Goal: Use online tool/utility: Utilize a website feature to perform a specific function

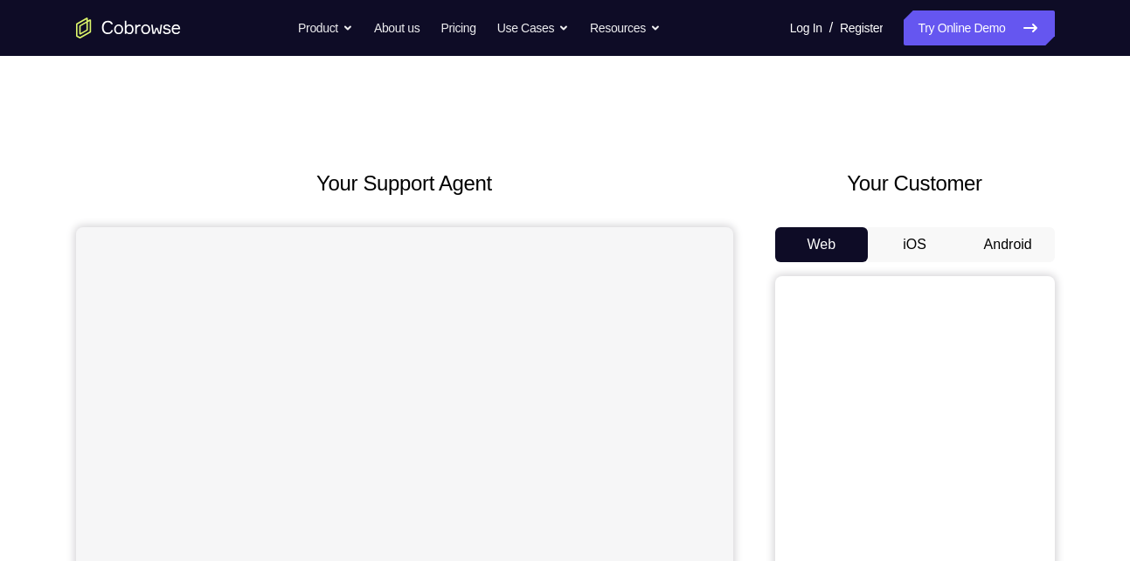
click at [1015, 241] on button "Android" at bounding box center [1007, 244] width 93 height 35
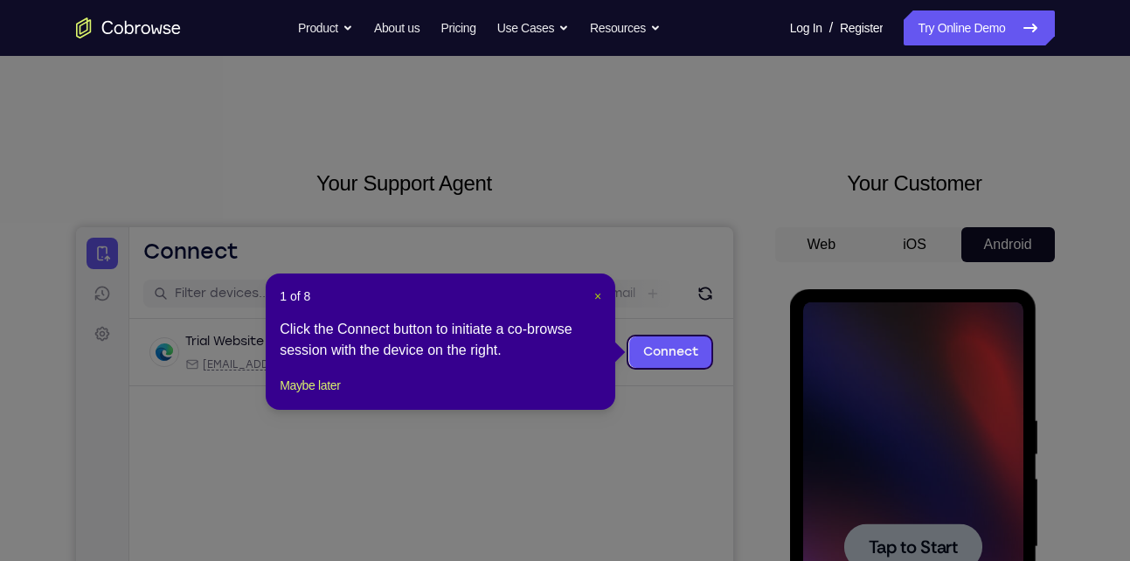
click at [597, 294] on span "×" at bounding box center [597, 296] width 7 height 14
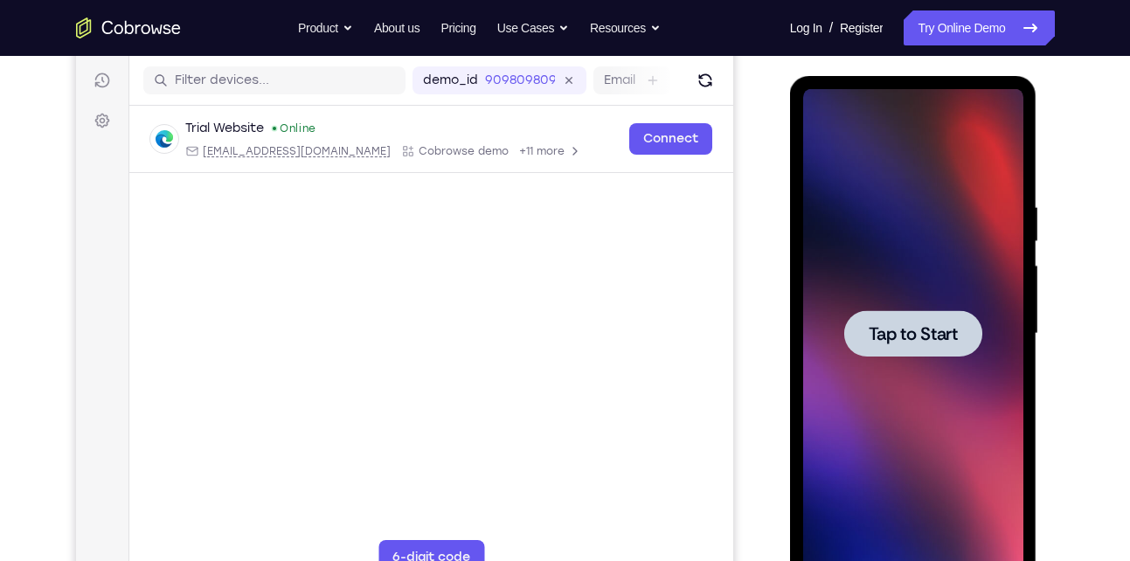
scroll to position [214, 0]
click at [930, 352] on div at bounding box center [913, 332] width 138 height 46
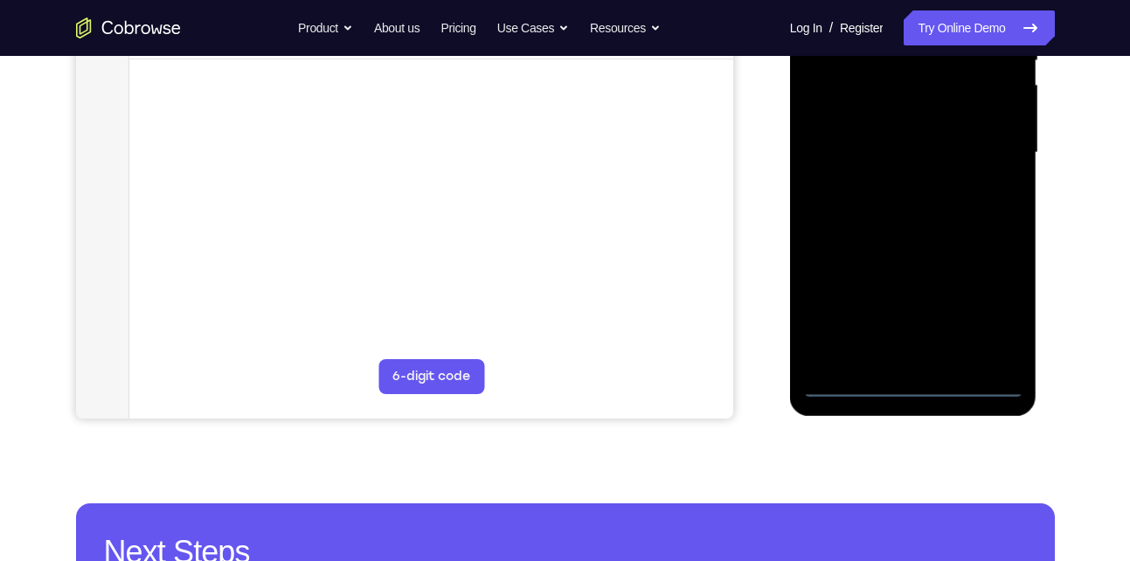
scroll to position [396, 0]
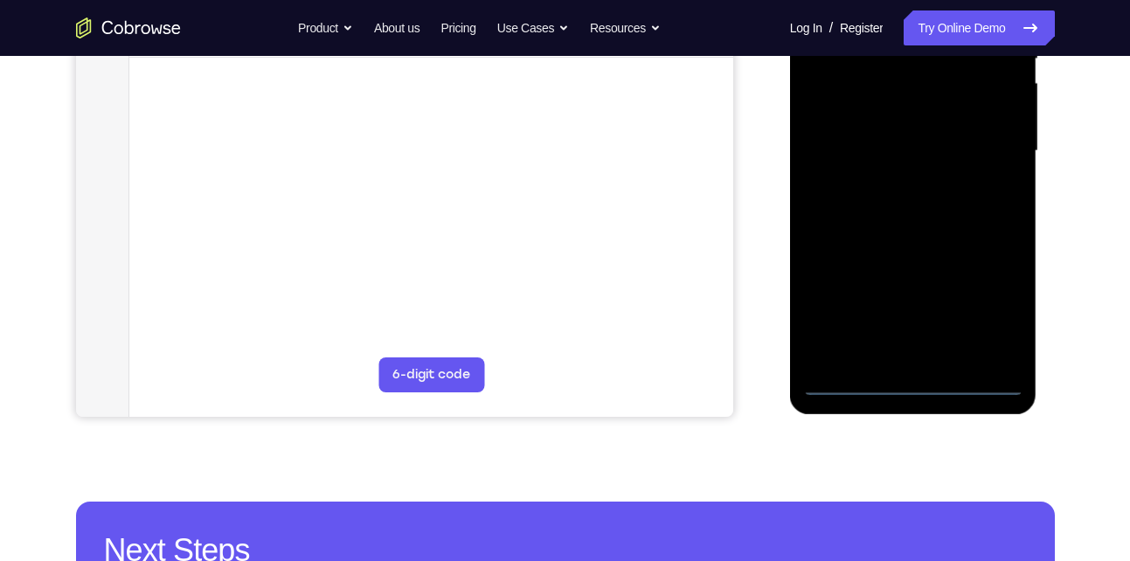
click at [915, 382] on div at bounding box center [913, 151] width 220 height 489
click at [996, 310] on div at bounding box center [913, 151] width 220 height 489
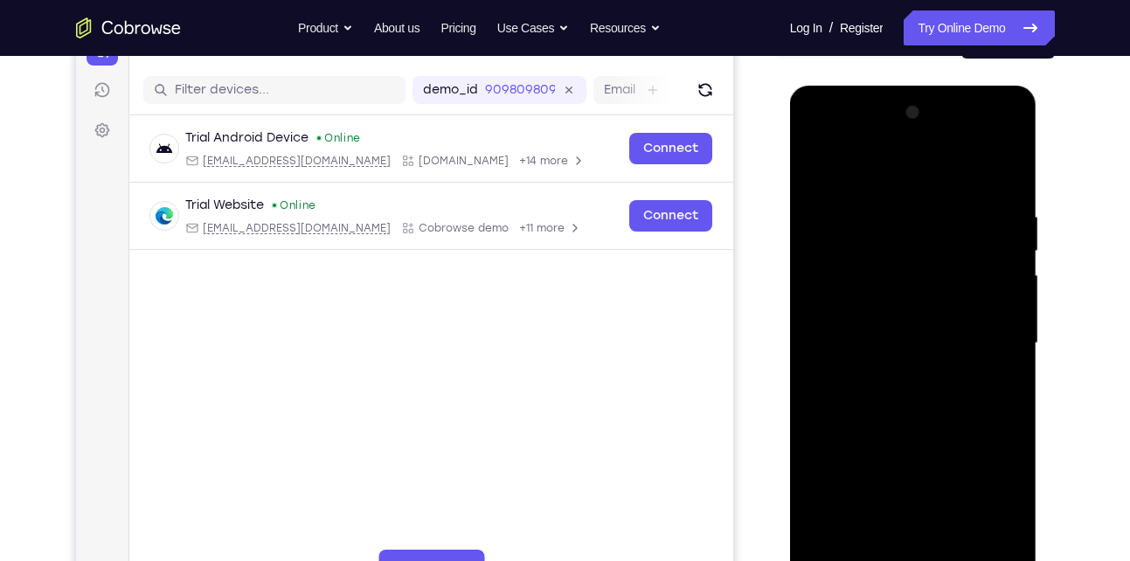
scroll to position [201, 0]
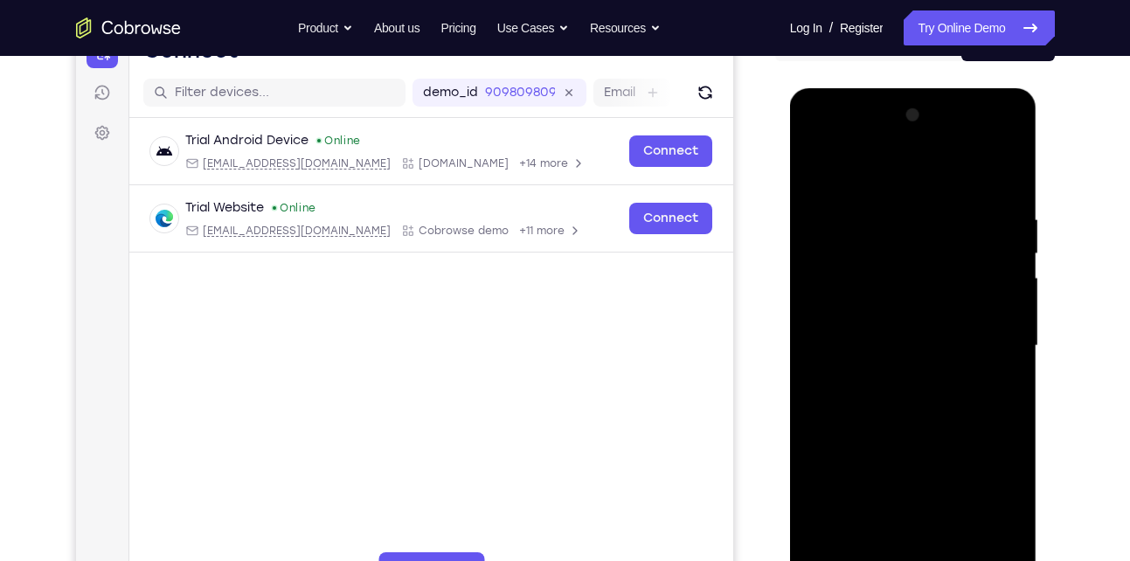
click at [860, 179] on div at bounding box center [913, 345] width 220 height 489
click at [985, 341] on div at bounding box center [913, 345] width 220 height 489
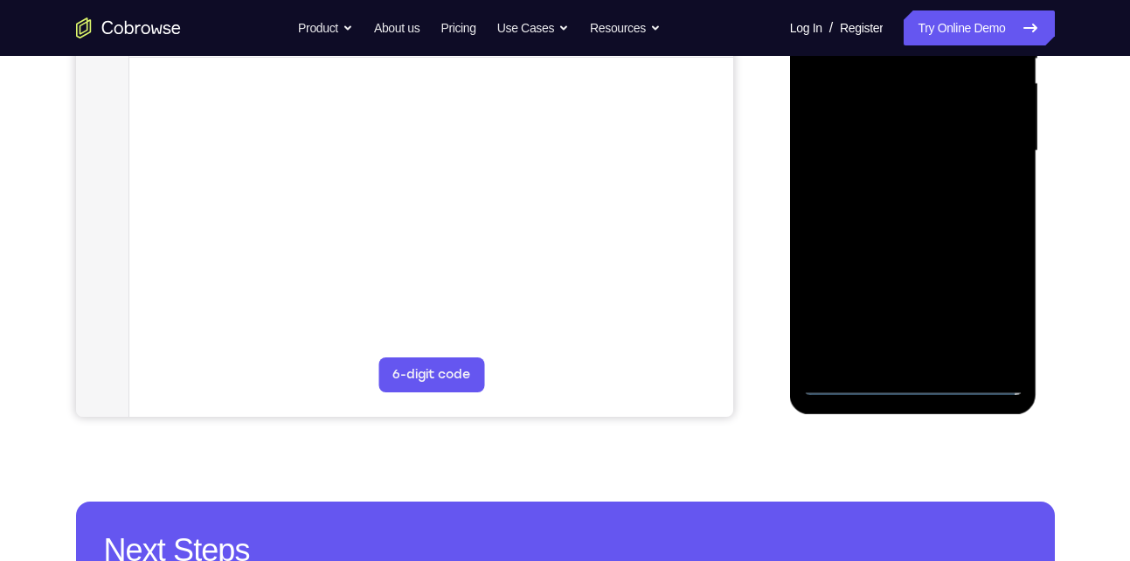
scroll to position [398, 0]
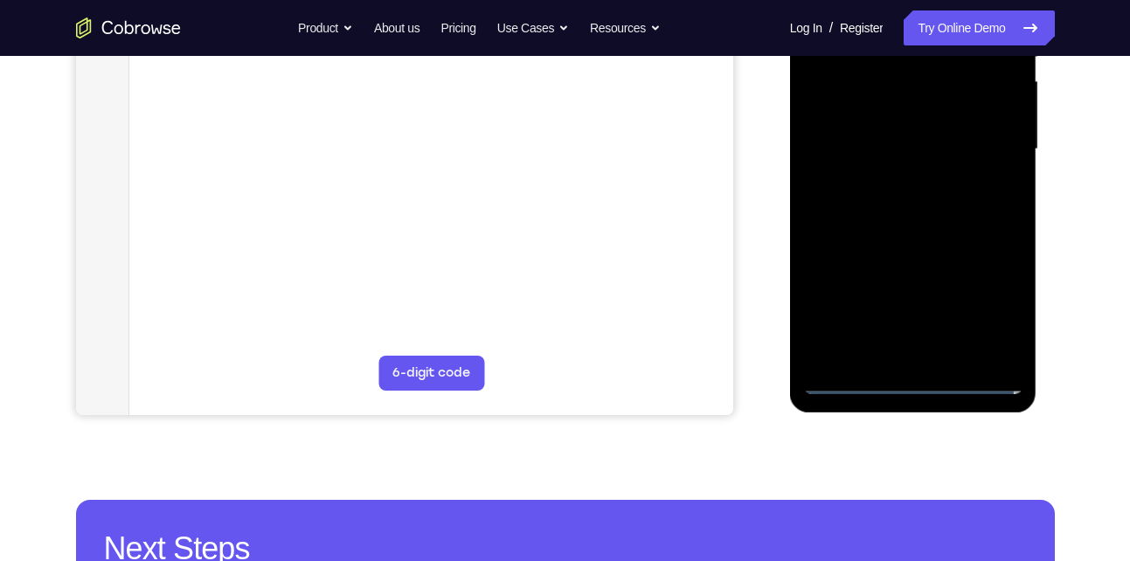
click at [891, 183] on div at bounding box center [913, 149] width 220 height 489
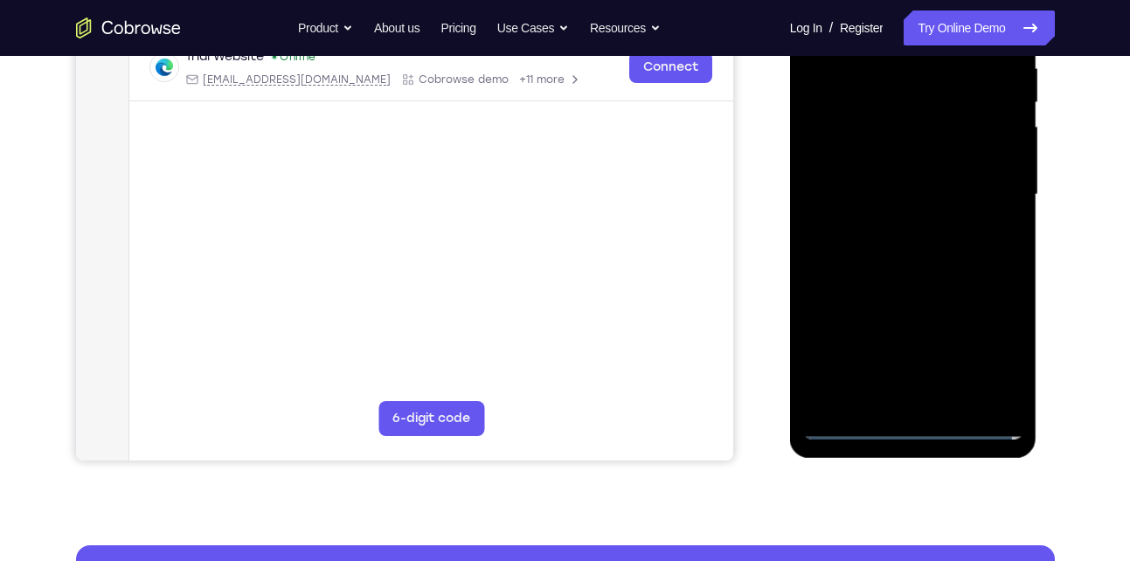
click at [897, 178] on div at bounding box center [913, 194] width 220 height 489
click at [868, 162] on div at bounding box center [913, 194] width 220 height 489
click at [895, 191] on div at bounding box center [913, 194] width 220 height 489
click at [895, 259] on div at bounding box center [913, 194] width 220 height 489
click at [909, 248] on div at bounding box center [913, 194] width 220 height 489
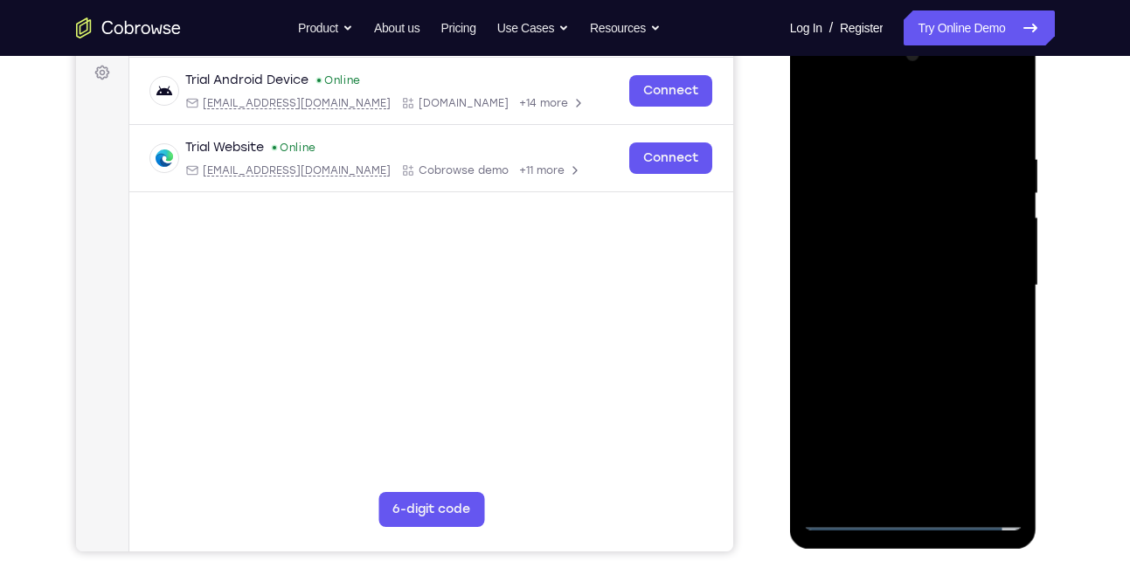
scroll to position [259, 0]
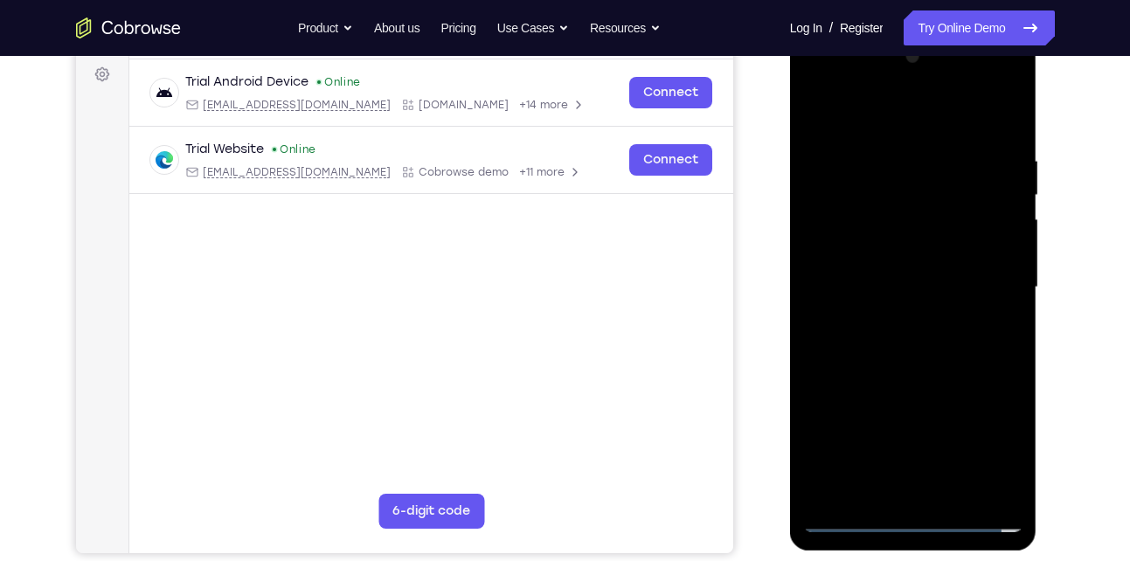
click at [988, 114] on div at bounding box center [913, 287] width 220 height 489
click at [999, 135] on div at bounding box center [913, 287] width 220 height 489
drag, startPoint x: 938, startPoint y: 351, endPoint x: 946, endPoint y: 272, distance: 79.9
click at [946, 272] on div at bounding box center [913, 287] width 220 height 489
click at [1013, 467] on div at bounding box center [913, 287] width 220 height 489
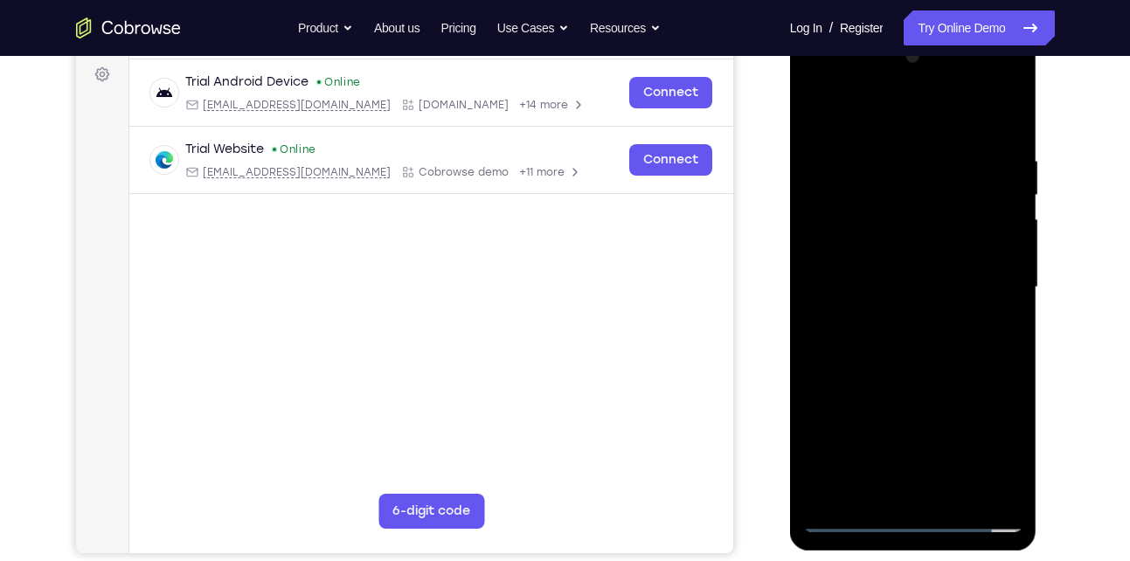
click at [1008, 289] on div at bounding box center [913, 287] width 220 height 489
drag, startPoint x: 950, startPoint y: 323, endPoint x: 958, endPoint y: 255, distance: 68.6
click at [958, 255] on div at bounding box center [913, 287] width 220 height 489
click at [1008, 228] on div at bounding box center [913, 287] width 220 height 489
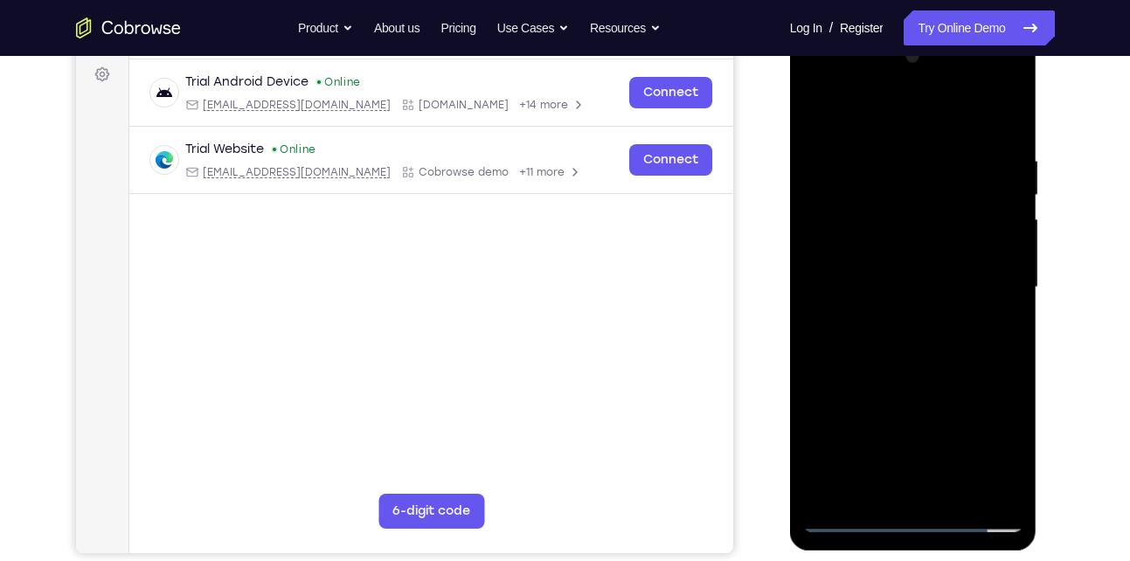
click at [1008, 228] on div at bounding box center [913, 287] width 220 height 489
click at [818, 232] on div at bounding box center [913, 287] width 220 height 489
drag, startPoint x: 911, startPoint y: 234, endPoint x: 902, endPoint y: 266, distance: 32.6
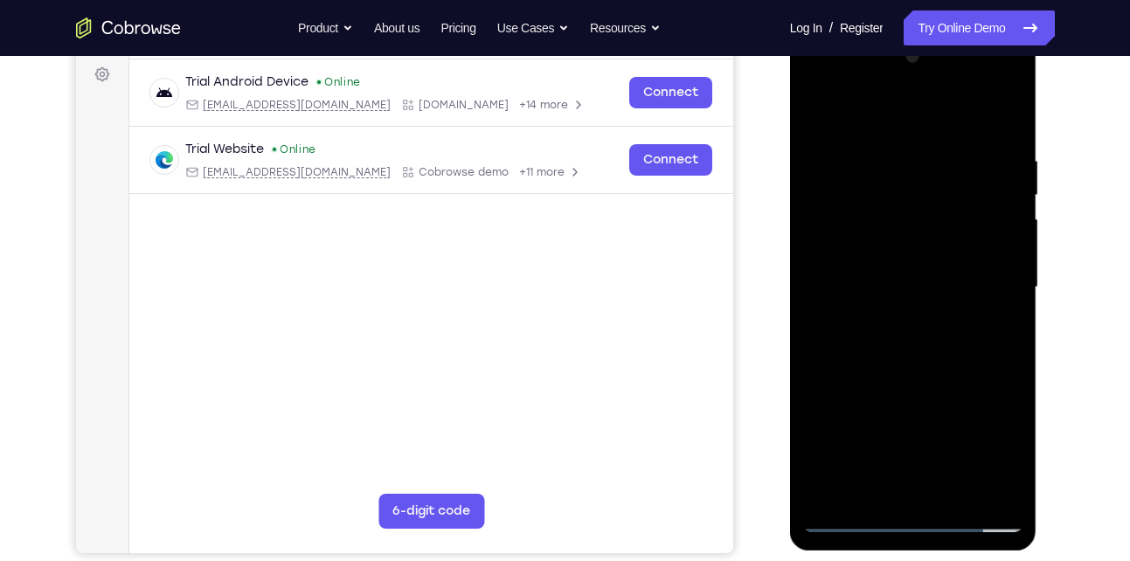
click at [902, 266] on div at bounding box center [913, 287] width 220 height 489
drag, startPoint x: 896, startPoint y: 292, endPoint x: 912, endPoint y: 246, distance: 48.9
click at [912, 246] on div at bounding box center [913, 287] width 220 height 489
click at [817, 381] on div at bounding box center [913, 287] width 220 height 489
click at [1009, 111] on div at bounding box center [913, 287] width 220 height 489
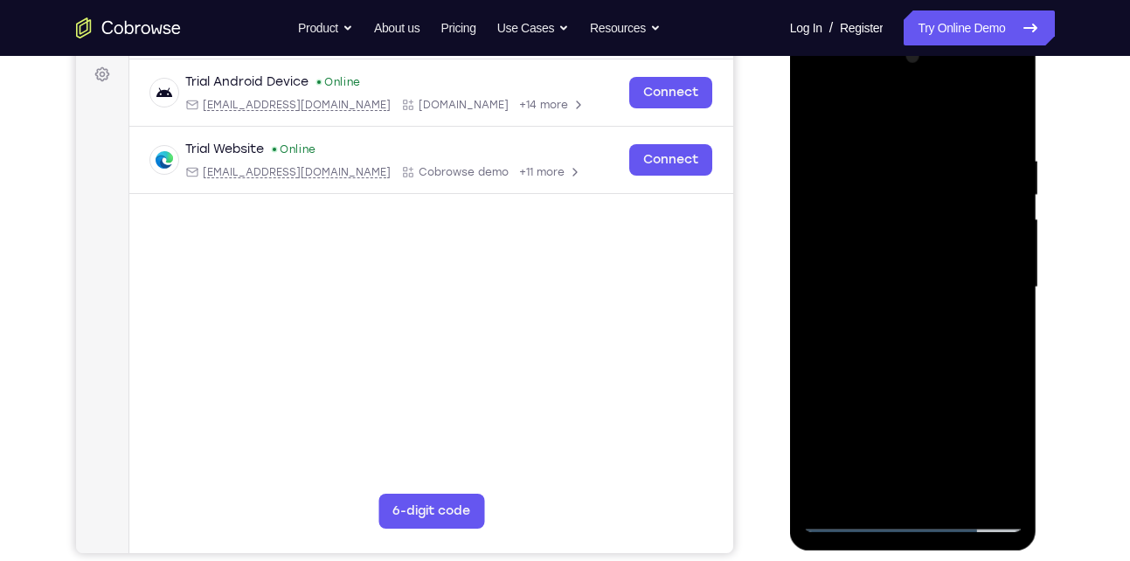
drag, startPoint x: 883, startPoint y: 161, endPoint x: 872, endPoint y: 315, distance: 154.2
click at [872, 315] on div at bounding box center [913, 287] width 220 height 489
drag, startPoint x: 880, startPoint y: 170, endPoint x: 850, endPoint y: 365, distance: 197.1
click at [850, 365] on div at bounding box center [913, 287] width 220 height 489
click at [952, 493] on div at bounding box center [913, 287] width 220 height 489
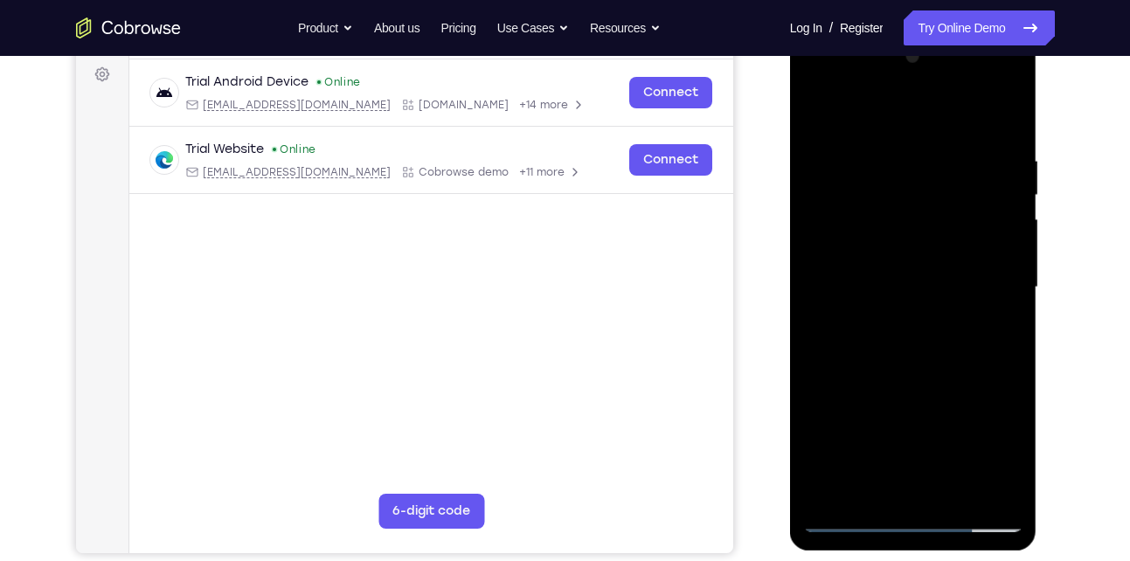
click at [937, 376] on div at bounding box center [913, 287] width 220 height 489
click at [892, 265] on div at bounding box center [913, 287] width 220 height 489
click at [885, 476] on div at bounding box center [913, 287] width 220 height 489
click at [877, 320] on div at bounding box center [913, 287] width 220 height 489
click at [874, 475] on div at bounding box center [913, 287] width 220 height 489
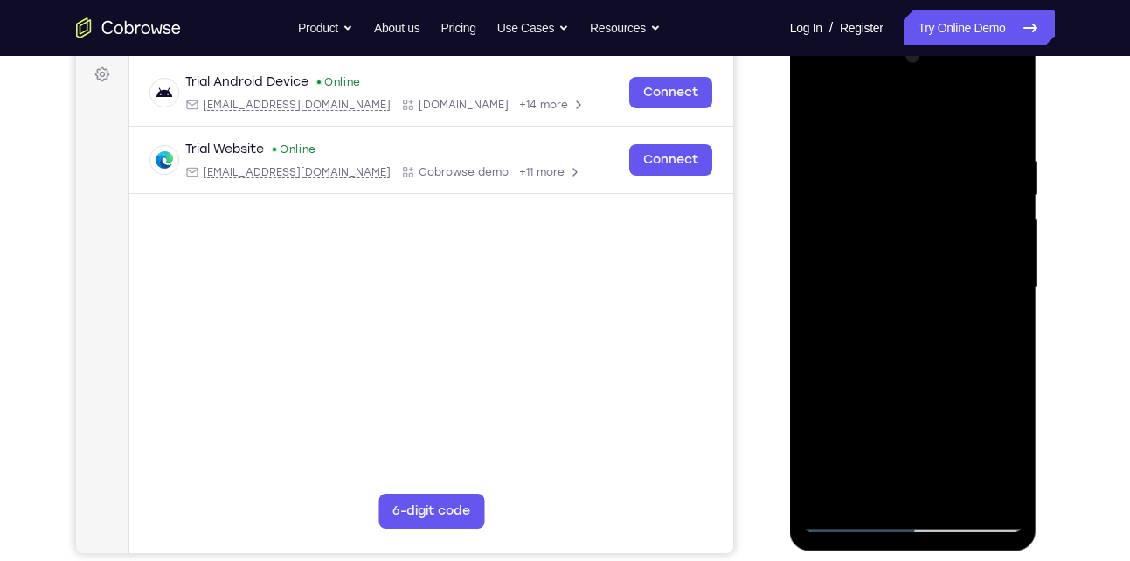
scroll to position [247, 0]
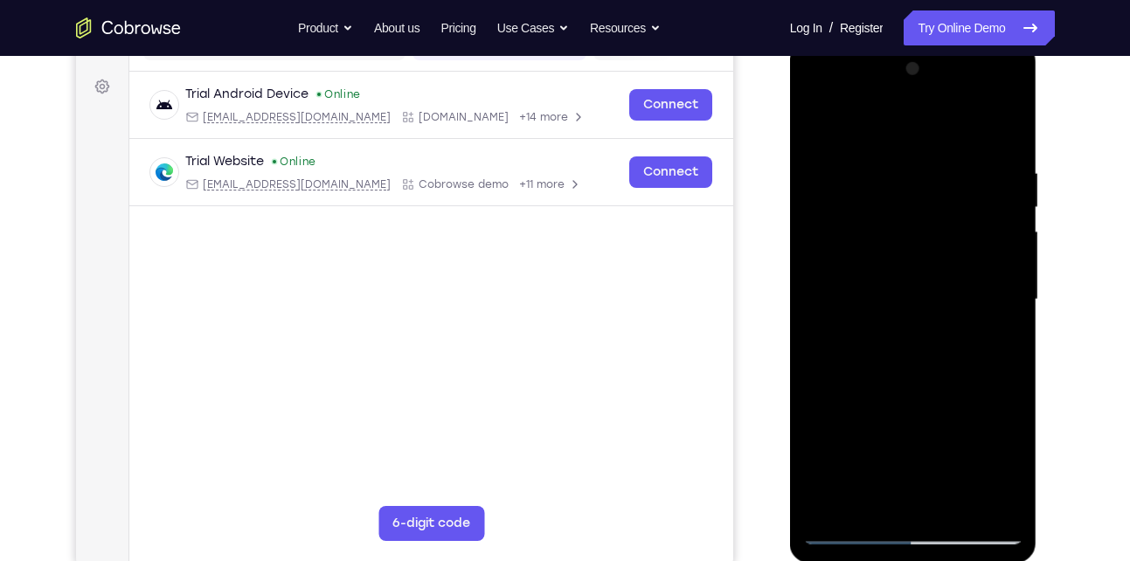
click at [872, 282] on div at bounding box center [913, 299] width 220 height 489
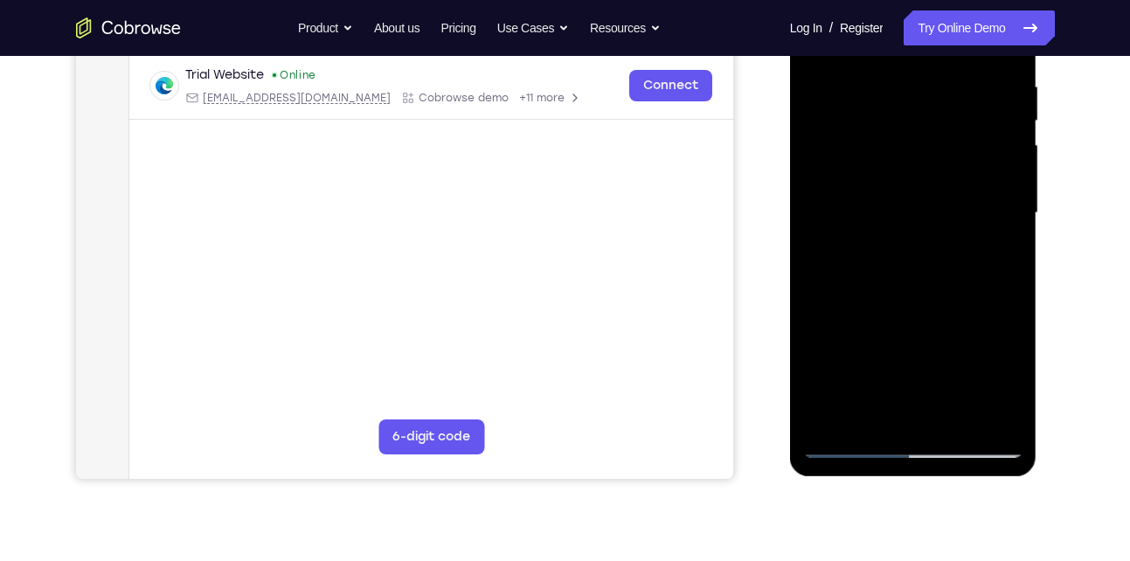
click at [850, 415] on div at bounding box center [913, 213] width 220 height 489
click at [857, 257] on div at bounding box center [913, 213] width 220 height 489
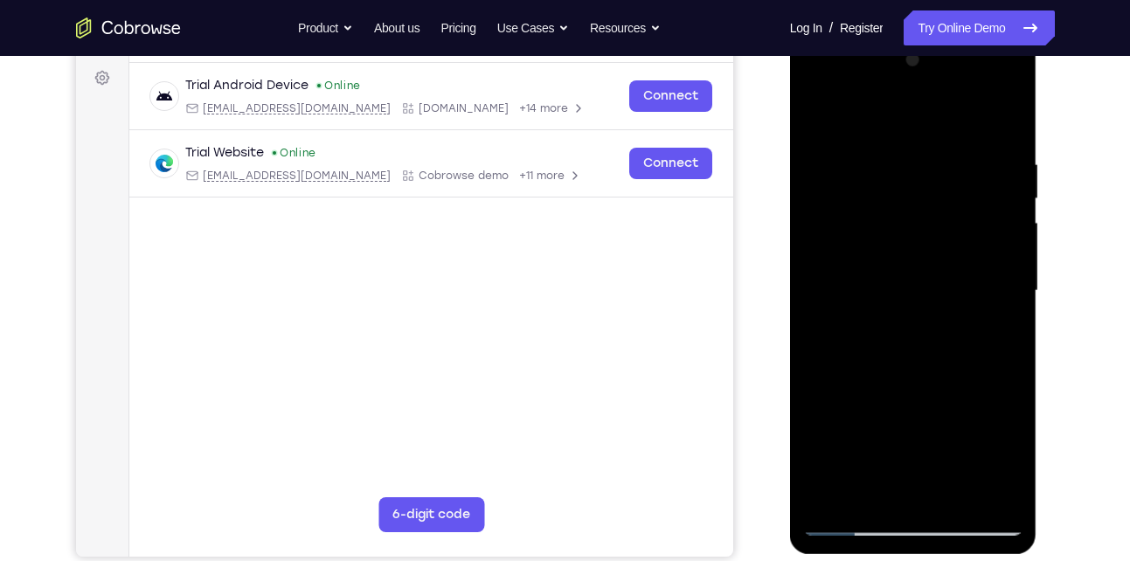
scroll to position [294, 0]
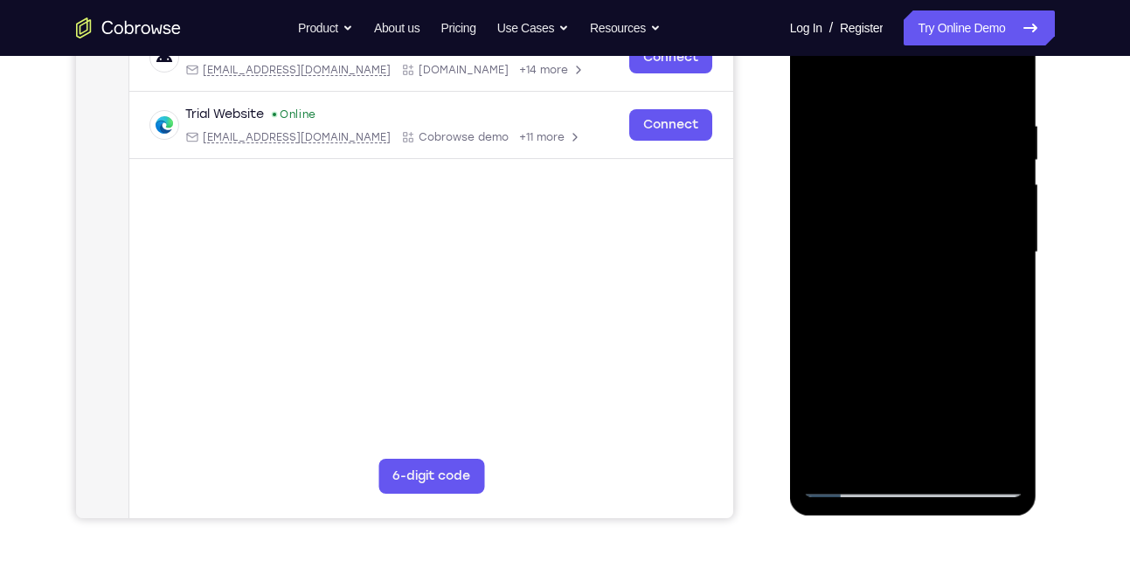
click at [841, 287] on div at bounding box center [913, 252] width 220 height 489
click at [882, 291] on div at bounding box center [913, 252] width 220 height 489
click at [869, 288] on div at bounding box center [913, 252] width 220 height 489
click at [889, 290] on div at bounding box center [913, 252] width 220 height 489
click at [875, 299] on div at bounding box center [913, 252] width 220 height 489
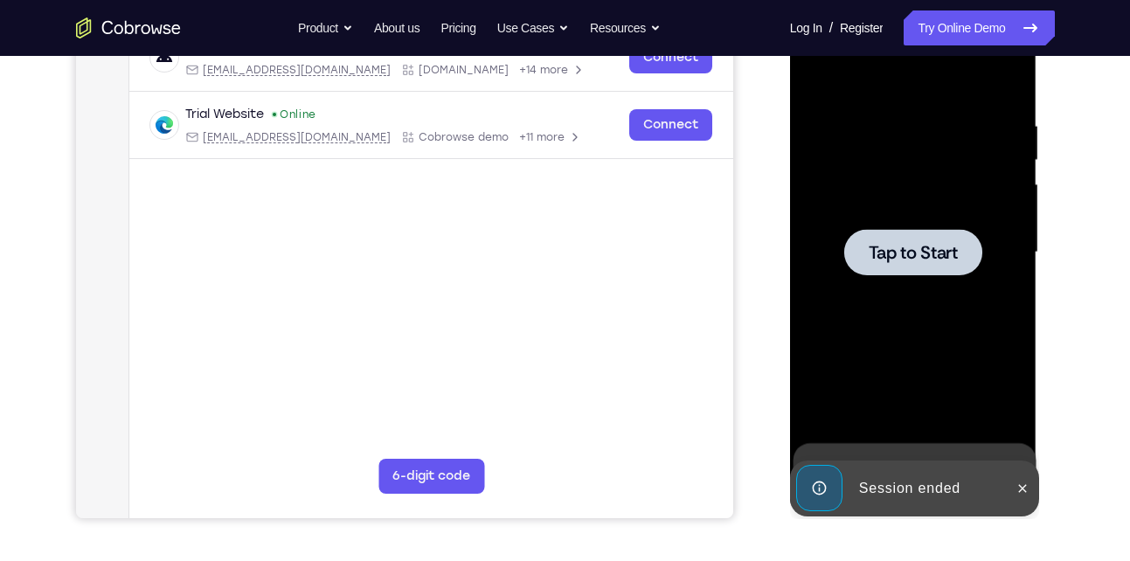
click at [885, 280] on div at bounding box center [913, 252] width 220 height 489
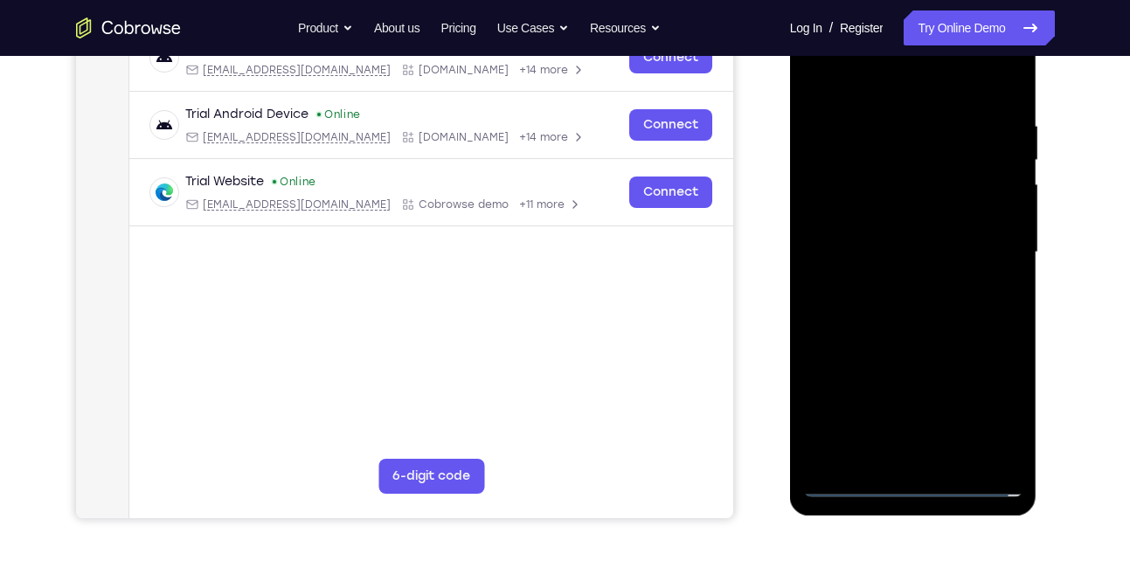
scroll to position [467, 0]
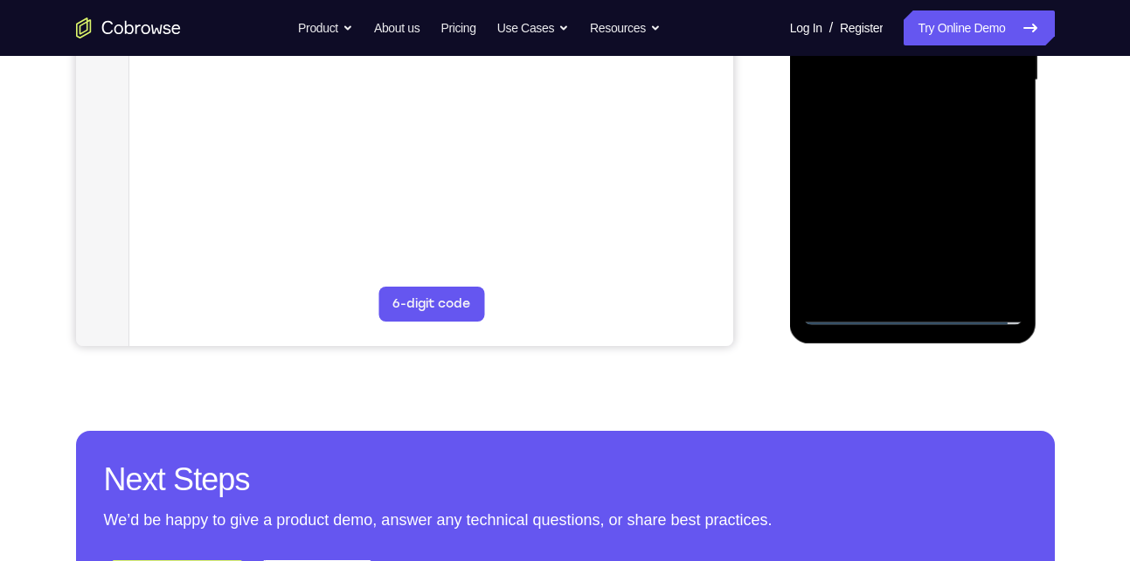
click at [907, 310] on div at bounding box center [913, 80] width 220 height 489
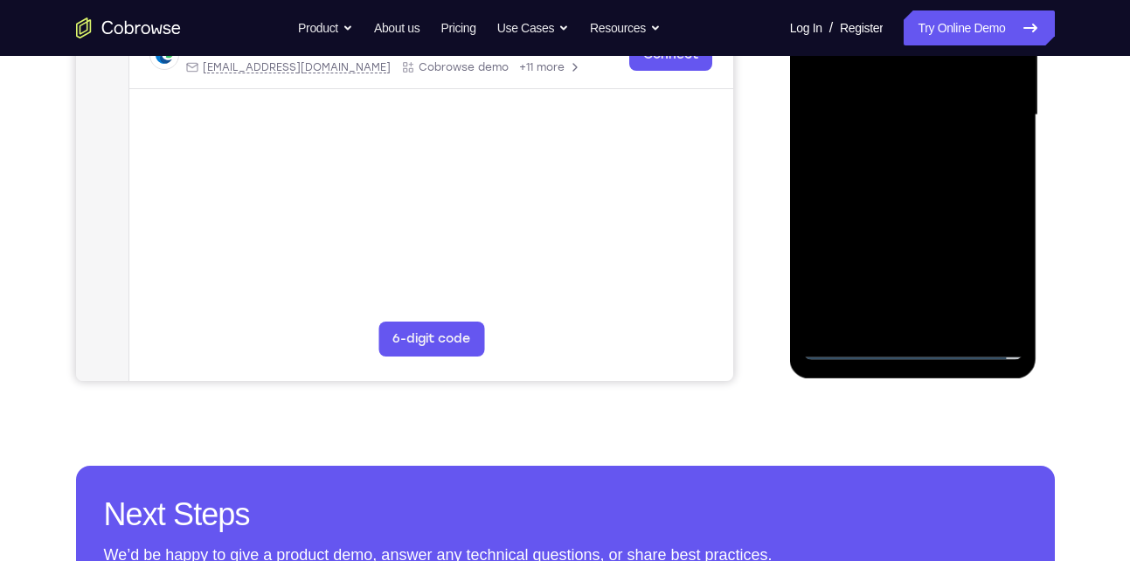
scroll to position [426, 0]
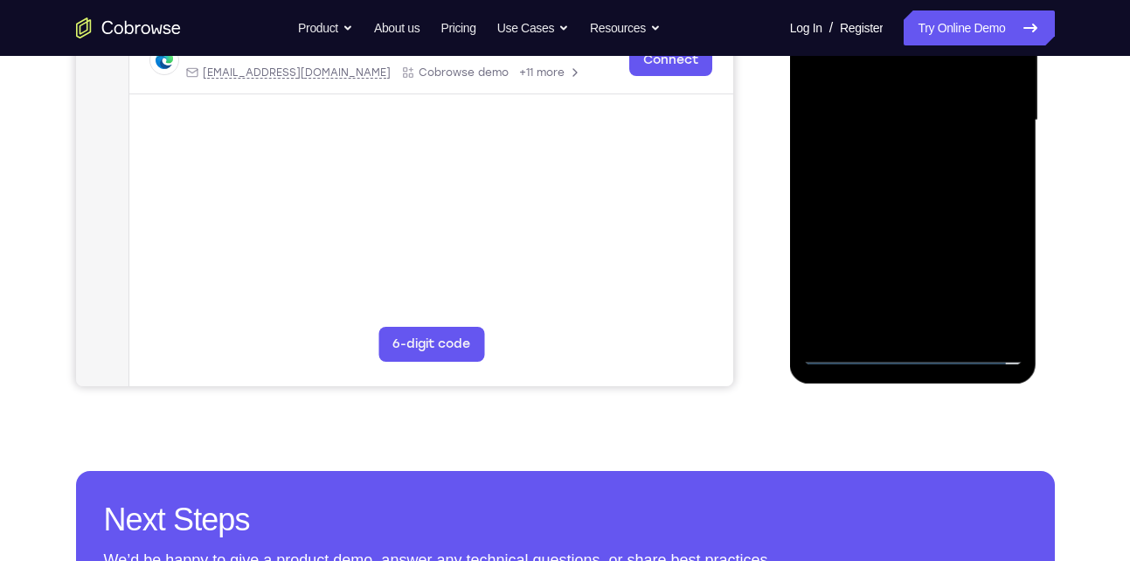
click at [980, 267] on div at bounding box center [913, 120] width 220 height 489
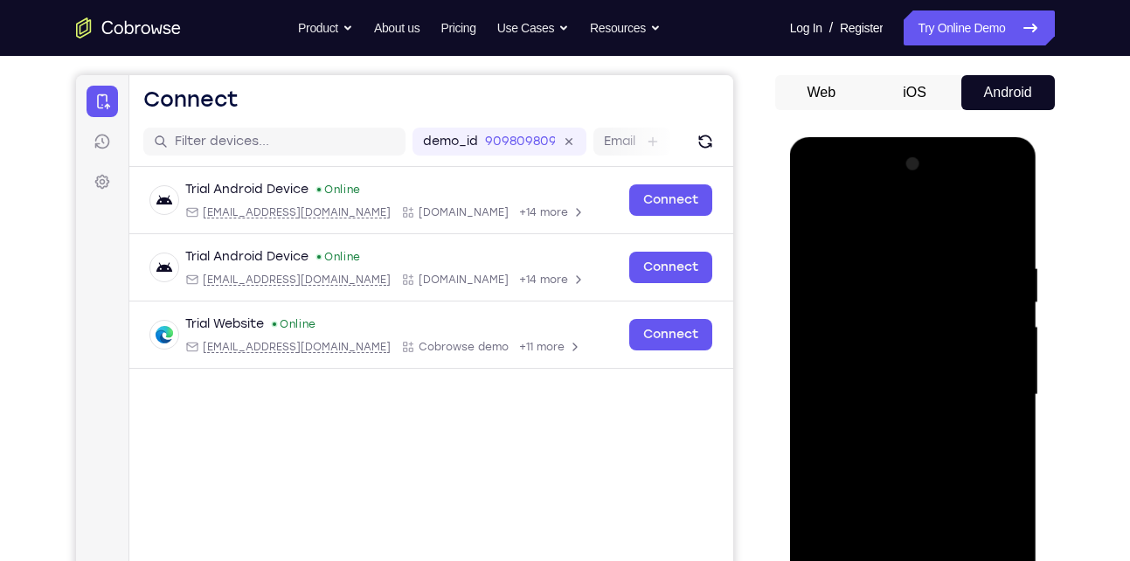
scroll to position [151, 0]
click at [854, 227] on div at bounding box center [913, 395] width 220 height 489
click at [996, 387] on div at bounding box center [913, 395] width 220 height 489
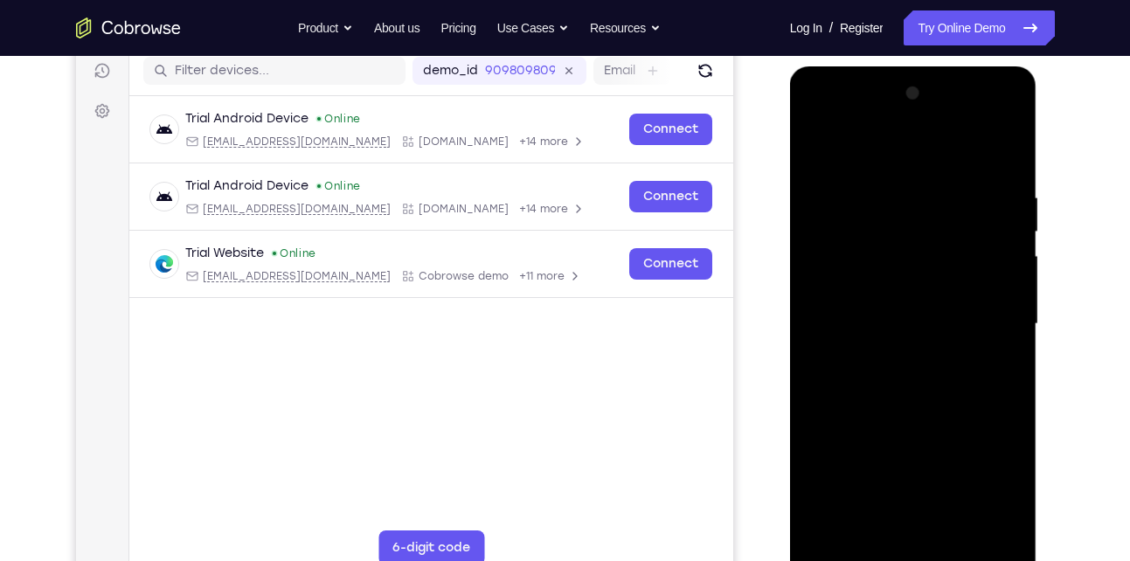
click at [892, 353] on div at bounding box center [913, 324] width 220 height 489
click at [897, 305] on div at bounding box center [913, 324] width 220 height 489
click at [868, 293] on div at bounding box center [913, 324] width 220 height 489
click at [855, 317] on div at bounding box center [913, 324] width 220 height 489
click at [879, 400] on div at bounding box center [913, 324] width 220 height 489
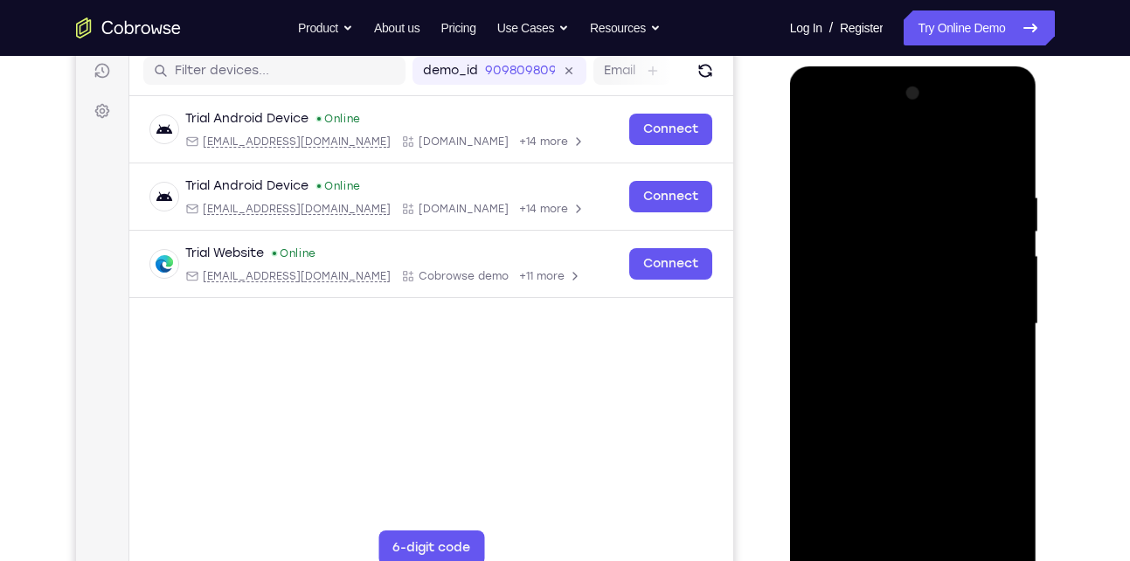
click at [894, 183] on div at bounding box center [913, 324] width 220 height 489
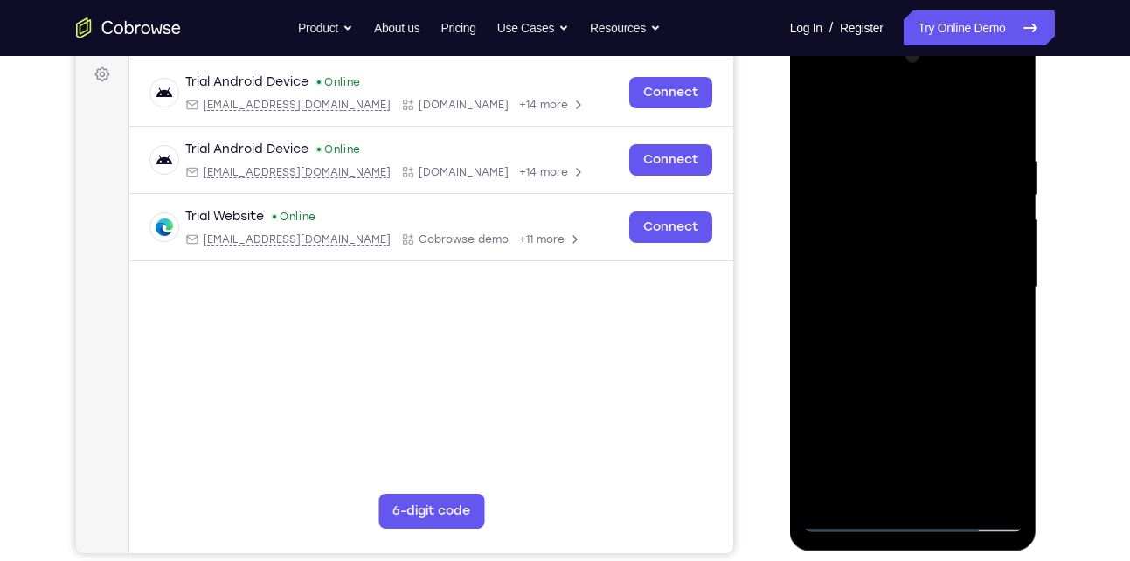
scroll to position [260, 0]
click at [981, 484] on div at bounding box center [913, 286] width 220 height 489
click at [926, 481] on div at bounding box center [913, 286] width 220 height 489
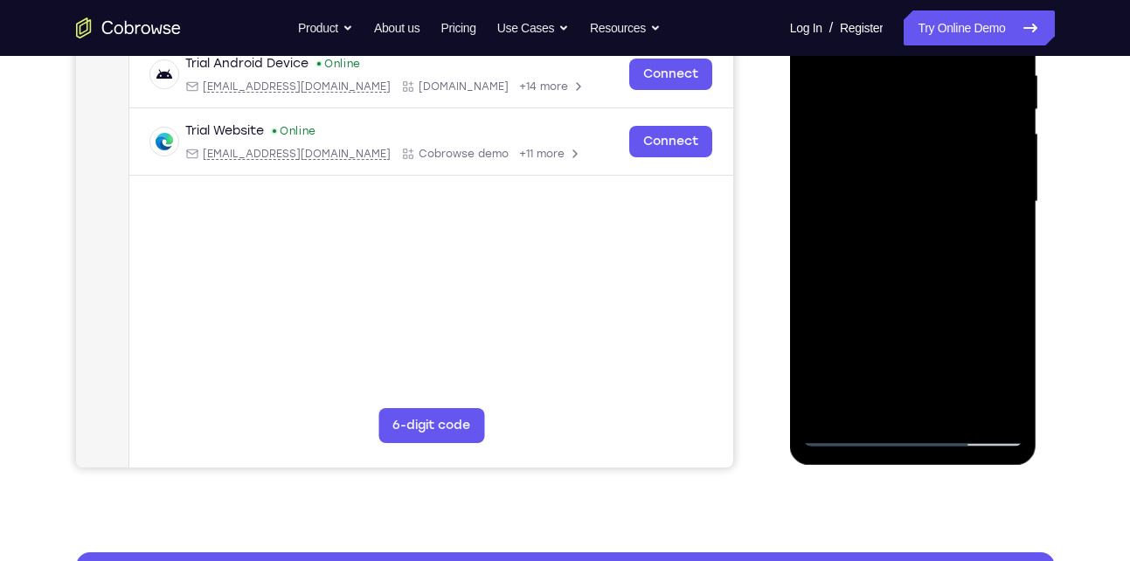
scroll to position [346, 0]
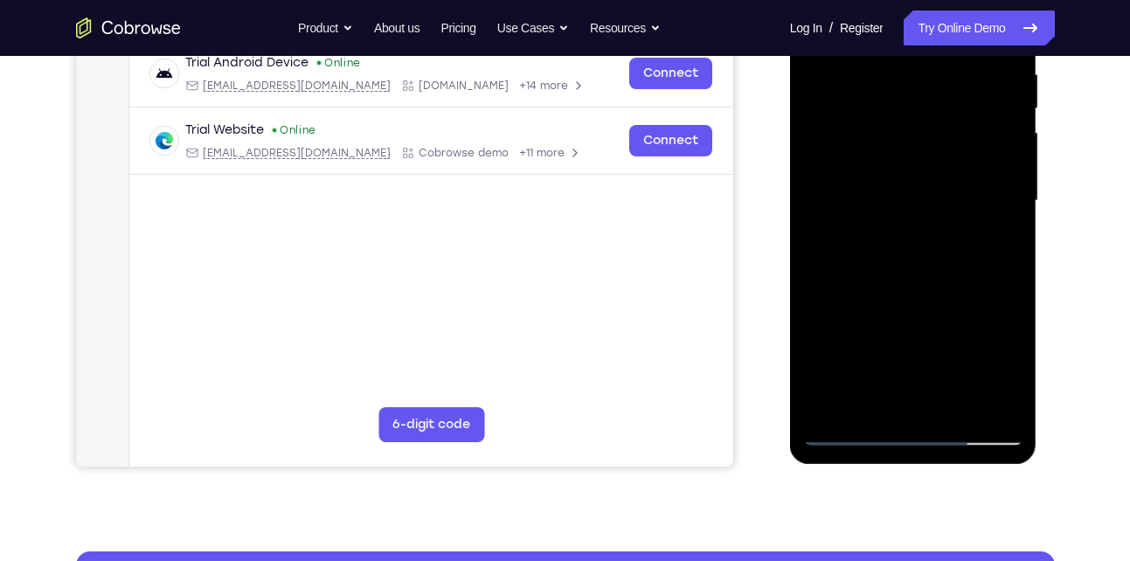
click at [847, 432] on div at bounding box center [913, 200] width 220 height 489
drag, startPoint x: 895, startPoint y: 401, endPoint x: 868, endPoint y: 402, distance: 27.1
click at [868, 402] on div at bounding box center [913, 200] width 220 height 489
click at [886, 266] on div at bounding box center [913, 200] width 220 height 489
click at [827, 195] on div at bounding box center [913, 200] width 220 height 489
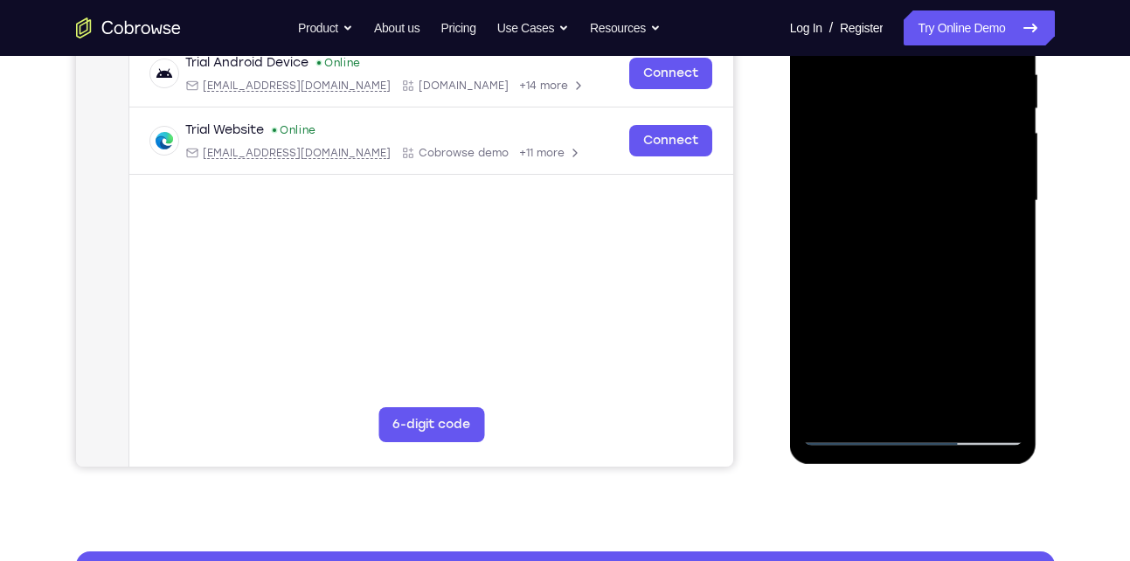
click at [819, 196] on div at bounding box center [913, 200] width 220 height 489
click at [844, 432] on div at bounding box center [913, 200] width 220 height 489
click at [994, 402] on div at bounding box center [913, 200] width 220 height 489
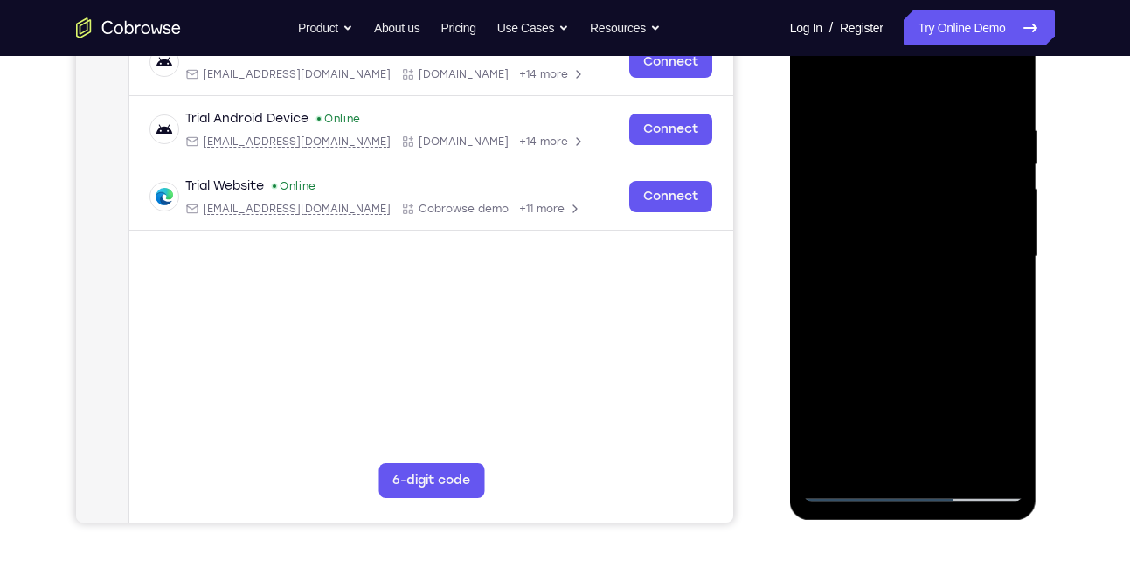
scroll to position [287, 0]
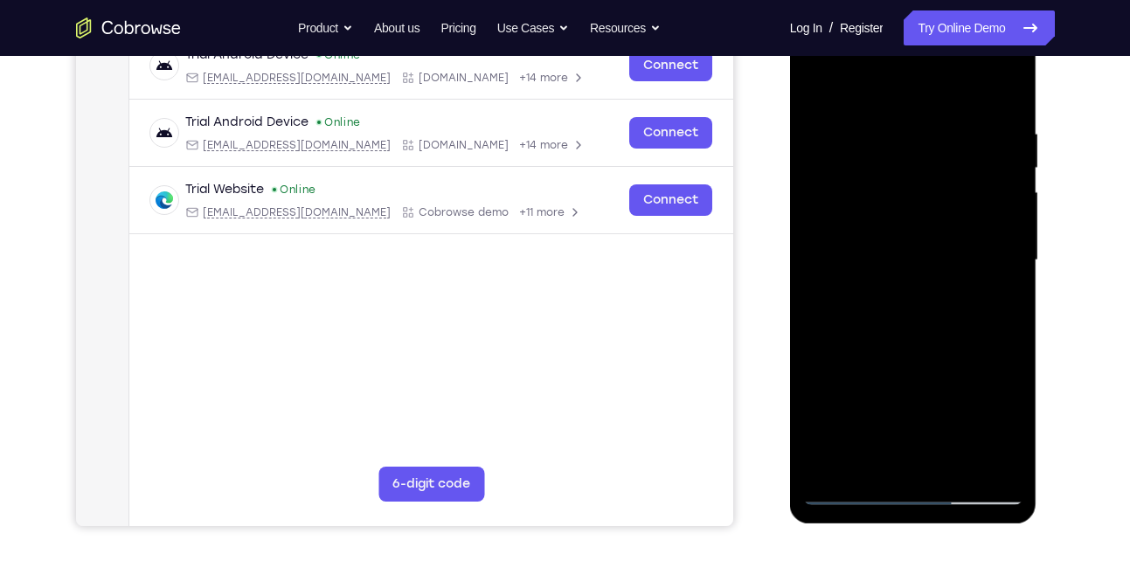
click at [1000, 205] on div at bounding box center [913, 260] width 220 height 489
click at [979, 460] on div at bounding box center [913, 260] width 220 height 489
click at [1024, 251] on div at bounding box center [913, 263] width 247 height 521
click at [1004, 300] on div at bounding box center [913, 260] width 220 height 489
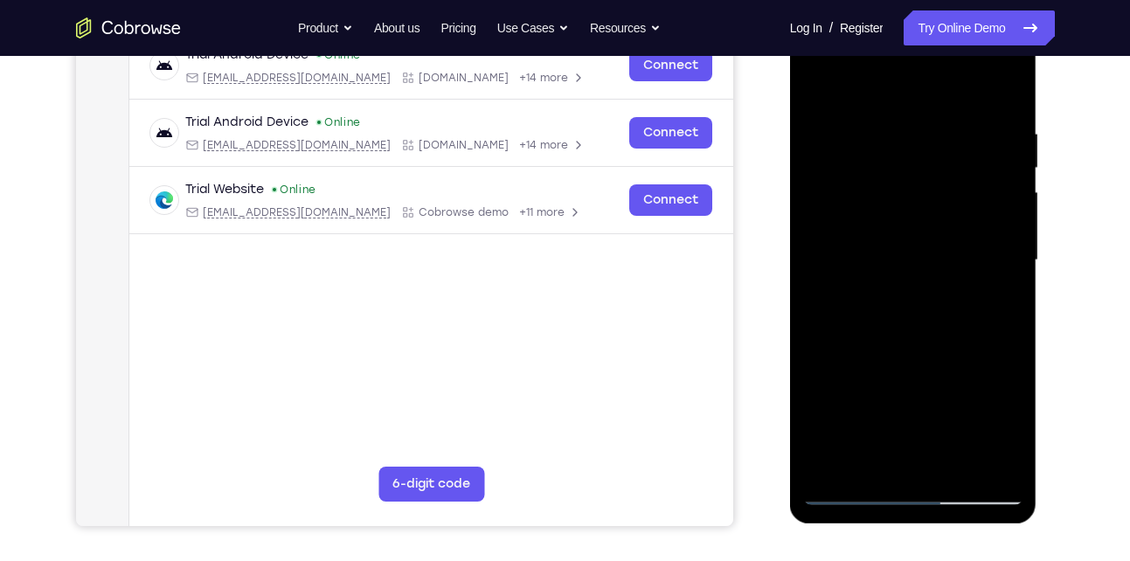
click at [859, 90] on div at bounding box center [913, 260] width 220 height 489
drag, startPoint x: 861, startPoint y: 385, endPoint x: 881, endPoint y: 275, distance: 111.7
click at [881, 275] on div at bounding box center [913, 260] width 220 height 489
click at [853, 293] on div at bounding box center [913, 260] width 220 height 489
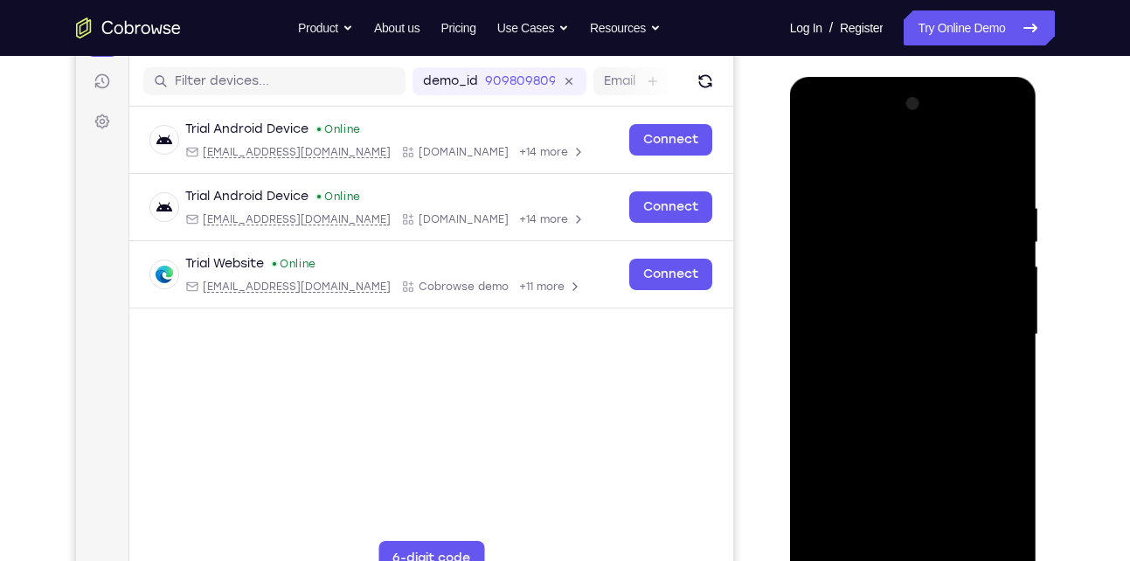
scroll to position [211, 0]
click at [1014, 237] on div at bounding box center [913, 335] width 220 height 489
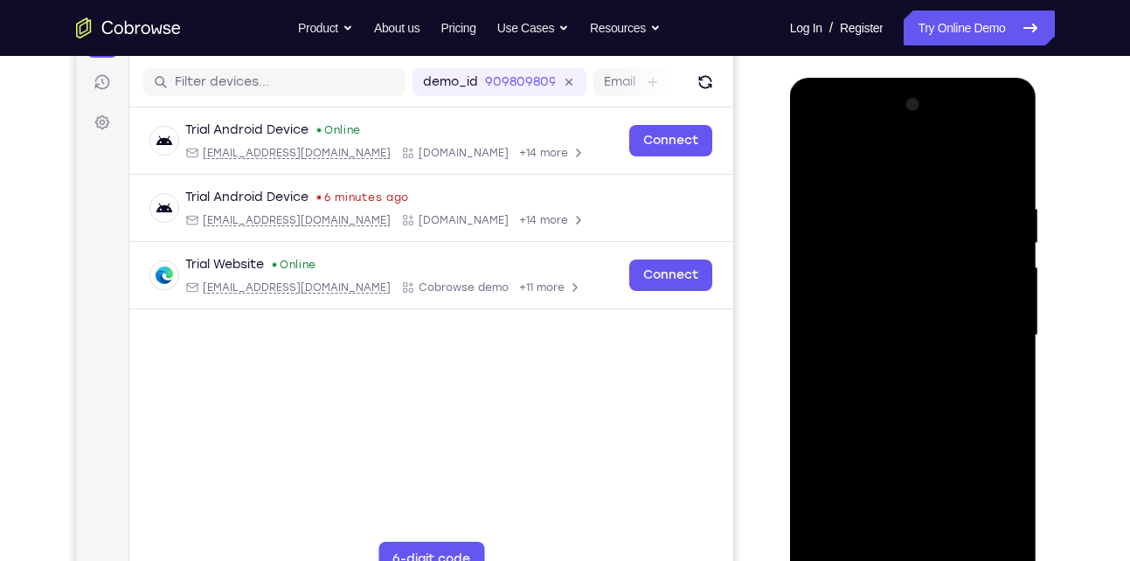
drag, startPoint x: 922, startPoint y: 297, endPoint x: 907, endPoint y: 404, distance: 107.6
click at [907, 404] on div at bounding box center [913, 335] width 220 height 489
click at [815, 155] on div at bounding box center [913, 335] width 220 height 489
click at [979, 375] on div at bounding box center [913, 335] width 220 height 489
click at [819, 155] on div at bounding box center [913, 335] width 220 height 489
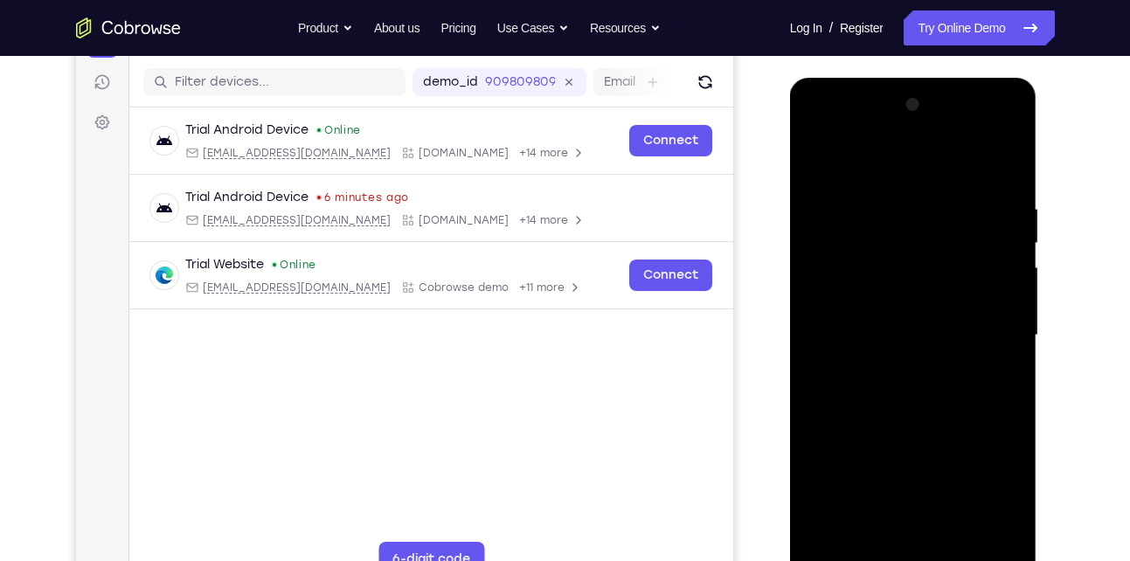
click at [817, 155] on div at bounding box center [913, 335] width 220 height 489
click at [1000, 161] on div at bounding box center [913, 335] width 220 height 489
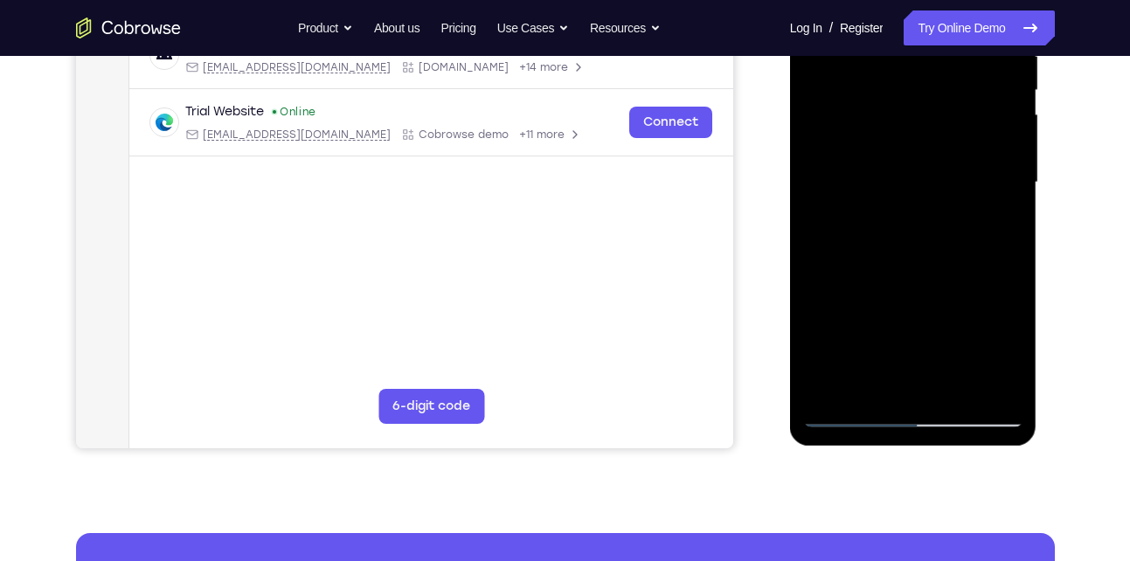
scroll to position [365, 0]
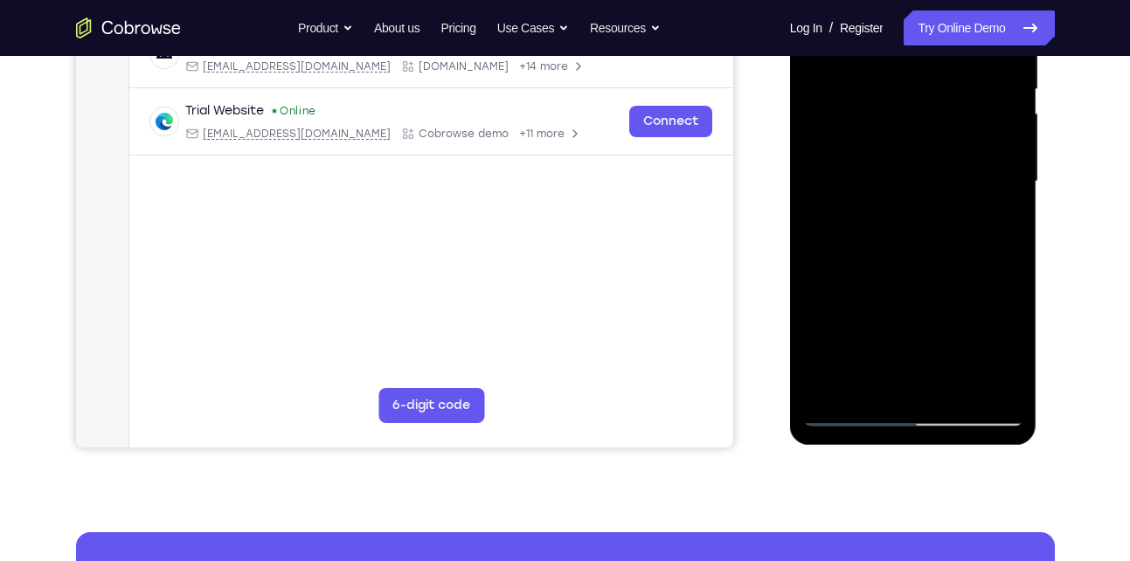
click at [952, 384] on div at bounding box center [913, 181] width 220 height 489
click at [902, 271] on div at bounding box center [913, 181] width 220 height 489
click at [918, 215] on div at bounding box center [913, 181] width 220 height 489
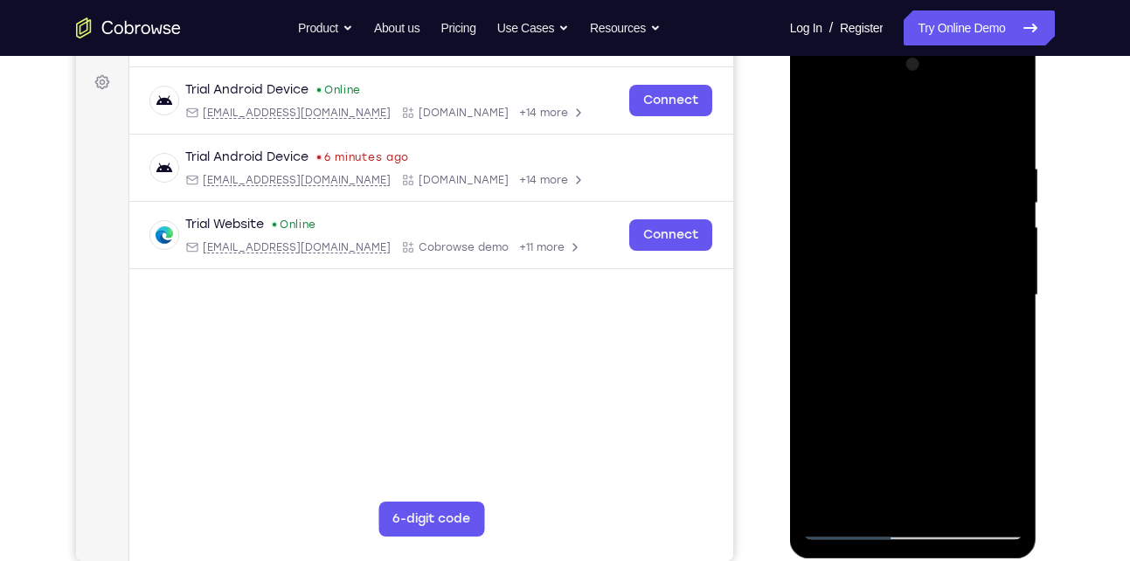
scroll to position [250, 0]
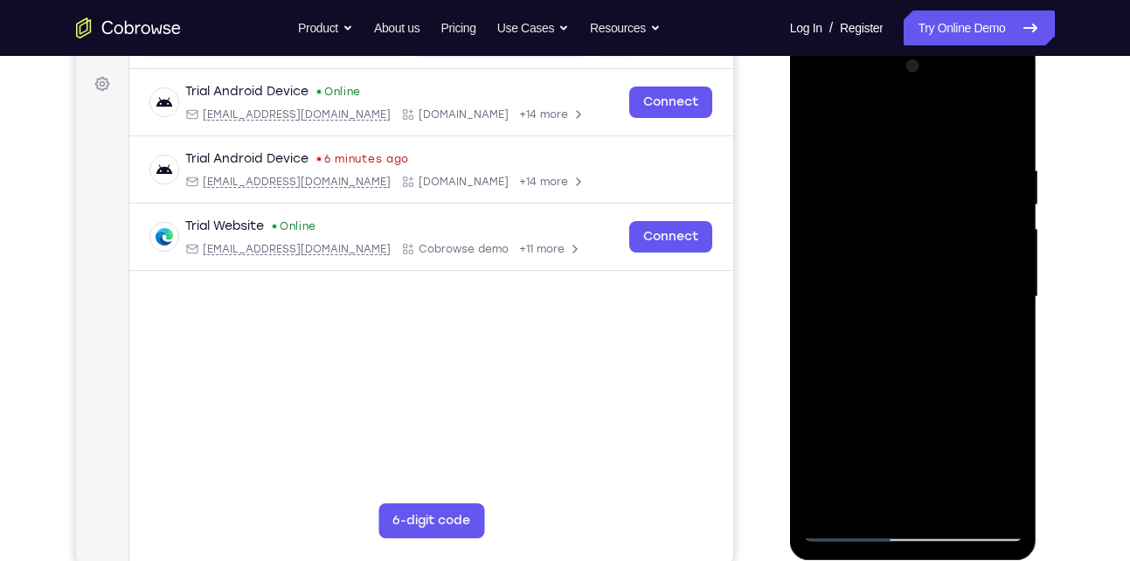
click at [813, 123] on div at bounding box center [913, 296] width 220 height 489
click at [948, 161] on div at bounding box center [913, 296] width 220 height 489
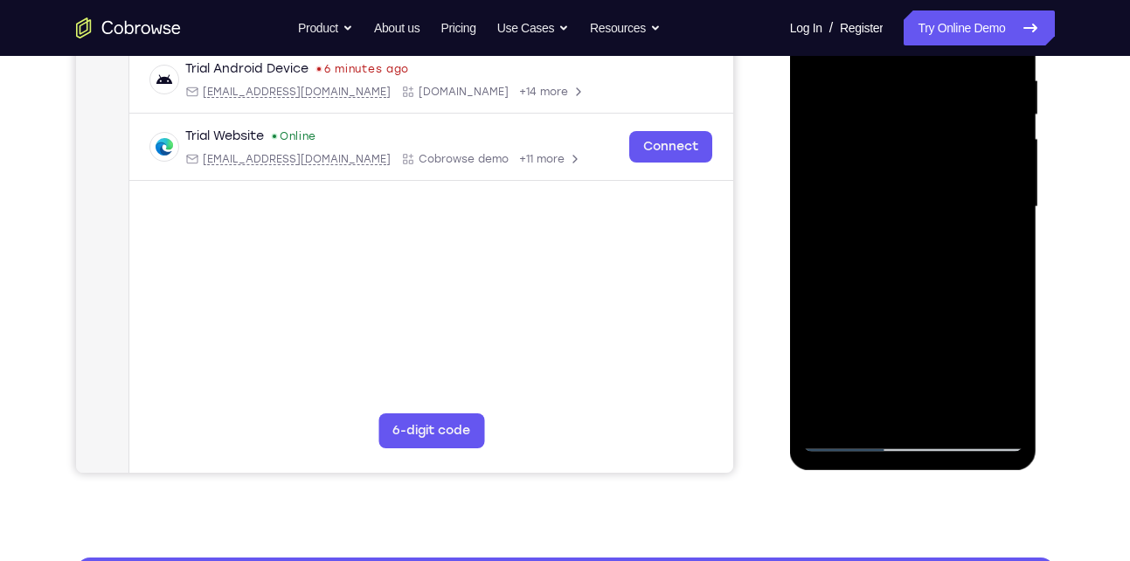
scroll to position [341, 0]
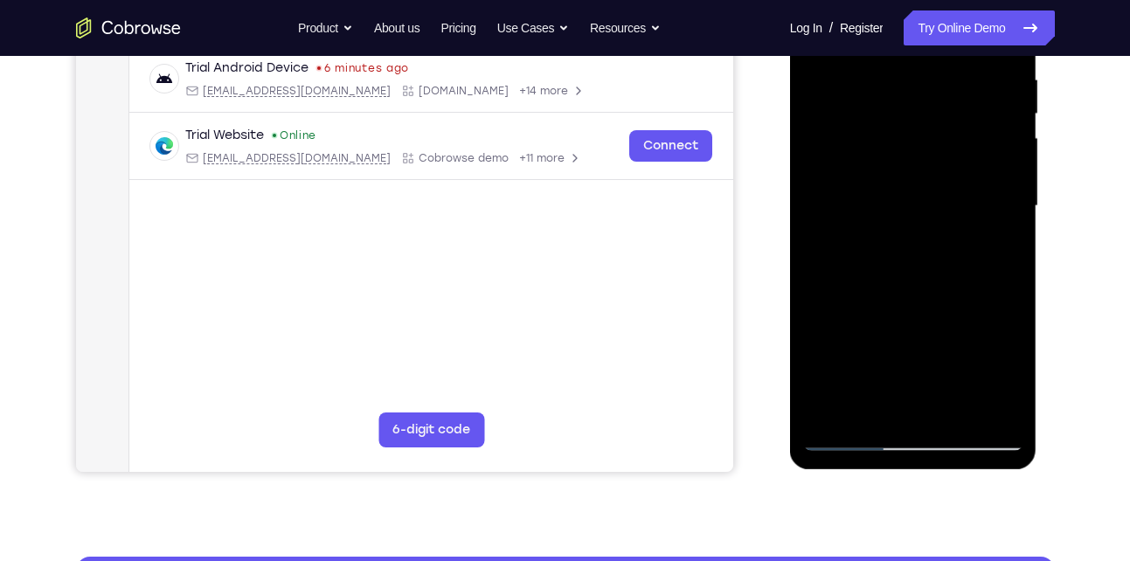
click at [977, 405] on div at bounding box center [913, 206] width 220 height 489
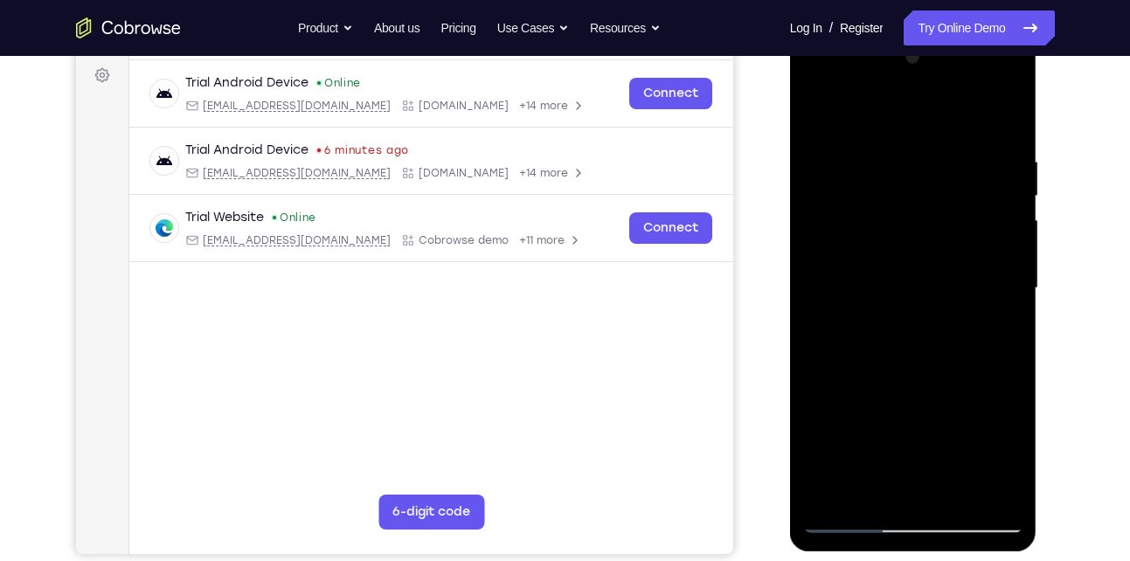
scroll to position [256, 0]
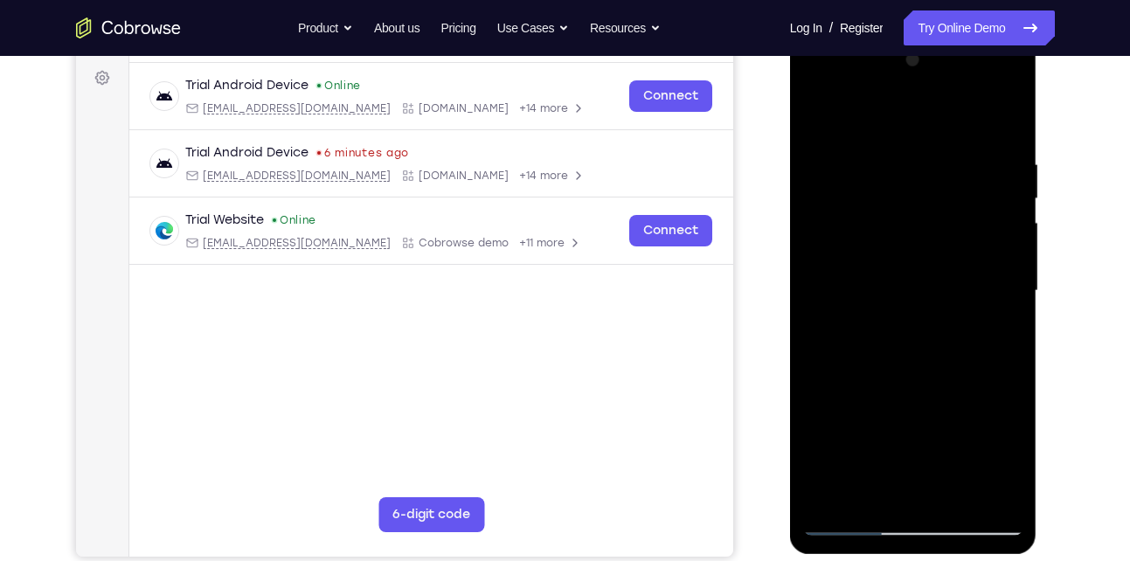
click at [1015, 258] on div at bounding box center [913, 290] width 220 height 489
click at [1017, 252] on div at bounding box center [913, 290] width 220 height 489
click at [1003, 118] on div at bounding box center [913, 290] width 220 height 489
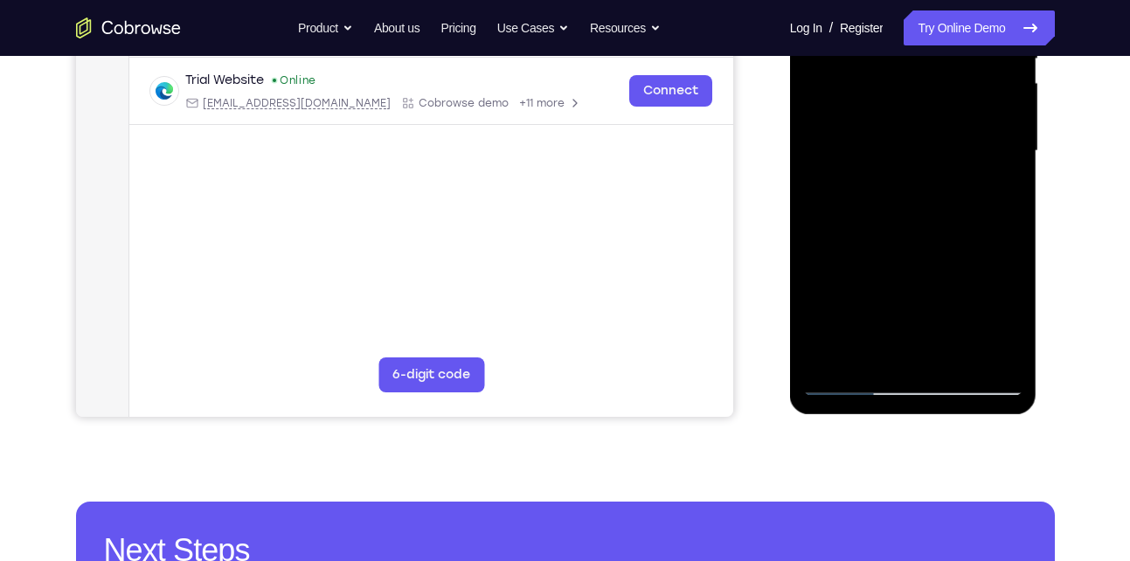
scroll to position [397, 0]
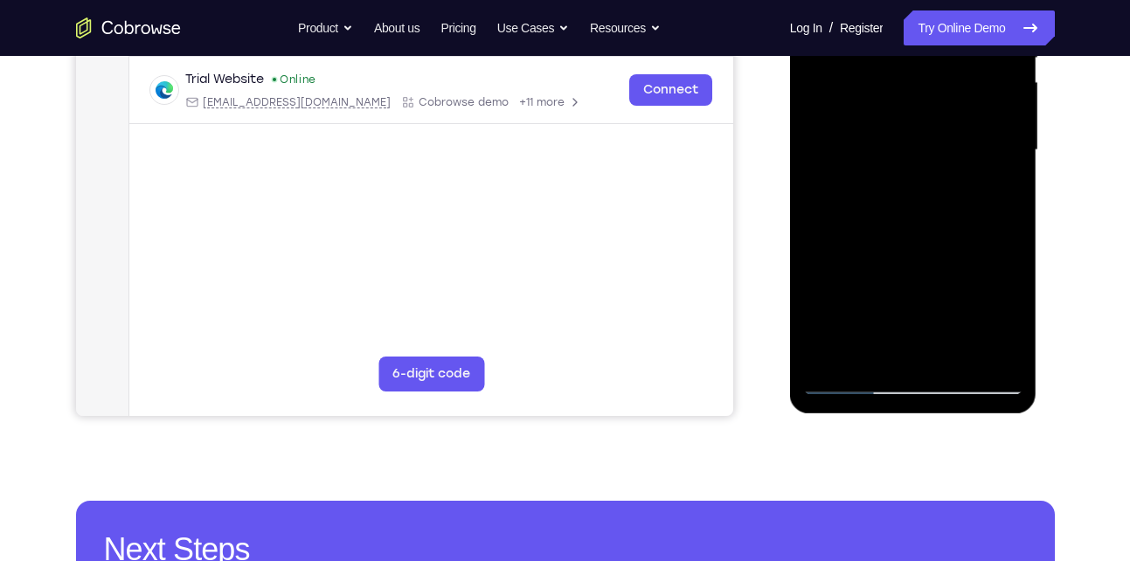
click at [874, 353] on div at bounding box center [913, 150] width 220 height 489
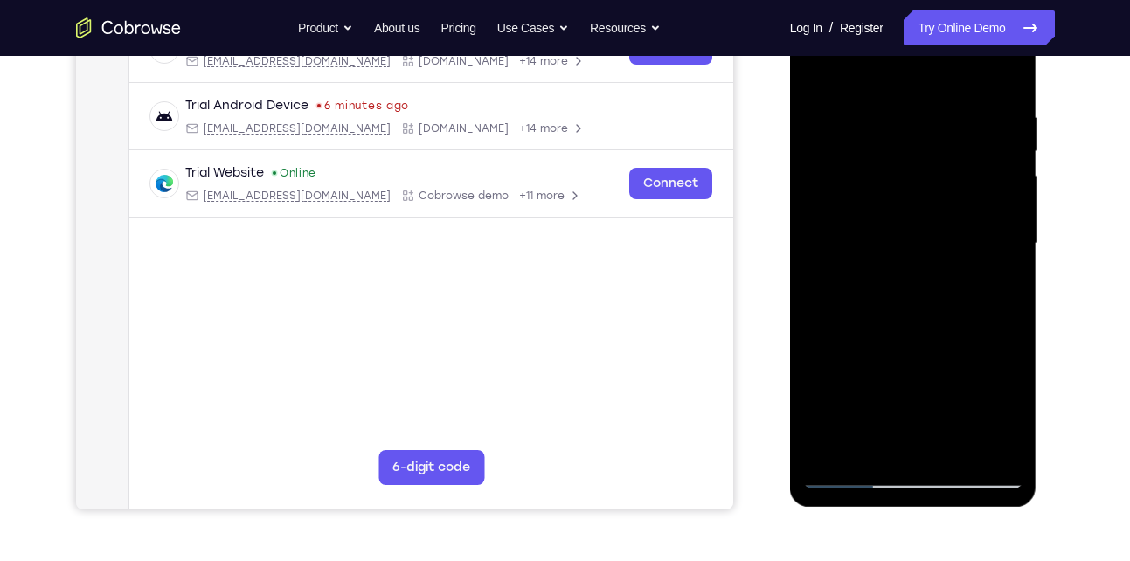
scroll to position [300, 0]
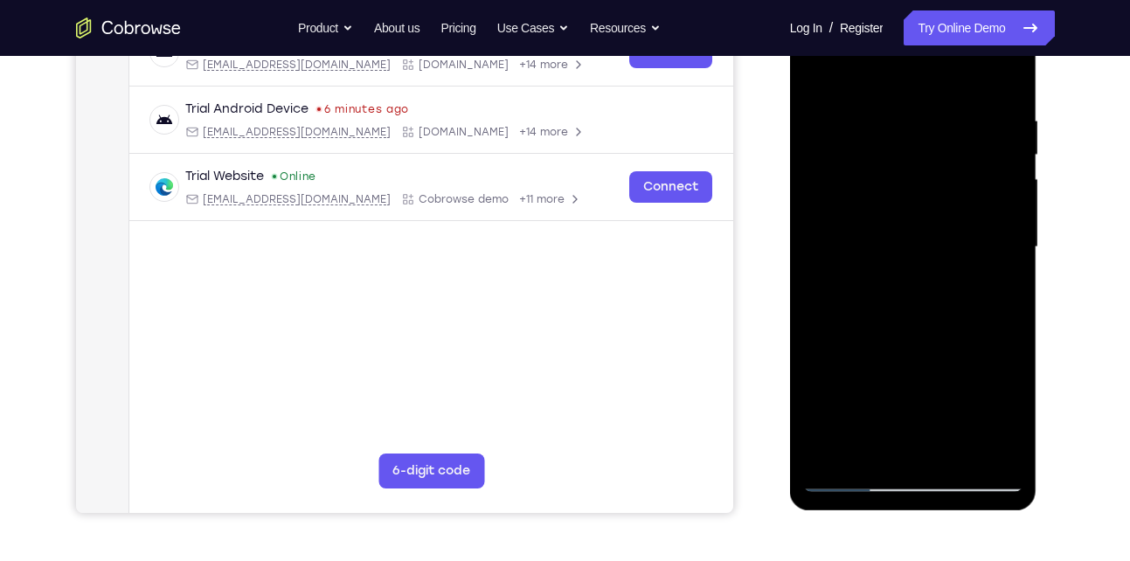
click at [873, 453] on div at bounding box center [913, 247] width 220 height 489
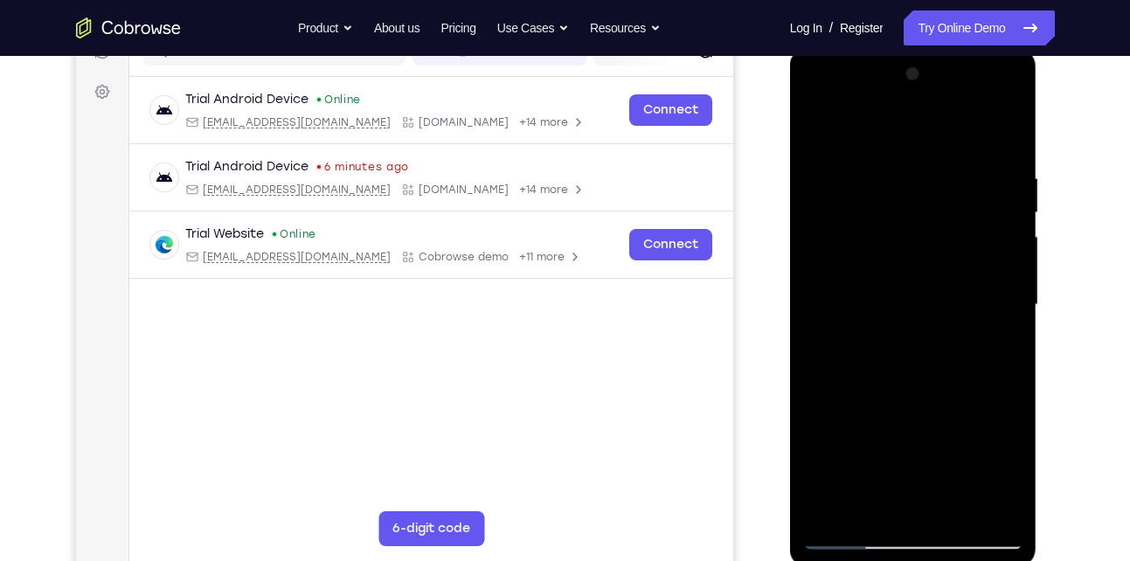
click at [888, 128] on div at bounding box center [913, 304] width 220 height 489
click at [850, 211] on div at bounding box center [913, 304] width 220 height 489
click at [834, 174] on div at bounding box center [913, 304] width 220 height 489
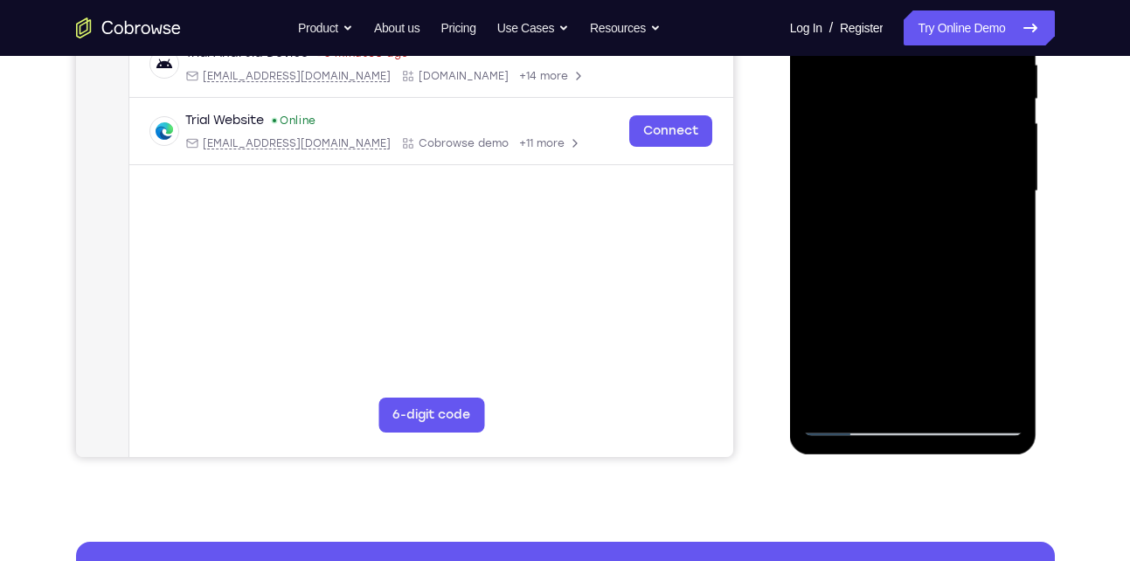
scroll to position [362, 0]
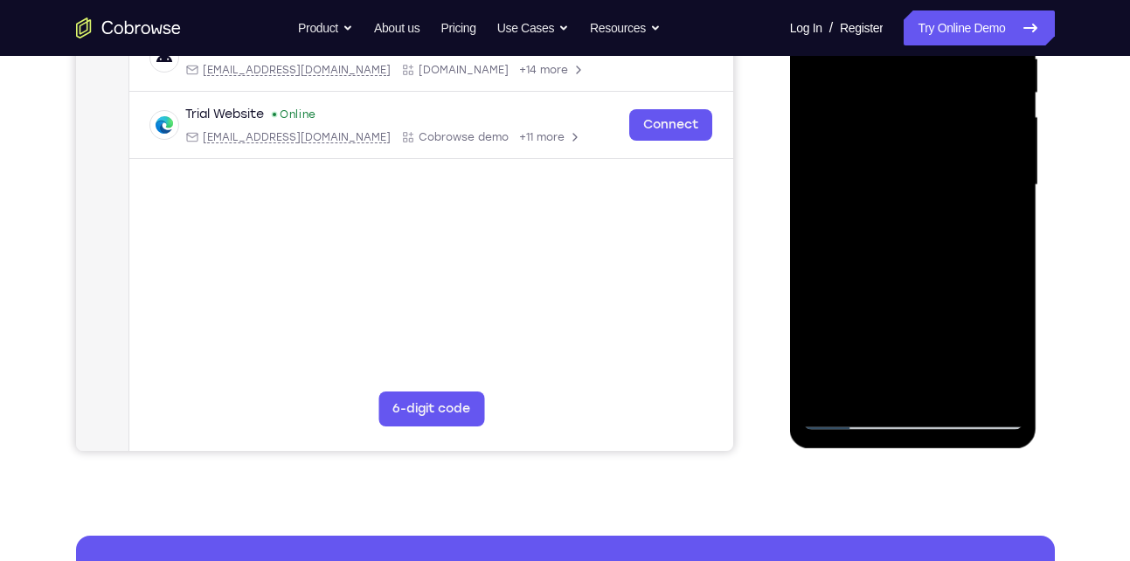
click at [828, 386] on div at bounding box center [913, 185] width 220 height 489
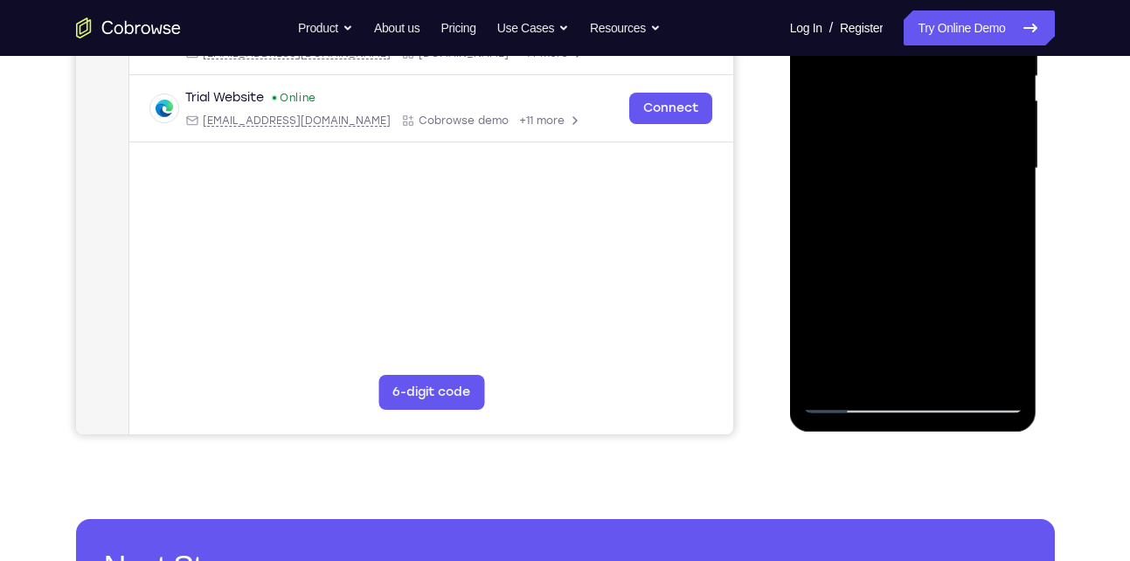
scroll to position [382, 0]
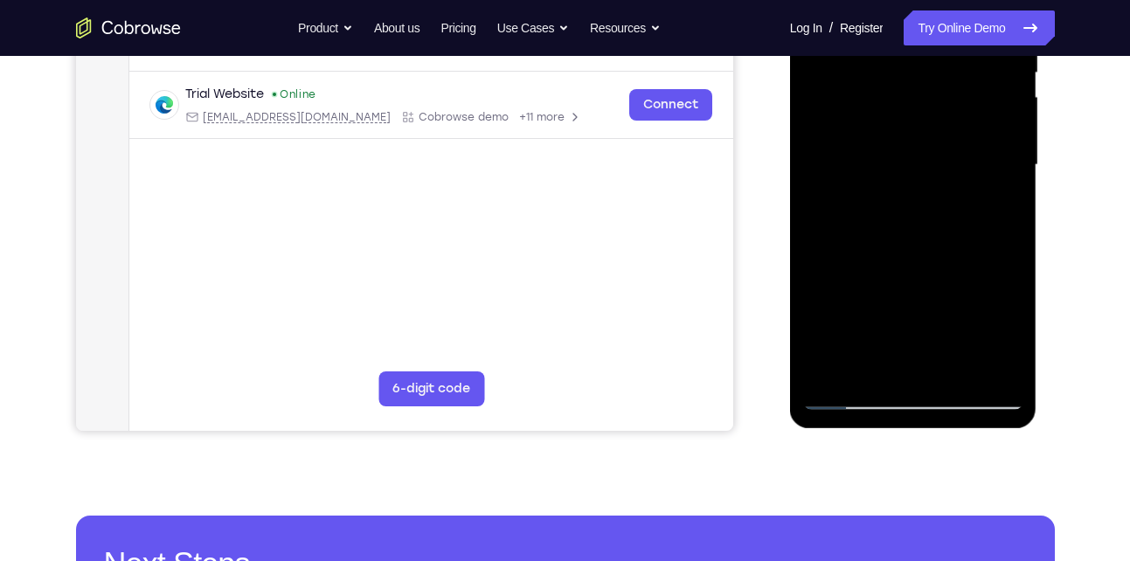
click at [950, 374] on div at bounding box center [913, 164] width 220 height 489
click at [893, 150] on div at bounding box center [913, 164] width 220 height 489
click at [890, 362] on div at bounding box center [913, 164] width 220 height 489
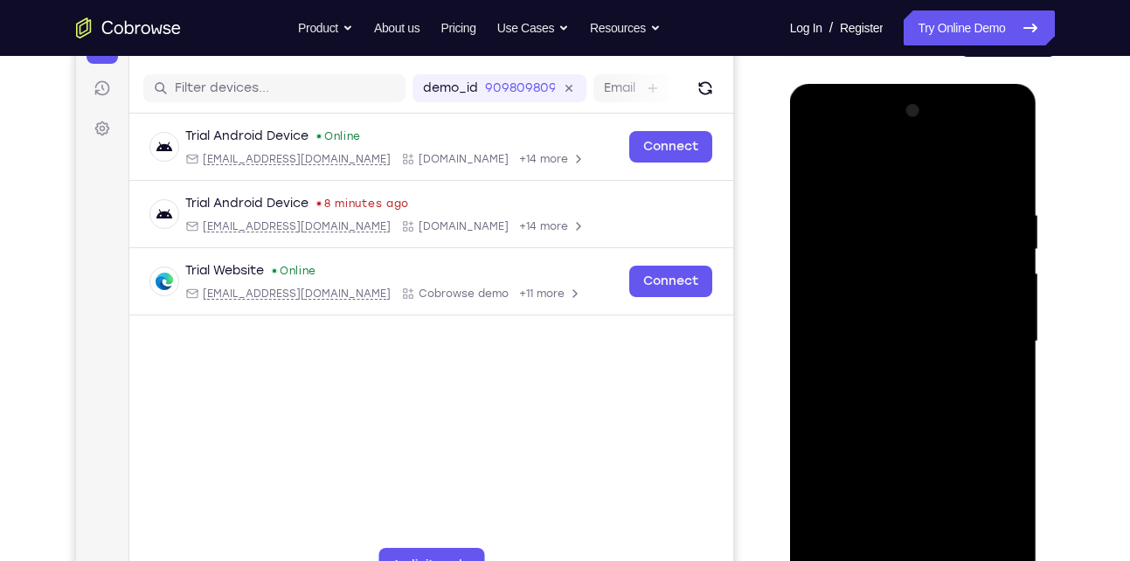
scroll to position [204, 0]
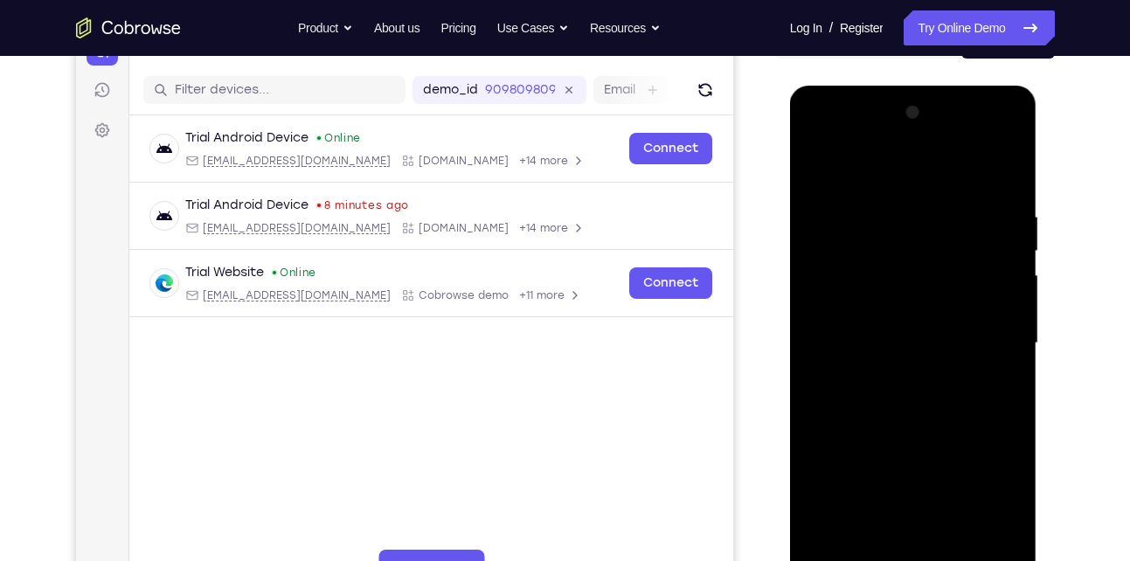
click at [854, 392] on div at bounding box center [913, 343] width 220 height 489
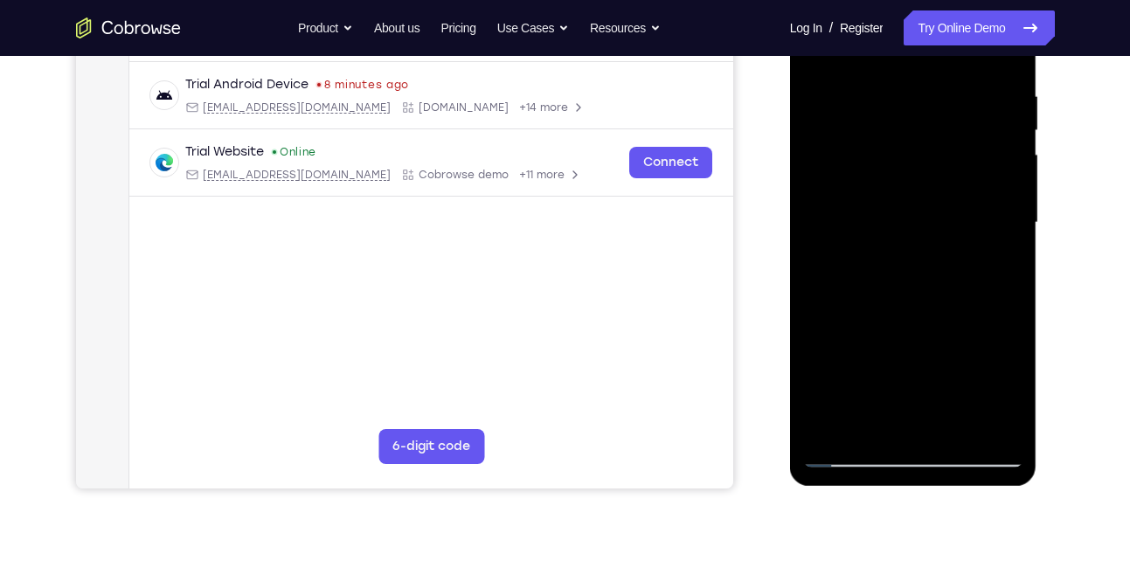
scroll to position [325, 0]
click at [1000, 266] on div at bounding box center [913, 221] width 220 height 489
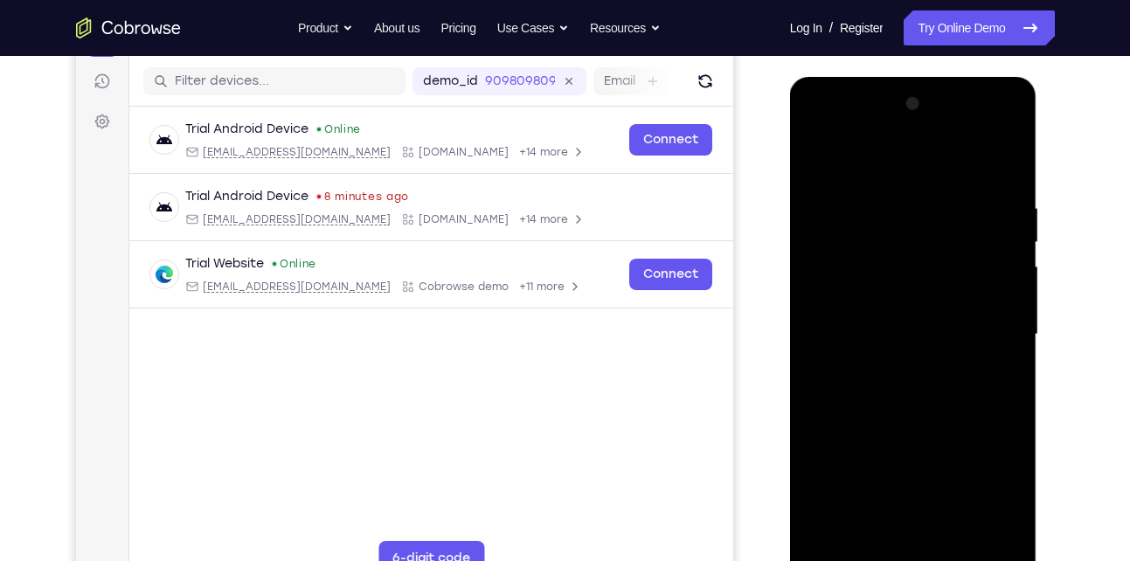
scroll to position [215, 0]
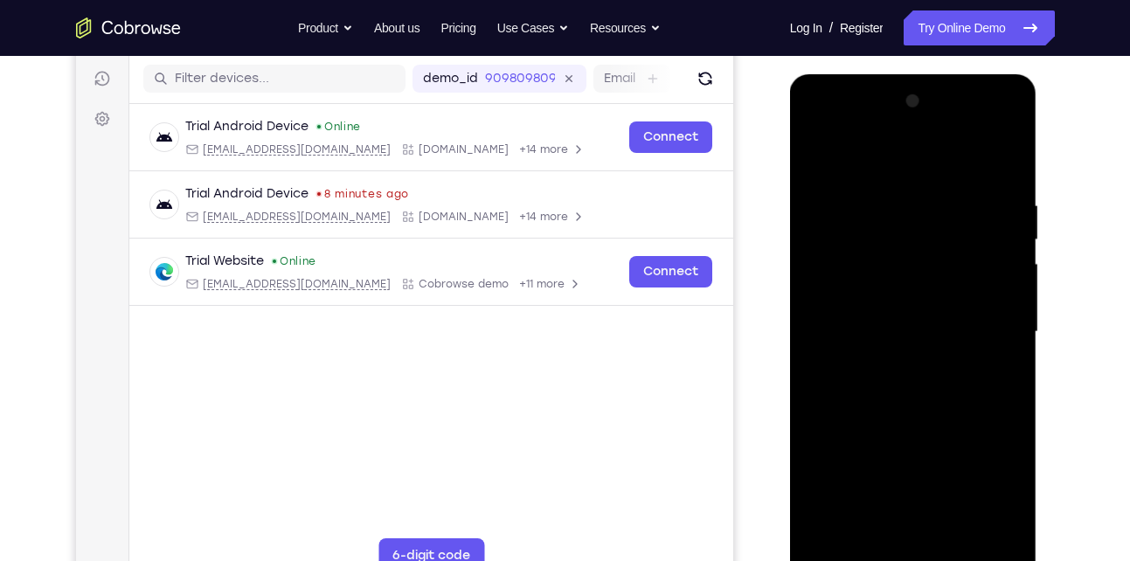
click at [819, 151] on div at bounding box center [913, 331] width 220 height 489
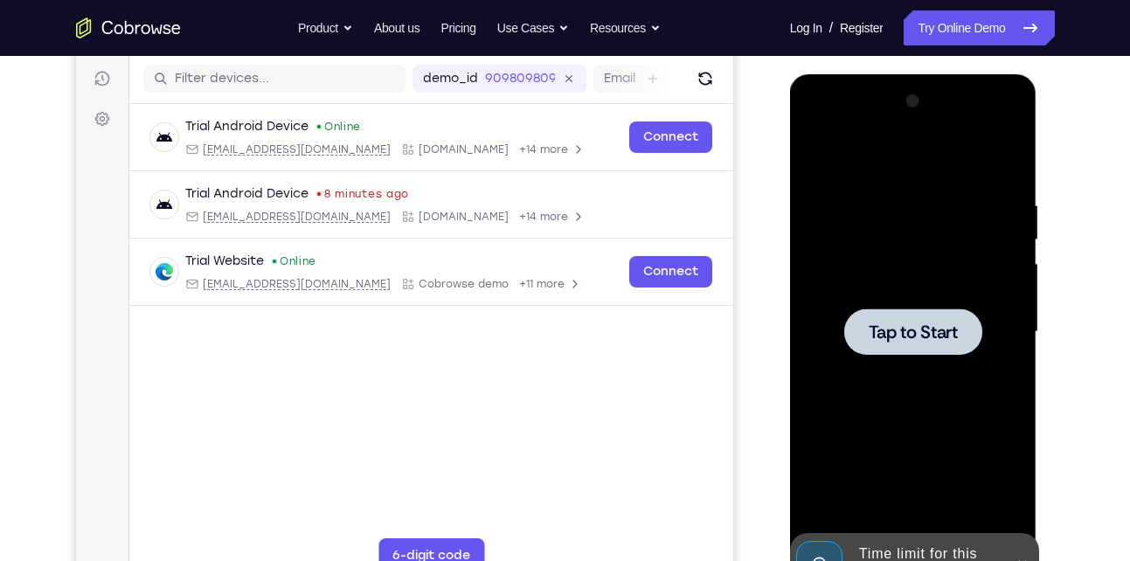
click at [923, 316] on div at bounding box center [913, 331] width 138 height 46
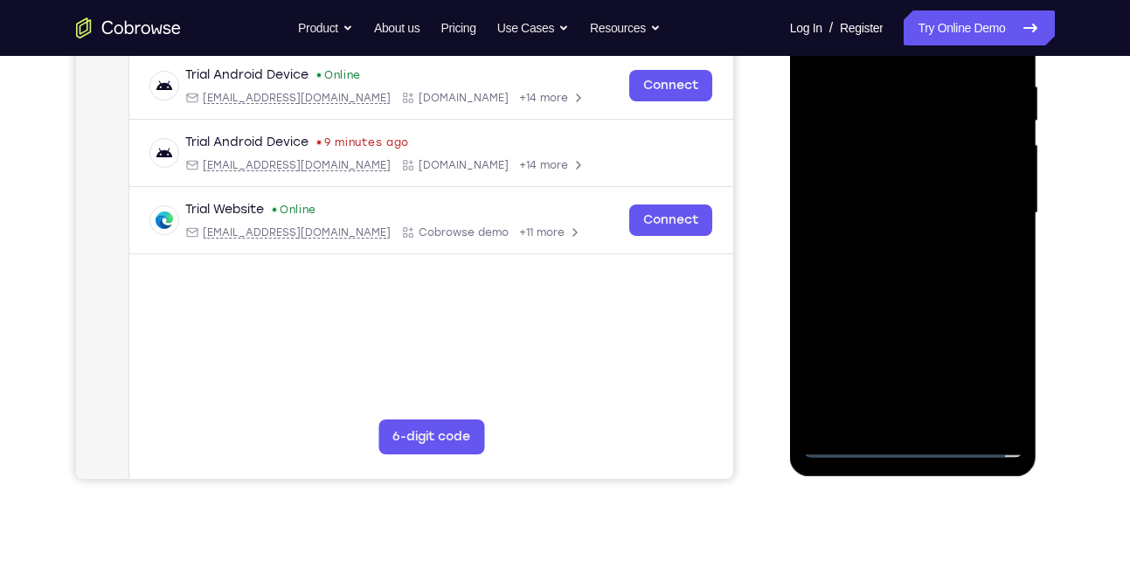
scroll to position [356, 0]
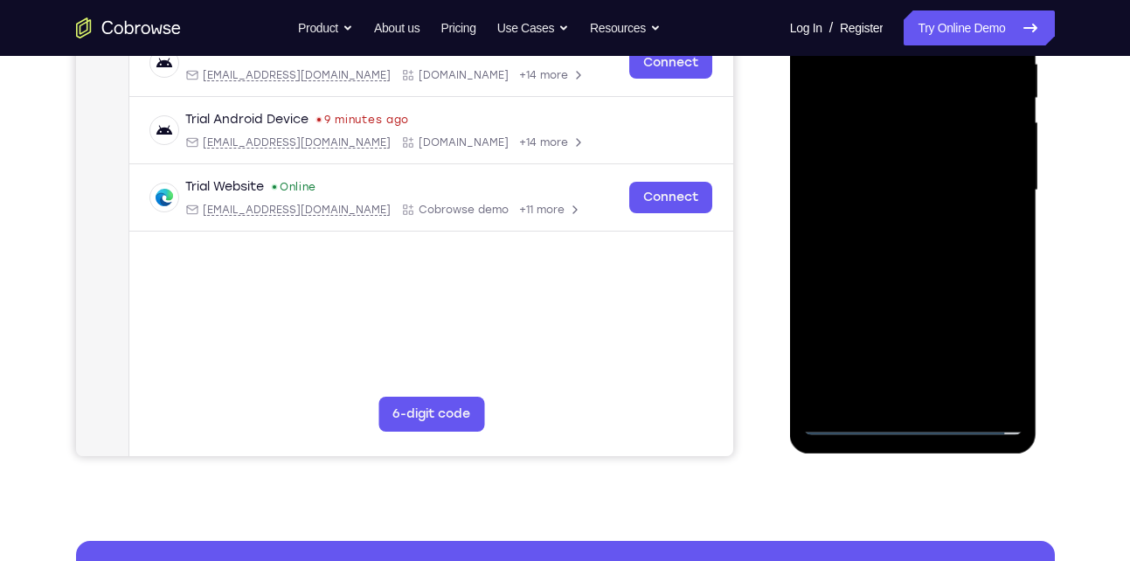
click at [912, 422] on div at bounding box center [913, 190] width 220 height 489
click at [986, 338] on div at bounding box center [913, 190] width 220 height 489
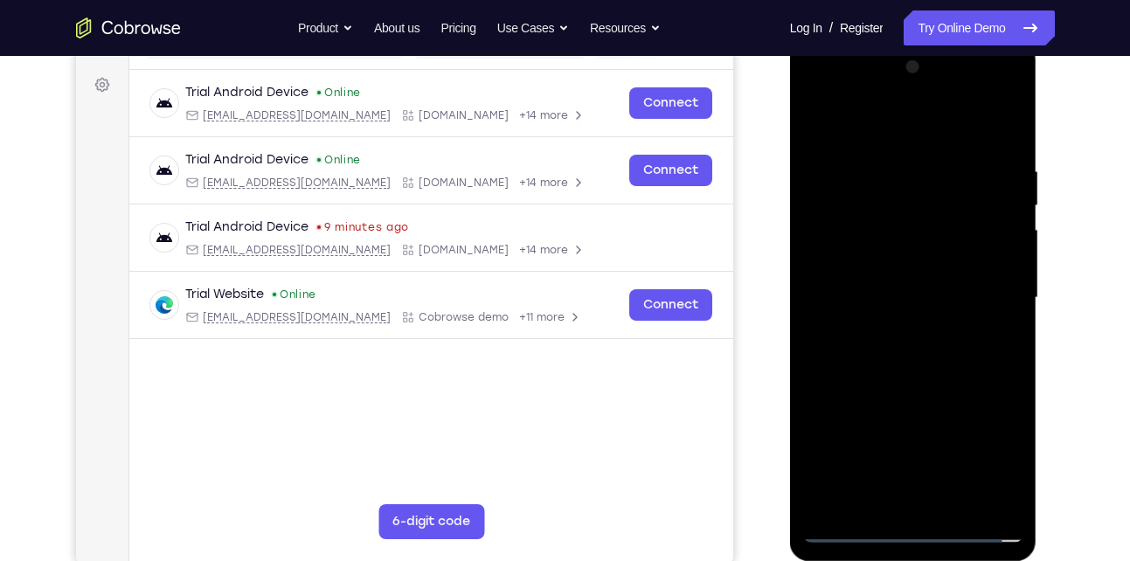
scroll to position [252, 0]
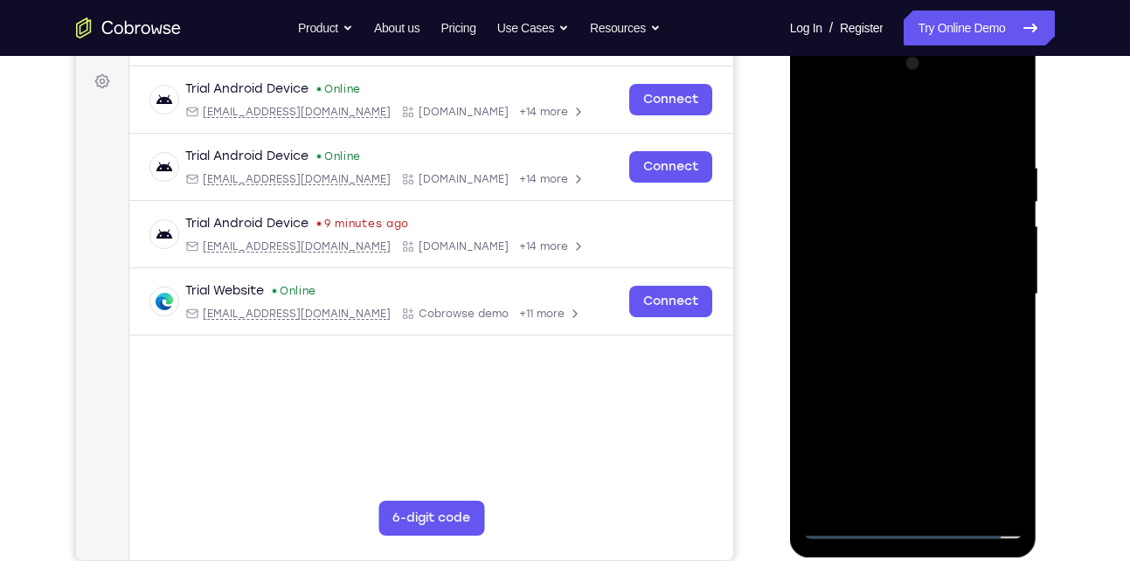
click at [854, 128] on div at bounding box center [913, 294] width 220 height 489
click at [985, 289] on div at bounding box center [913, 294] width 220 height 489
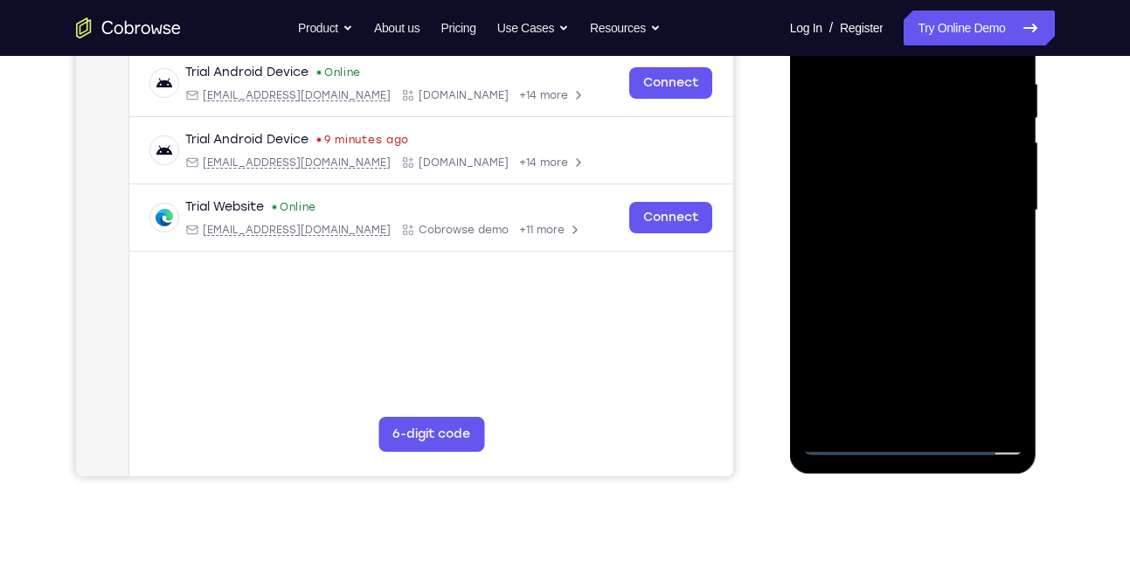
click at [931, 415] on div at bounding box center [913, 210] width 220 height 489
click at [937, 206] on div at bounding box center [913, 210] width 220 height 489
click at [929, 180] on div at bounding box center [913, 210] width 220 height 489
click at [915, 201] on div at bounding box center [913, 210] width 220 height 489
click at [899, 286] on div at bounding box center [913, 210] width 220 height 489
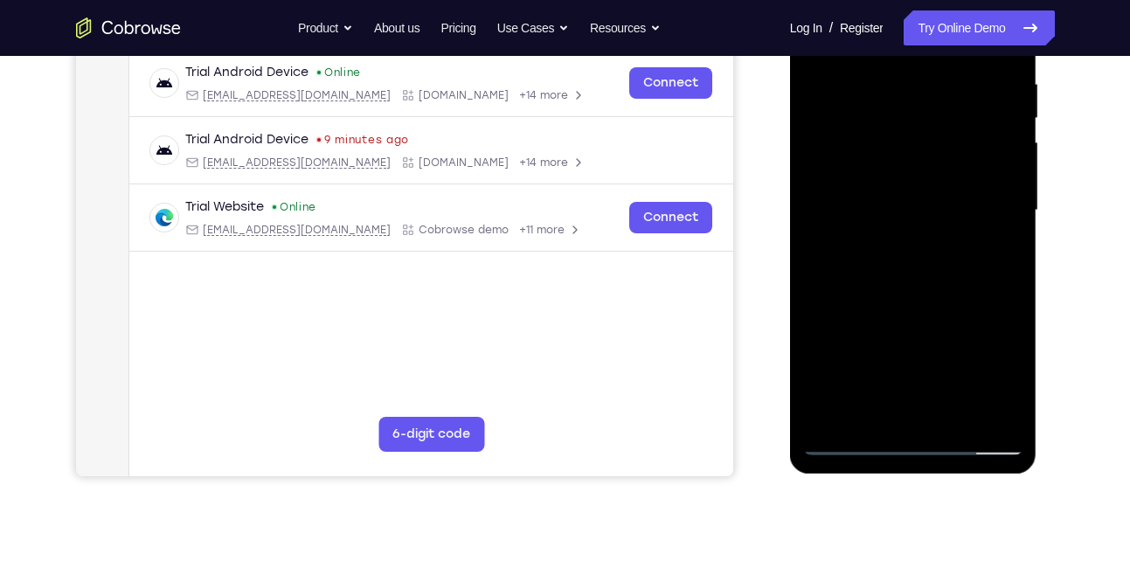
click at [1007, 255] on div at bounding box center [913, 210] width 220 height 489
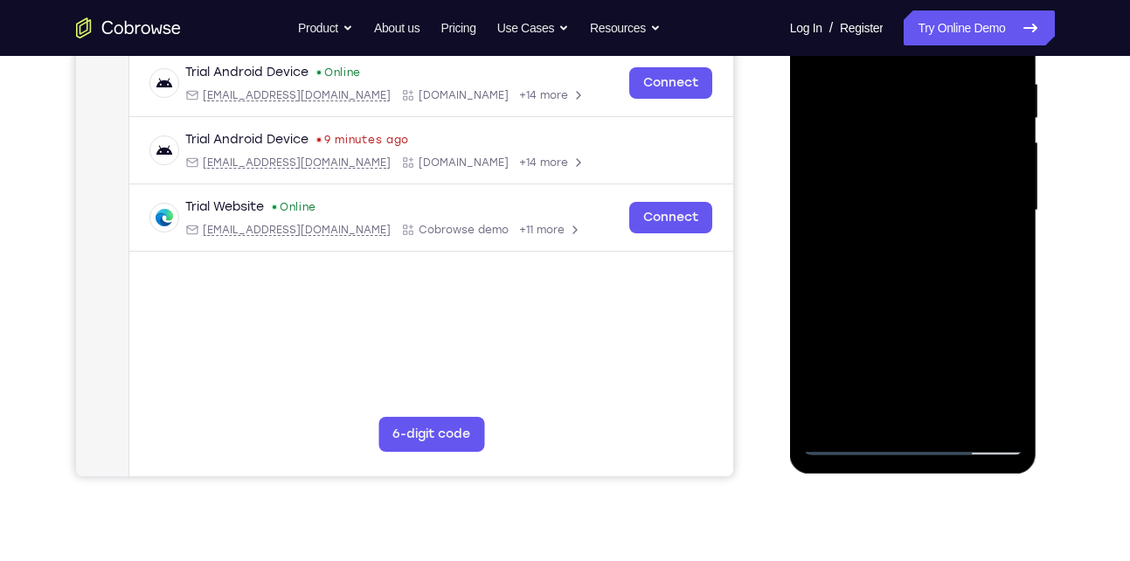
click at [1007, 255] on div at bounding box center [913, 210] width 220 height 489
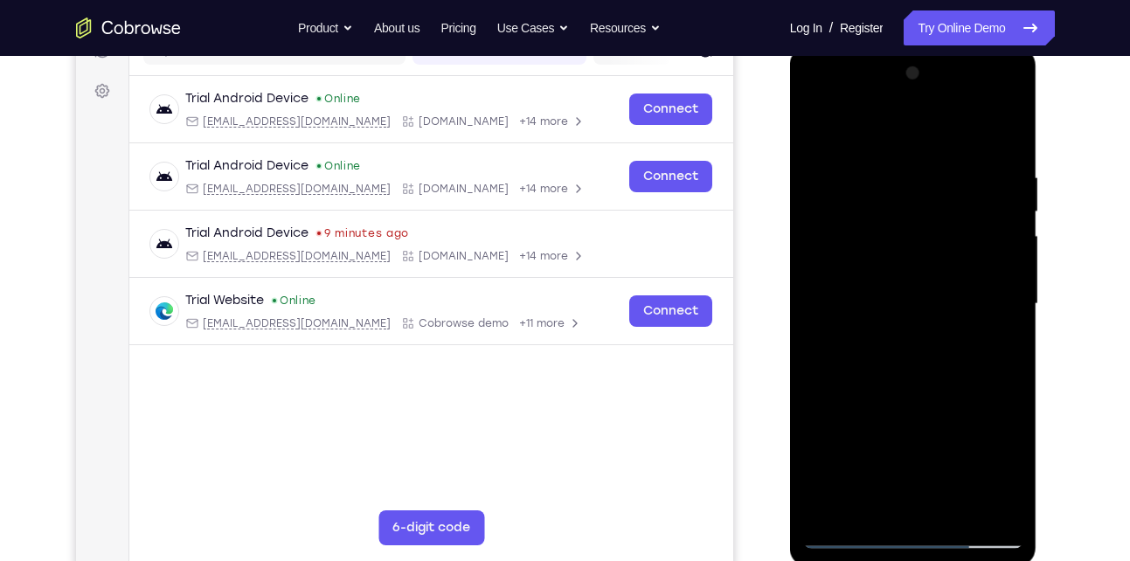
click at [995, 130] on div at bounding box center [913, 303] width 220 height 489
drag, startPoint x: 975, startPoint y: 163, endPoint x: 884, endPoint y: 173, distance: 91.4
click at [884, 173] on div at bounding box center [913, 303] width 220 height 489
click at [906, 153] on div at bounding box center [913, 303] width 220 height 489
click at [986, 306] on div at bounding box center [913, 303] width 220 height 489
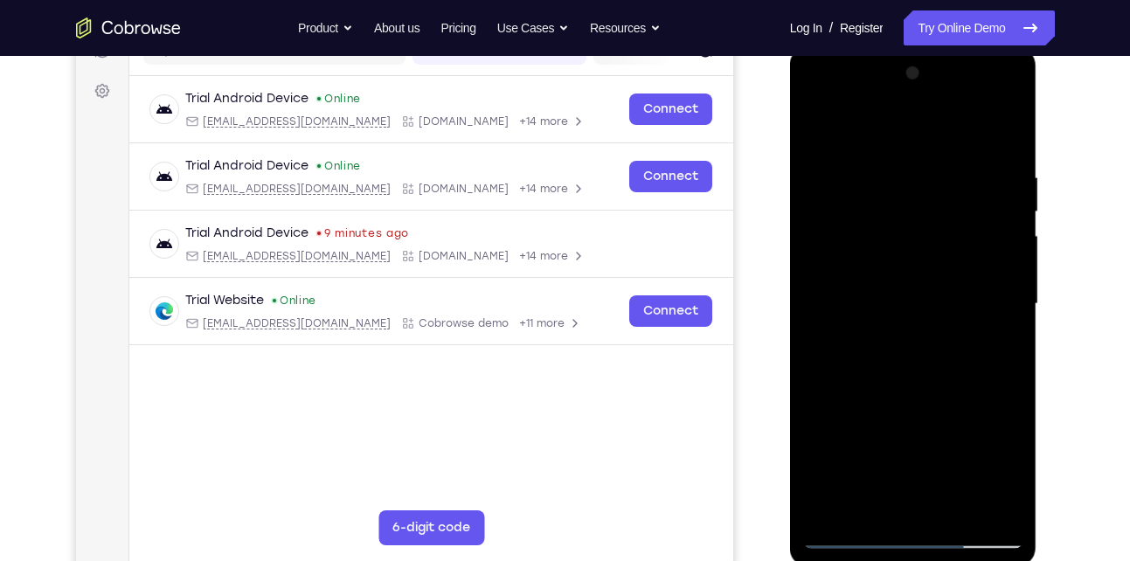
click at [986, 290] on div at bounding box center [913, 303] width 220 height 489
click at [997, 129] on div at bounding box center [913, 303] width 220 height 489
drag, startPoint x: 962, startPoint y: 164, endPoint x: 813, endPoint y: 156, distance: 149.7
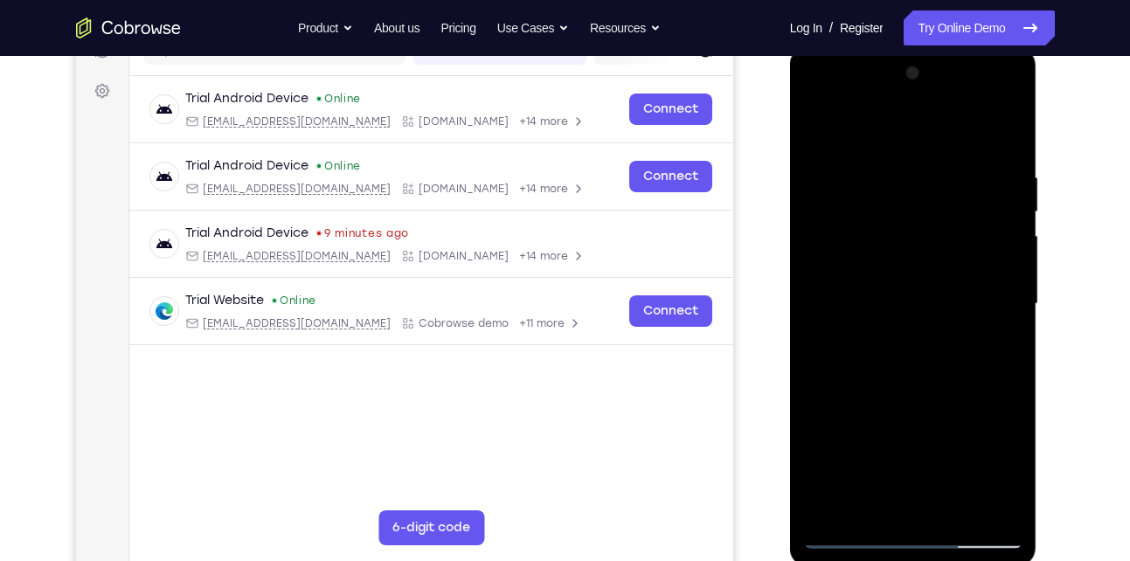
click at [813, 156] on div at bounding box center [913, 303] width 220 height 489
drag, startPoint x: 915, startPoint y: 163, endPoint x: 850, endPoint y: 168, distance: 64.9
click at [850, 168] on div at bounding box center [913, 303] width 220 height 489
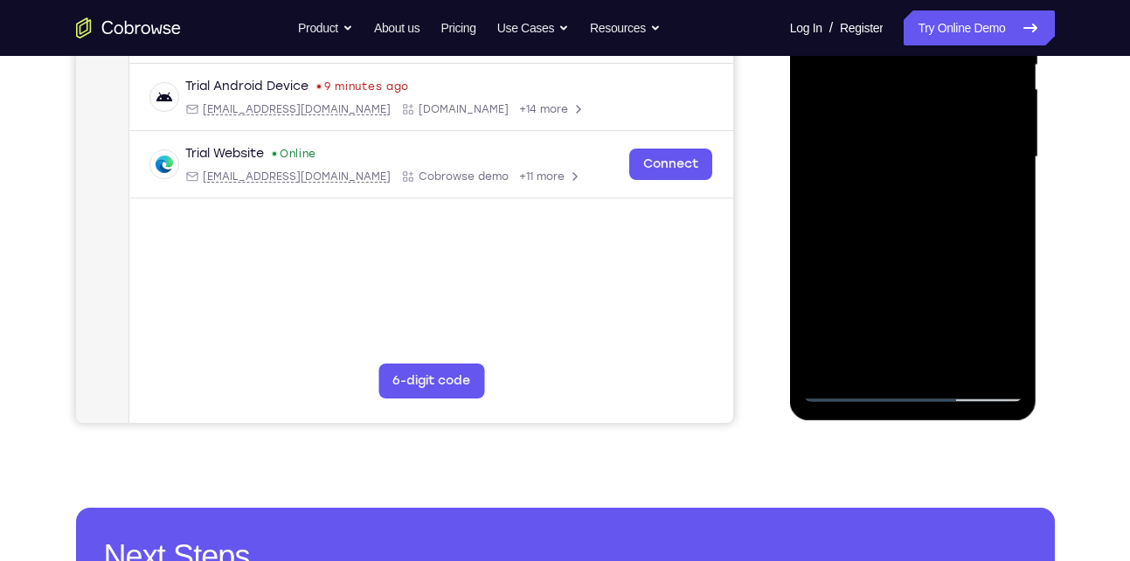
scroll to position [392, 0]
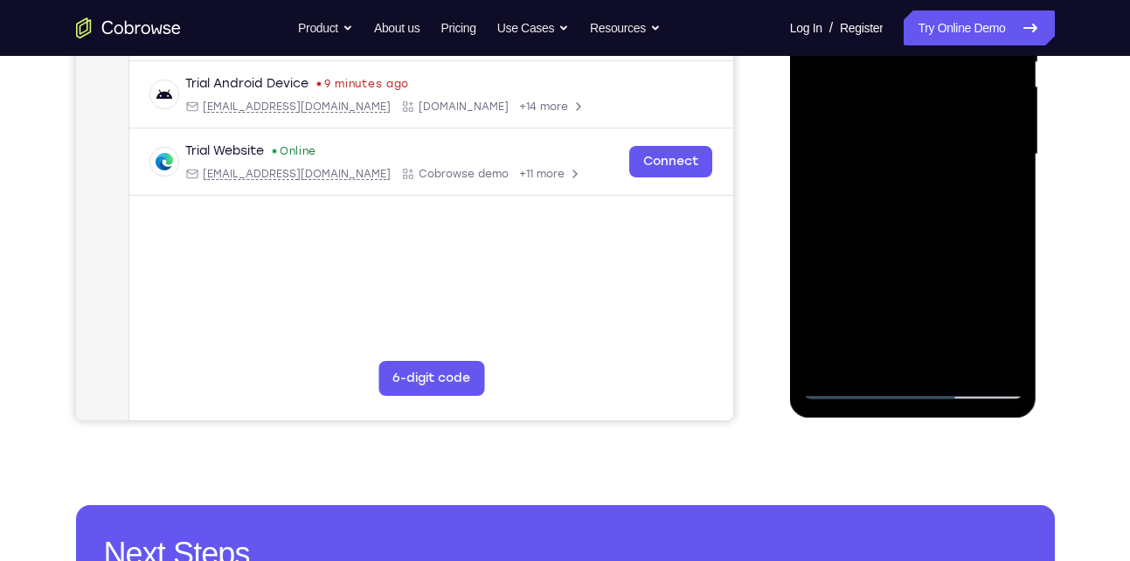
click at [952, 362] on div at bounding box center [913, 154] width 220 height 489
click at [908, 241] on div at bounding box center [913, 154] width 220 height 489
drag, startPoint x: 921, startPoint y: 210, endPoint x: 897, endPoint y: 279, distance: 72.9
click at [897, 279] on div at bounding box center [913, 154] width 220 height 489
click at [847, 387] on div at bounding box center [913, 154] width 220 height 489
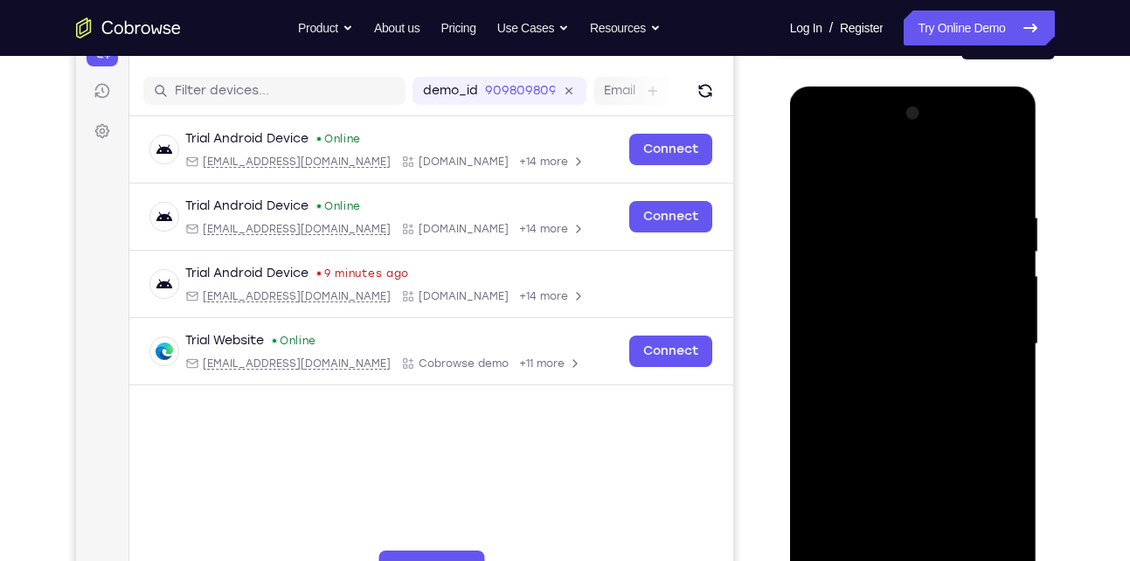
scroll to position [202, 0]
click at [882, 221] on div at bounding box center [913, 344] width 220 height 489
click at [1001, 335] on div at bounding box center [913, 344] width 220 height 489
click at [1001, 169] on div at bounding box center [913, 344] width 220 height 489
drag, startPoint x: 983, startPoint y: 208, endPoint x: 884, endPoint y: 211, distance: 98.8
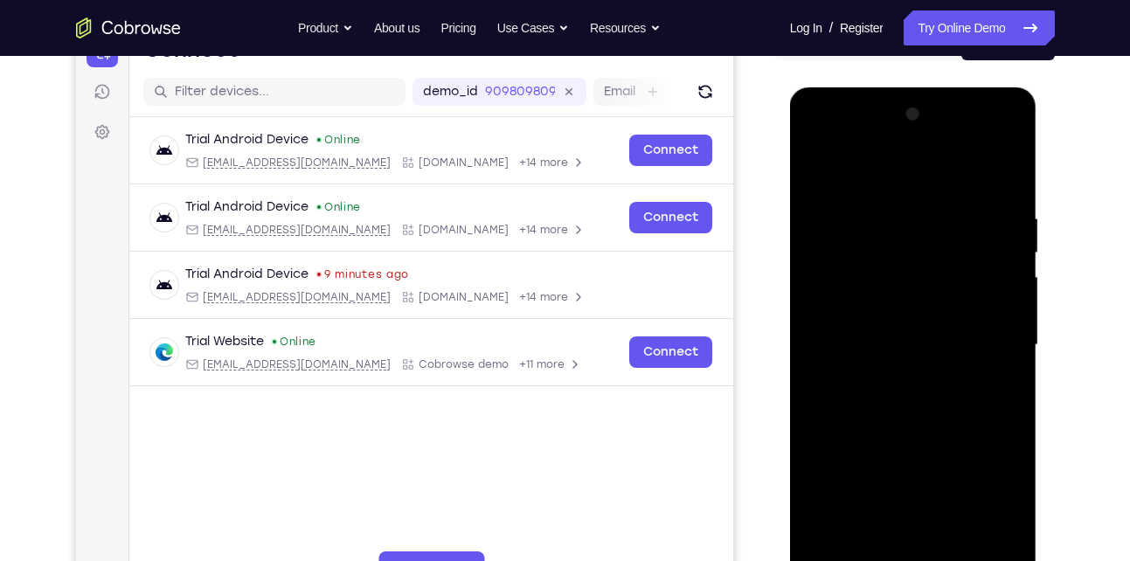
click at [884, 211] on div at bounding box center [913, 344] width 220 height 489
drag, startPoint x: 979, startPoint y: 201, endPoint x: 882, endPoint y: 197, distance: 97.0
click at [882, 197] on div at bounding box center [913, 344] width 220 height 489
click at [984, 201] on div at bounding box center [913, 344] width 220 height 489
click at [1006, 333] on div at bounding box center [913, 344] width 220 height 489
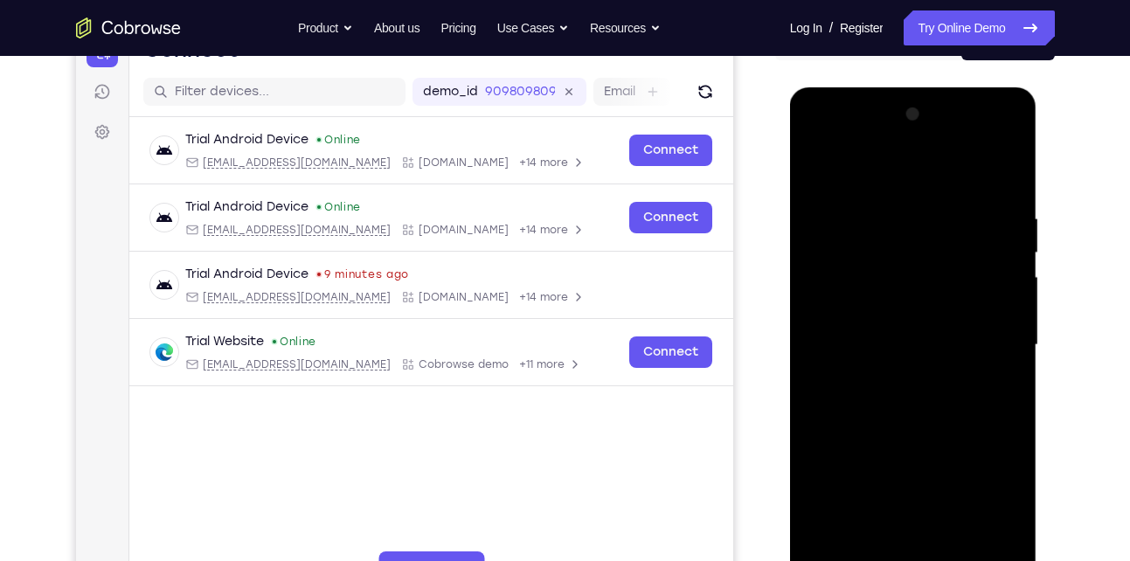
click at [1006, 333] on div at bounding box center [913, 344] width 220 height 489
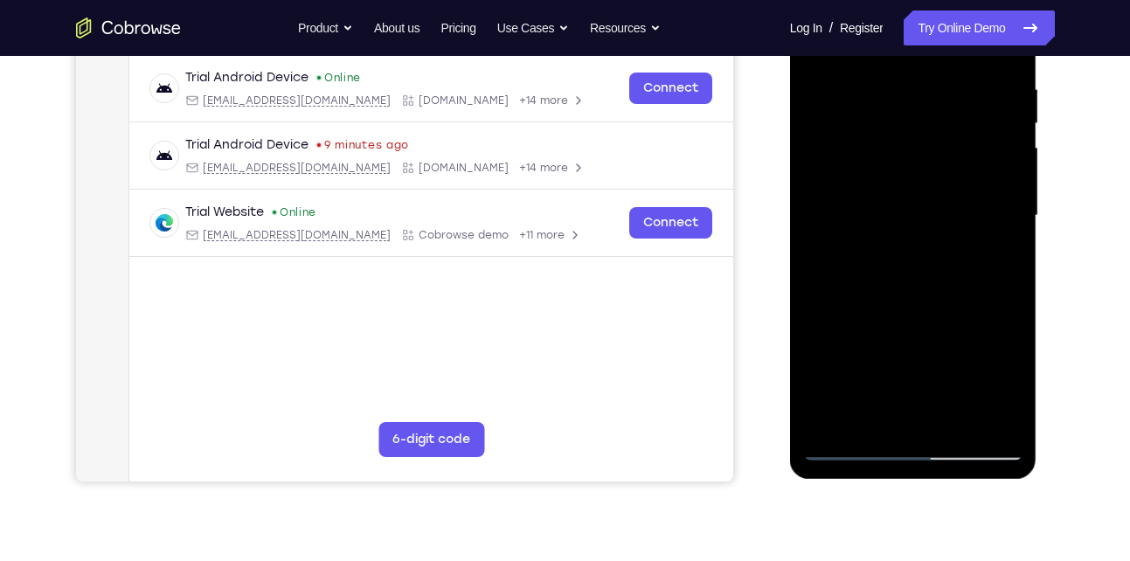
click at [977, 415] on div at bounding box center [913, 215] width 220 height 489
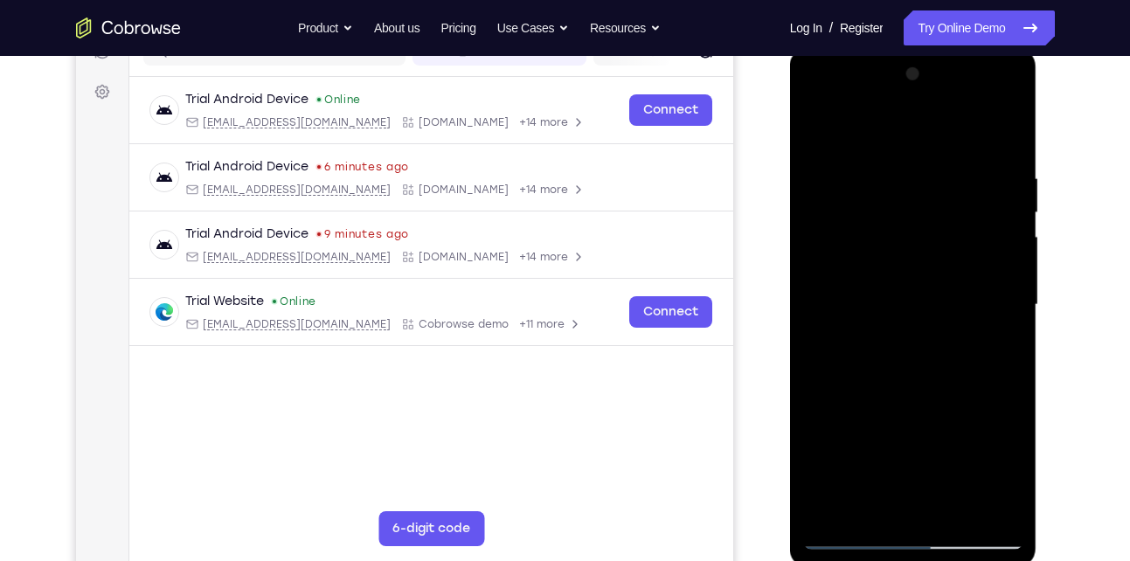
scroll to position [241, 0]
click at [1007, 311] on div at bounding box center [913, 305] width 220 height 489
click at [992, 279] on div at bounding box center [913, 305] width 220 height 489
click at [1003, 132] on div at bounding box center [913, 305] width 220 height 489
drag, startPoint x: 979, startPoint y: 161, endPoint x: 879, endPoint y: 155, distance: 100.7
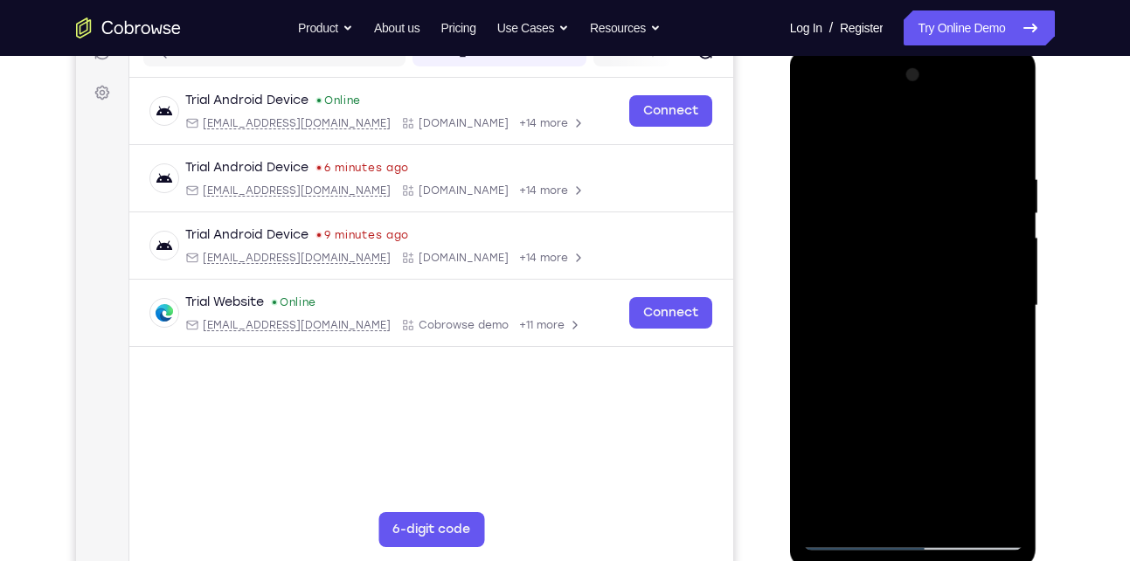
click at [879, 155] on div at bounding box center [913, 305] width 220 height 489
drag, startPoint x: 991, startPoint y: 154, endPoint x: 896, endPoint y: 162, distance: 95.6
click at [896, 162] on div at bounding box center [913, 305] width 220 height 489
click at [958, 164] on div at bounding box center [913, 305] width 220 height 489
click at [1001, 333] on div at bounding box center [913, 305] width 220 height 489
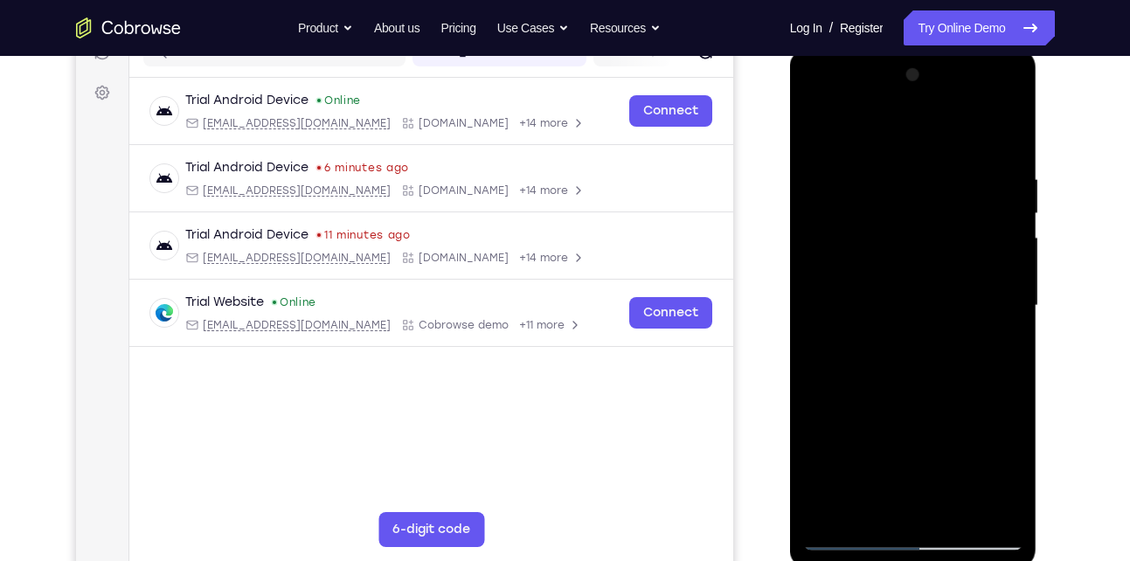
click at [1000, 135] on div at bounding box center [913, 305] width 220 height 489
click at [998, 135] on div at bounding box center [913, 305] width 220 height 489
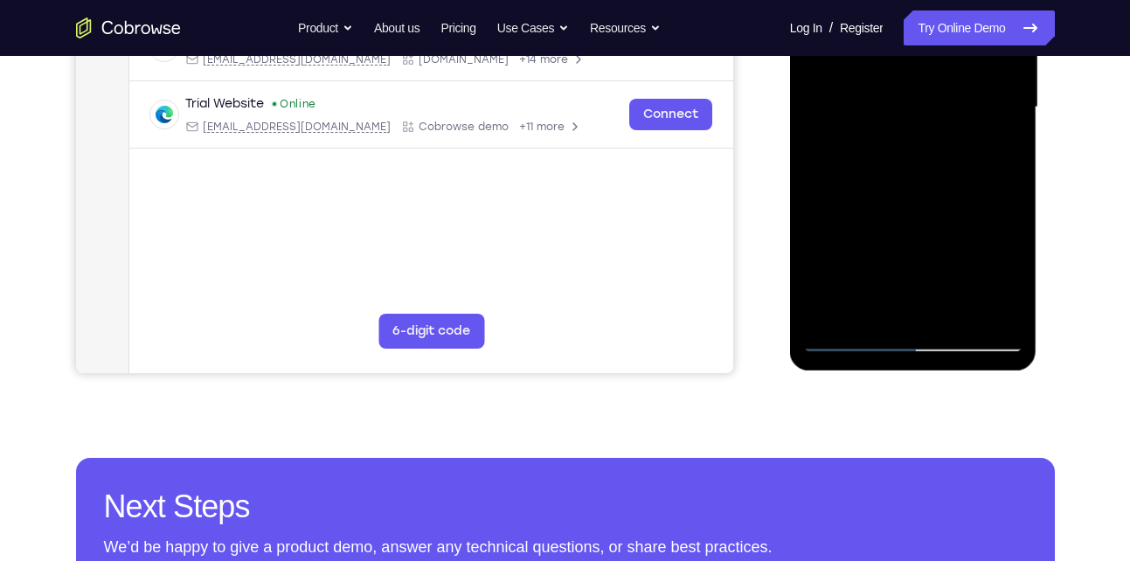
scroll to position [444, 0]
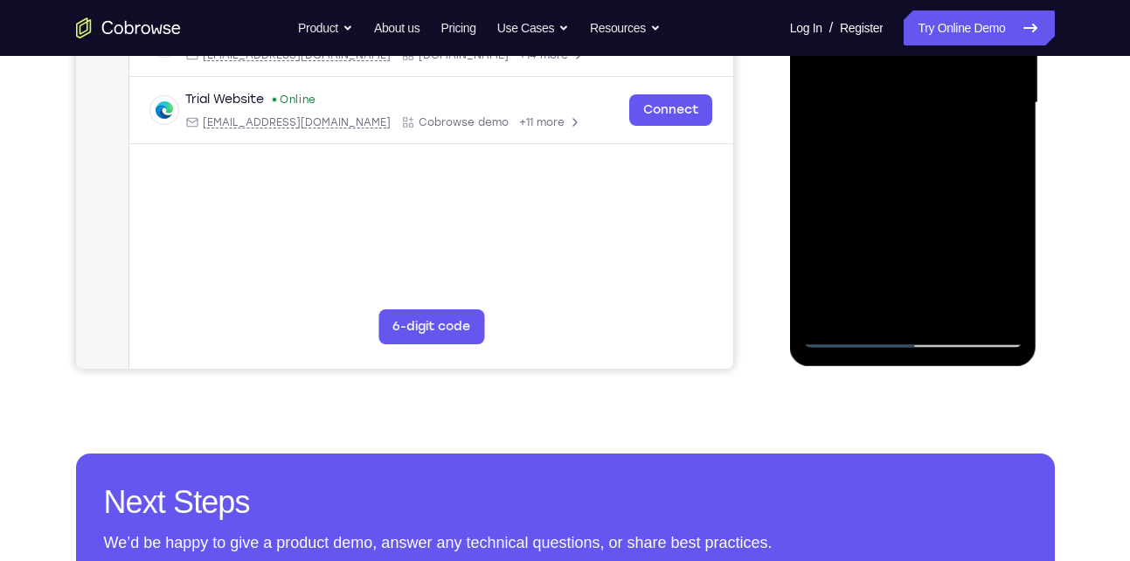
click at [819, 316] on div at bounding box center [913, 102] width 220 height 489
click at [827, 311] on div at bounding box center [913, 102] width 220 height 489
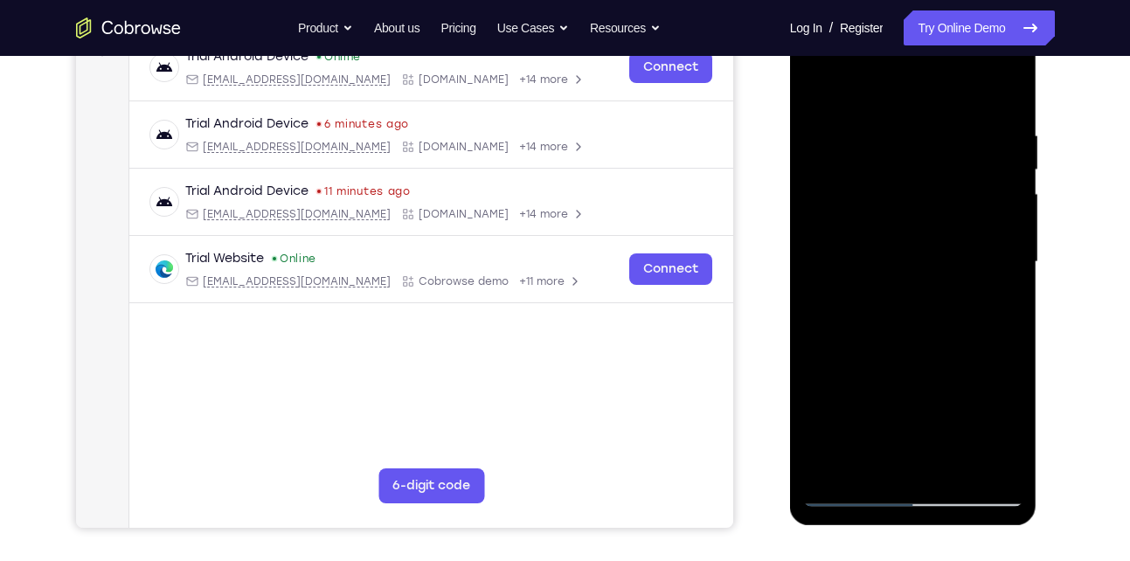
scroll to position [283, 0]
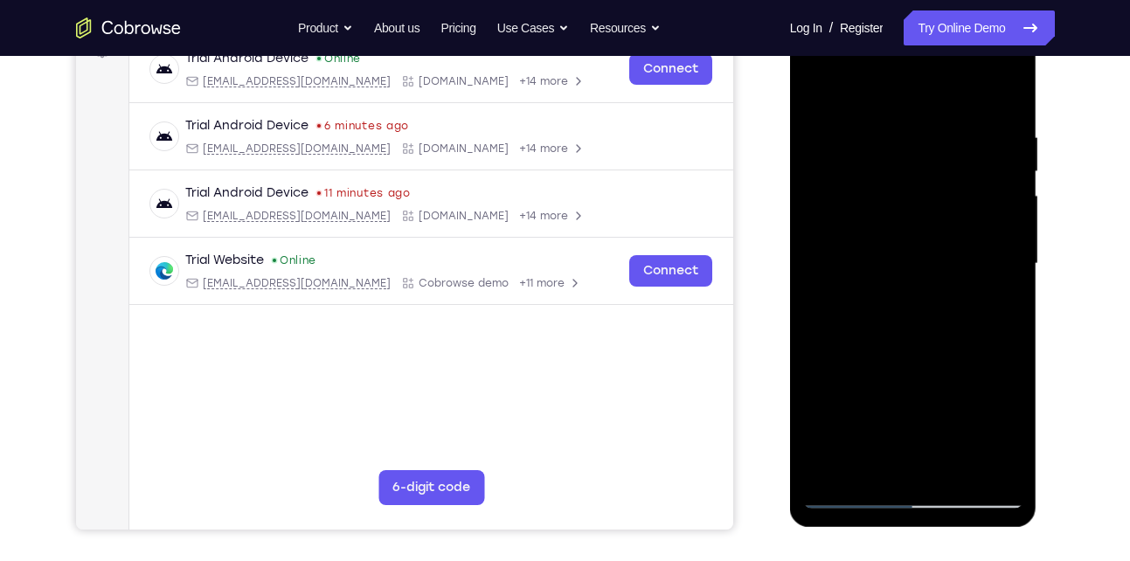
drag, startPoint x: 951, startPoint y: 114, endPoint x: 854, endPoint y: 120, distance: 98.0
click at [854, 120] on div at bounding box center [913, 263] width 220 height 489
click at [920, 123] on div at bounding box center [913, 263] width 220 height 489
click at [998, 259] on div at bounding box center [913, 263] width 220 height 489
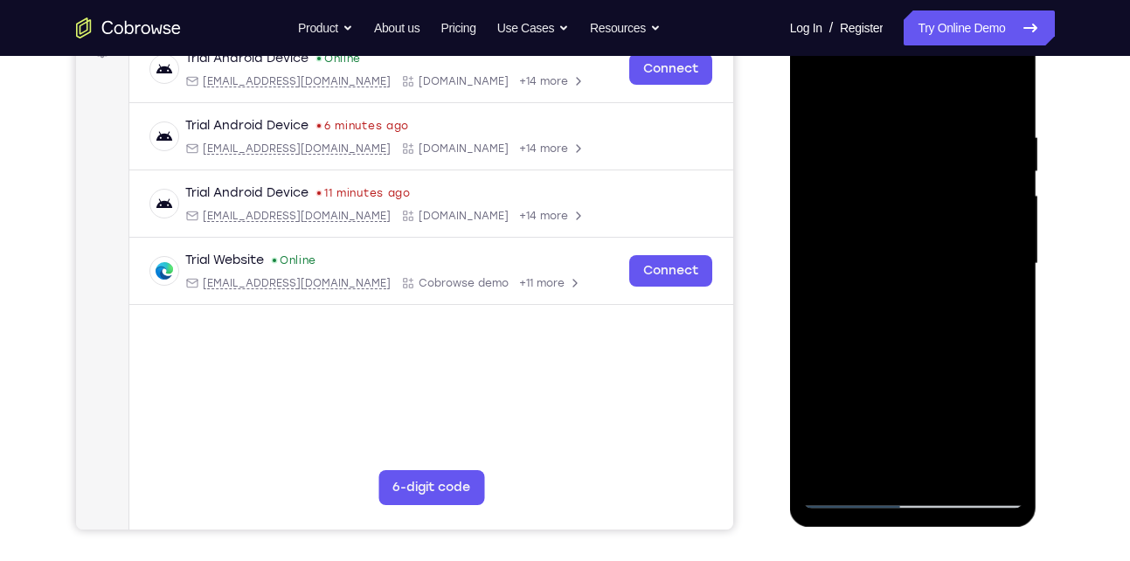
click at [998, 259] on div at bounding box center [913, 263] width 220 height 489
click at [998, 90] on div at bounding box center [913, 263] width 220 height 489
drag, startPoint x: 972, startPoint y: 146, endPoint x: 898, endPoint y: 131, distance: 74.9
click at [898, 131] on div at bounding box center [913, 263] width 220 height 489
click at [952, 115] on div at bounding box center [913, 263] width 220 height 489
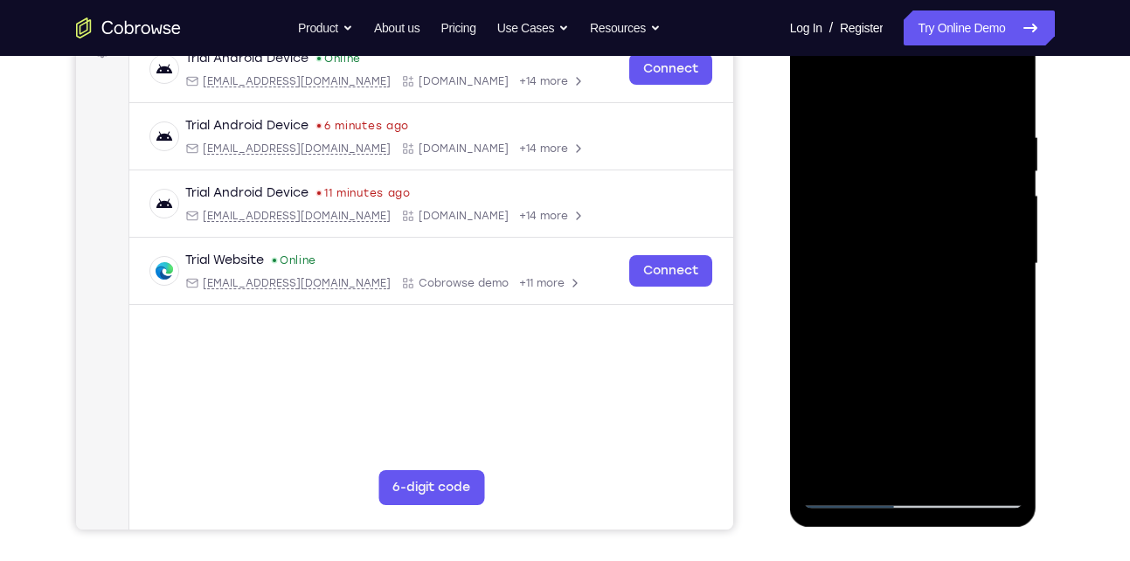
click at [1004, 259] on div at bounding box center [913, 263] width 220 height 489
click at [1013, 299] on div at bounding box center [913, 263] width 220 height 489
click at [806, 266] on div at bounding box center [913, 263] width 220 height 489
click at [1012, 283] on div at bounding box center [913, 263] width 220 height 489
click at [801, 300] on div at bounding box center [913, 266] width 247 height 521
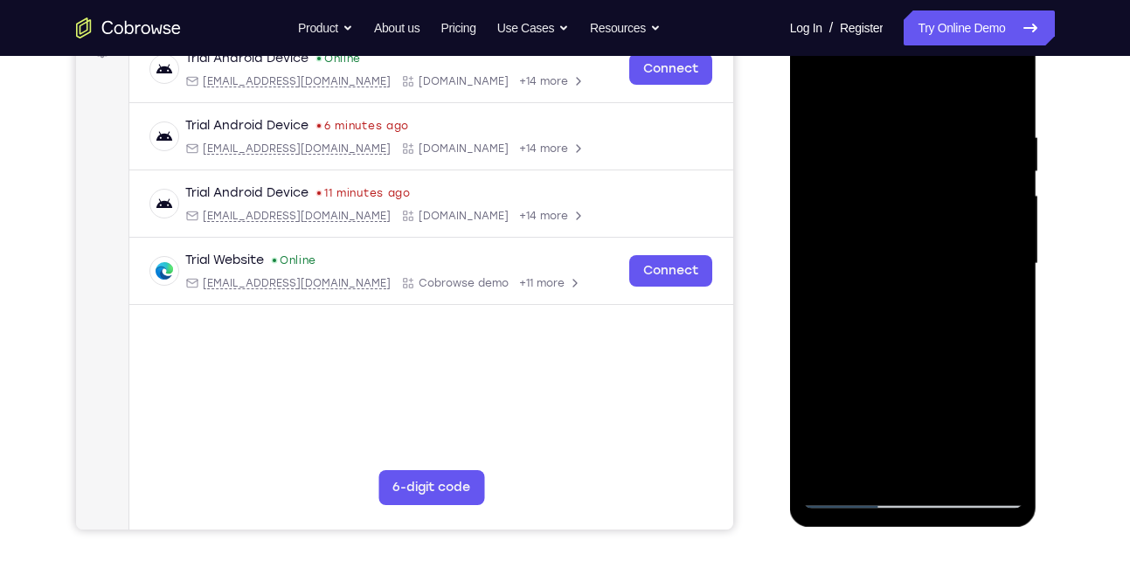
click at [806, 259] on div at bounding box center [913, 263] width 220 height 489
click at [901, 454] on div at bounding box center [913, 263] width 220 height 489
click at [993, 341] on div at bounding box center [913, 263] width 220 height 489
click at [849, 488] on div at bounding box center [913, 263] width 220 height 489
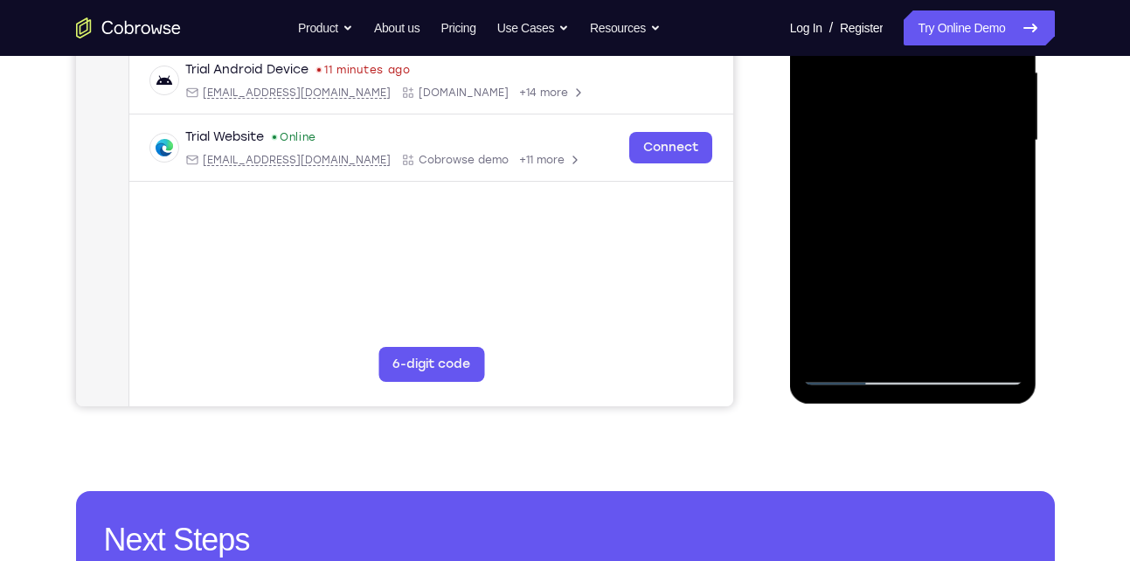
click at [852, 366] on div at bounding box center [913, 140] width 220 height 489
click at [850, 371] on div at bounding box center [913, 140] width 220 height 489
click at [992, 340] on div at bounding box center [913, 140] width 220 height 489
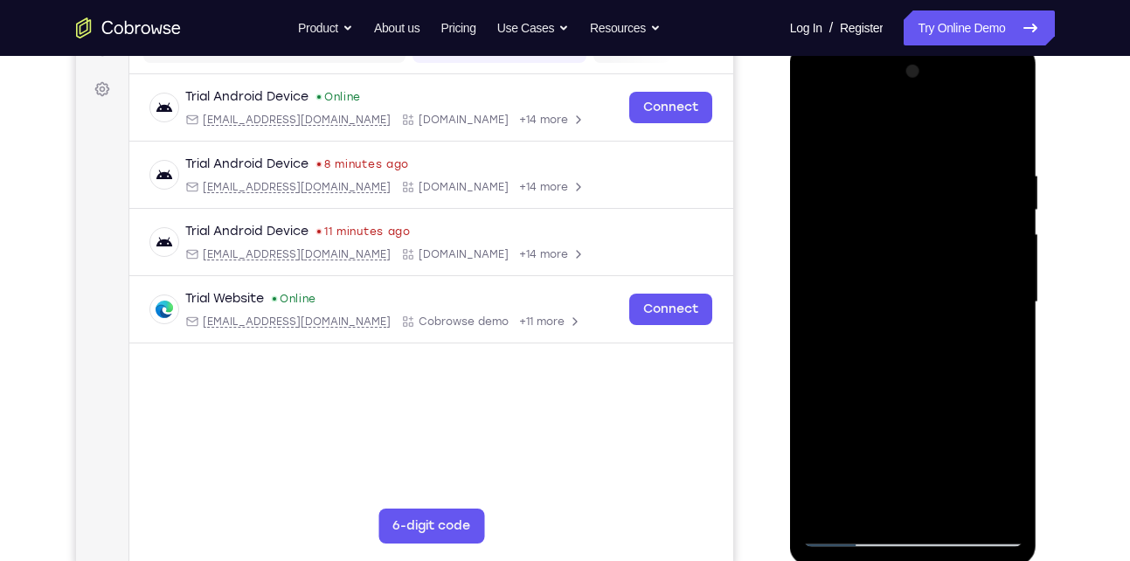
click at [1006, 133] on div at bounding box center [913, 302] width 220 height 489
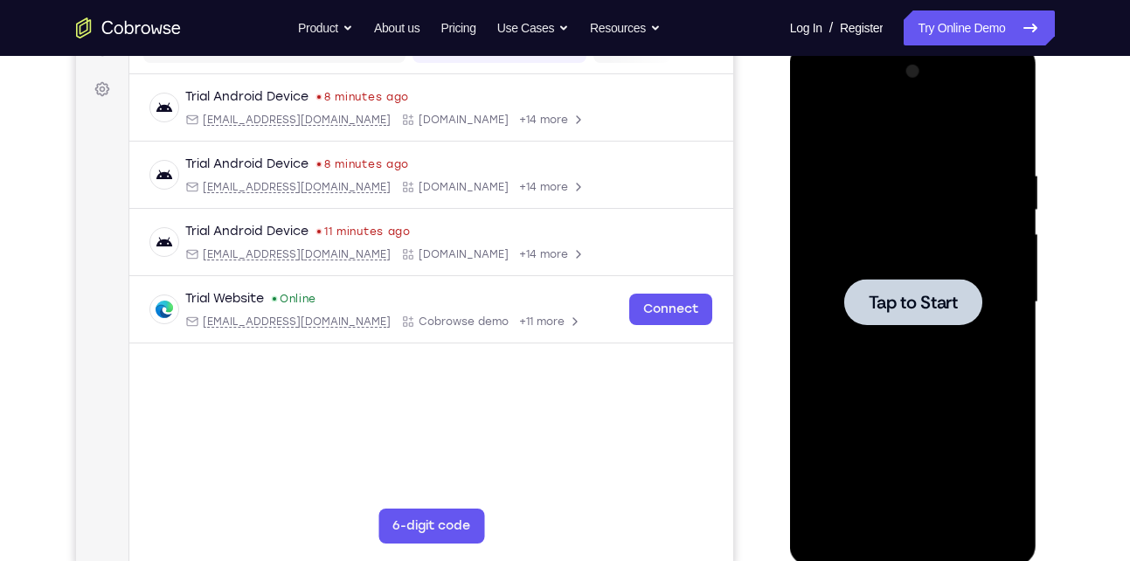
click at [901, 274] on div at bounding box center [913, 302] width 220 height 489
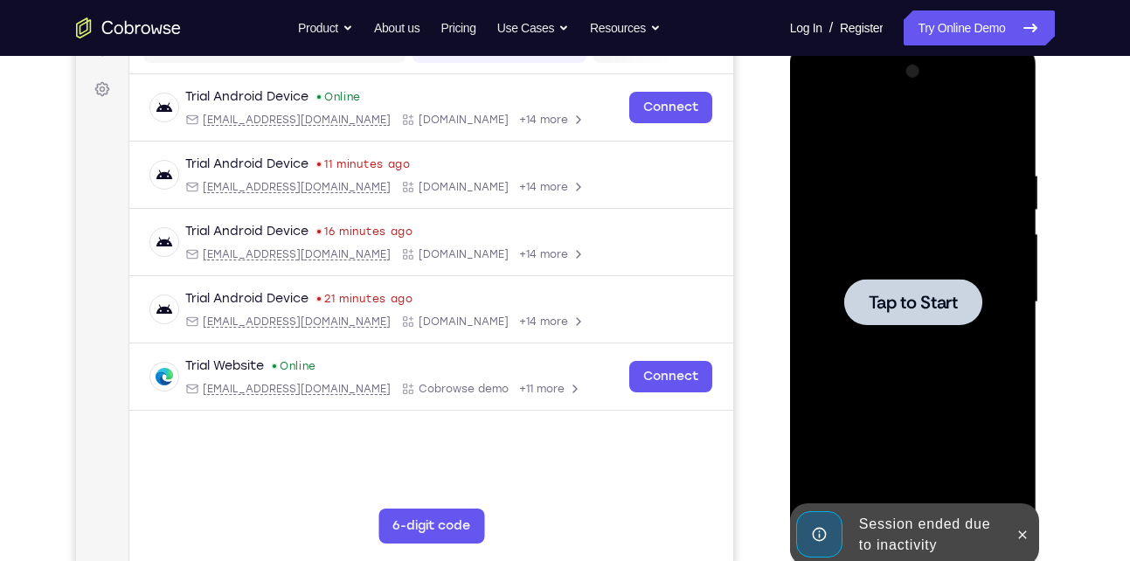
click at [925, 333] on div at bounding box center [913, 302] width 220 height 489
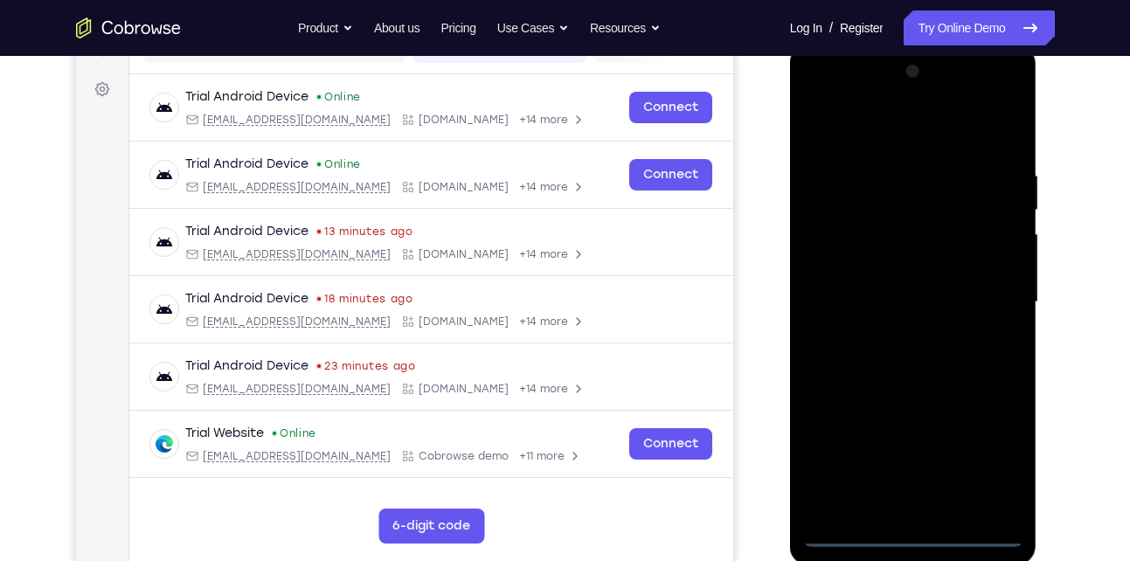
click at [902, 525] on div at bounding box center [913, 302] width 220 height 489
click at [920, 536] on div at bounding box center [913, 302] width 220 height 489
click at [906, 533] on div at bounding box center [913, 302] width 220 height 489
click at [999, 460] on div at bounding box center [913, 302] width 220 height 489
click at [844, 137] on div at bounding box center [913, 302] width 220 height 489
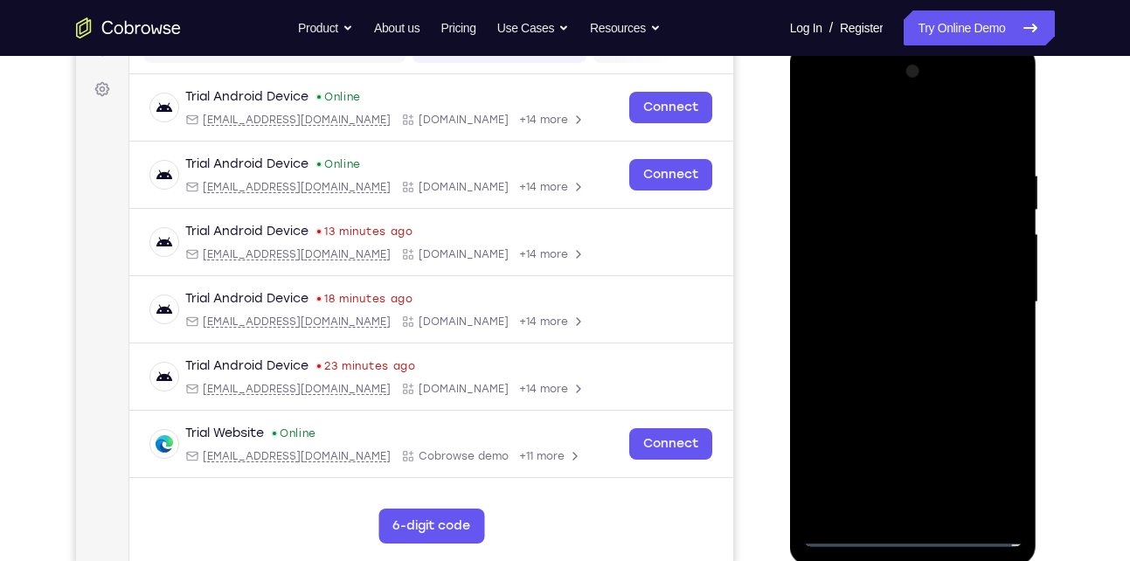
click at [997, 311] on div at bounding box center [913, 302] width 220 height 489
click at [934, 512] on div at bounding box center [913, 302] width 220 height 489
click at [917, 283] on div at bounding box center [913, 302] width 220 height 489
click at [891, 263] on div at bounding box center [913, 302] width 220 height 489
click at [882, 308] on div at bounding box center [913, 302] width 220 height 489
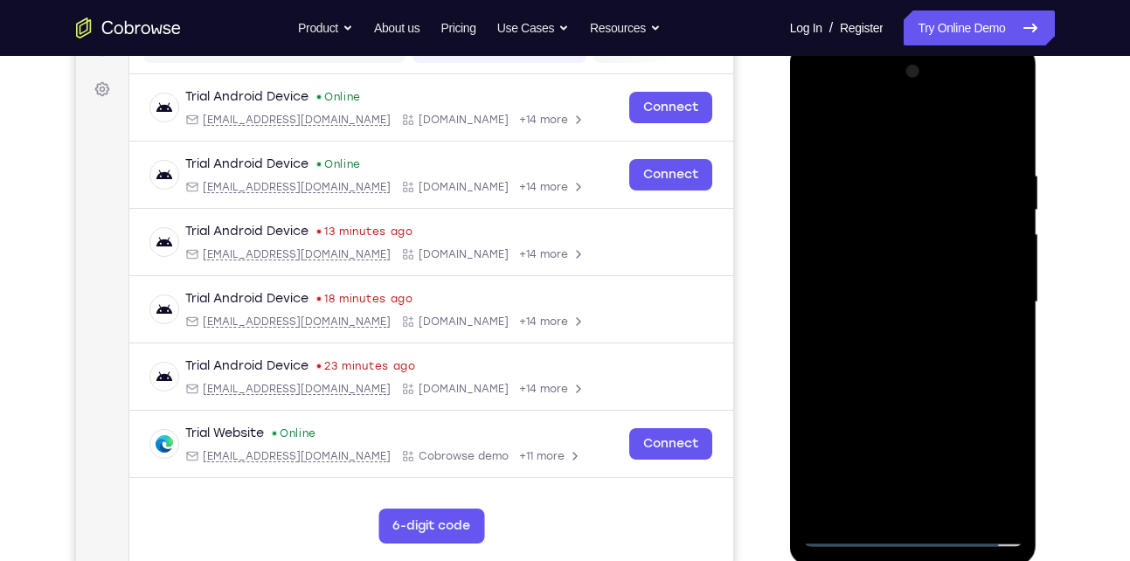
click at [882, 359] on div at bounding box center [913, 302] width 220 height 489
click at [989, 125] on div at bounding box center [913, 302] width 220 height 489
click at [1006, 148] on div at bounding box center [913, 302] width 220 height 489
click at [903, 401] on div at bounding box center [913, 302] width 220 height 489
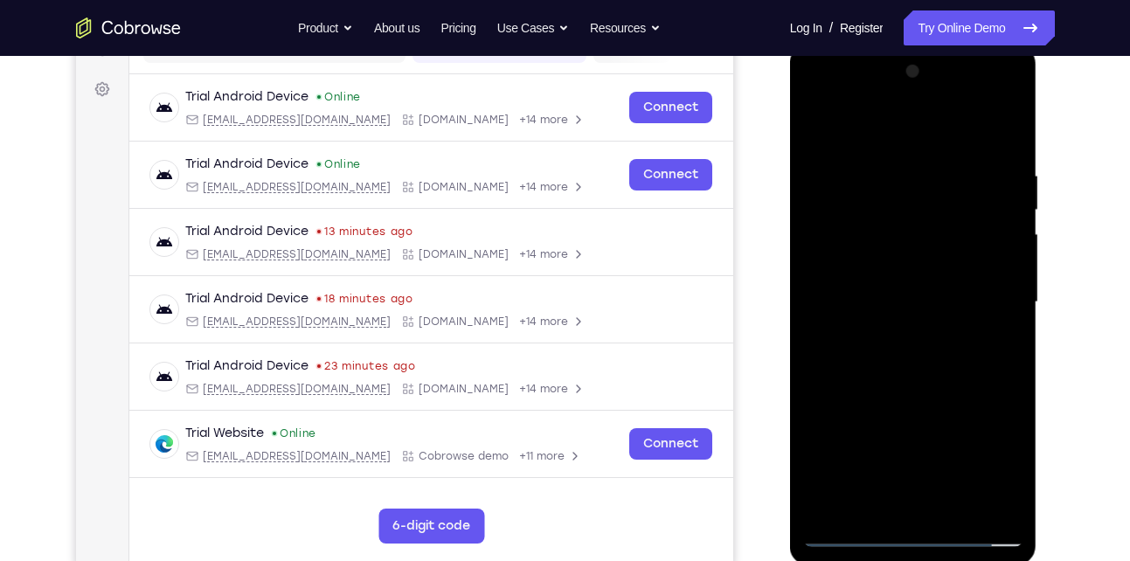
click at [903, 401] on div at bounding box center [913, 302] width 220 height 489
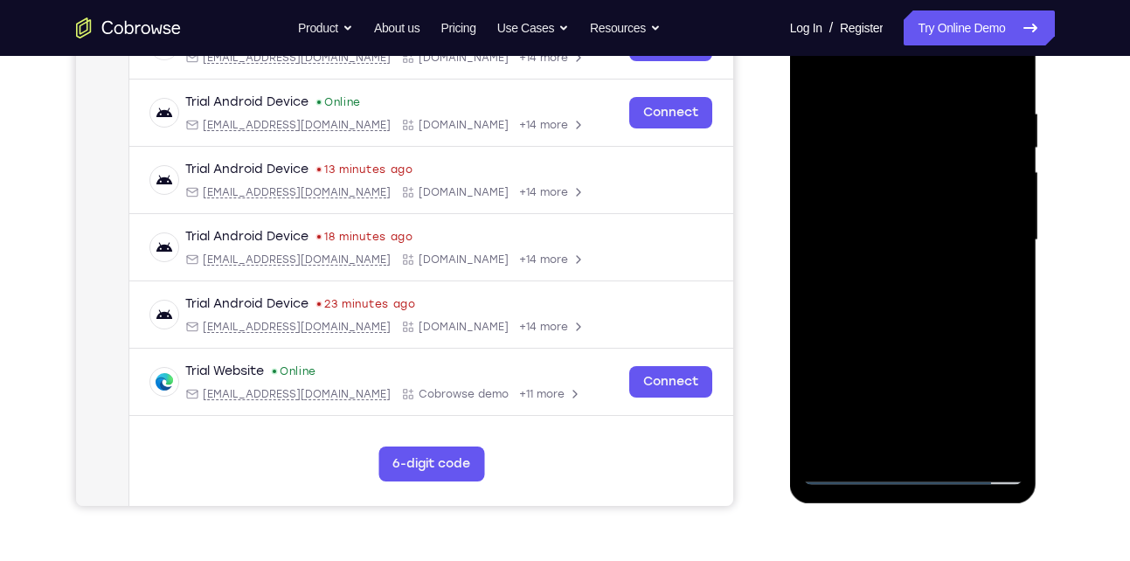
scroll to position [308, 0]
drag, startPoint x: 915, startPoint y: 348, endPoint x: 941, endPoint y: 274, distance: 77.9
click at [941, 274] on div at bounding box center [913, 239] width 220 height 489
click at [1007, 244] on div at bounding box center [913, 239] width 220 height 489
click at [953, 440] on div at bounding box center [913, 239] width 220 height 489
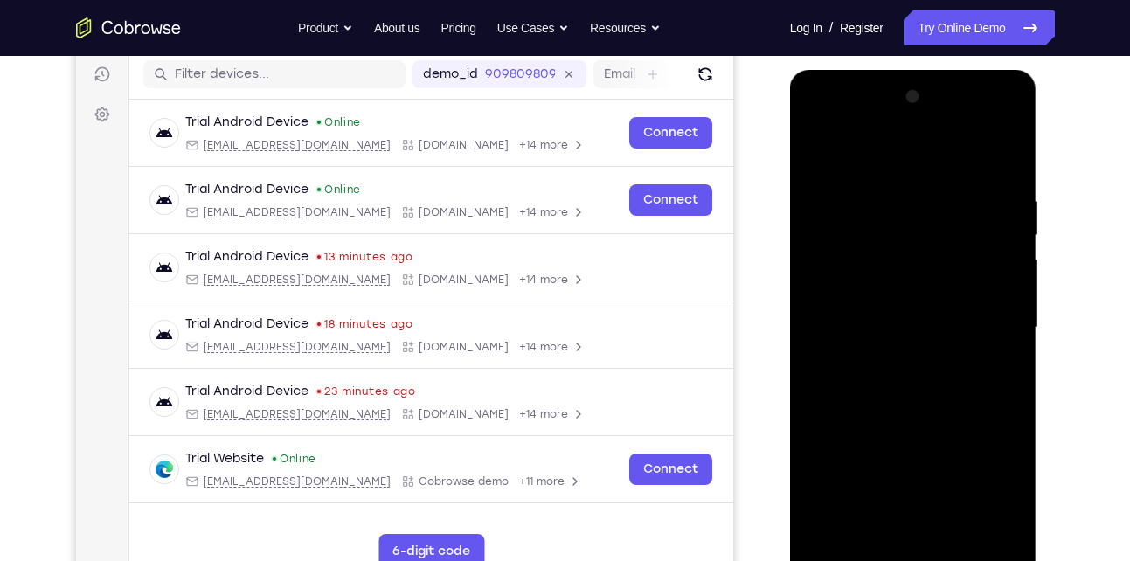
scroll to position [218, 0]
click at [915, 423] on div at bounding box center [913, 328] width 220 height 489
click at [914, 319] on div at bounding box center [913, 328] width 220 height 489
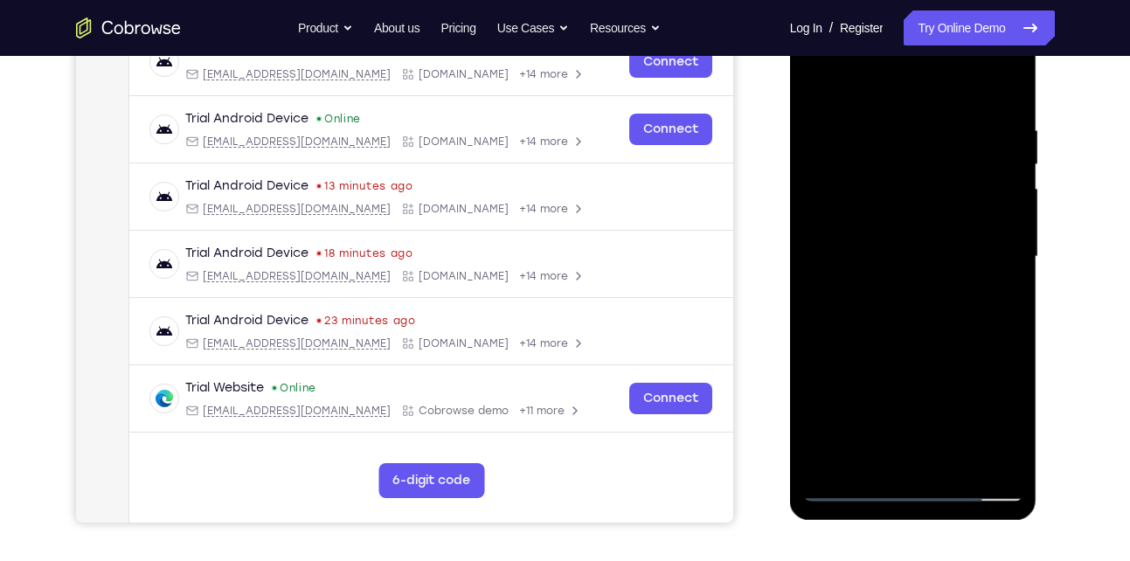
scroll to position [291, 0]
click at [859, 450] on div at bounding box center [913, 255] width 220 height 489
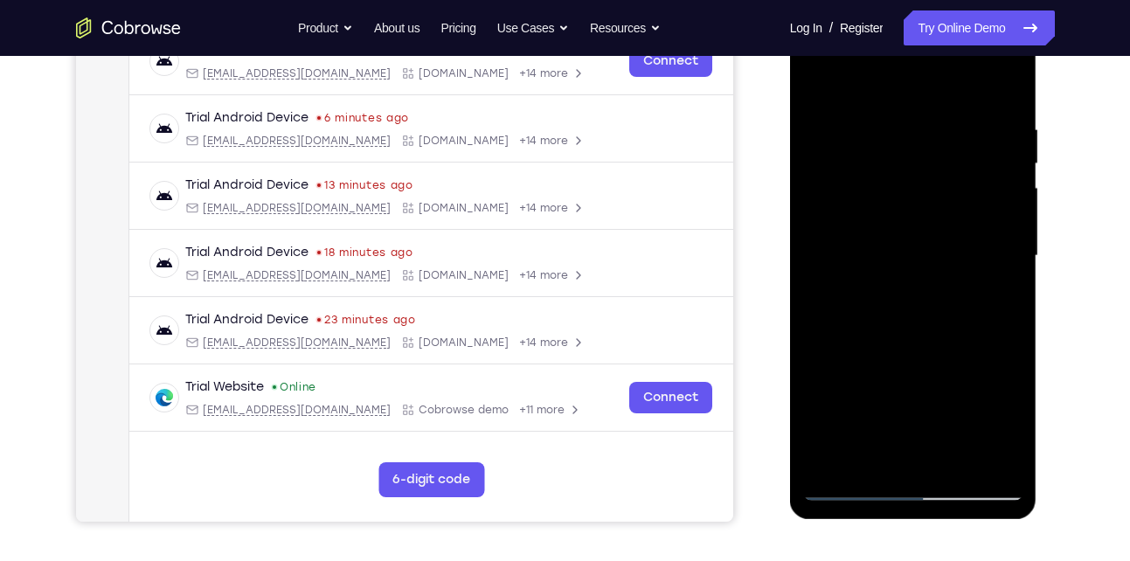
click at [996, 300] on div at bounding box center [913, 255] width 220 height 489
click at [894, 252] on div at bounding box center [913, 255] width 220 height 489
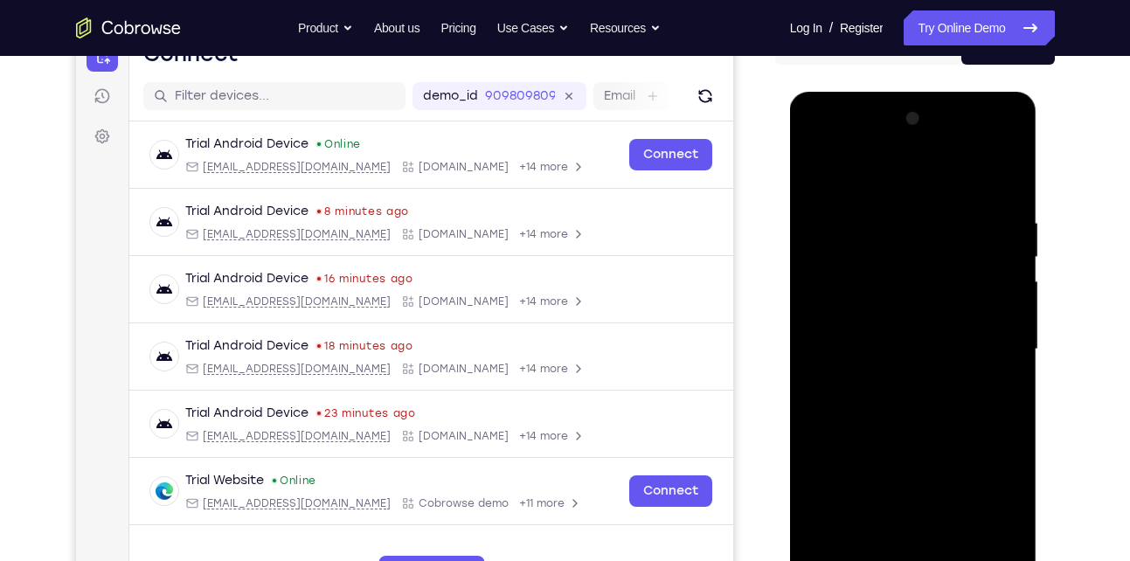
scroll to position [197, 0]
click at [815, 172] on div at bounding box center [913, 350] width 220 height 489
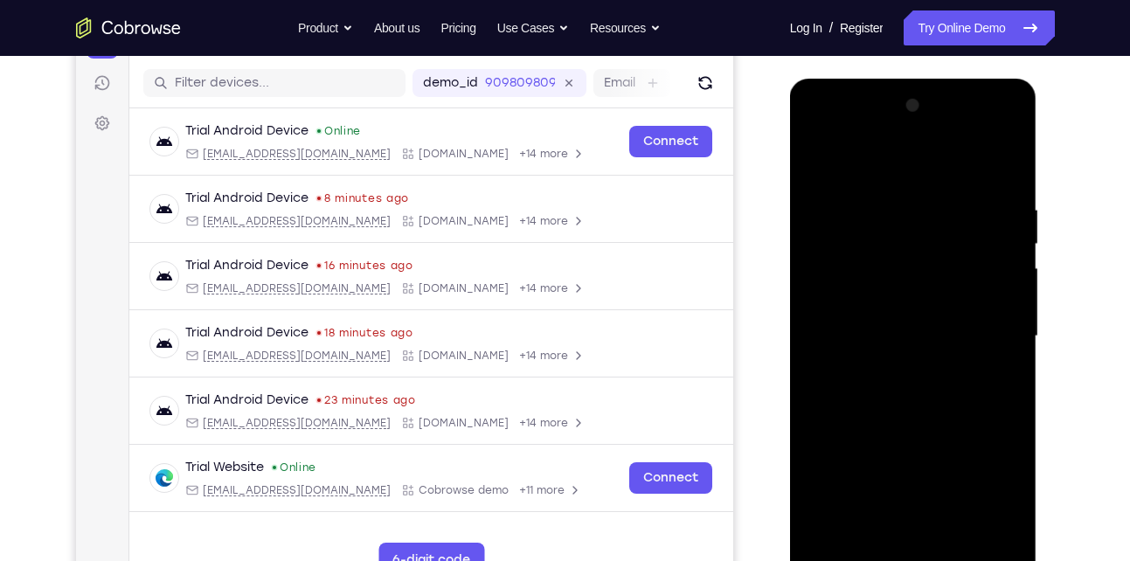
scroll to position [153, 0]
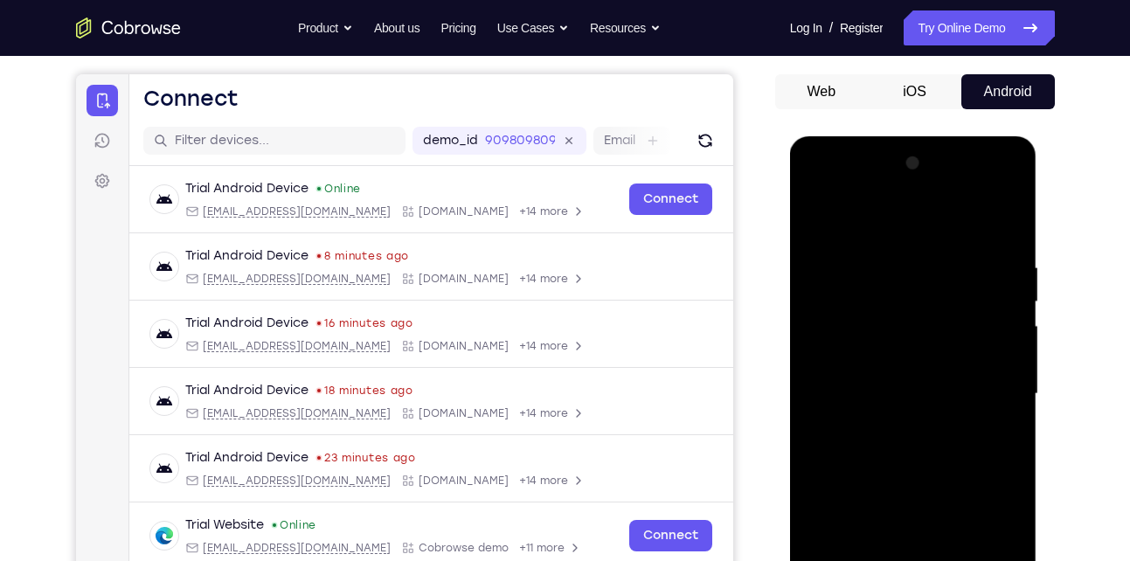
click at [820, 213] on div at bounding box center [913, 393] width 220 height 489
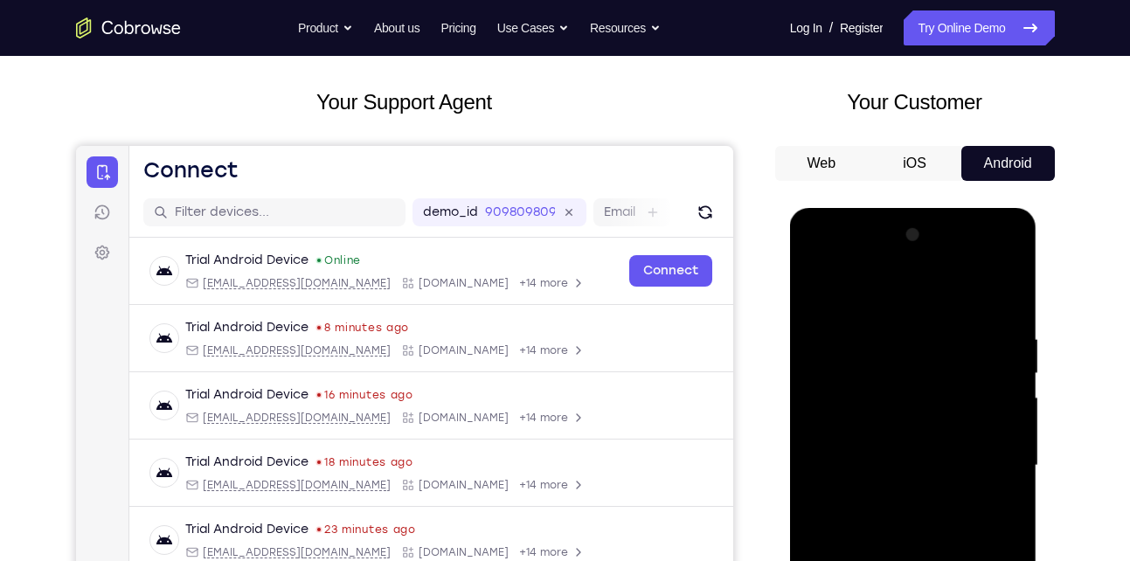
scroll to position [80, 0]
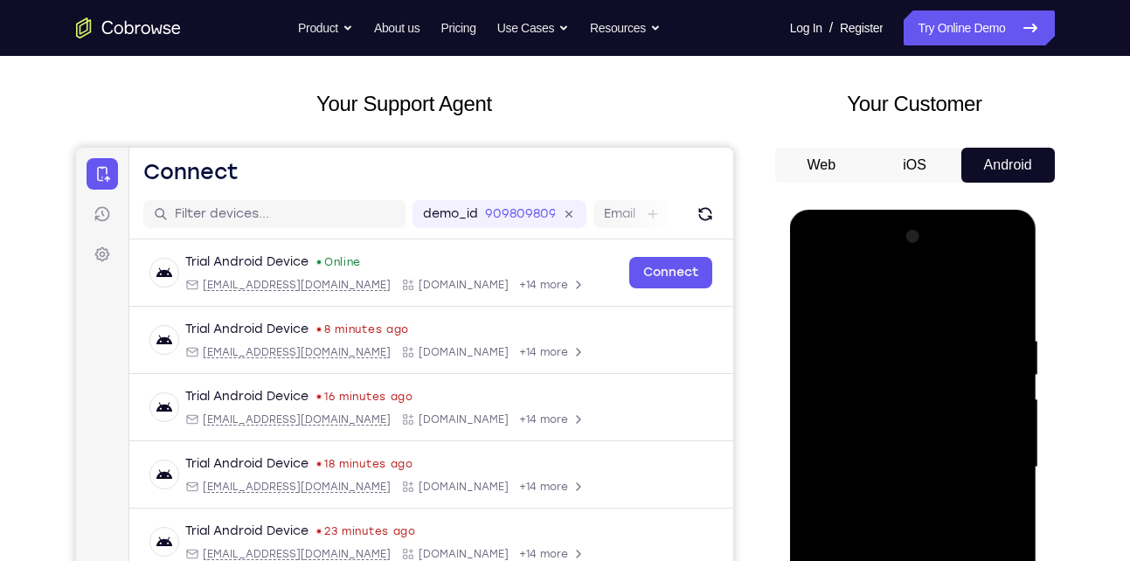
drag, startPoint x: 929, startPoint y: 372, endPoint x: 914, endPoint y: 455, distance: 84.3
click at [914, 455] on div at bounding box center [913, 467] width 220 height 489
click at [886, 335] on div at bounding box center [913, 467] width 220 height 489
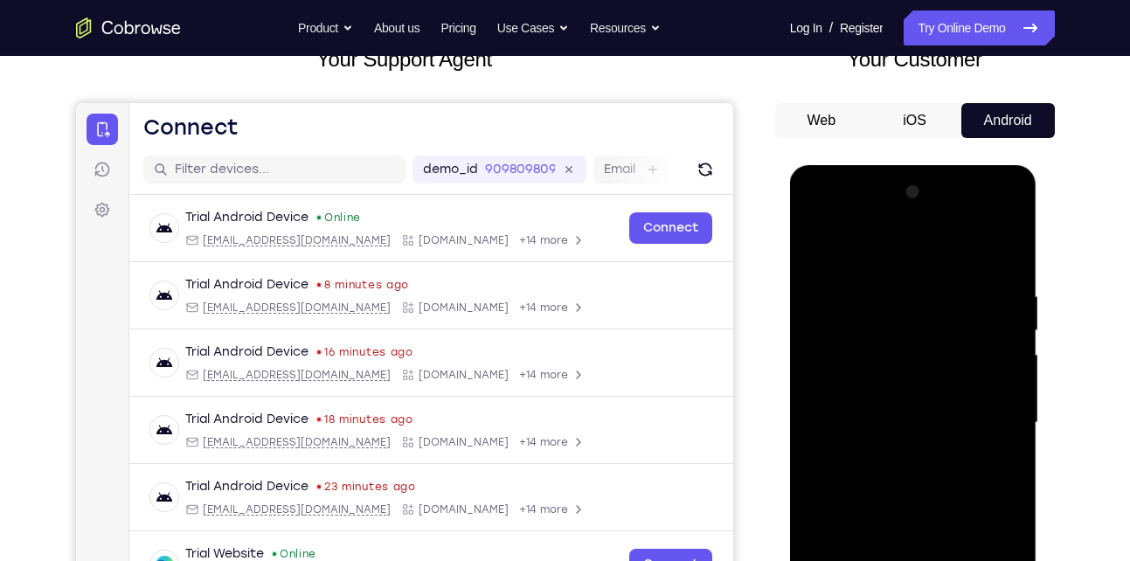
scroll to position [159, 0]
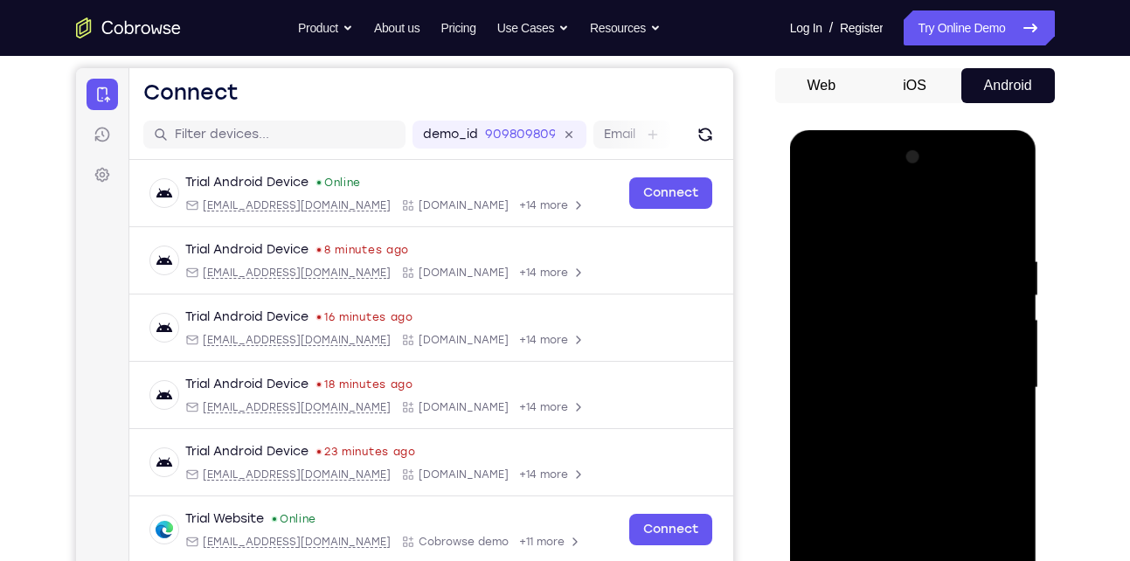
click at [895, 242] on div at bounding box center [913, 387] width 220 height 489
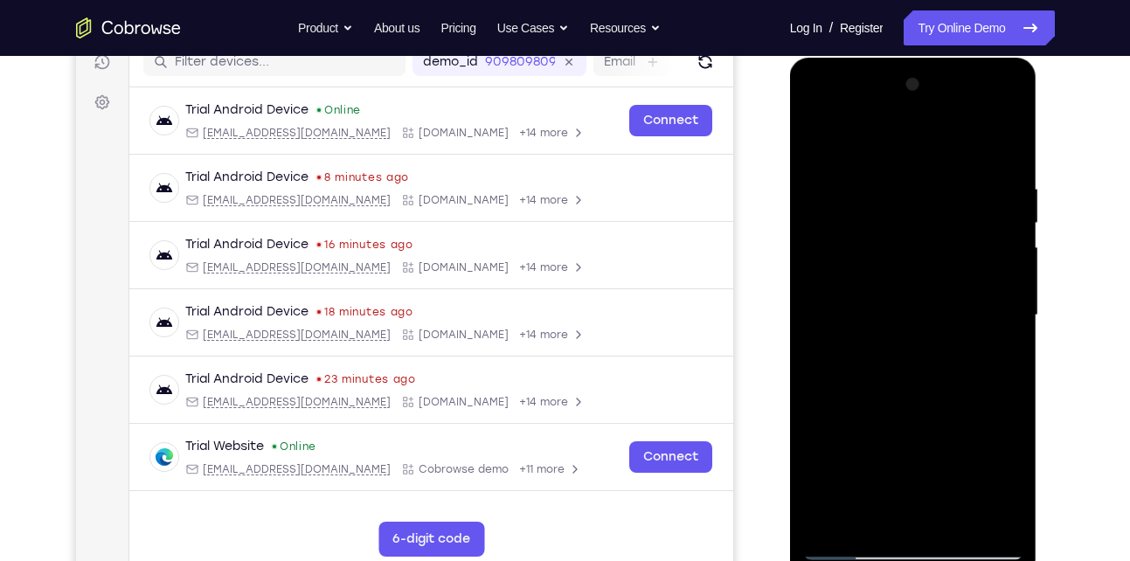
scroll to position [248, 0]
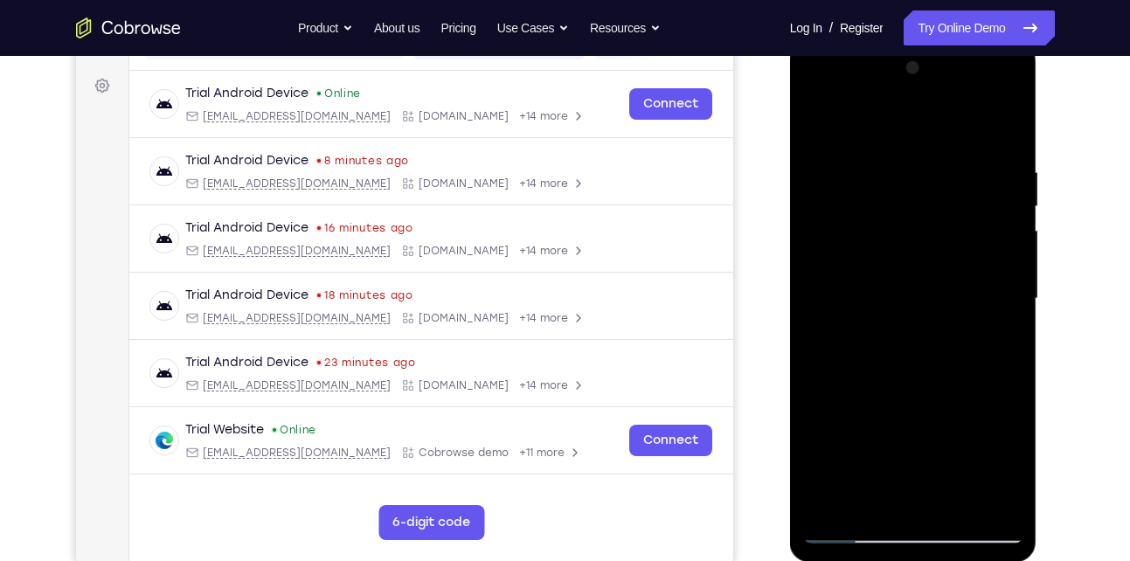
click at [885, 175] on div at bounding box center [913, 298] width 220 height 489
click at [828, 316] on div at bounding box center [913, 298] width 220 height 489
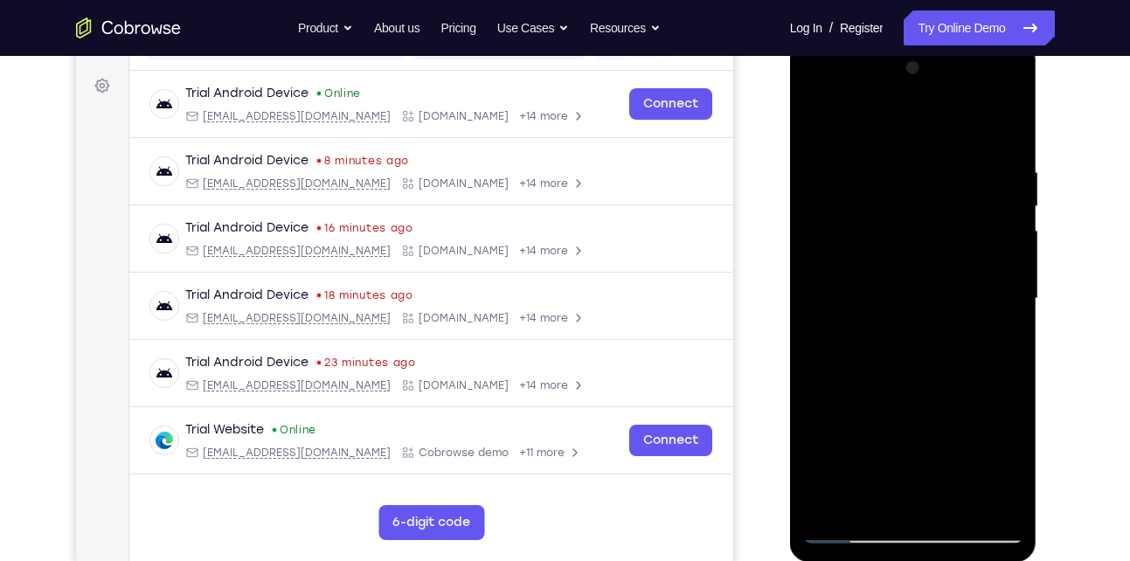
click at [1013, 298] on div at bounding box center [913, 298] width 220 height 489
click at [1013, 309] on div at bounding box center [913, 298] width 220 height 489
click at [999, 312] on div at bounding box center [913, 298] width 220 height 489
click at [999, 305] on div at bounding box center [913, 298] width 220 height 489
click at [999, 128] on div at bounding box center [913, 298] width 220 height 489
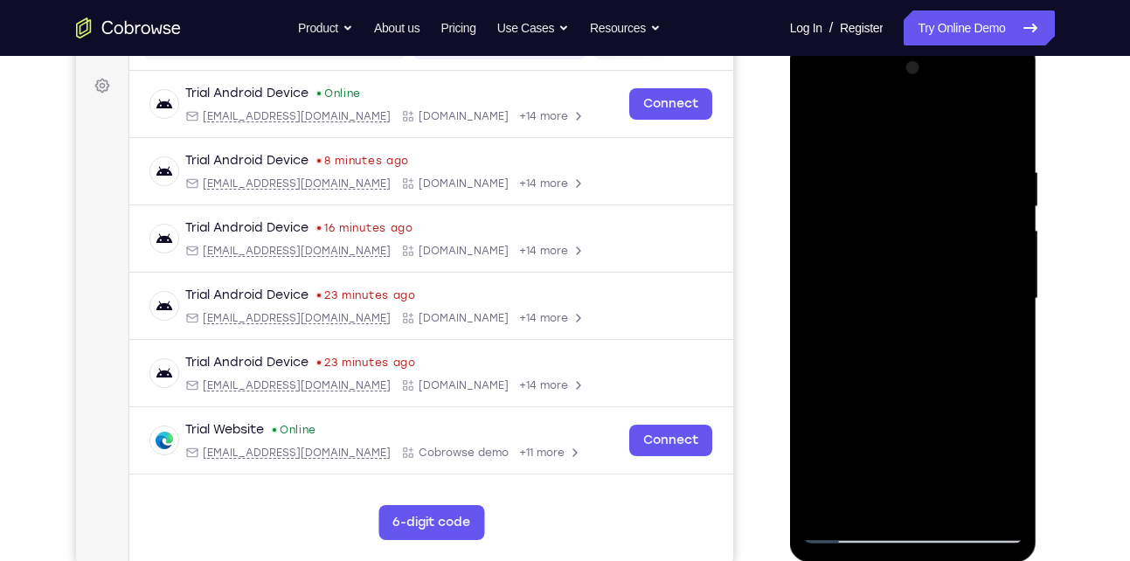
click at [1002, 155] on div at bounding box center [913, 298] width 220 height 489
click at [999, 313] on div at bounding box center [913, 298] width 220 height 489
click at [1007, 127] on div at bounding box center [913, 298] width 220 height 489
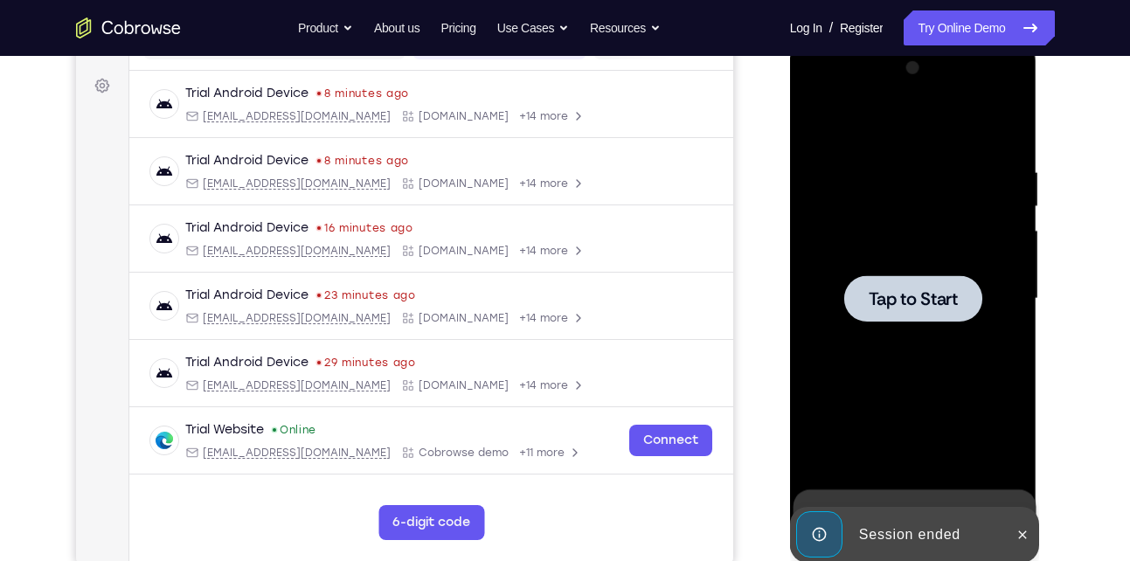
click at [852, 239] on div at bounding box center [913, 298] width 220 height 489
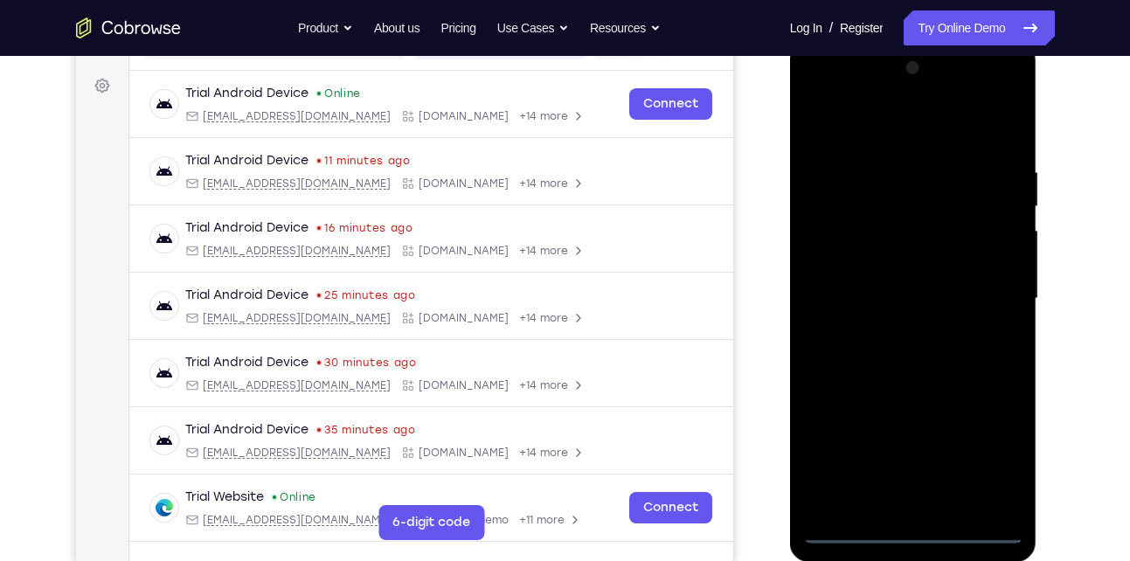
click at [910, 524] on div at bounding box center [913, 298] width 220 height 489
click at [910, 529] on div at bounding box center [913, 298] width 220 height 489
click at [990, 458] on div at bounding box center [913, 298] width 220 height 489
click at [867, 122] on div at bounding box center [913, 298] width 220 height 489
click at [986, 294] on div at bounding box center [913, 298] width 220 height 489
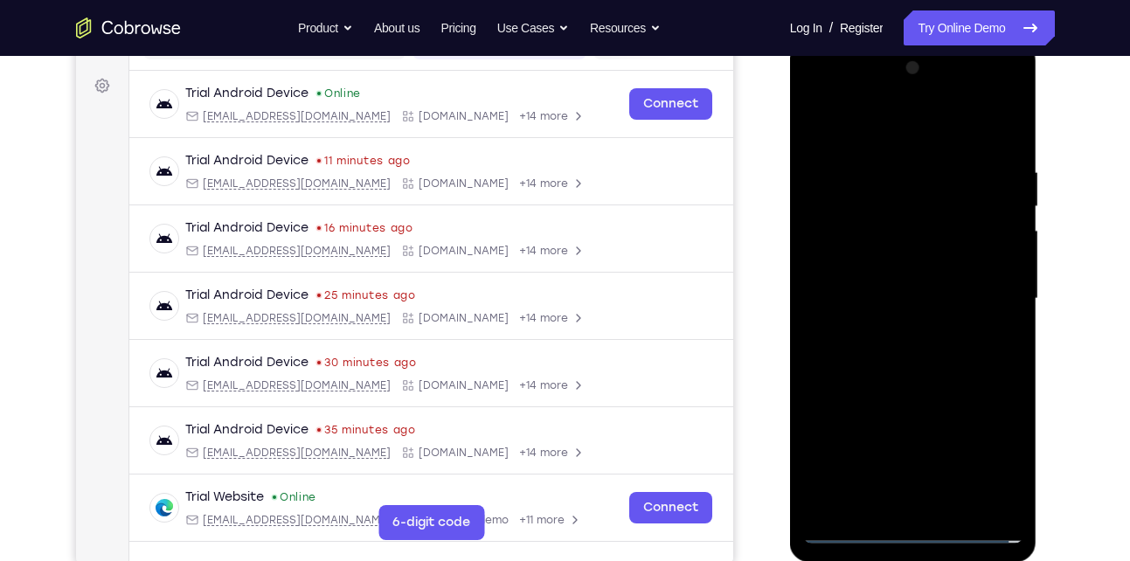
click at [894, 331] on div at bounding box center [913, 298] width 220 height 489
click at [894, 264] on div at bounding box center [913, 298] width 220 height 489
click at [889, 287] on div at bounding box center [913, 298] width 220 height 489
click at [848, 532] on div at bounding box center [913, 298] width 220 height 489
click at [930, 336] on div at bounding box center [913, 298] width 220 height 489
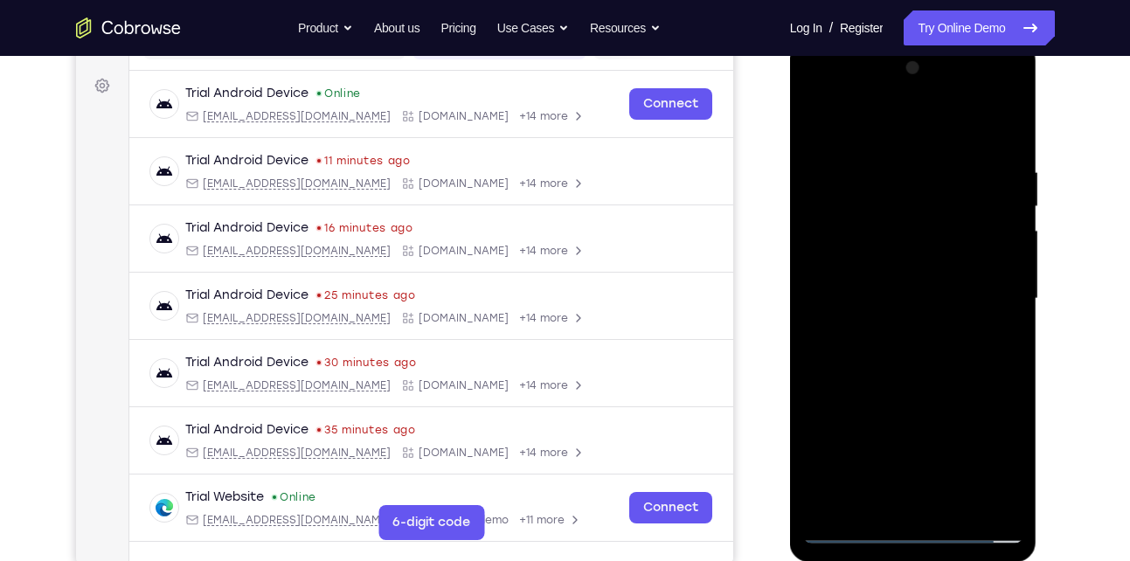
click at [913, 258] on div at bounding box center [913, 298] width 220 height 489
click at [896, 165] on div at bounding box center [913, 298] width 220 height 489
click at [808, 335] on div at bounding box center [913, 298] width 220 height 489
click at [1000, 127] on div at bounding box center [913, 298] width 220 height 489
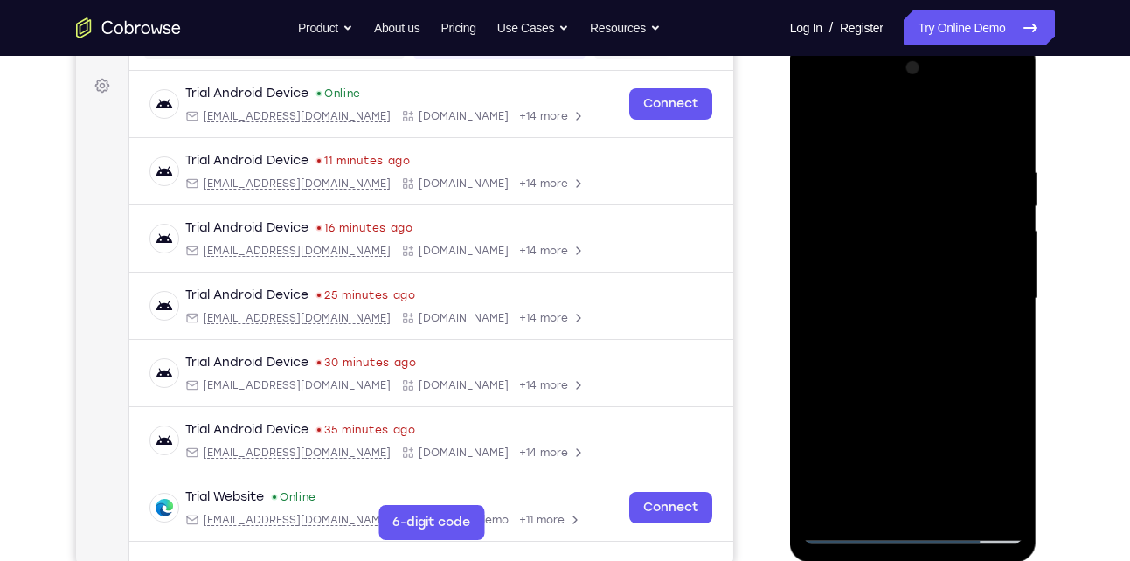
click at [938, 164] on div at bounding box center [913, 298] width 220 height 489
click at [1001, 127] on div at bounding box center [913, 298] width 220 height 489
drag, startPoint x: 979, startPoint y: 164, endPoint x: 899, endPoint y: 177, distance: 81.4
click at [899, 177] on div at bounding box center [913, 298] width 220 height 489
click at [955, 496] on div at bounding box center [913, 298] width 220 height 489
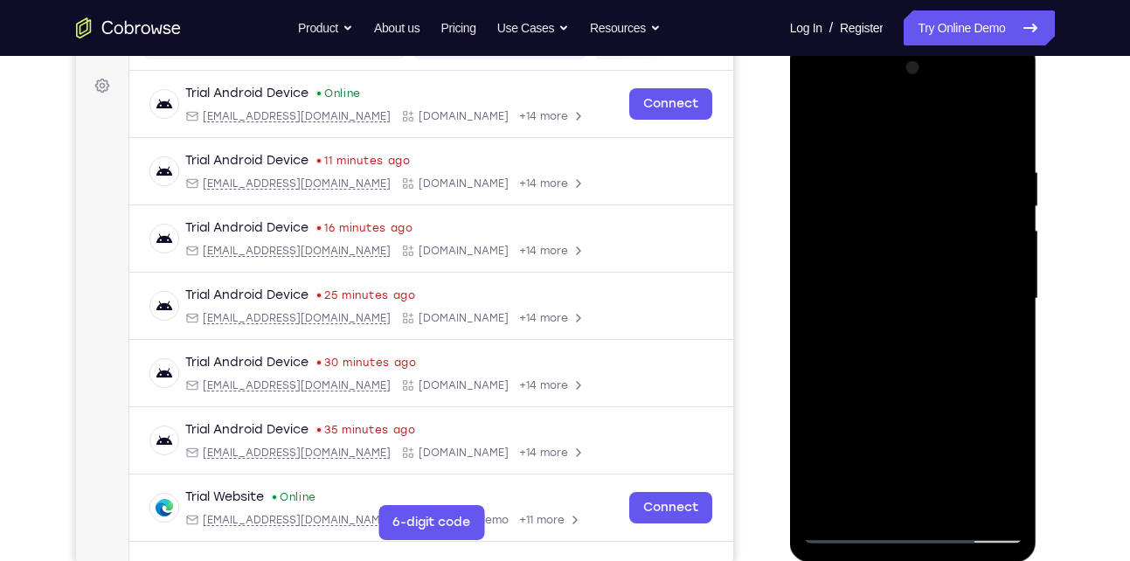
click at [955, 503] on div at bounding box center [913, 298] width 220 height 489
click at [912, 392] on div at bounding box center [913, 298] width 220 height 489
click at [858, 358] on div at bounding box center [913, 298] width 220 height 489
click at [868, 118] on div at bounding box center [913, 298] width 220 height 489
click at [826, 162] on div at bounding box center [913, 298] width 220 height 489
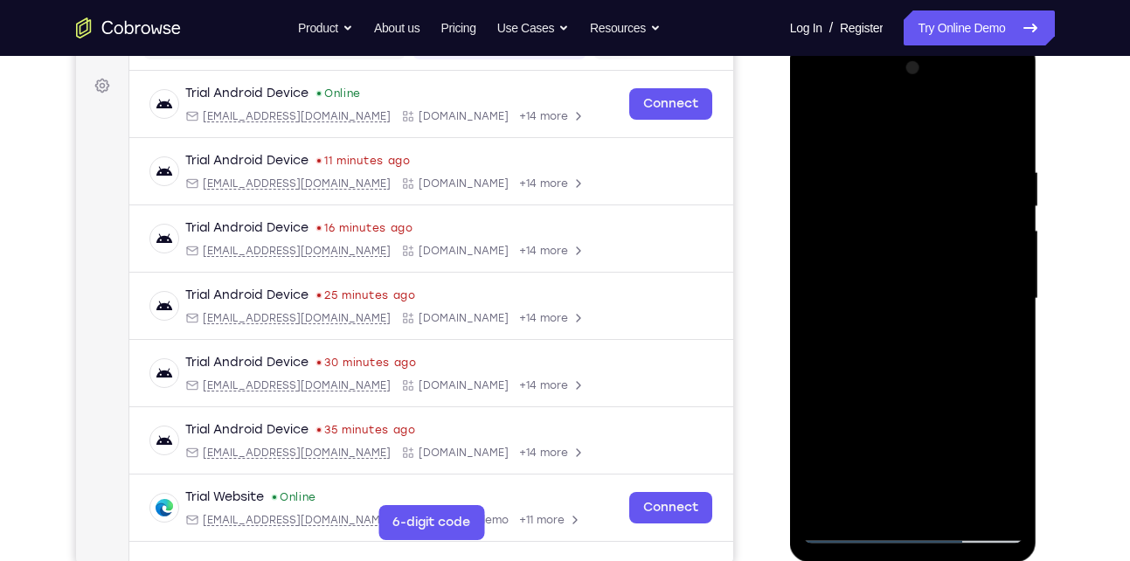
click at [992, 288] on div at bounding box center [913, 298] width 220 height 489
click at [811, 303] on div at bounding box center [913, 298] width 220 height 489
click at [1010, 126] on div at bounding box center [913, 298] width 220 height 489
drag, startPoint x: 917, startPoint y: 353, endPoint x: 927, endPoint y: 221, distance: 132.3
click at [927, 221] on div at bounding box center [913, 298] width 220 height 489
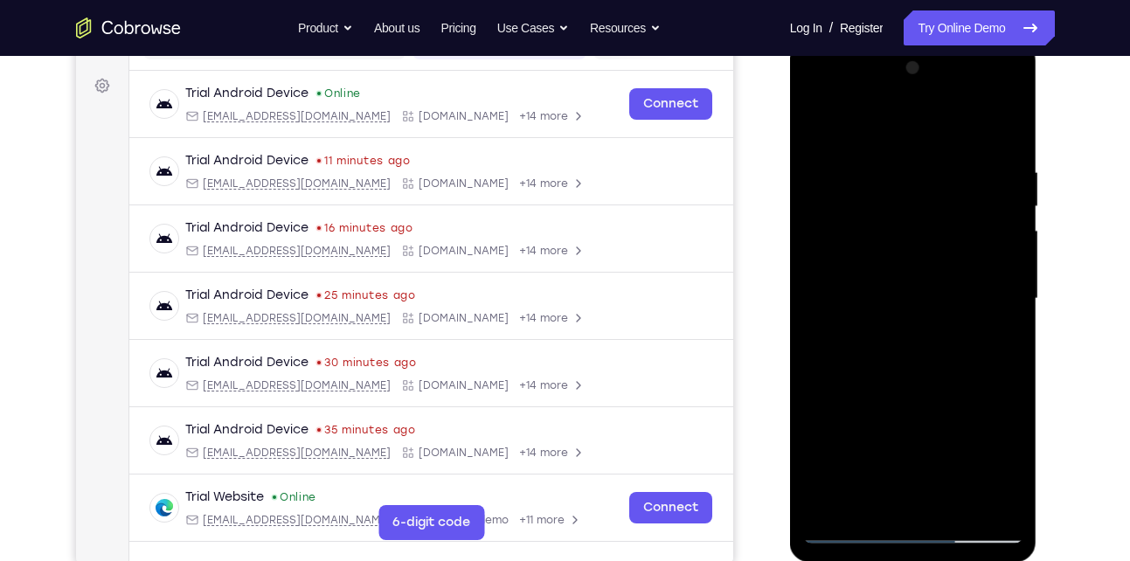
click at [843, 300] on div at bounding box center [913, 298] width 220 height 489
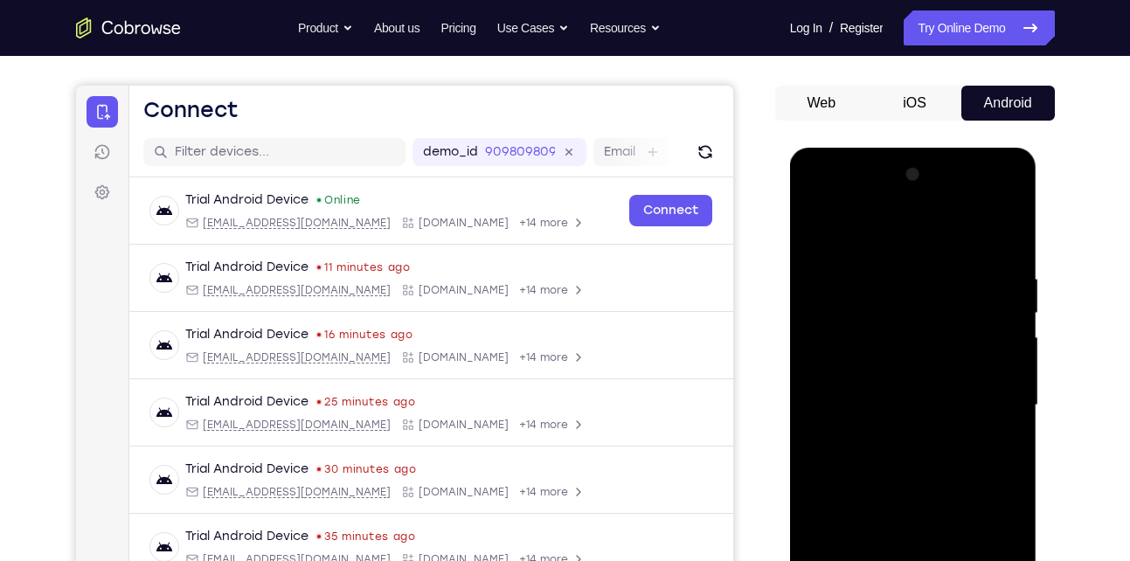
scroll to position [141, 0]
drag, startPoint x: 977, startPoint y: 335, endPoint x: 965, endPoint y: 391, distance: 56.2
click at [965, 391] on div at bounding box center [913, 406] width 220 height 489
click at [1011, 363] on div at bounding box center [913, 406] width 220 height 489
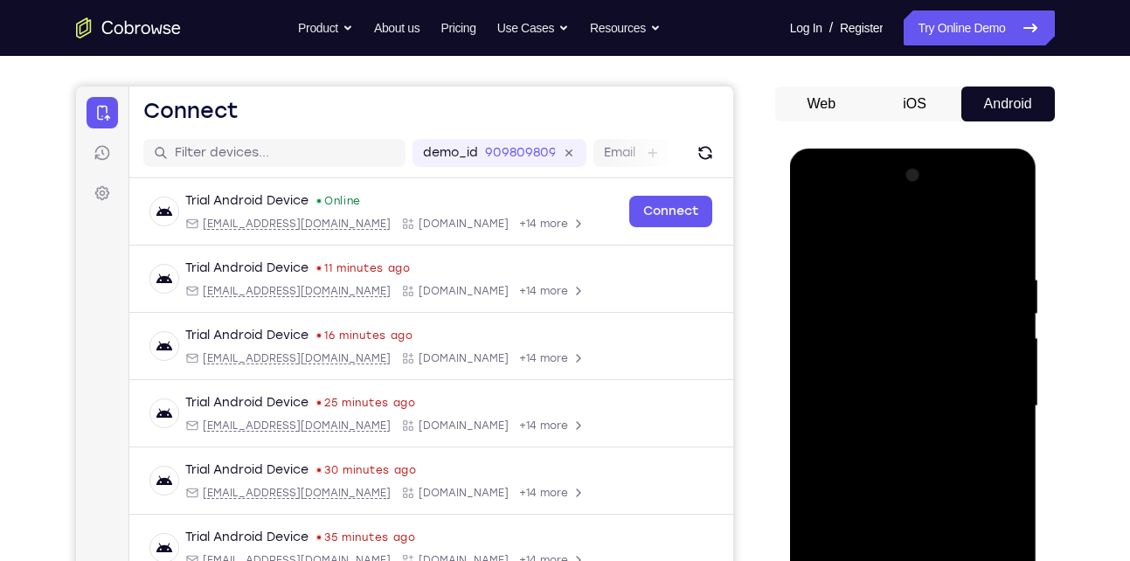
click at [1011, 363] on div at bounding box center [913, 406] width 220 height 489
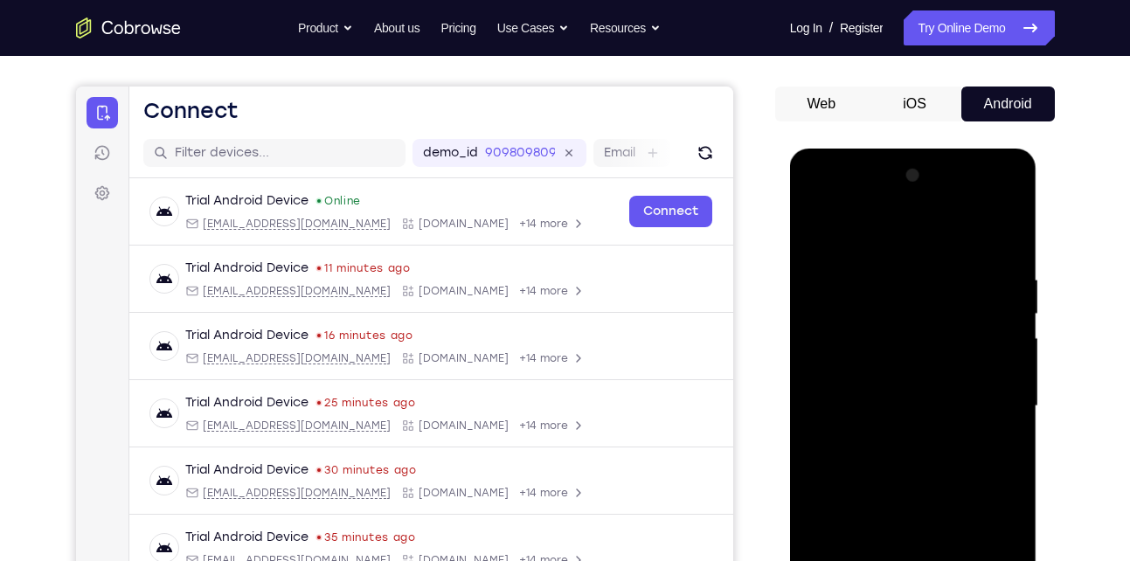
click at [1011, 363] on div at bounding box center [913, 406] width 220 height 489
click at [815, 226] on div at bounding box center [913, 406] width 220 height 489
drag, startPoint x: 893, startPoint y: 488, endPoint x: 918, endPoint y: 330, distance: 159.3
click at [918, 330] on div at bounding box center [913, 406] width 220 height 489
click at [915, 450] on div at bounding box center [913, 406] width 220 height 489
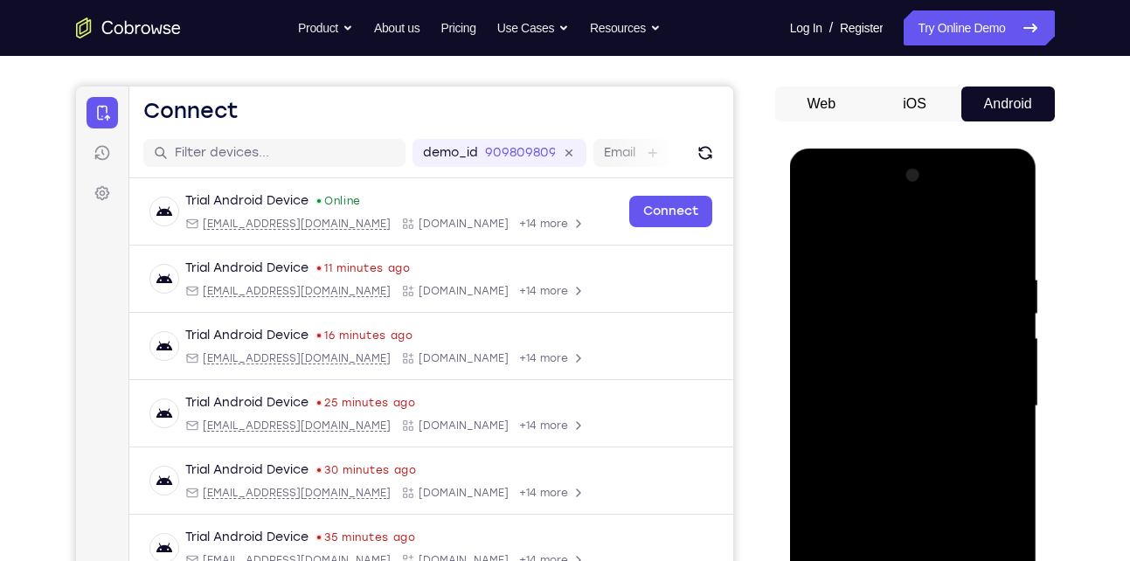
click at [1013, 308] on div at bounding box center [913, 406] width 220 height 489
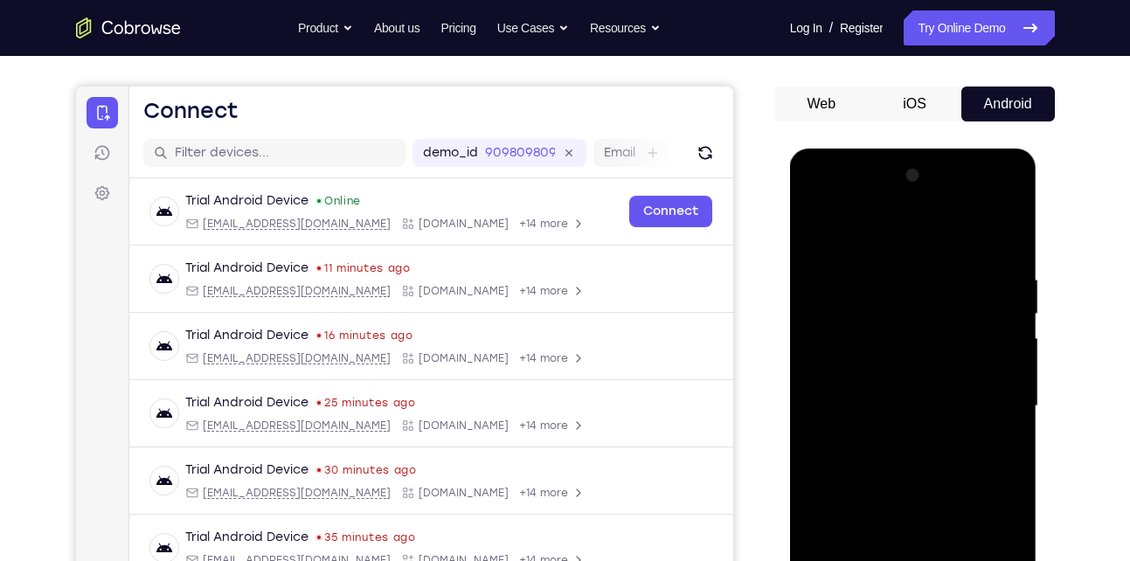
click at [1013, 308] on div at bounding box center [913, 406] width 220 height 489
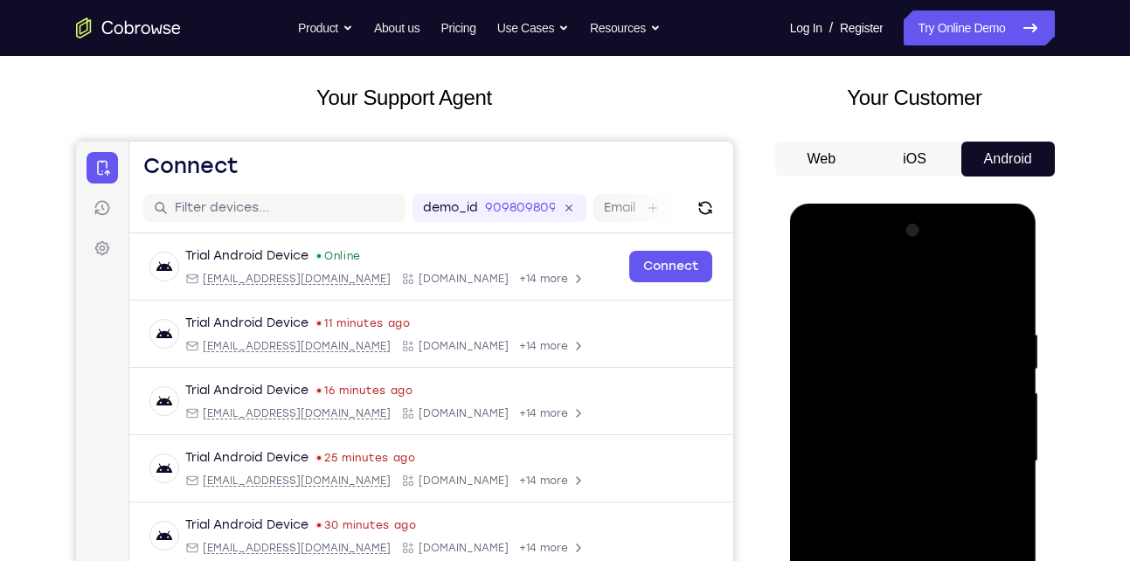
scroll to position [85, 0]
drag, startPoint x: 920, startPoint y: 412, endPoint x: 909, endPoint y: 405, distance: 13.8
click at [909, 405] on div at bounding box center [913, 462] width 220 height 489
drag, startPoint x: 930, startPoint y: 399, endPoint x: 931, endPoint y: 458, distance: 58.6
click at [931, 458] on div at bounding box center [913, 462] width 220 height 489
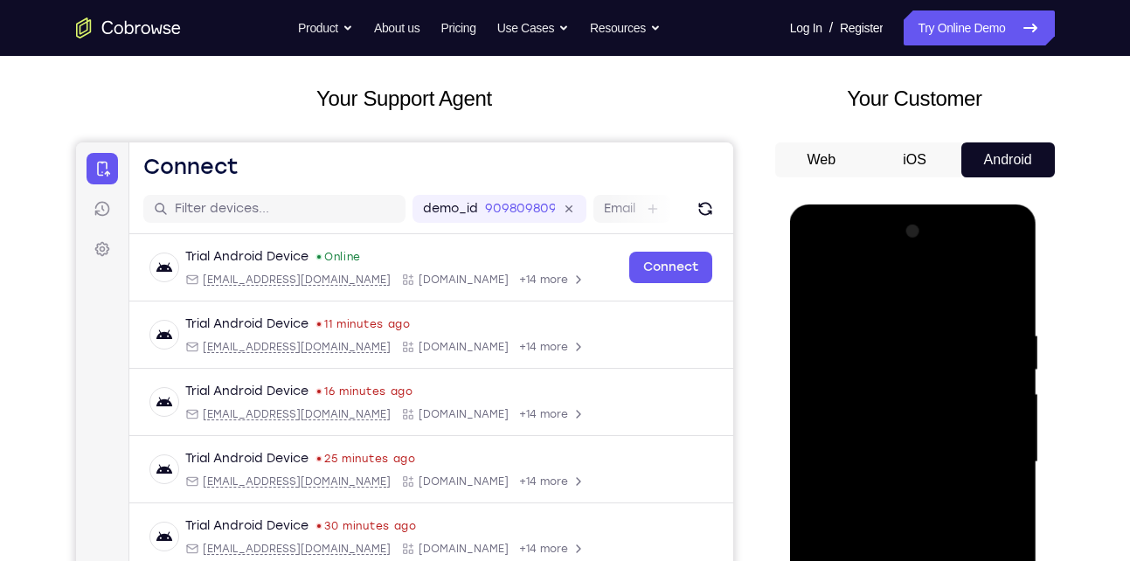
click at [1006, 462] on div at bounding box center [913, 462] width 220 height 489
click at [813, 463] on div at bounding box center [913, 462] width 220 height 489
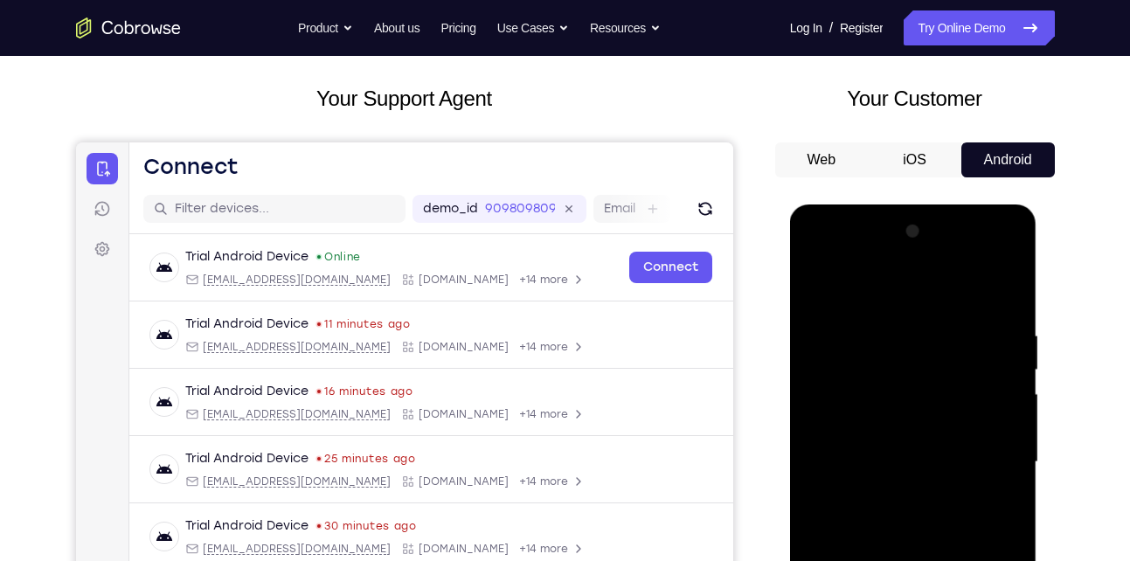
click at [813, 463] on div at bounding box center [913, 462] width 220 height 489
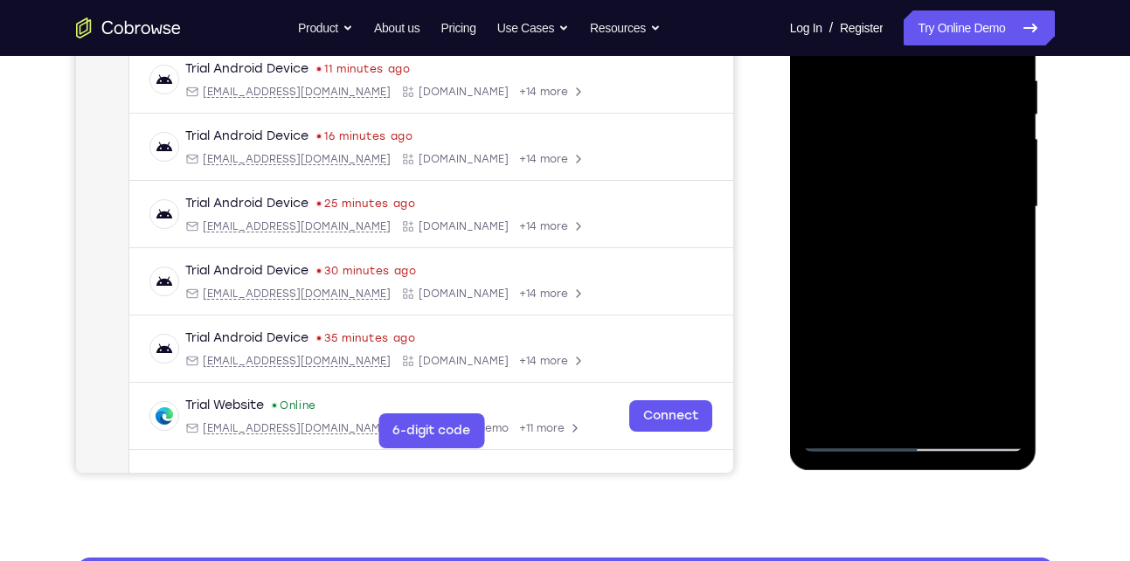
scroll to position [341, 0]
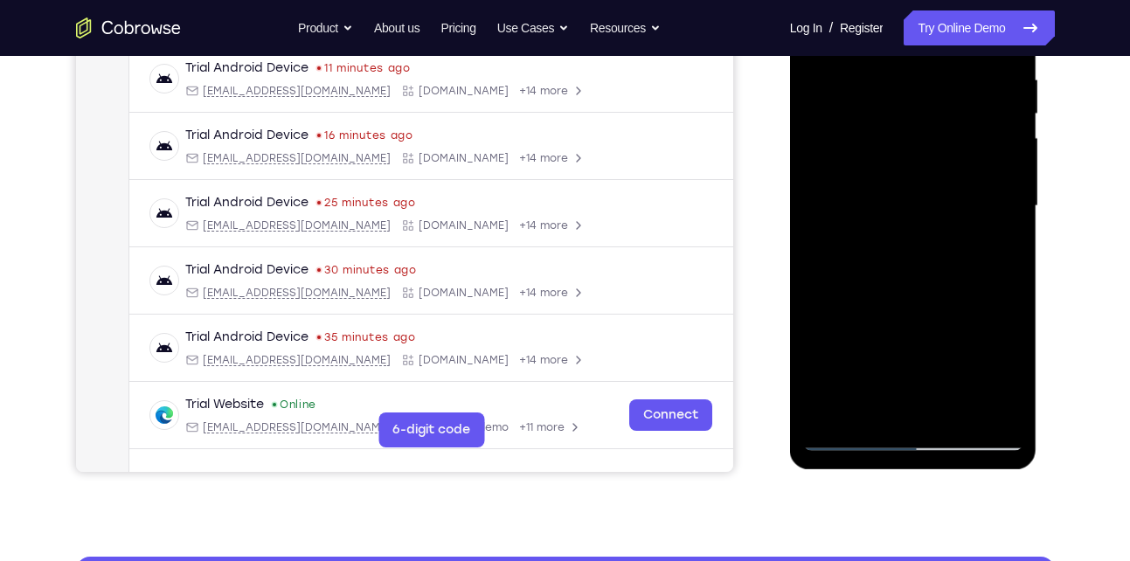
drag, startPoint x: 878, startPoint y: 356, endPoint x: 882, endPoint y: 233, distance: 122.4
click at [882, 233] on div at bounding box center [913, 206] width 220 height 489
drag, startPoint x: 879, startPoint y: 314, endPoint x: 909, endPoint y: 175, distance: 142.2
click at [909, 175] on div at bounding box center [913, 206] width 220 height 489
drag, startPoint x: 888, startPoint y: 345, endPoint x: 913, endPoint y: 206, distance: 141.2
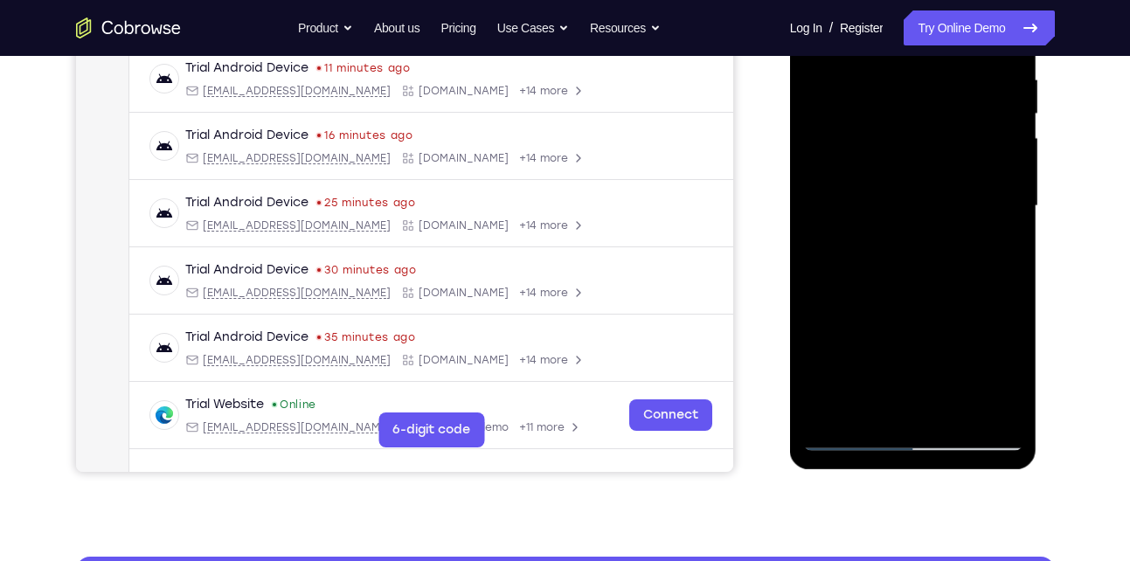
click at [913, 206] on div at bounding box center [913, 206] width 220 height 489
drag, startPoint x: 923, startPoint y: 184, endPoint x: 860, endPoint y: 386, distance: 211.4
click at [860, 386] on div at bounding box center [913, 206] width 220 height 489
click at [844, 441] on div at bounding box center [913, 206] width 220 height 489
drag, startPoint x: 868, startPoint y: 281, endPoint x: 897, endPoint y: 181, distance: 104.8
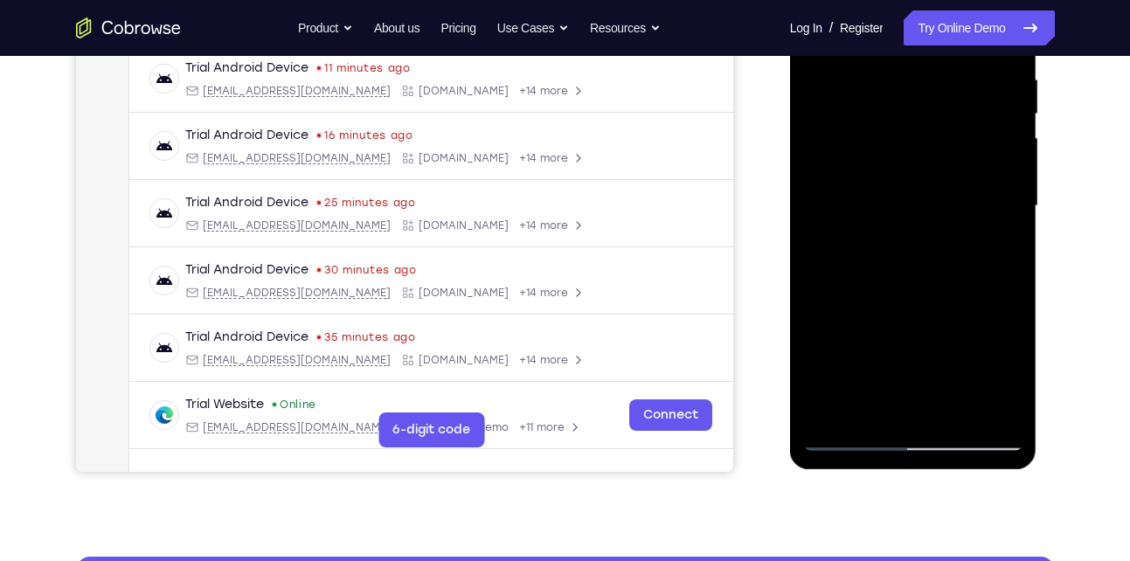
click at [897, 181] on div at bounding box center [913, 206] width 220 height 489
click at [968, 267] on div at bounding box center [913, 206] width 220 height 489
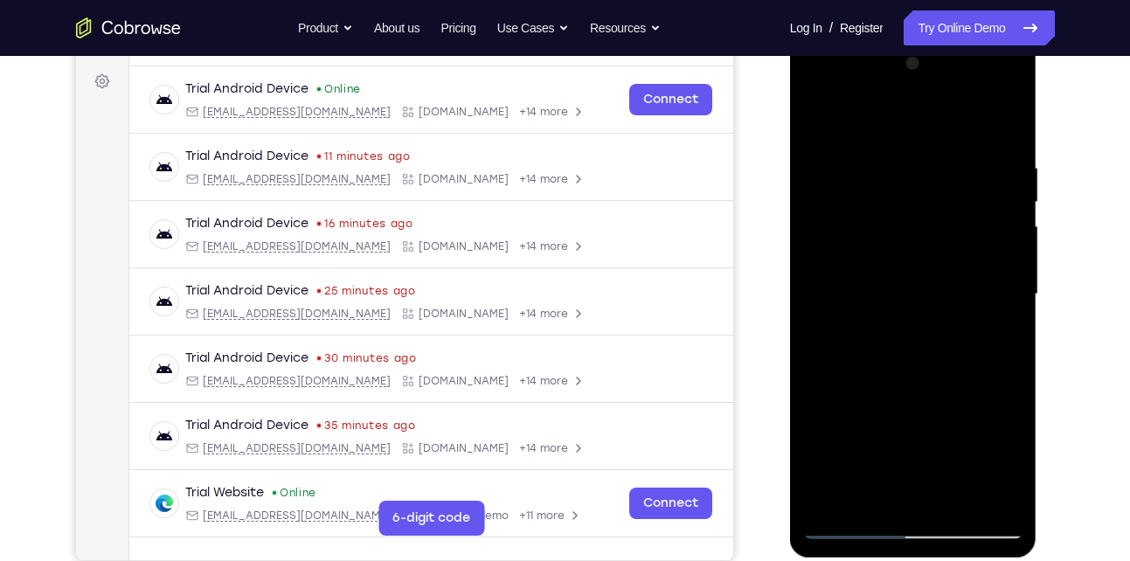
scroll to position [248, 0]
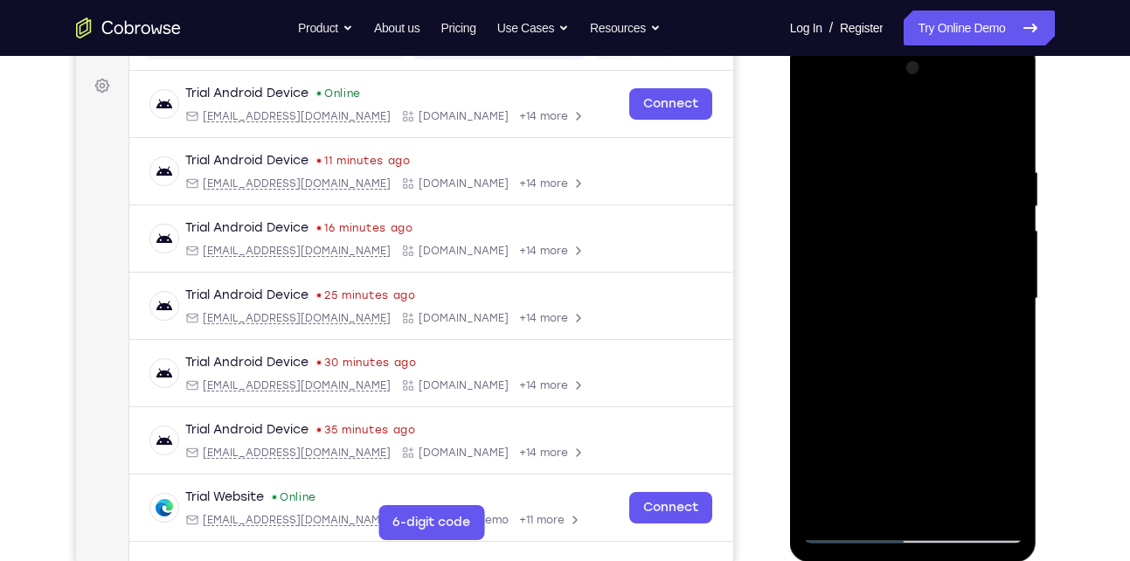
click at [1005, 205] on div at bounding box center [913, 298] width 220 height 489
click at [817, 120] on div at bounding box center [913, 298] width 220 height 489
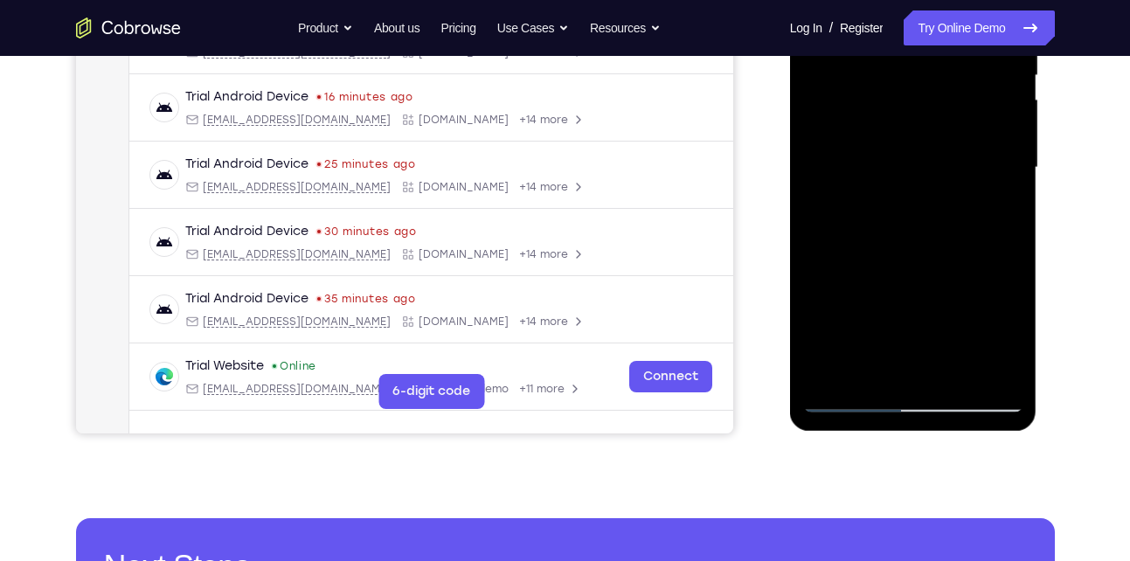
scroll to position [384, 0]
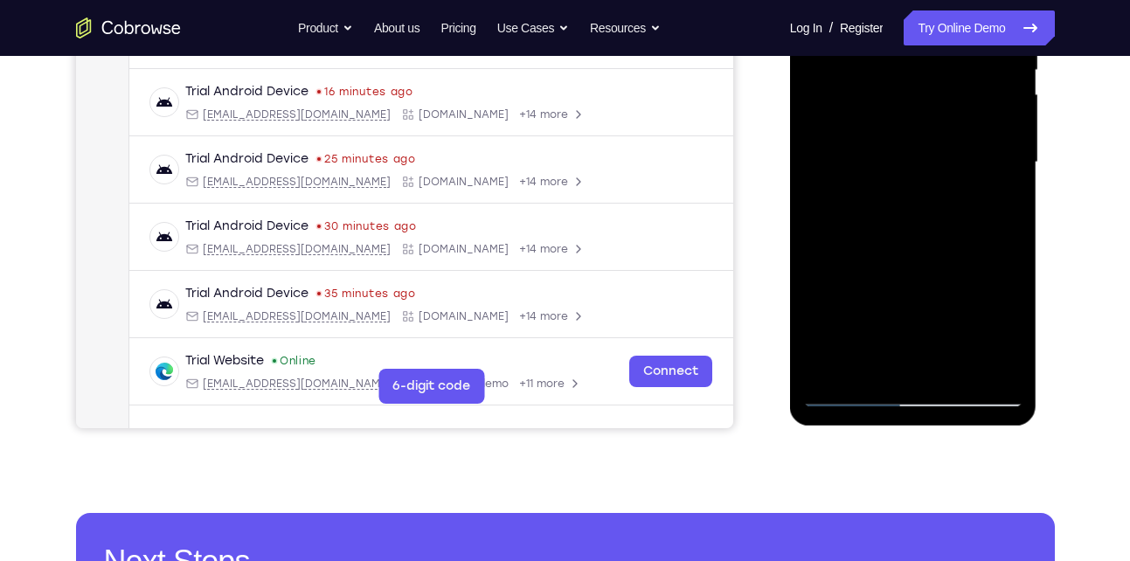
drag, startPoint x: 864, startPoint y: 319, endPoint x: 872, endPoint y: 206, distance: 113.0
click at [872, 206] on div at bounding box center [913, 162] width 220 height 489
click at [846, 205] on div at bounding box center [913, 162] width 220 height 489
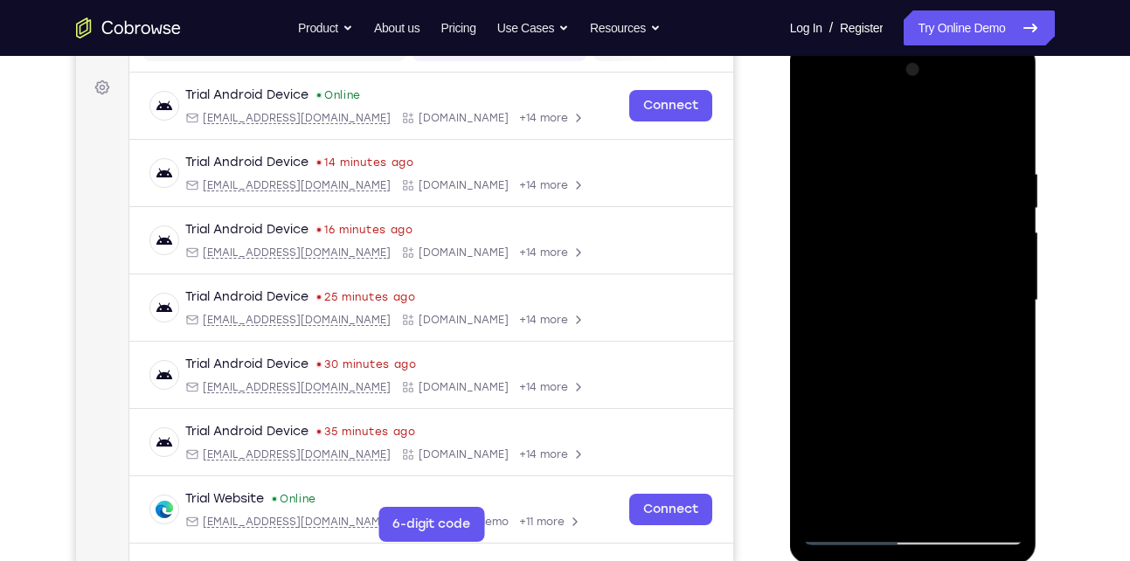
scroll to position [246, 0]
click at [1009, 205] on div at bounding box center [913, 301] width 220 height 489
click at [822, 398] on div at bounding box center [913, 301] width 220 height 489
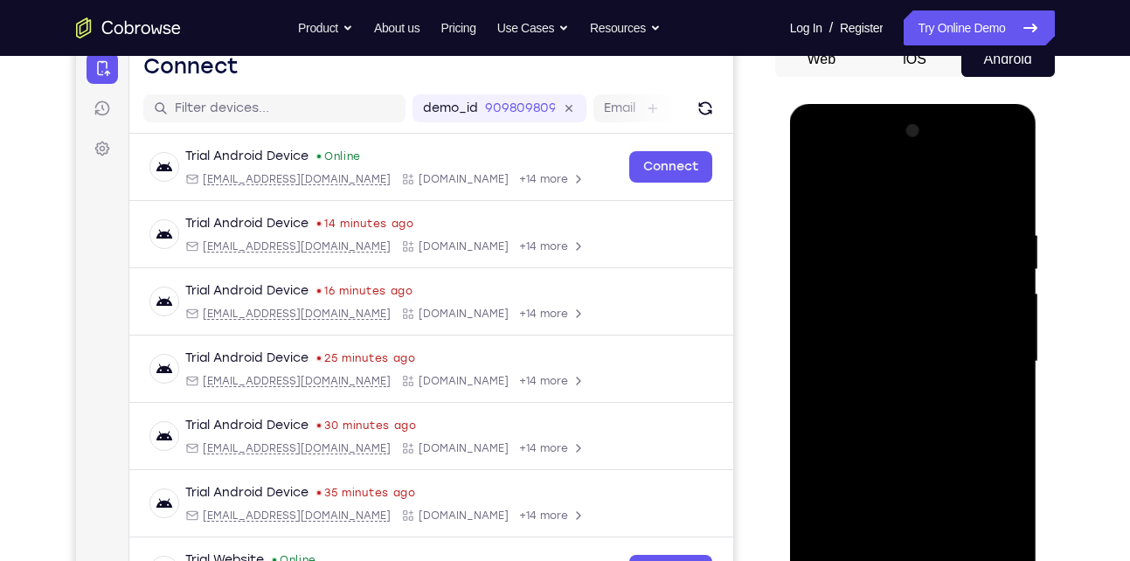
scroll to position [183, 0]
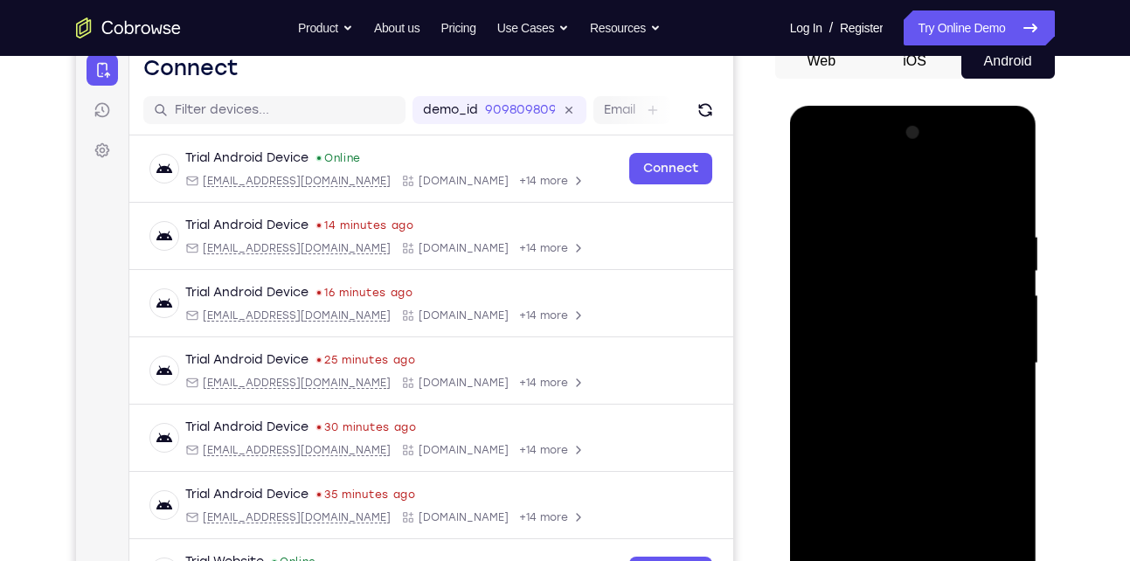
drag, startPoint x: 896, startPoint y: 387, endPoint x: 897, endPoint y: 266, distance: 120.6
click at [897, 266] on div at bounding box center [913, 363] width 220 height 489
drag, startPoint x: 858, startPoint y: 250, endPoint x: 934, endPoint y: 239, distance: 76.9
click at [934, 239] on div at bounding box center [913, 363] width 220 height 489
drag, startPoint x: 859, startPoint y: 250, endPoint x: 861, endPoint y: 308, distance: 57.7
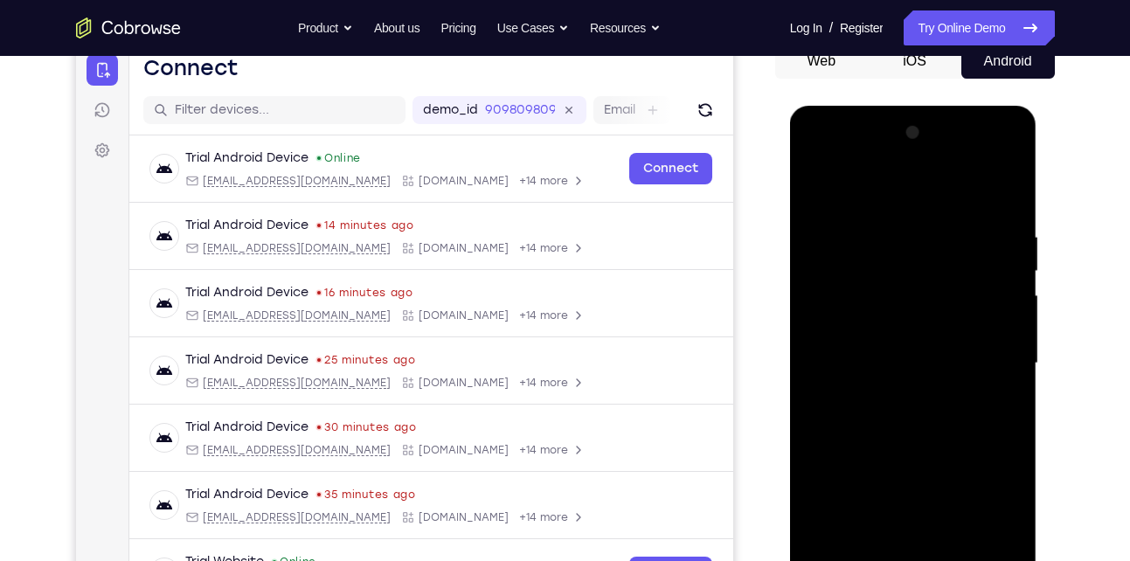
click at [861, 308] on div at bounding box center [913, 363] width 220 height 489
click at [813, 182] on div at bounding box center [913, 363] width 220 height 489
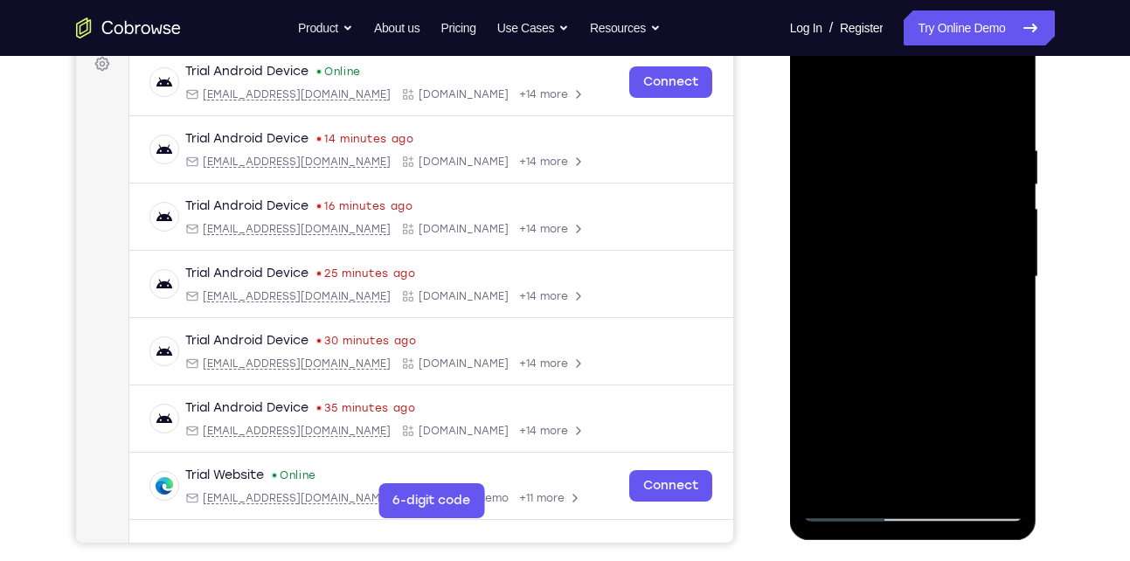
scroll to position [271, 0]
drag, startPoint x: 907, startPoint y: 268, endPoint x: 903, endPoint y: 251, distance: 17.8
click at [903, 251] on div at bounding box center [913, 275] width 220 height 489
drag, startPoint x: 897, startPoint y: 351, endPoint x: 902, endPoint y: 233, distance: 118.0
click at [902, 233] on div at bounding box center [913, 275] width 220 height 489
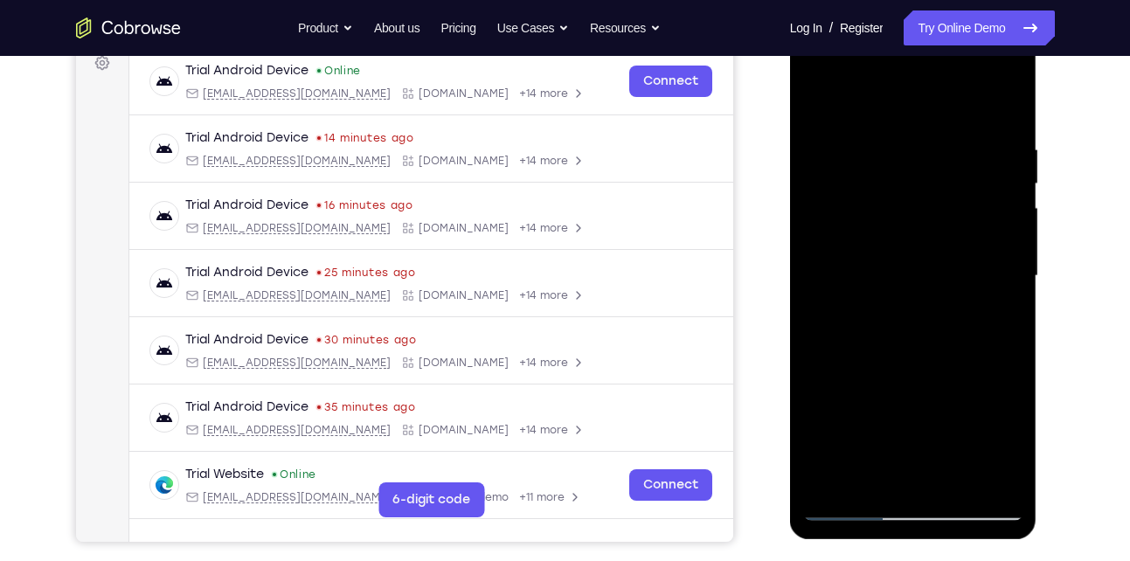
drag, startPoint x: 903, startPoint y: 394, endPoint x: 904, endPoint y: 268, distance: 125.8
click at [904, 268] on div at bounding box center [913, 275] width 220 height 489
drag, startPoint x: 898, startPoint y: 413, endPoint x: 906, endPoint y: 310, distance: 103.4
click at [906, 310] on div at bounding box center [913, 275] width 220 height 489
drag, startPoint x: 929, startPoint y: 378, endPoint x: 914, endPoint y: 226, distance: 152.7
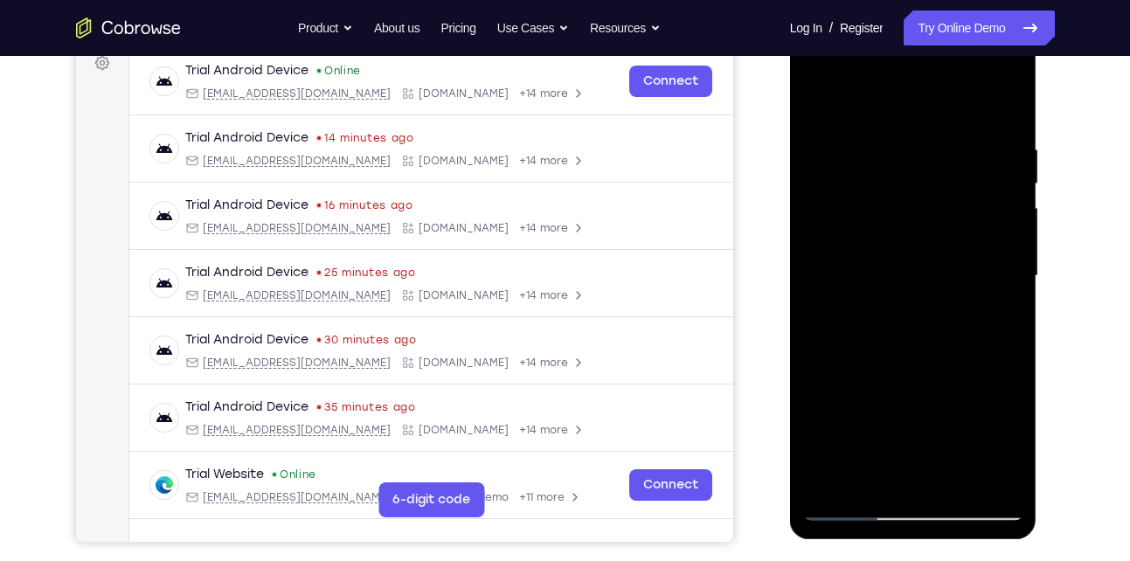
click at [914, 226] on div at bounding box center [913, 275] width 220 height 489
drag, startPoint x: 916, startPoint y: 367, endPoint x: 906, endPoint y: 244, distance: 123.6
click at [906, 244] on div at bounding box center [913, 275] width 220 height 489
drag, startPoint x: 908, startPoint y: 381, endPoint x: 902, endPoint y: 263, distance: 118.1
click at [902, 263] on div at bounding box center [913, 275] width 220 height 489
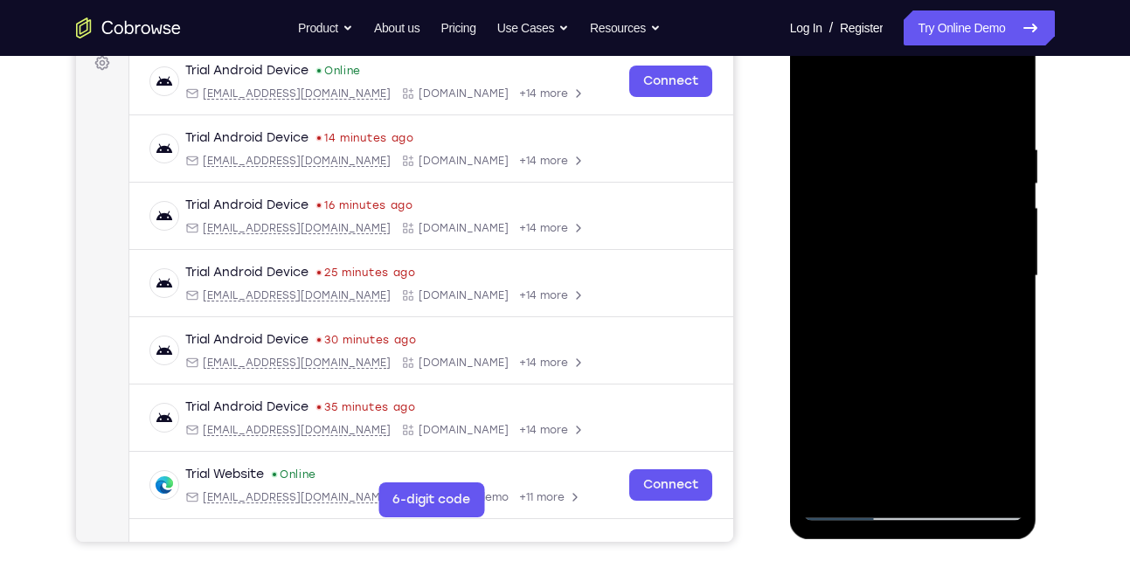
drag, startPoint x: 884, startPoint y: 216, endPoint x: 902, endPoint y: 487, distance: 271.4
click at [902, 487] on div at bounding box center [913, 275] width 220 height 489
drag, startPoint x: 874, startPoint y: 180, endPoint x: 907, endPoint y: 397, distance: 219.2
click at [907, 397] on div at bounding box center [913, 275] width 220 height 489
drag, startPoint x: 888, startPoint y: 228, endPoint x: 896, endPoint y: 376, distance: 147.9
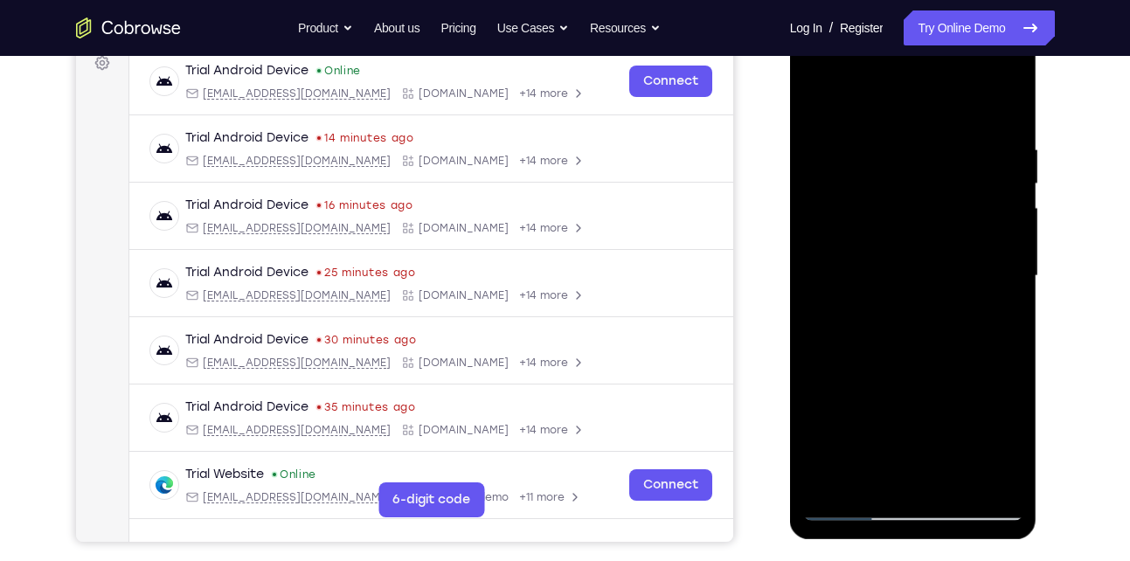
click at [896, 376] on div at bounding box center [913, 275] width 220 height 489
click at [850, 357] on div at bounding box center [913, 275] width 220 height 489
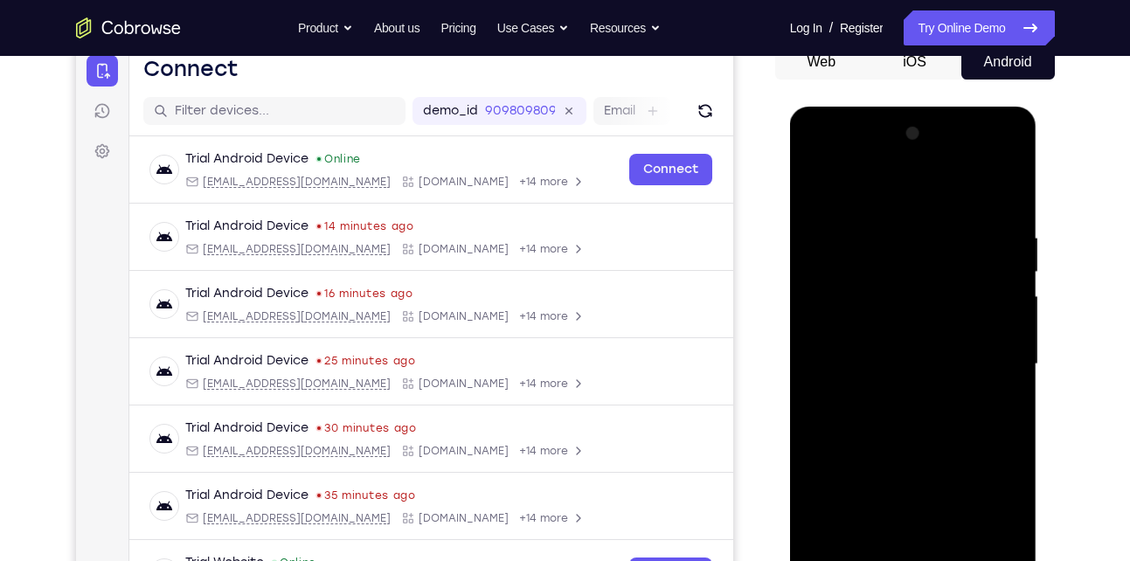
scroll to position [169, 0]
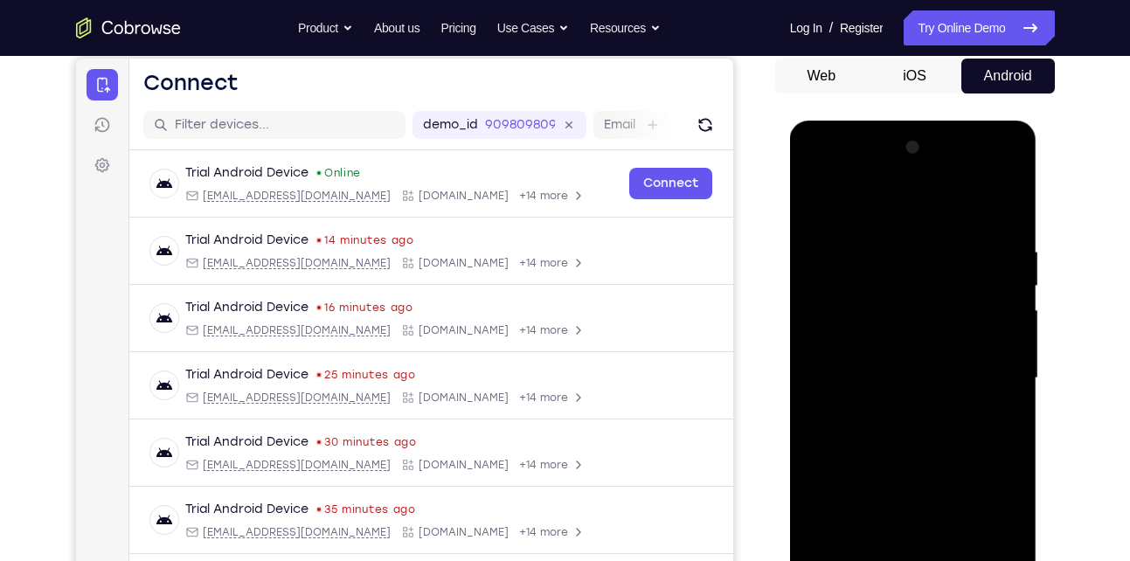
drag, startPoint x: 892, startPoint y: 248, endPoint x: 897, endPoint y: 378, distance: 130.3
click at [897, 378] on div at bounding box center [913, 378] width 220 height 489
click at [818, 202] on div at bounding box center [913, 378] width 220 height 489
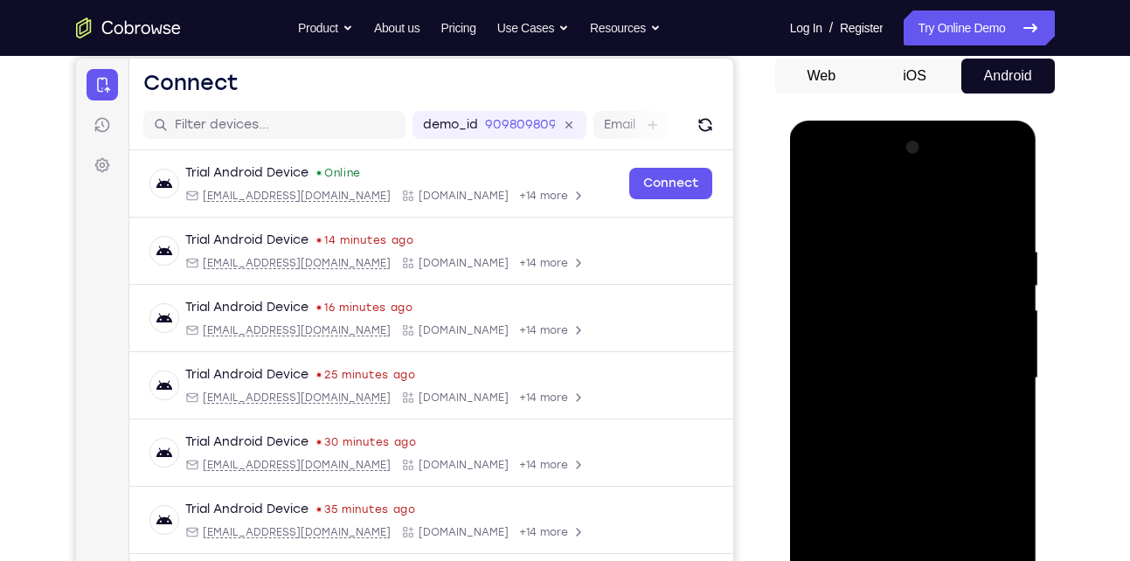
click at [816, 197] on div at bounding box center [913, 378] width 220 height 489
click at [813, 202] on div at bounding box center [913, 378] width 220 height 489
drag, startPoint x: 915, startPoint y: 367, endPoint x: 918, endPoint y: 321, distance: 46.4
click at [918, 321] on div at bounding box center [913, 378] width 220 height 489
drag, startPoint x: 937, startPoint y: 294, endPoint x: 880, endPoint y: 292, distance: 56.8
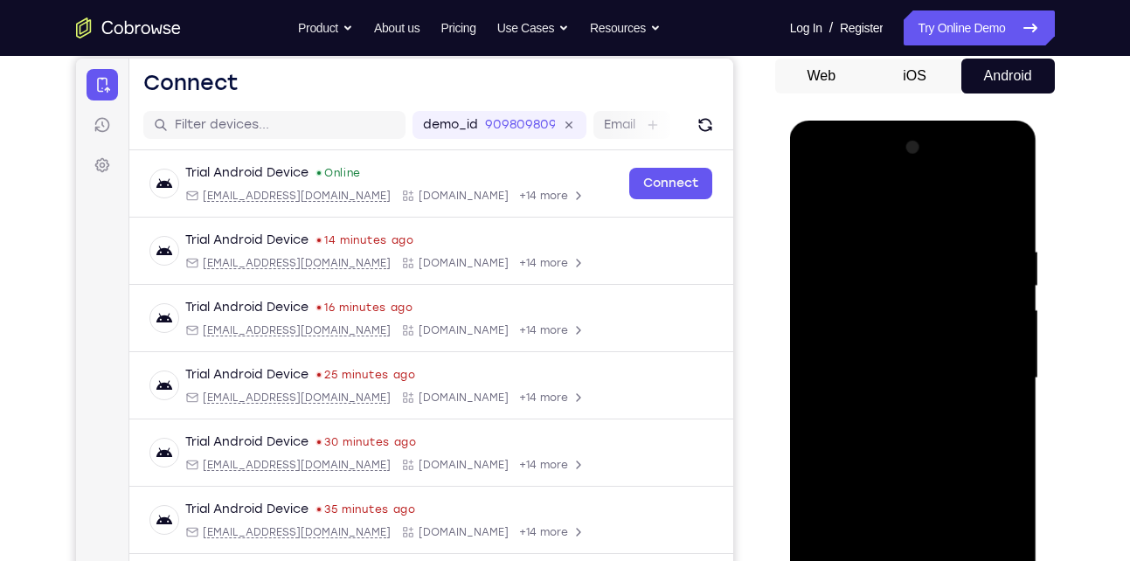
click at [880, 292] on div at bounding box center [913, 378] width 220 height 489
drag, startPoint x: 946, startPoint y: 405, endPoint x: 937, endPoint y: 289, distance: 116.6
click at [937, 289] on div at bounding box center [913, 378] width 220 height 489
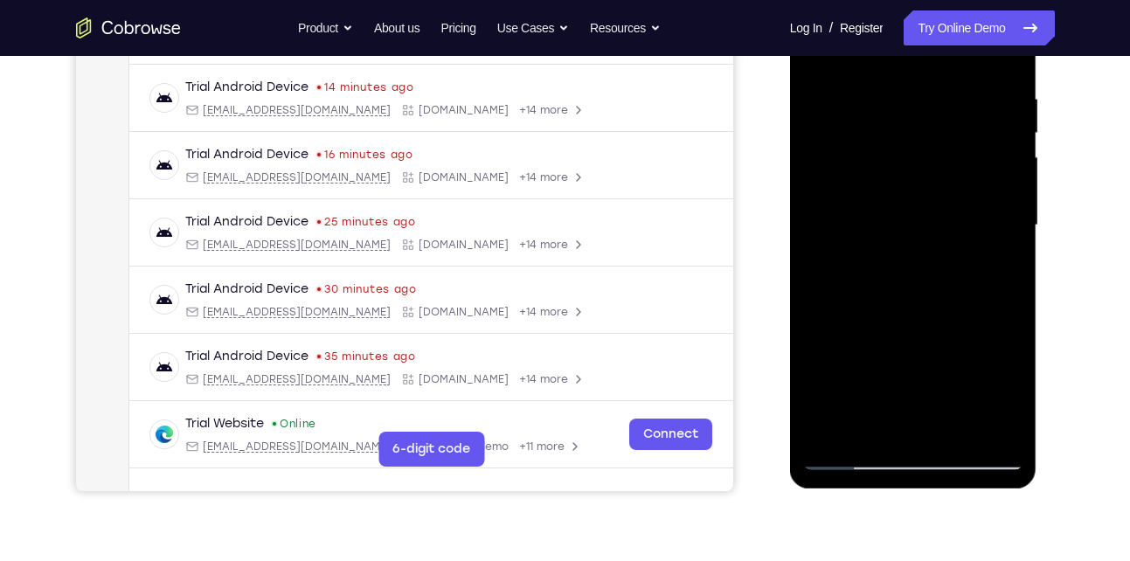
scroll to position [322, 0]
drag, startPoint x: 896, startPoint y: 386, endPoint x: 895, endPoint y: 284, distance: 102.2
click at [895, 284] on div at bounding box center [913, 224] width 220 height 489
drag, startPoint x: 868, startPoint y: 370, endPoint x: 869, endPoint y: 299, distance: 70.8
click at [869, 299] on div at bounding box center [913, 224] width 220 height 489
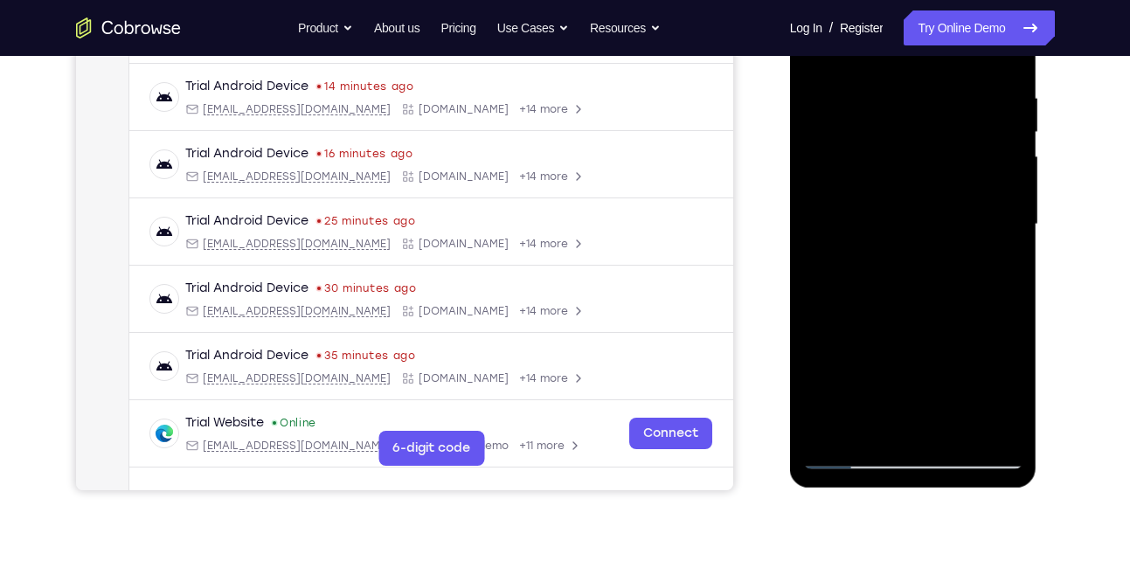
drag, startPoint x: 869, startPoint y: 411, endPoint x: 906, endPoint y: 289, distance: 126.9
click at [906, 289] on div at bounding box center [913, 224] width 220 height 489
click at [847, 457] on div at bounding box center [913, 224] width 220 height 489
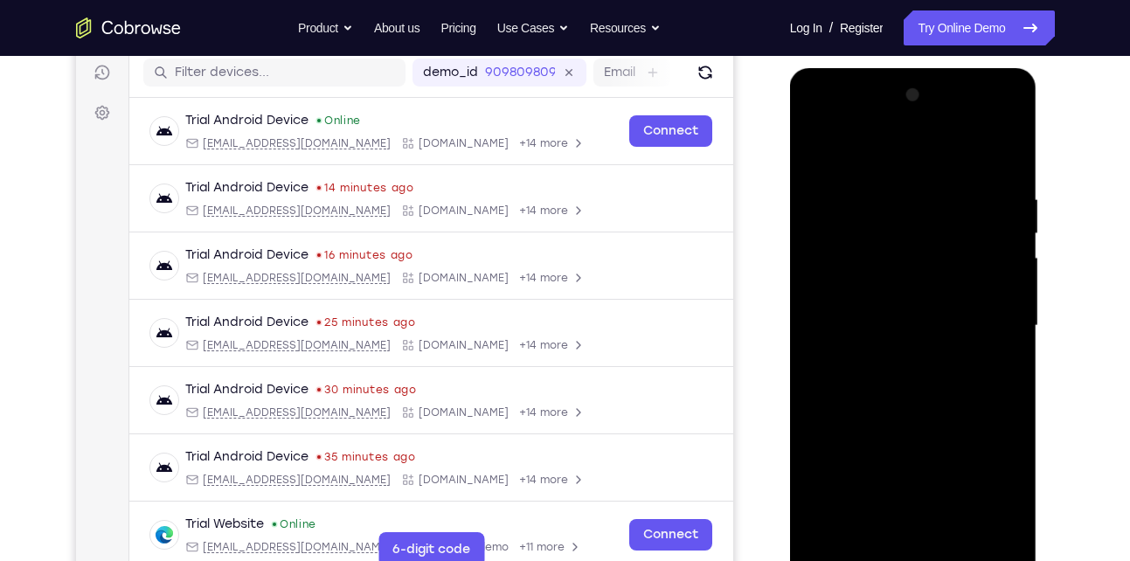
scroll to position [220, 0]
click at [821, 149] on div at bounding box center [913, 326] width 220 height 489
click at [813, 149] on div at bounding box center [913, 326] width 220 height 489
drag, startPoint x: 988, startPoint y: 177, endPoint x: 890, endPoint y: 182, distance: 97.9
click at [890, 182] on div at bounding box center [913, 326] width 220 height 489
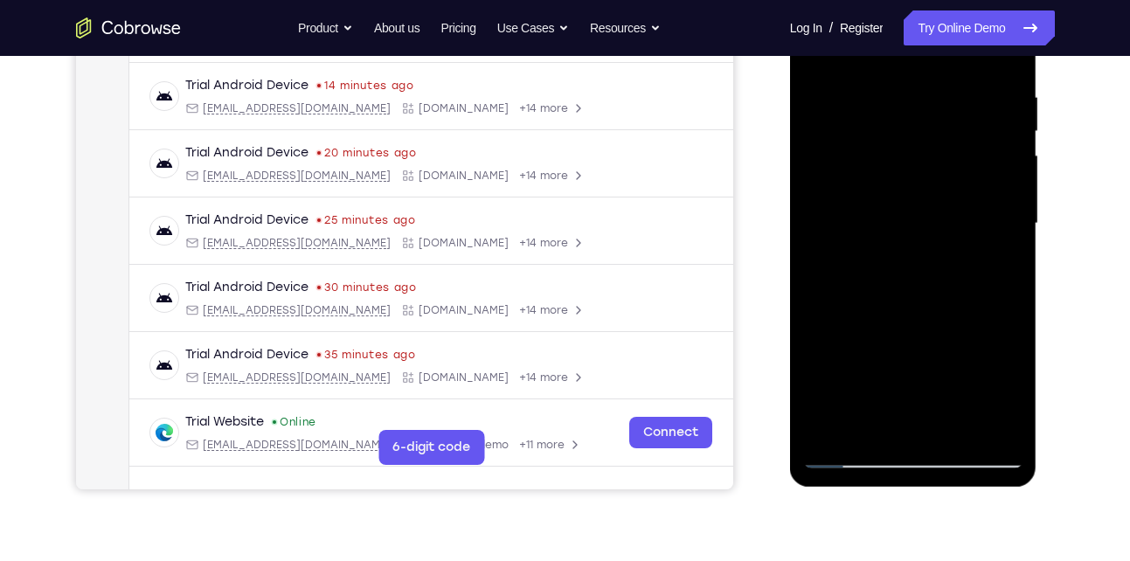
scroll to position [324, 0]
drag, startPoint x: 862, startPoint y: 335, endPoint x: 874, endPoint y: 252, distance: 82.9
click at [874, 252] on div at bounding box center [913, 222] width 220 height 489
click at [819, 382] on div at bounding box center [913, 222] width 220 height 489
drag, startPoint x: 874, startPoint y: 335, endPoint x: 885, endPoint y: 176, distance: 159.4
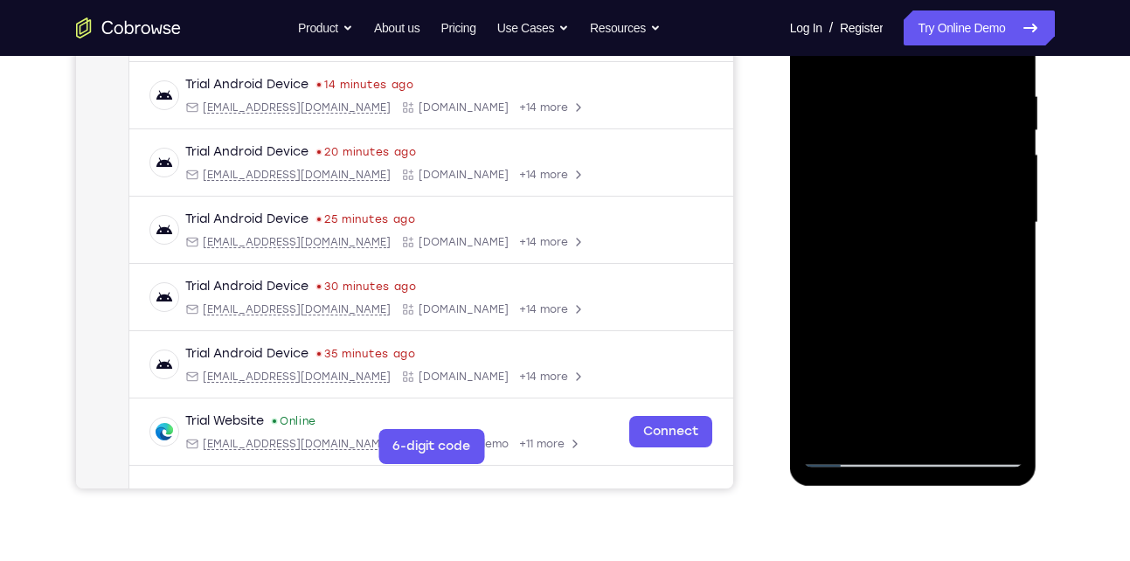
click at [885, 176] on div at bounding box center [913, 222] width 220 height 489
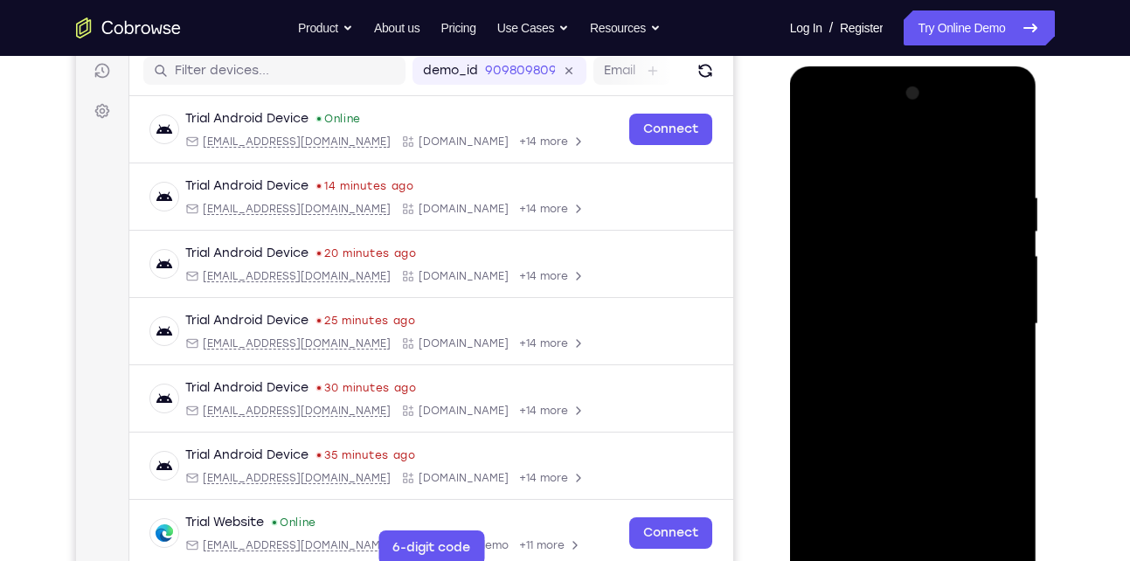
scroll to position [222, 0]
click at [1007, 216] on div at bounding box center [913, 324] width 220 height 489
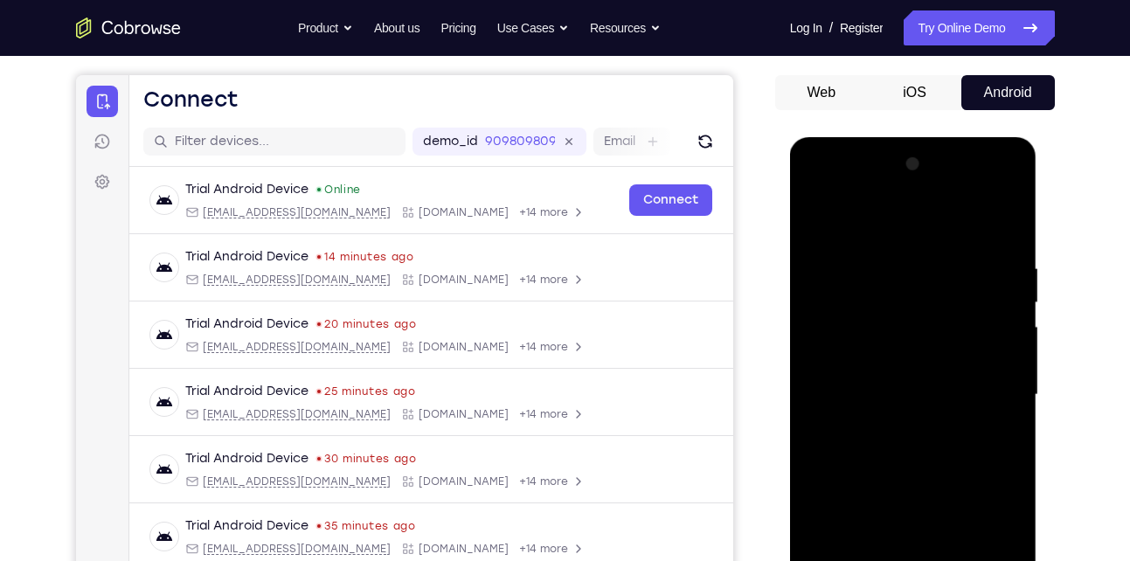
scroll to position [150, 0]
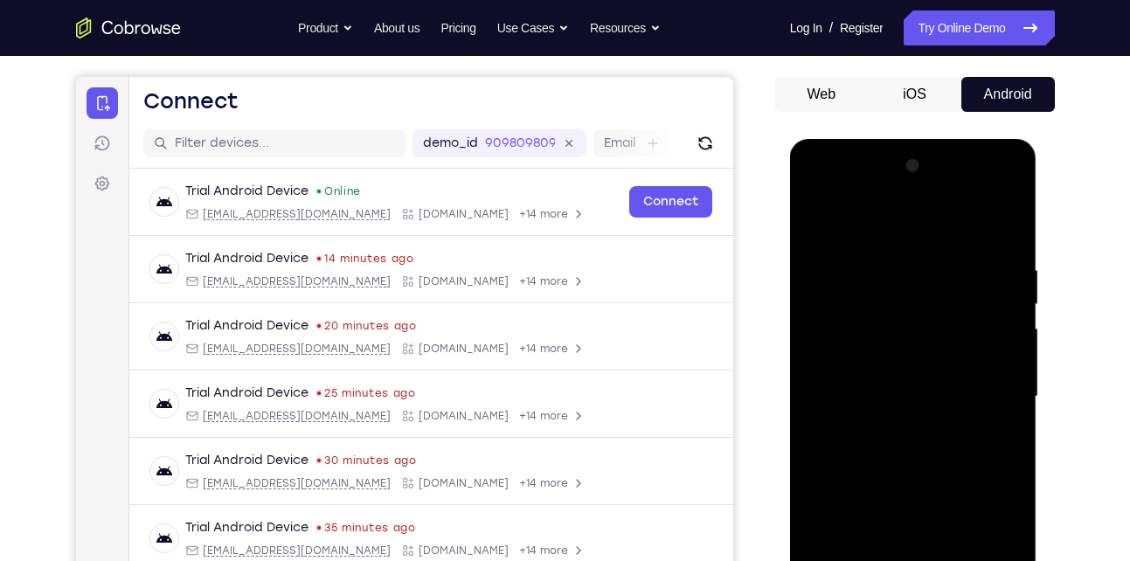
drag, startPoint x: 938, startPoint y: 252, endPoint x: 916, endPoint y: 352, distance: 102.0
click at [916, 352] on div at bounding box center [913, 396] width 220 height 489
drag, startPoint x: 955, startPoint y: 307, endPoint x: 932, endPoint y: 379, distance: 76.0
click at [932, 379] on div at bounding box center [913, 396] width 220 height 489
drag, startPoint x: 890, startPoint y: 408, endPoint x: 906, endPoint y: 342, distance: 67.4
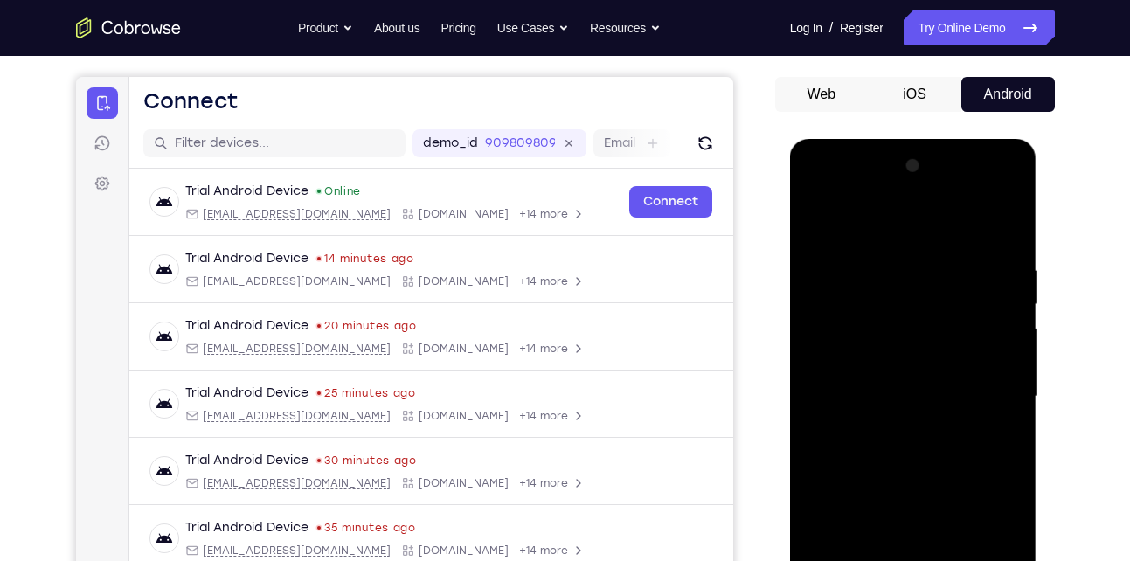
click at [906, 342] on div at bounding box center [913, 396] width 220 height 489
click at [816, 371] on div at bounding box center [913, 396] width 220 height 489
drag, startPoint x: 935, startPoint y: 374, endPoint x: 950, endPoint y: 290, distance: 85.2
click at [950, 290] on div at bounding box center [913, 396] width 220 height 489
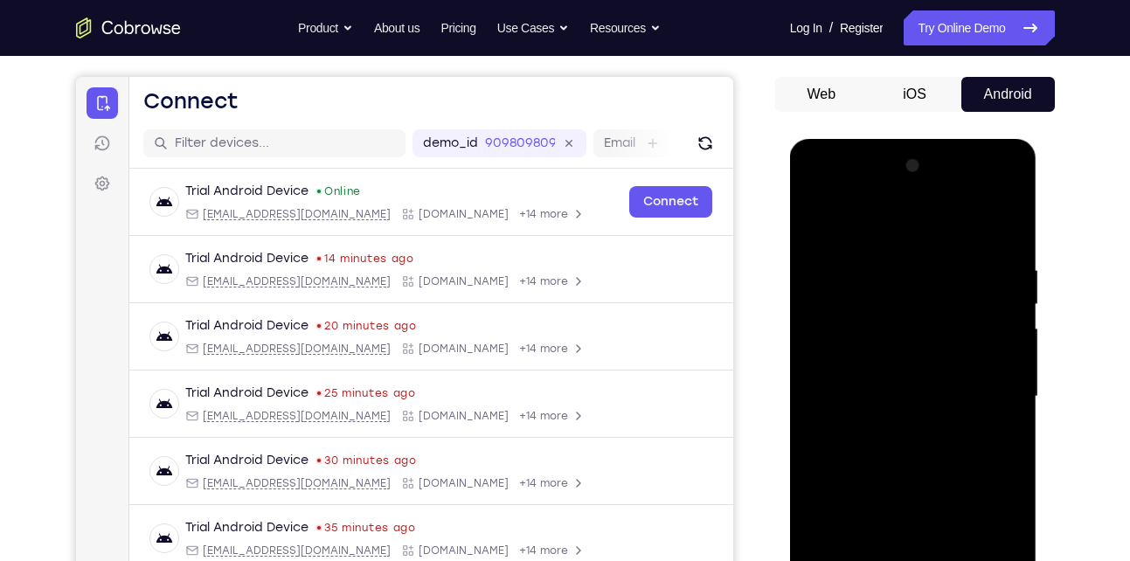
click at [1016, 291] on div at bounding box center [913, 396] width 220 height 489
drag, startPoint x: 933, startPoint y: 357, endPoint x: 943, endPoint y: 250, distance: 107.9
click at [943, 250] on div at bounding box center [913, 396] width 220 height 489
drag, startPoint x: 919, startPoint y: 384, endPoint x: 922, endPoint y: 301, distance: 82.2
click at [922, 301] on div at bounding box center [913, 396] width 220 height 489
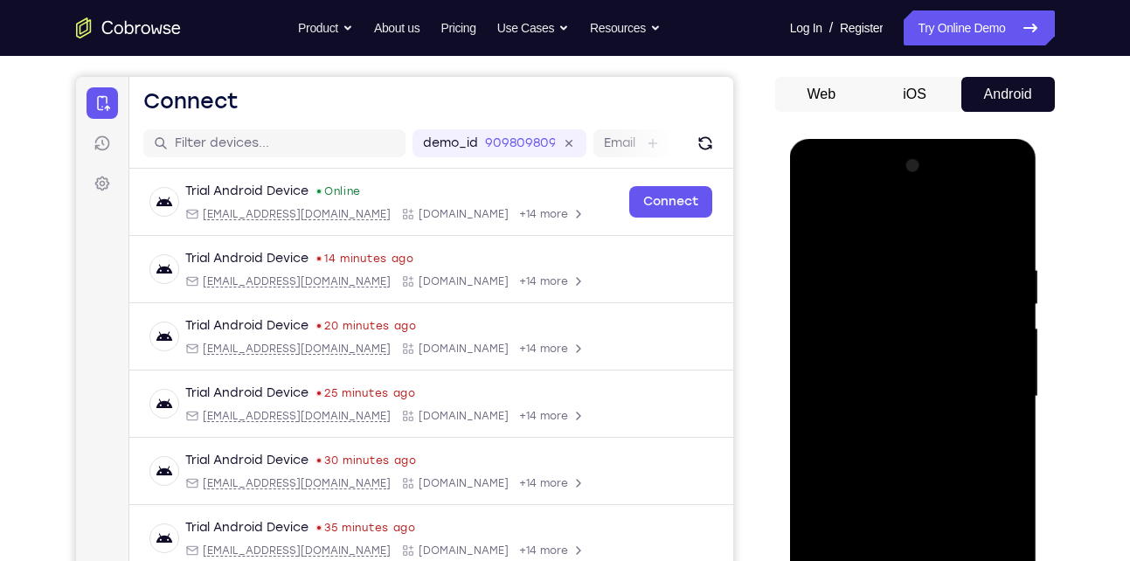
drag, startPoint x: 903, startPoint y: 395, endPoint x: 906, endPoint y: 277, distance: 118.0
click at [906, 277] on div at bounding box center [913, 396] width 220 height 489
drag, startPoint x: 895, startPoint y: 386, endPoint x: 902, endPoint y: 255, distance: 131.3
click at [902, 255] on div at bounding box center [913, 396] width 220 height 489
drag, startPoint x: 893, startPoint y: 405, endPoint x: 909, endPoint y: 283, distance: 122.6
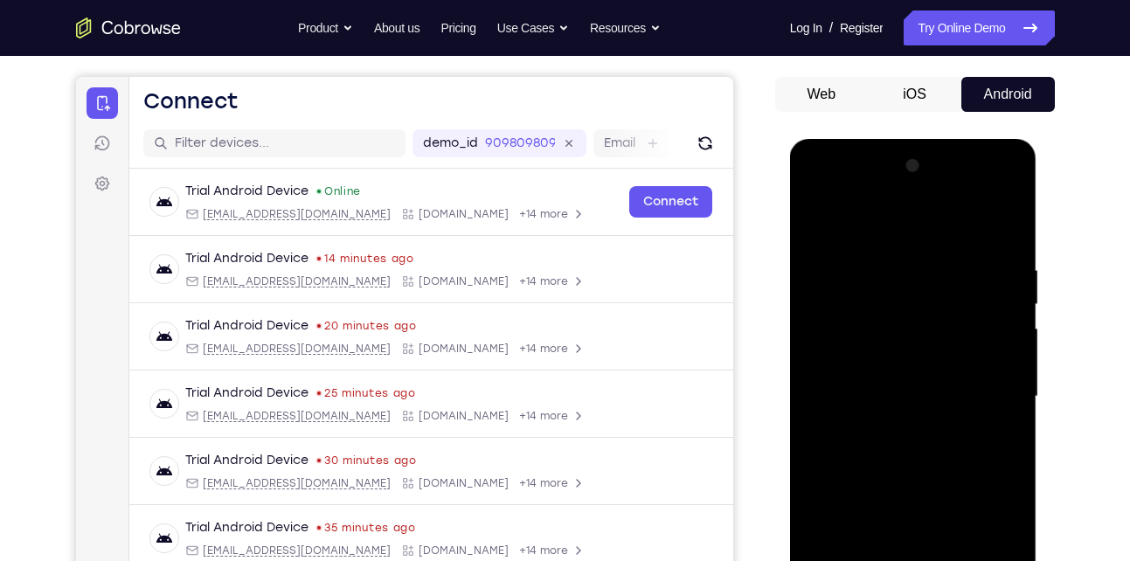
click at [909, 283] on div at bounding box center [913, 396] width 220 height 489
drag, startPoint x: 901, startPoint y: 400, endPoint x: 927, endPoint y: 256, distance: 146.5
click at [927, 256] on div at bounding box center [913, 396] width 220 height 489
click at [815, 456] on div at bounding box center [913, 396] width 220 height 489
drag, startPoint x: 929, startPoint y: 411, endPoint x: 951, endPoint y: 274, distance: 138.0
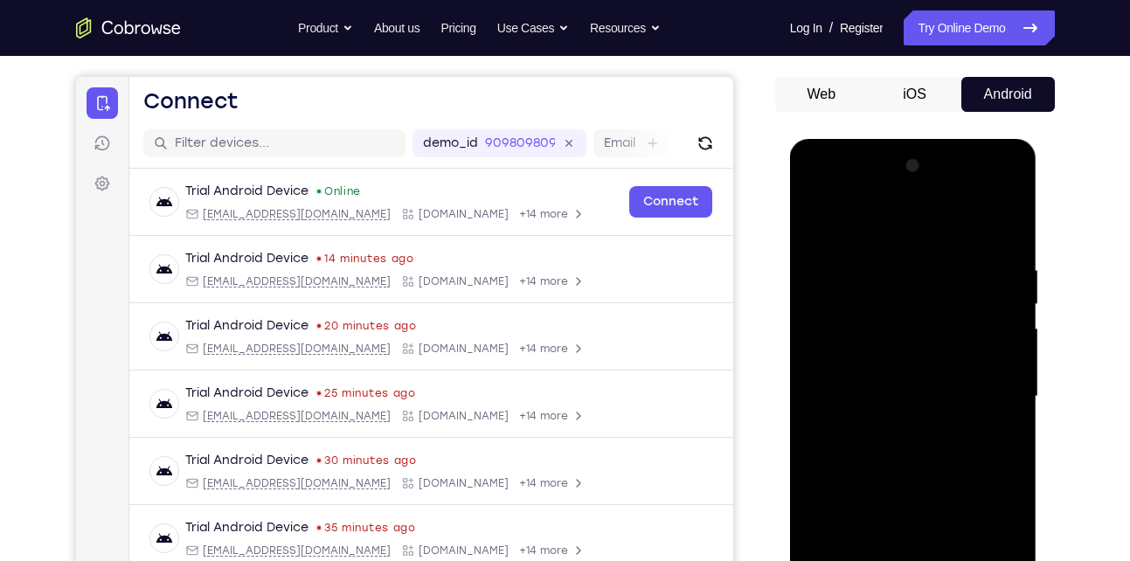
click at [951, 274] on div at bounding box center [913, 396] width 220 height 489
click at [815, 446] on div at bounding box center [913, 396] width 220 height 489
drag, startPoint x: 924, startPoint y: 430, endPoint x: 942, endPoint y: 317, distance: 114.0
click at [942, 317] on div at bounding box center [913, 396] width 220 height 489
drag, startPoint x: 916, startPoint y: 387, endPoint x: 969, endPoint y: 241, distance: 155.0
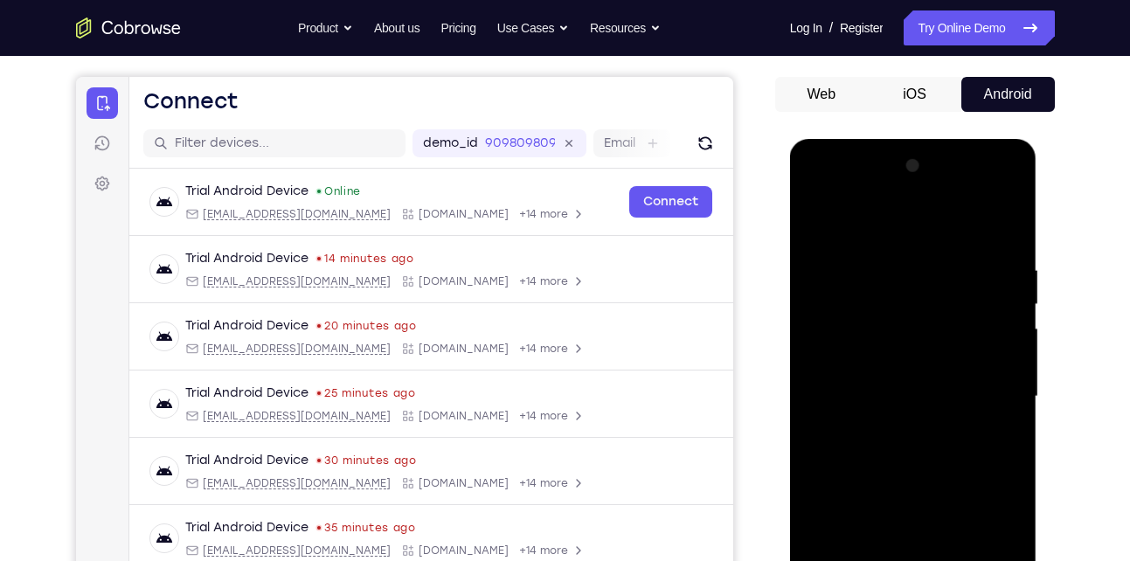
click at [969, 241] on div at bounding box center [913, 396] width 220 height 489
drag, startPoint x: 945, startPoint y: 319, endPoint x: 925, endPoint y: 442, distance: 124.8
click at [925, 442] on div at bounding box center [913, 396] width 220 height 489
drag, startPoint x: 960, startPoint y: 288, endPoint x: 929, endPoint y: 399, distance: 115.3
click at [929, 399] on div at bounding box center [913, 396] width 220 height 489
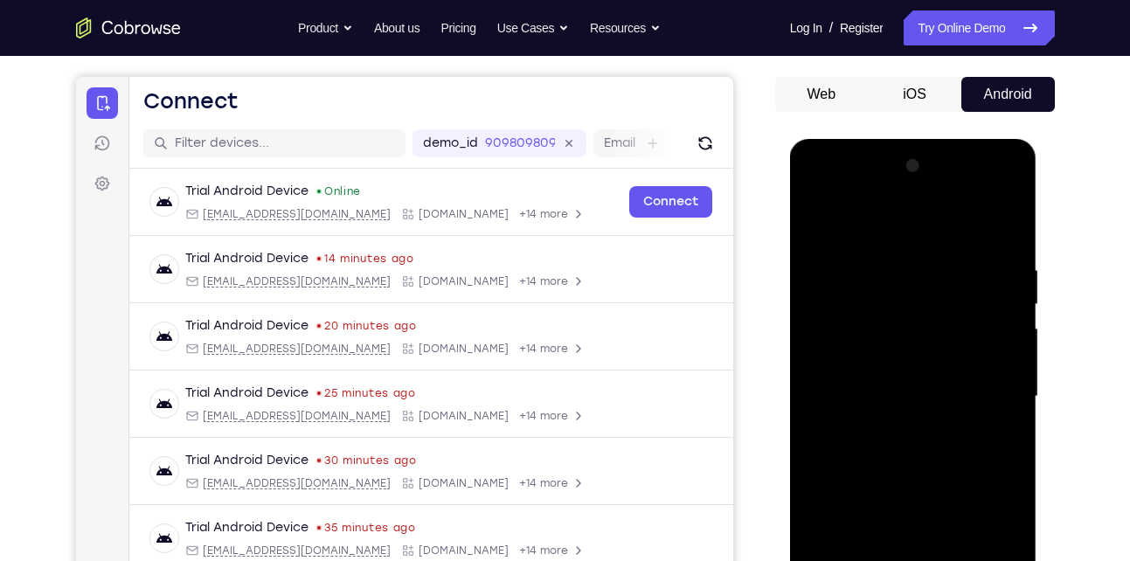
drag, startPoint x: 958, startPoint y: 315, endPoint x: 944, endPoint y: 377, distance: 63.6
click at [944, 377] on div at bounding box center [913, 396] width 220 height 489
click at [1011, 321] on div at bounding box center [913, 396] width 220 height 489
click at [808, 315] on div at bounding box center [913, 396] width 220 height 489
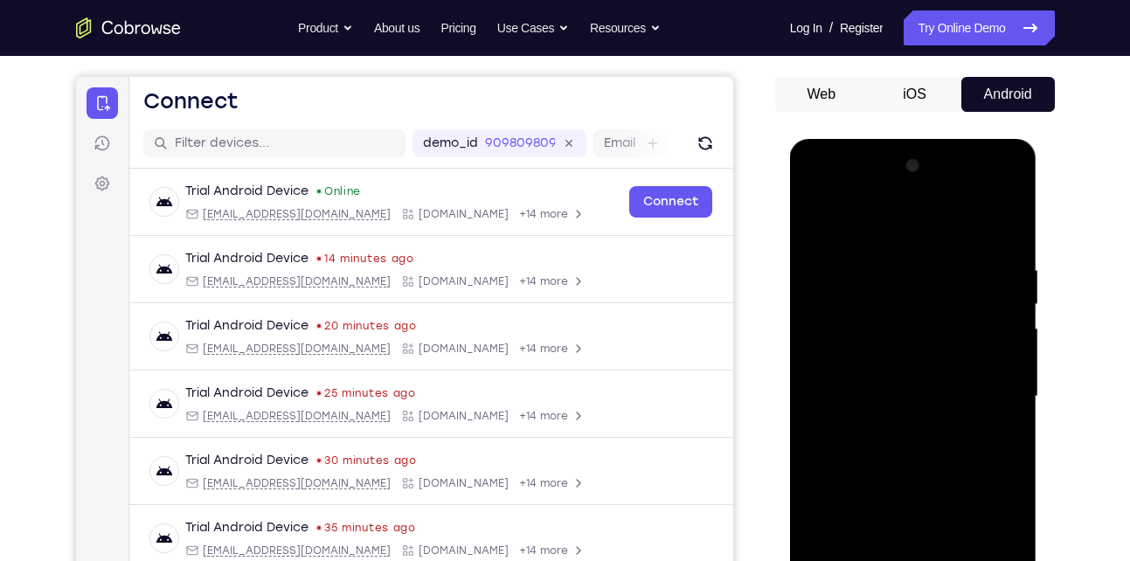
drag, startPoint x: 875, startPoint y: 370, endPoint x: 884, endPoint y: 265, distance: 105.2
click at [884, 265] on div at bounding box center [913, 396] width 220 height 489
drag, startPoint x: 868, startPoint y: 361, endPoint x: 894, endPoint y: 287, distance: 78.8
click at [894, 287] on div at bounding box center [913, 396] width 220 height 489
drag, startPoint x: 878, startPoint y: 384, endPoint x: 914, endPoint y: 280, distance: 110.8
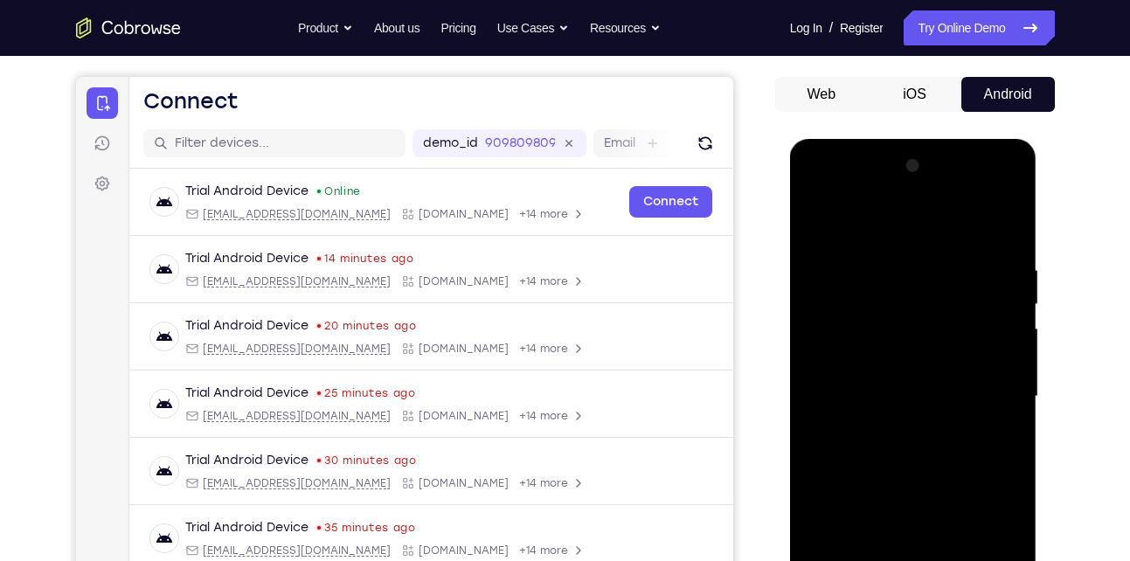
click at [914, 280] on div at bounding box center [913, 396] width 220 height 489
drag, startPoint x: 876, startPoint y: 409, endPoint x: 907, endPoint y: 289, distance: 123.5
click at [907, 289] on div at bounding box center [913, 396] width 220 height 489
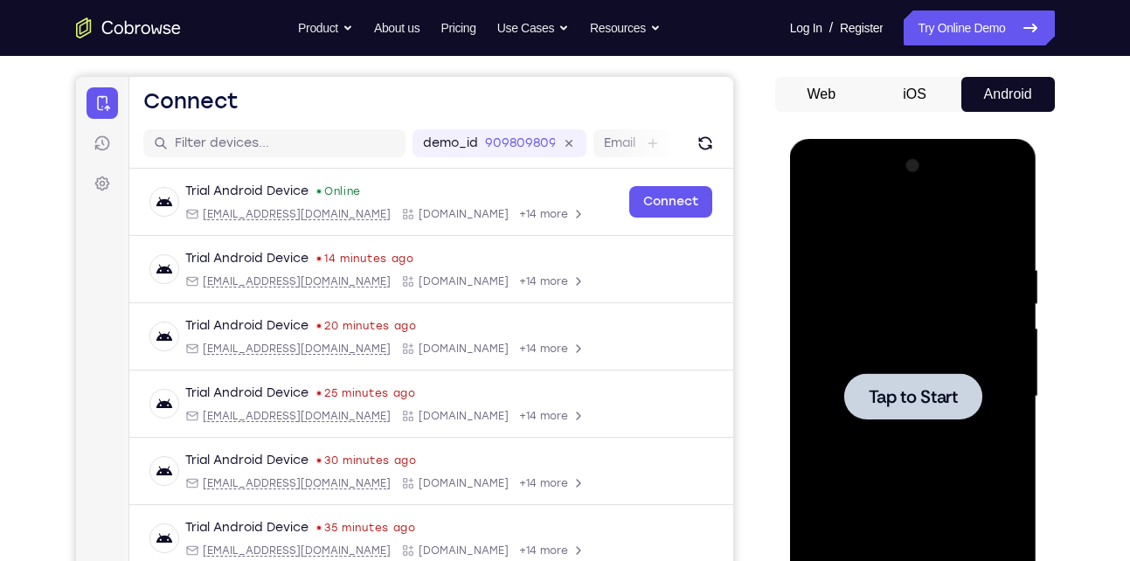
click at [845, 291] on div at bounding box center [913, 396] width 220 height 489
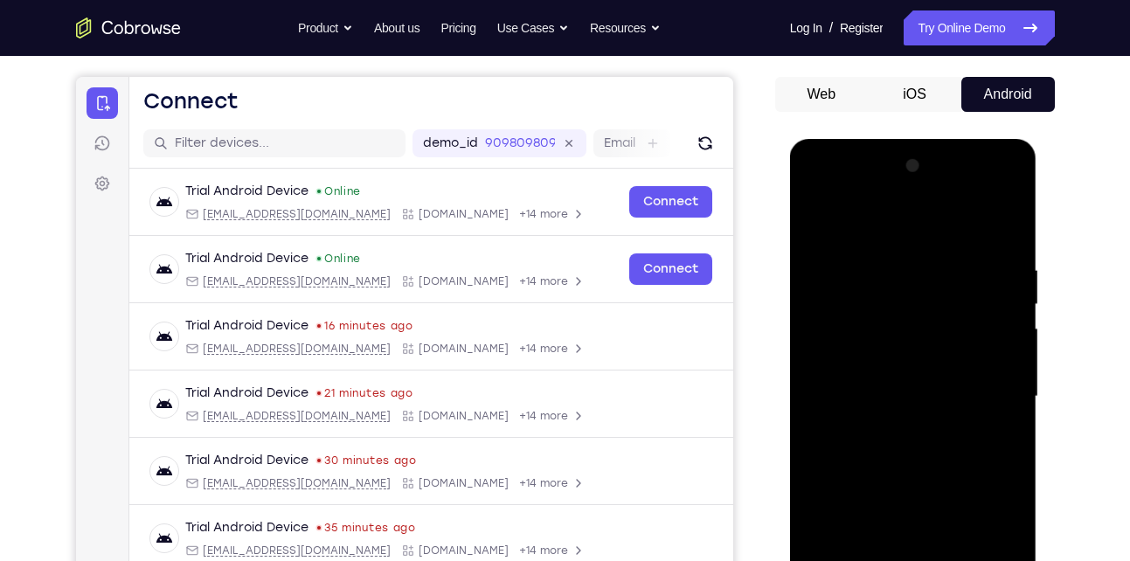
drag, startPoint x: 840, startPoint y: 260, endPoint x: 1557, endPoint y: 267, distance: 717.3
click at [840, 260] on div at bounding box center [913, 396] width 220 height 489
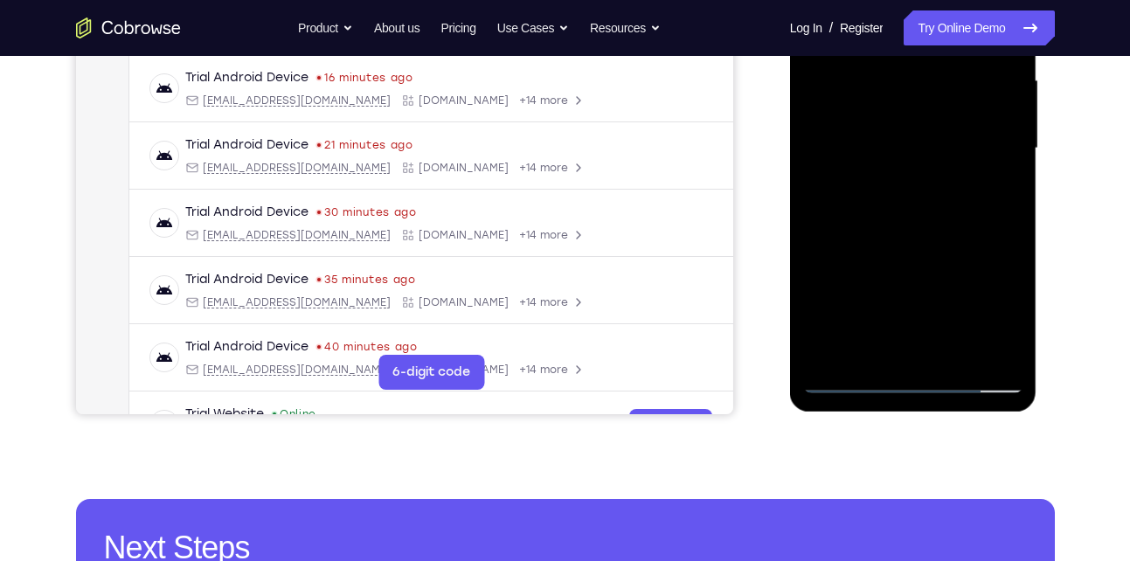
scroll to position [411, 0]
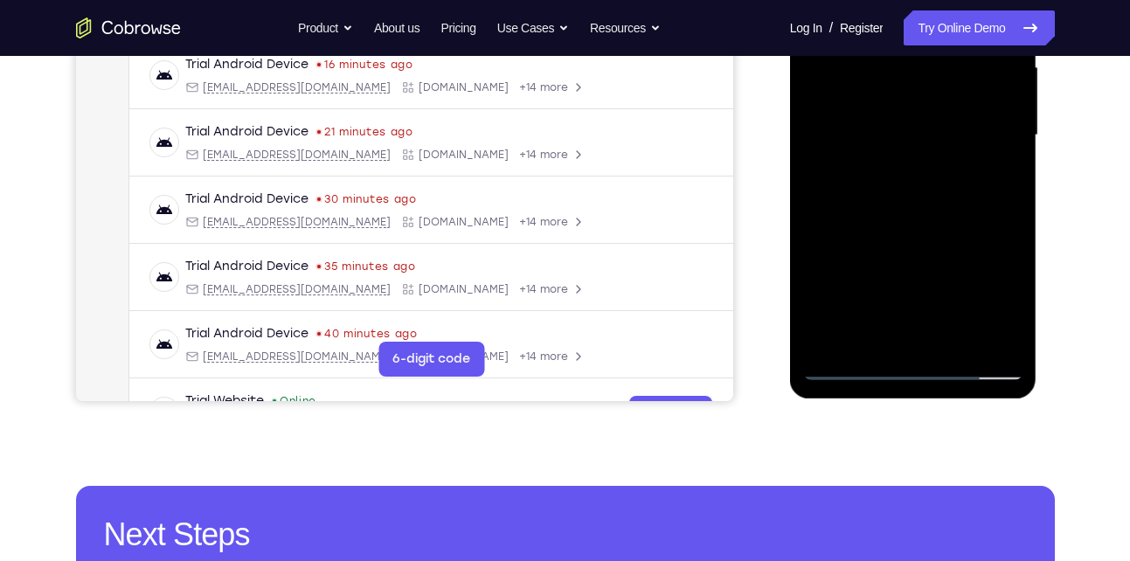
click at [905, 356] on div at bounding box center [913, 135] width 220 height 489
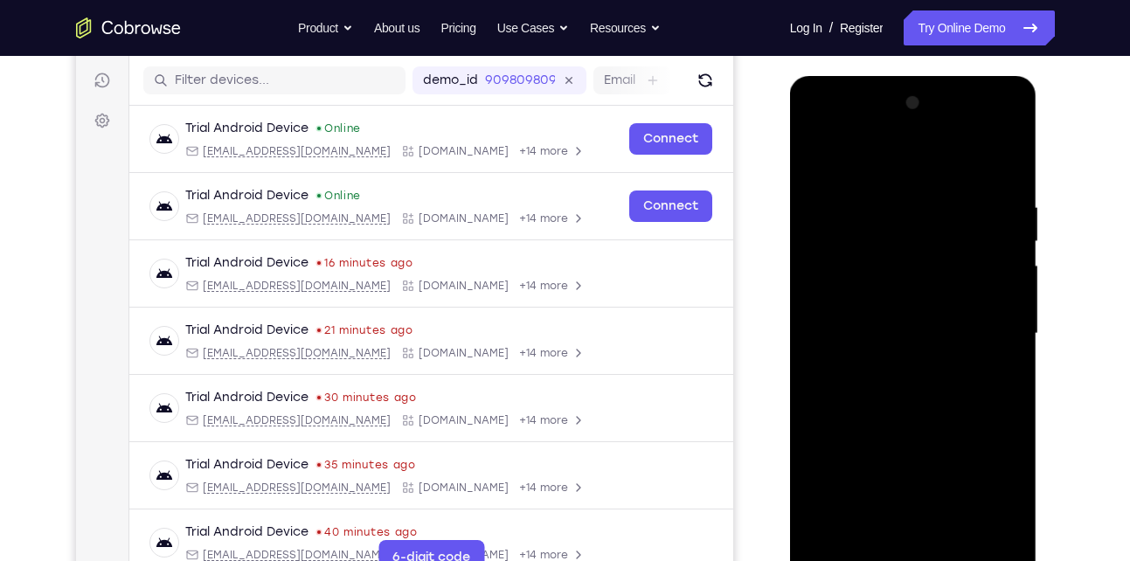
scroll to position [212, 0]
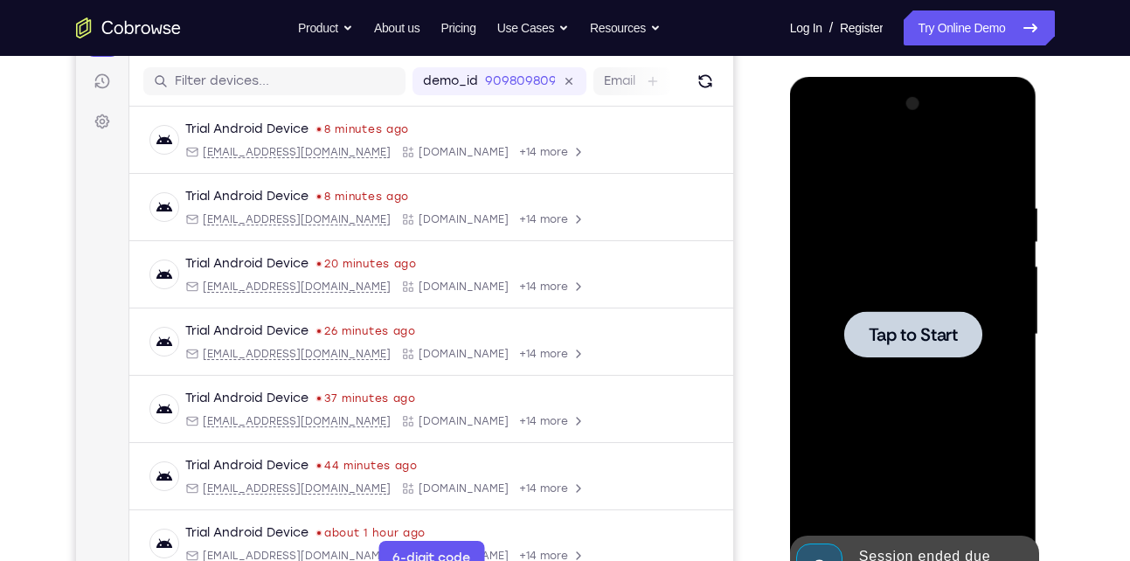
click at [883, 355] on div at bounding box center [913, 334] width 138 height 46
click at [933, 298] on div at bounding box center [913, 334] width 220 height 489
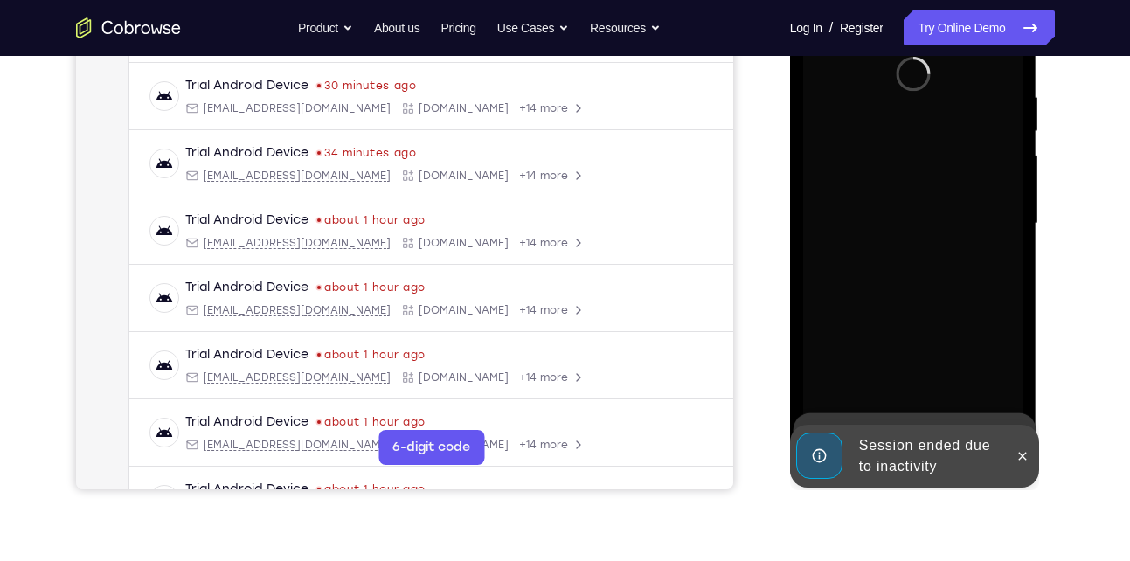
scroll to position [322, 0]
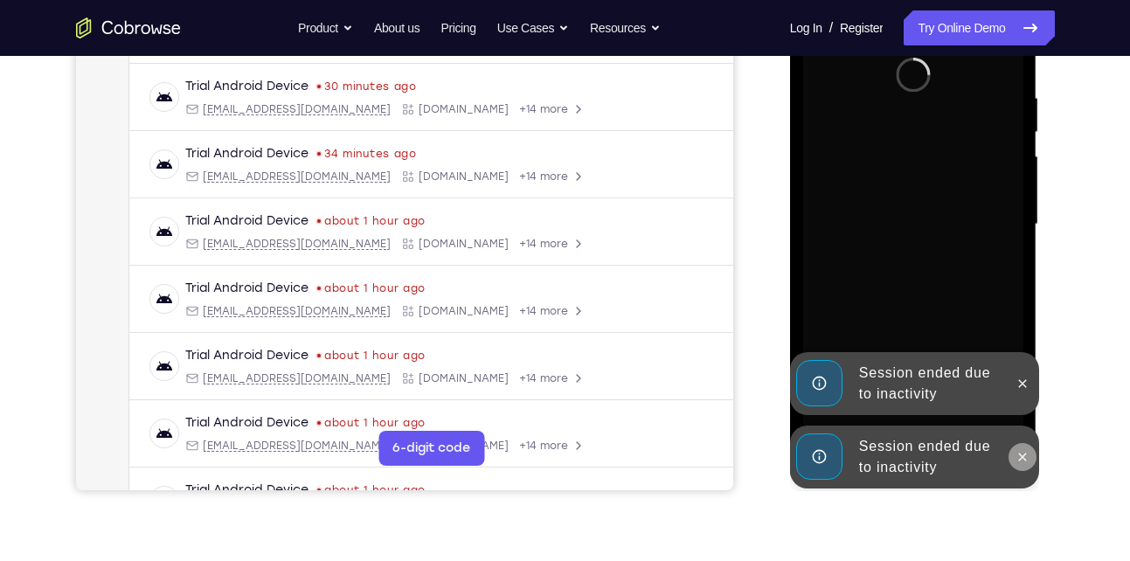
click at [1025, 454] on icon at bounding box center [1023, 457] width 8 height 8
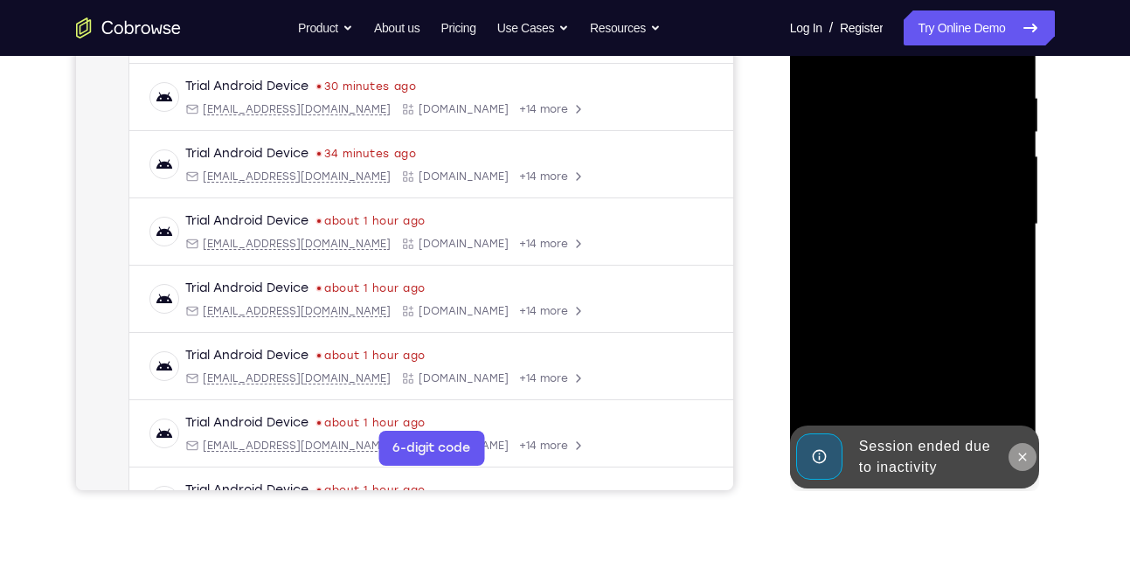
click at [1018, 446] on button at bounding box center [1022, 457] width 28 height 28
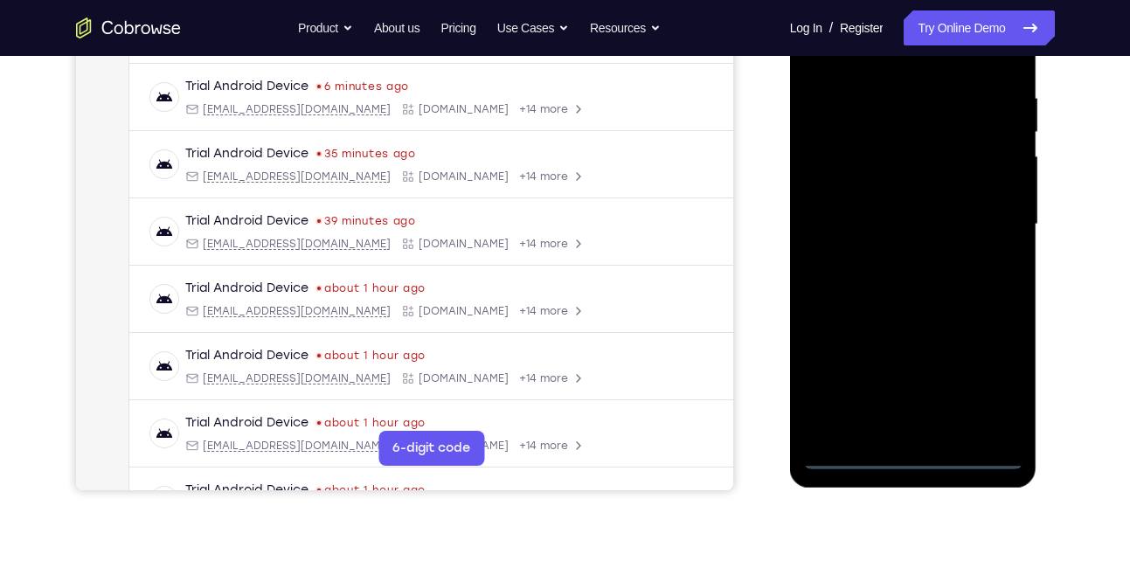
click at [916, 457] on div at bounding box center [913, 224] width 220 height 489
click at [1005, 379] on div at bounding box center [913, 224] width 220 height 489
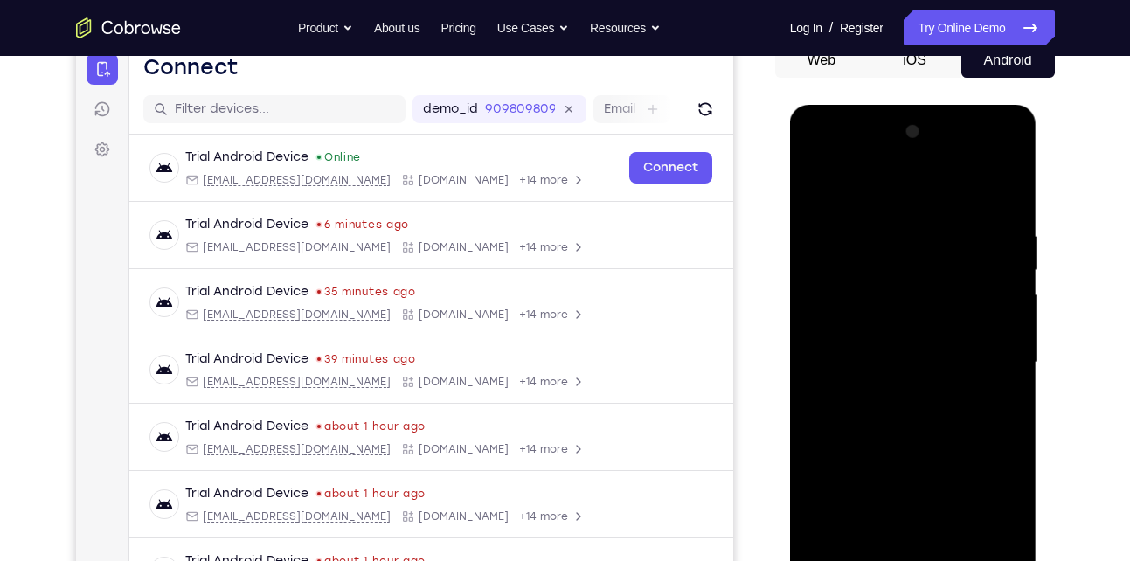
click at [862, 177] on div at bounding box center [913, 362] width 220 height 489
click at [995, 353] on div at bounding box center [913, 362] width 220 height 489
click at [891, 394] on div at bounding box center [913, 362] width 220 height 489
click at [900, 338] on div at bounding box center [913, 362] width 220 height 489
click at [890, 326] on div at bounding box center [913, 362] width 220 height 489
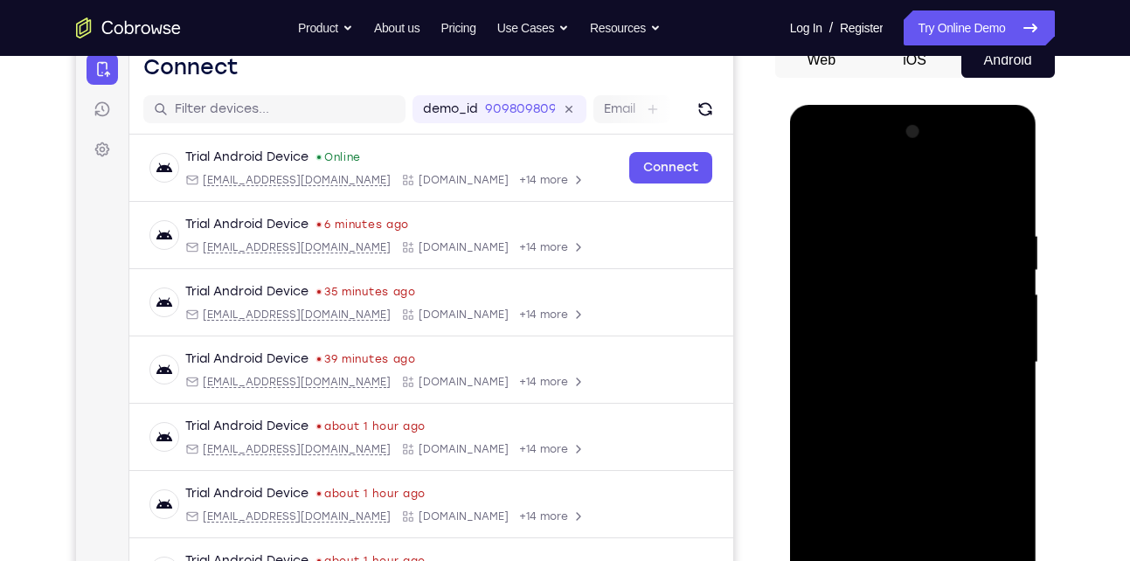
click at [876, 353] on div at bounding box center [913, 362] width 220 height 489
click at [871, 418] on div at bounding box center [913, 362] width 220 height 489
drag, startPoint x: 898, startPoint y: 395, endPoint x: 920, endPoint y: 279, distance: 118.2
click at [920, 279] on div at bounding box center [913, 362] width 220 height 489
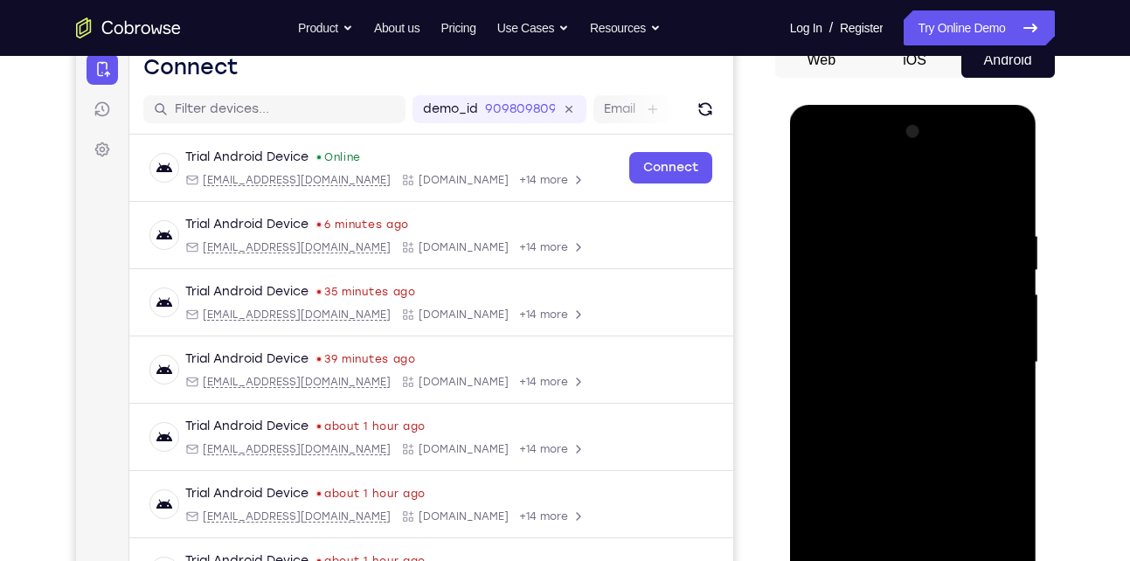
click at [918, 412] on div at bounding box center [913, 362] width 220 height 489
click at [885, 218] on div at bounding box center [913, 362] width 220 height 489
click at [990, 356] on div at bounding box center [913, 362] width 220 height 489
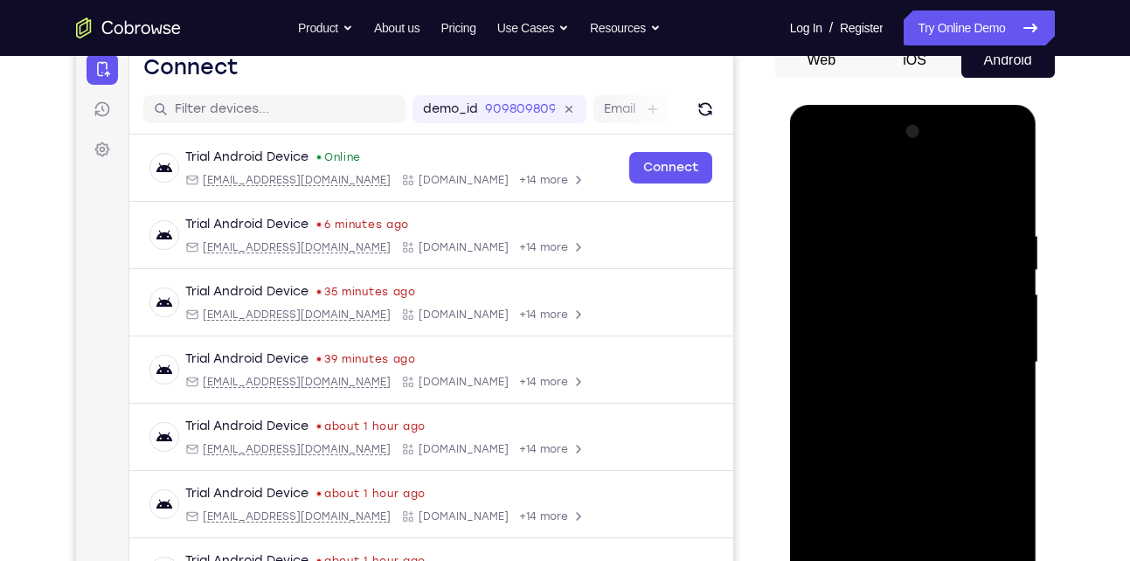
click at [990, 356] on div at bounding box center [913, 362] width 220 height 489
click at [1000, 328] on div at bounding box center [913, 362] width 220 height 489
click at [1000, 190] on div at bounding box center [913, 362] width 220 height 489
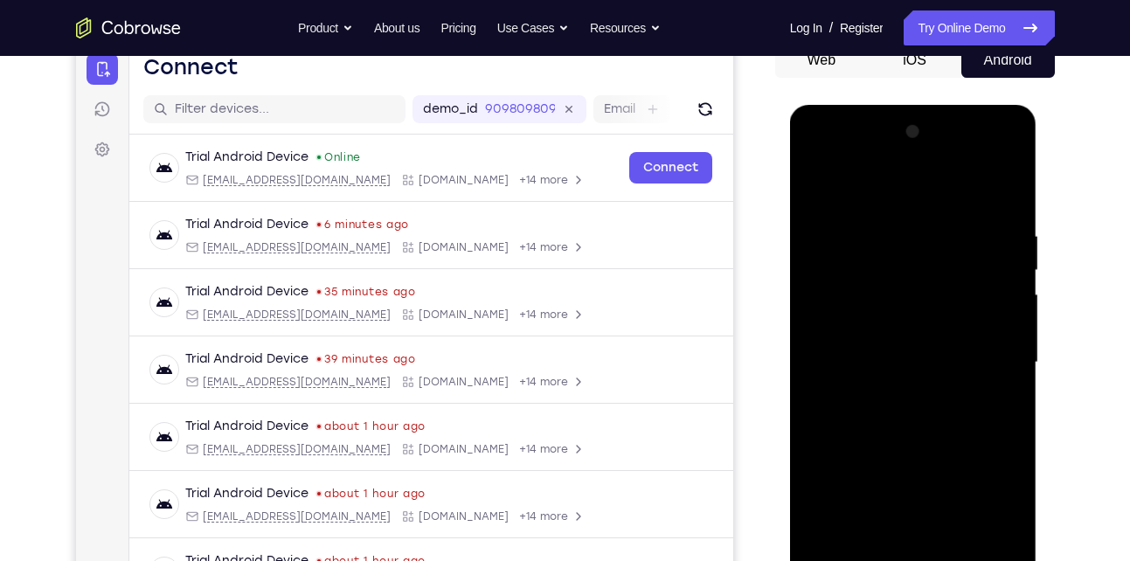
drag, startPoint x: 987, startPoint y: 223, endPoint x: 894, endPoint y: 217, distance: 93.7
click at [894, 217] on div at bounding box center [913, 362] width 220 height 489
click at [957, 215] on div at bounding box center [913, 362] width 220 height 489
click at [1011, 356] on div at bounding box center [913, 362] width 220 height 489
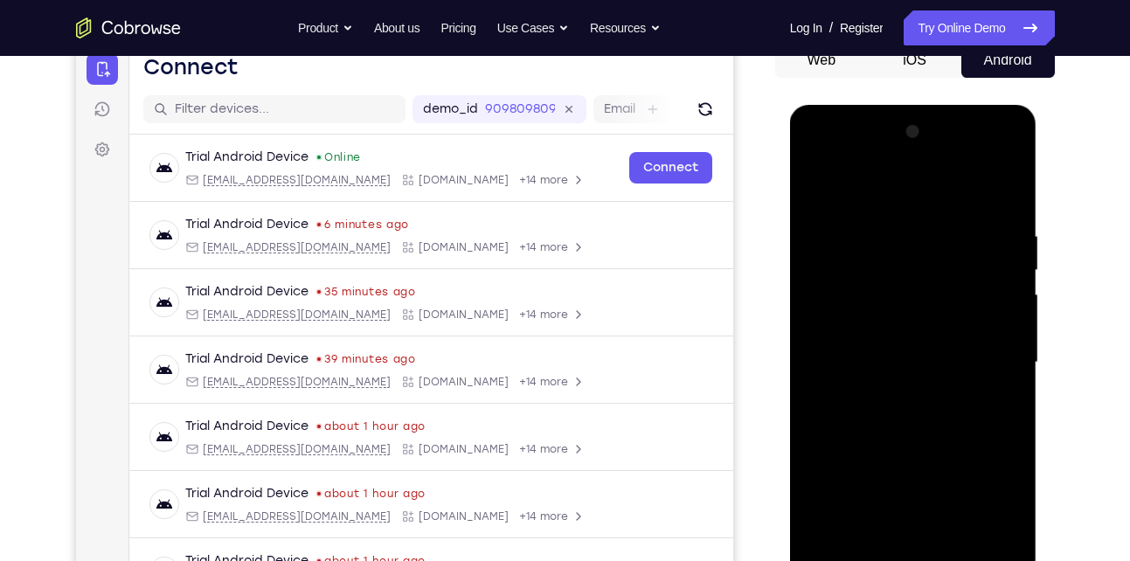
click at [1011, 356] on div at bounding box center [913, 362] width 220 height 489
click at [1016, 309] on div at bounding box center [913, 362] width 220 height 489
click at [1002, 191] on div at bounding box center [913, 362] width 220 height 489
drag, startPoint x: 957, startPoint y: 236, endPoint x: 854, endPoint y: 235, distance: 103.1
click at [854, 235] on div at bounding box center [913, 362] width 220 height 489
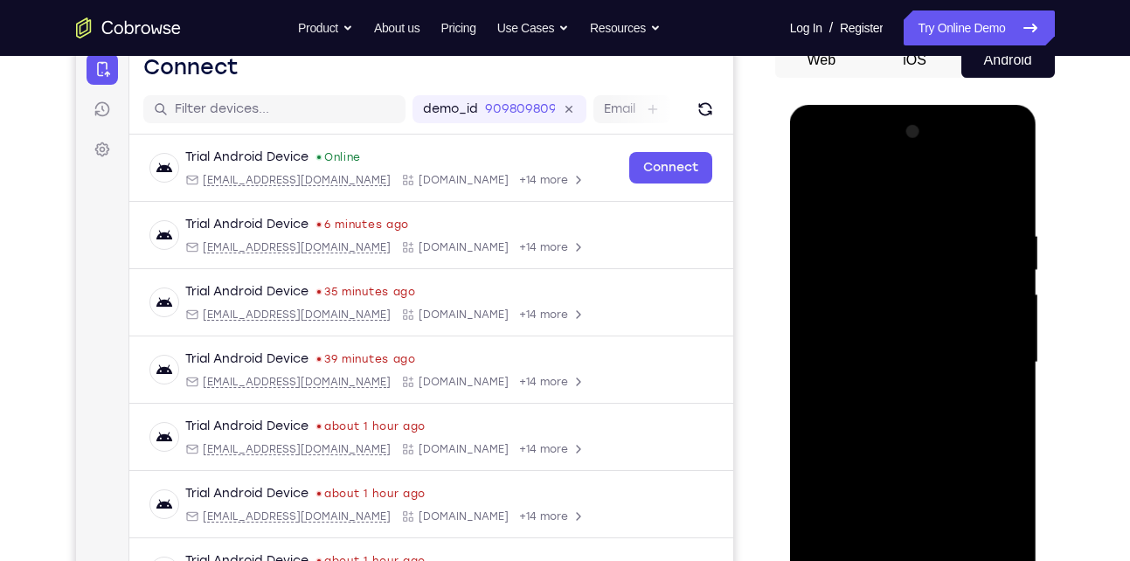
drag, startPoint x: 989, startPoint y: 226, endPoint x: 837, endPoint y: 224, distance: 152.0
click at [837, 224] on div at bounding box center [913, 362] width 220 height 489
click at [996, 220] on div at bounding box center [913, 362] width 220 height 489
click at [987, 328] on div at bounding box center [913, 362] width 220 height 489
click at [998, 195] on div at bounding box center [913, 362] width 220 height 489
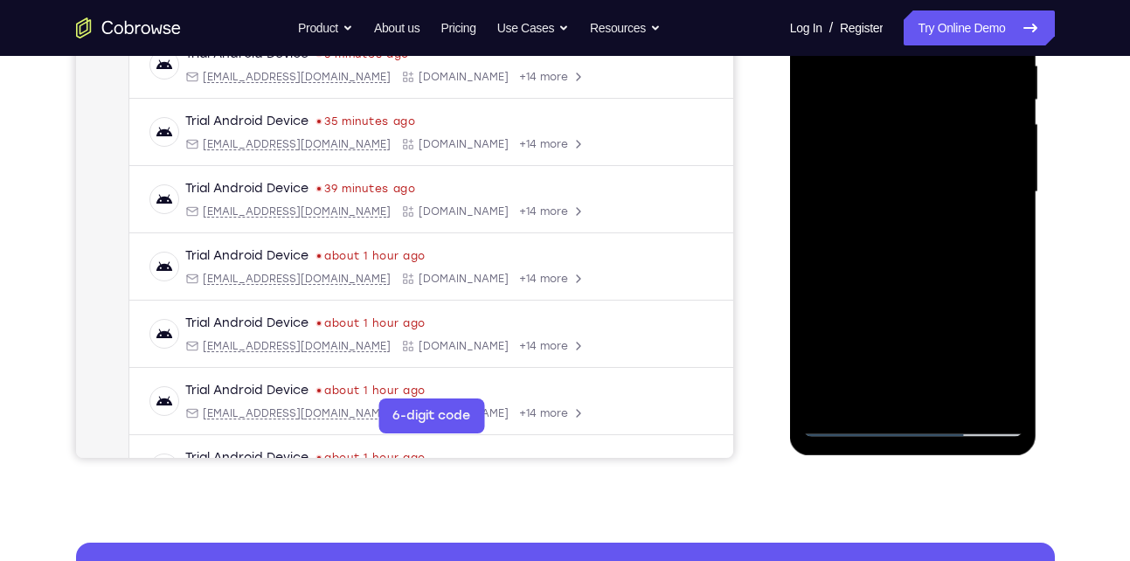
scroll to position [356, 0]
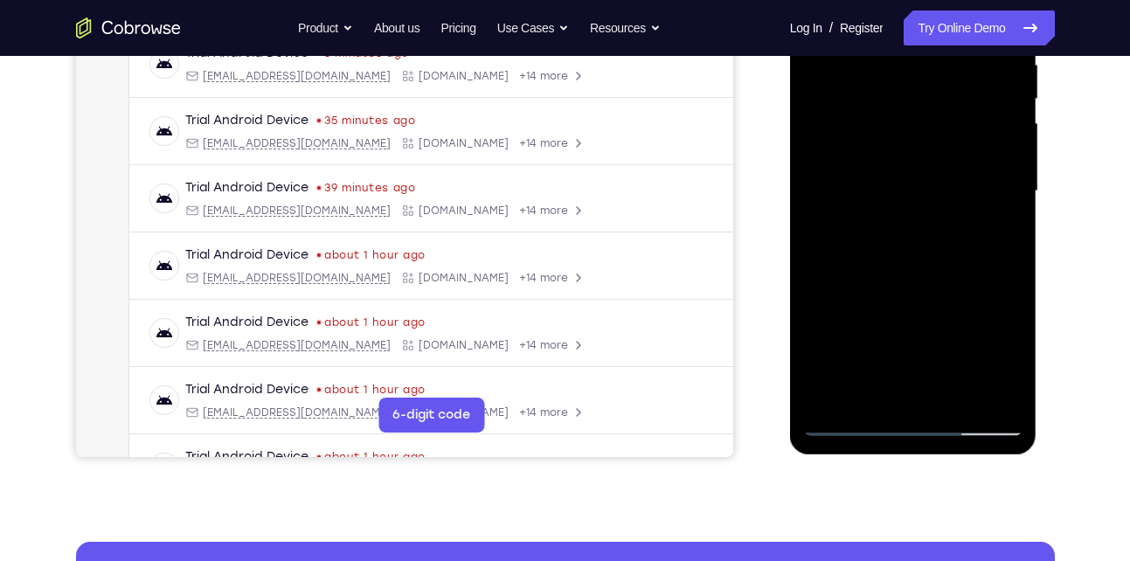
click at [831, 400] on div at bounding box center [913, 191] width 220 height 489
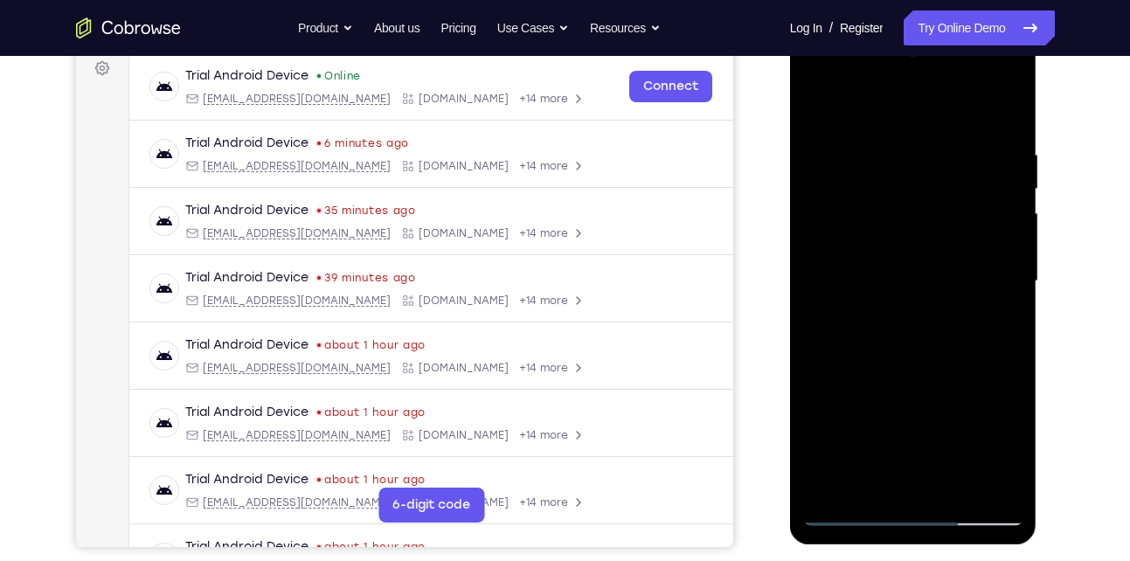
click at [849, 512] on div at bounding box center [913, 281] width 220 height 489
click at [999, 488] on div at bounding box center [913, 281] width 220 height 489
drag, startPoint x: 877, startPoint y: 337, endPoint x: 876, endPoint y: 211, distance: 126.7
click at [876, 211] on div at bounding box center [913, 281] width 220 height 489
drag, startPoint x: 902, startPoint y: 265, endPoint x: 879, endPoint y: 373, distance: 110.7
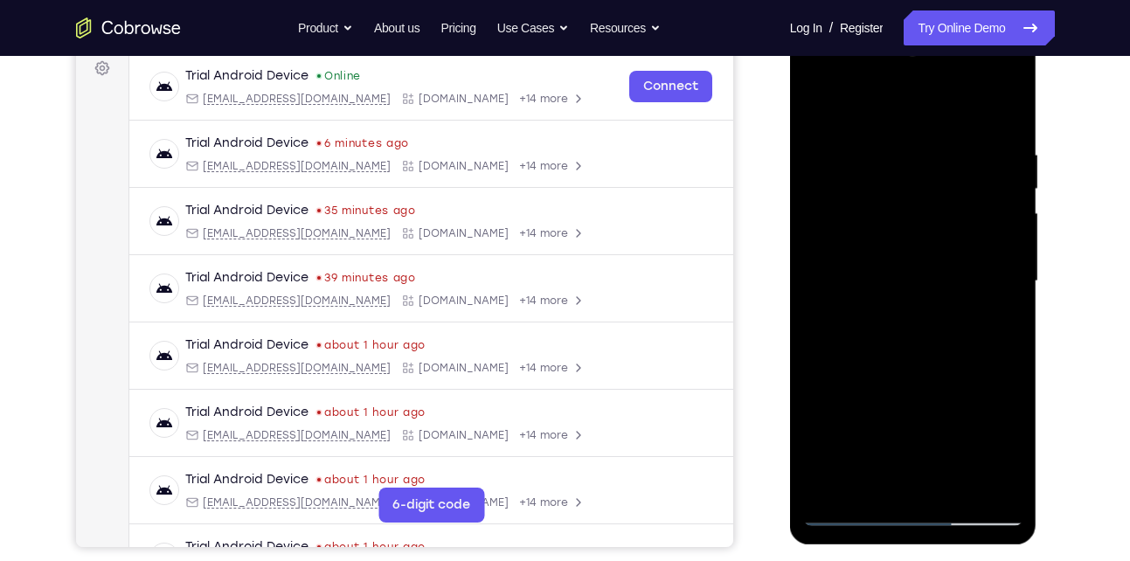
click at [879, 373] on div at bounding box center [913, 281] width 220 height 489
drag, startPoint x: 886, startPoint y: 338, endPoint x: 901, endPoint y: 206, distance: 132.8
click at [901, 206] on div at bounding box center [913, 281] width 220 height 489
drag, startPoint x: 880, startPoint y: 344, endPoint x: 905, endPoint y: 243, distance: 104.5
click at [905, 243] on div at bounding box center [913, 281] width 220 height 489
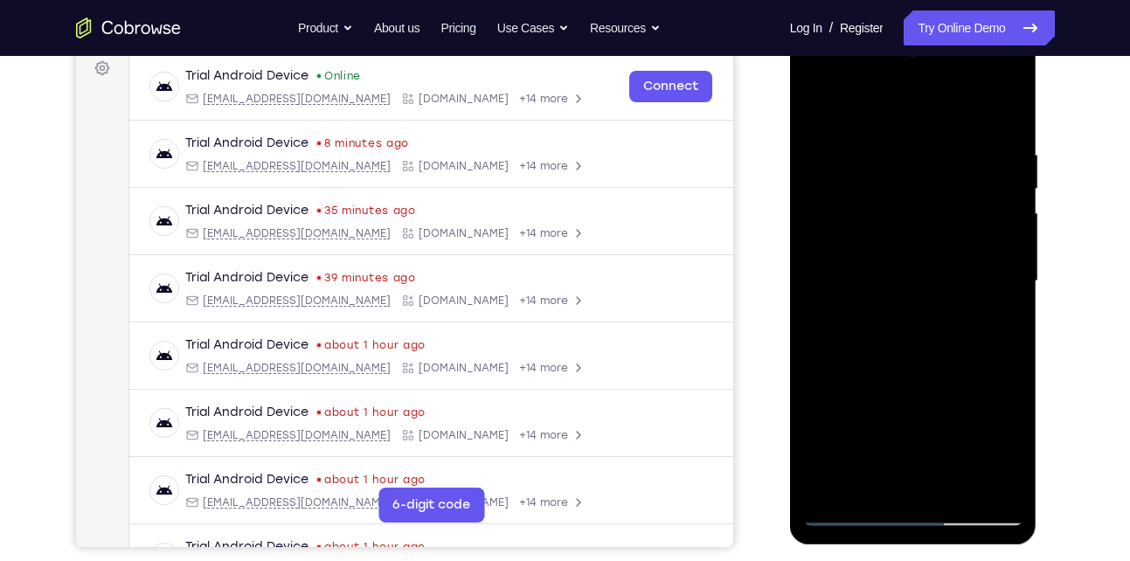
drag, startPoint x: 865, startPoint y: 396, endPoint x: 884, endPoint y: 311, distance: 86.9
click at [884, 311] on div at bounding box center [913, 281] width 220 height 489
drag, startPoint x: 867, startPoint y: 405, endPoint x: 861, endPoint y: 262, distance: 142.5
click at [861, 262] on div at bounding box center [913, 281] width 220 height 489
drag, startPoint x: 881, startPoint y: 359, endPoint x: 879, endPoint y: 207, distance: 152.0
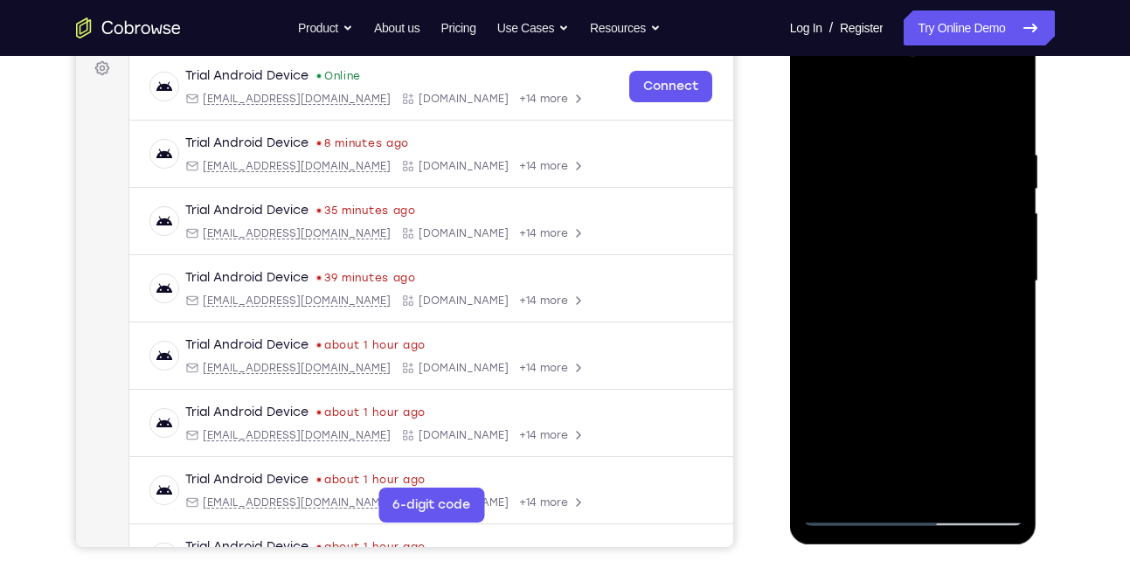
click at [879, 207] on div at bounding box center [913, 281] width 220 height 489
click at [831, 488] on div at bounding box center [913, 281] width 220 height 489
drag, startPoint x: 942, startPoint y: 135, endPoint x: 818, endPoint y: 147, distance: 124.6
click at [818, 147] on div at bounding box center [913, 281] width 220 height 489
drag, startPoint x: 956, startPoint y: 133, endPoint x: 825, endPoint y: 145, distance: 131.6
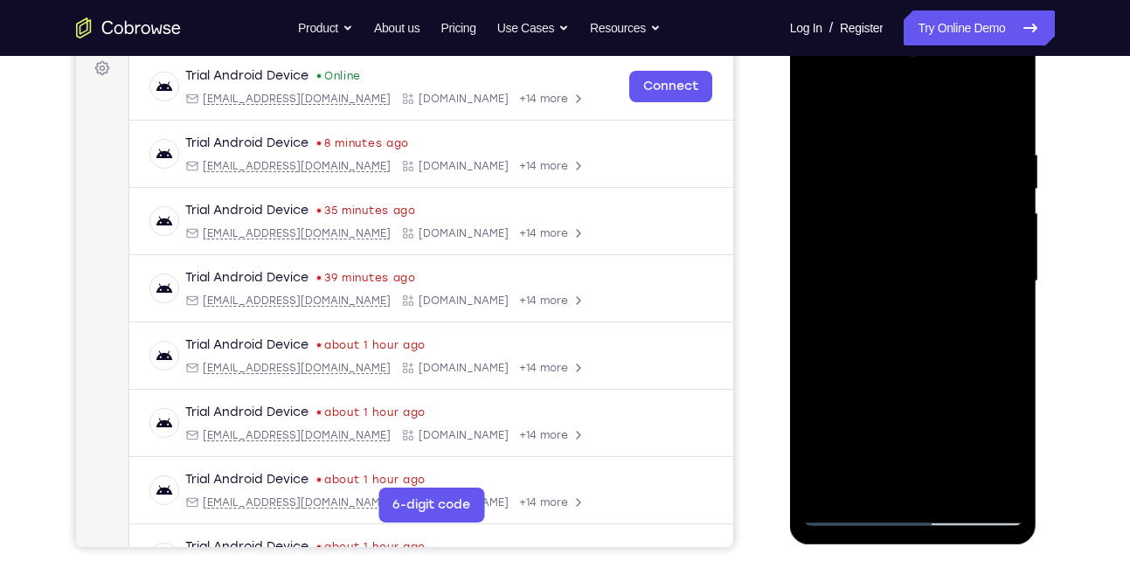
click at [825, 145] on div at bounding box center [913, 281] width 220 height 489
click at [988, 130] on div at bounding box center [913, 281] width 220 height 489
drag, startPoint x: 988, startPoint y: 130, endPoint x: 875, endPoint y: 151, distance: 114.6
click at [875, 151] on div at bounding box center [913, 281] width 220 height 489
click at [999, 112] on div at bounding box center [913, 281] width 220 height 489
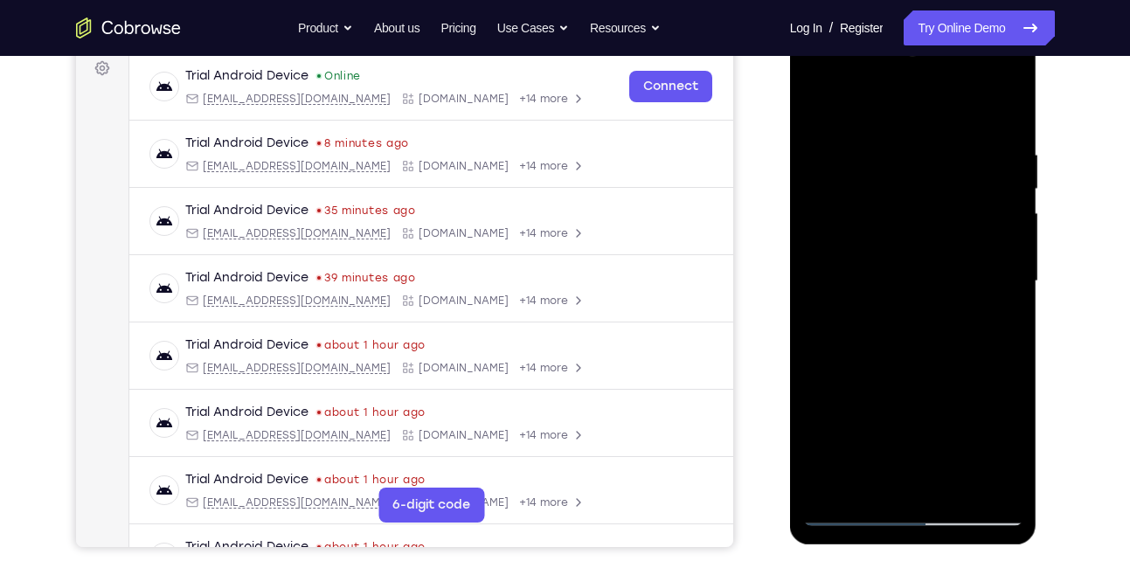
click at [875, 494] on div at bounding box center [913, 281] width 220 height 489
click at [903, 100] on div at bounding box center [913, 281] width 220 height 489
click at [878, 155] on div at bounding box center [913, 281] width 220 height 489
click at [834, 135] on div at bounding box center [913, 281] width 220 height 489
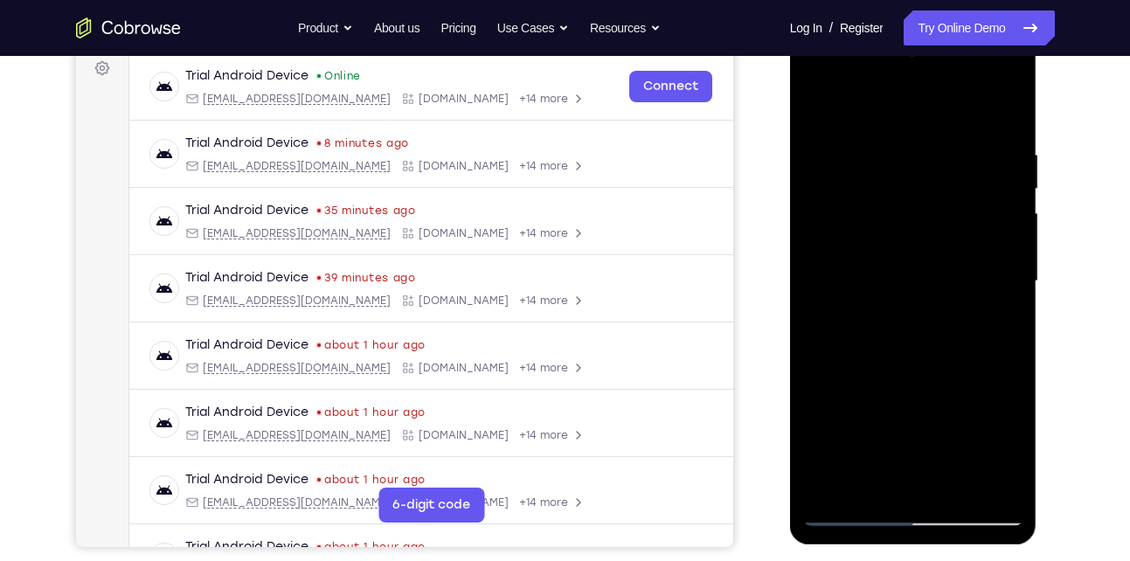
click at [813, 107] on div at bounding box center [913, 281] width 220 height 489
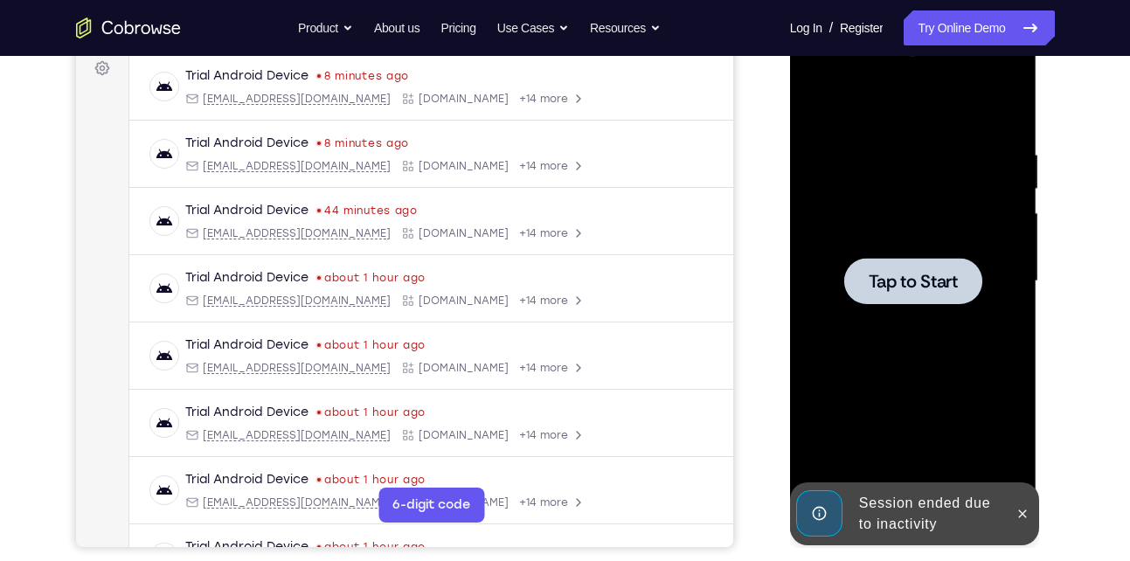
click at [857, 257] on div at bounding box center [913, 281] width 220 height 489
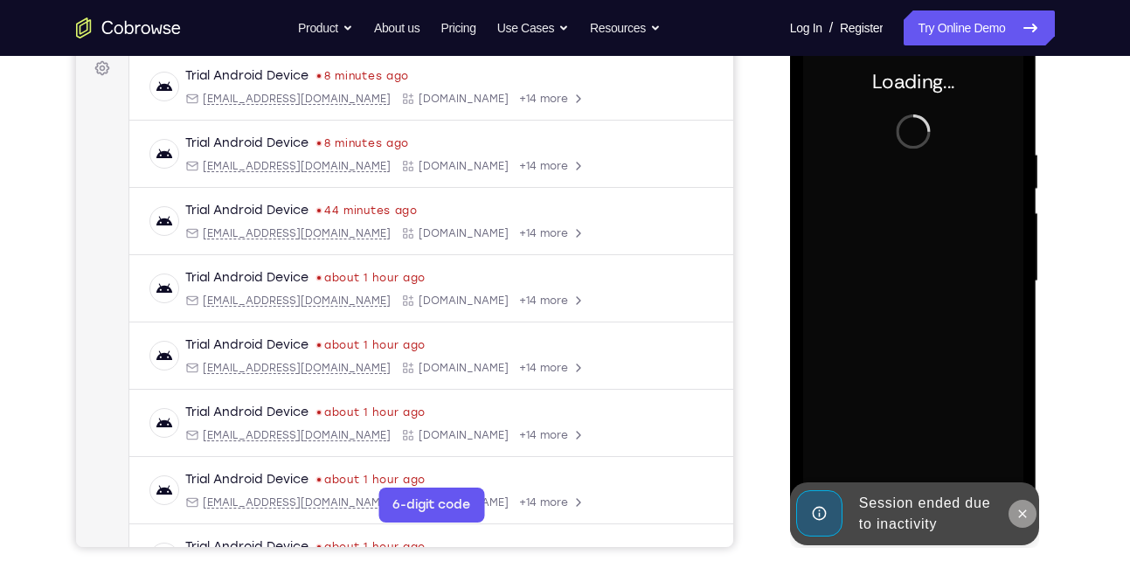
click at [1021, 508] on icon at bounding box center [1022, 514] width 14 height 14
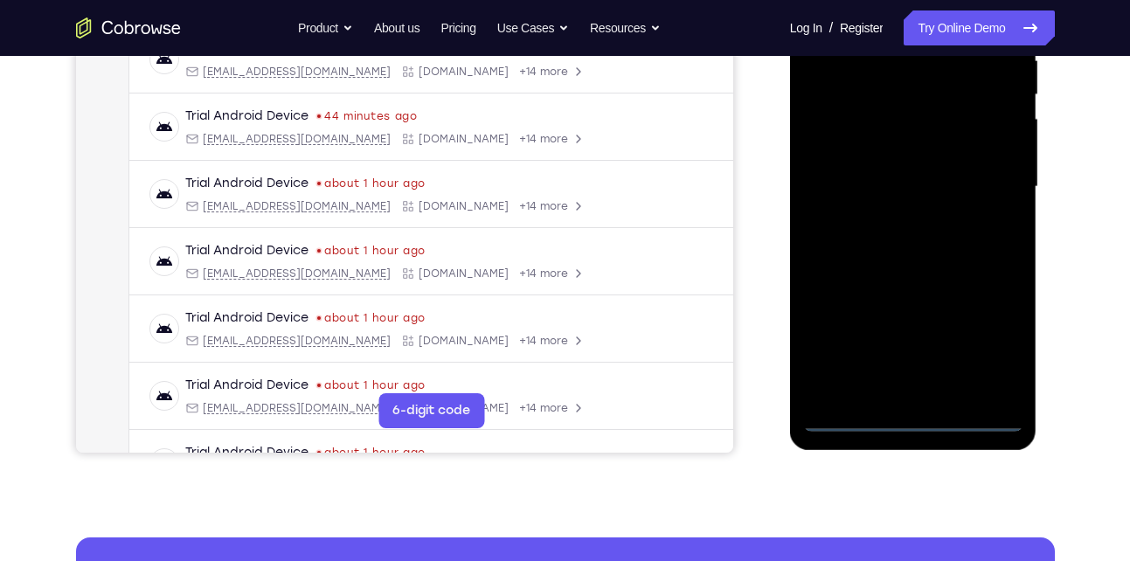
scroll to position [361, 0]
click at [909, 412] on div at bounding box center [913, 185] width 220 height 489
click at [991, 339] on div at bounding box center [913, 185] width 220 height 489
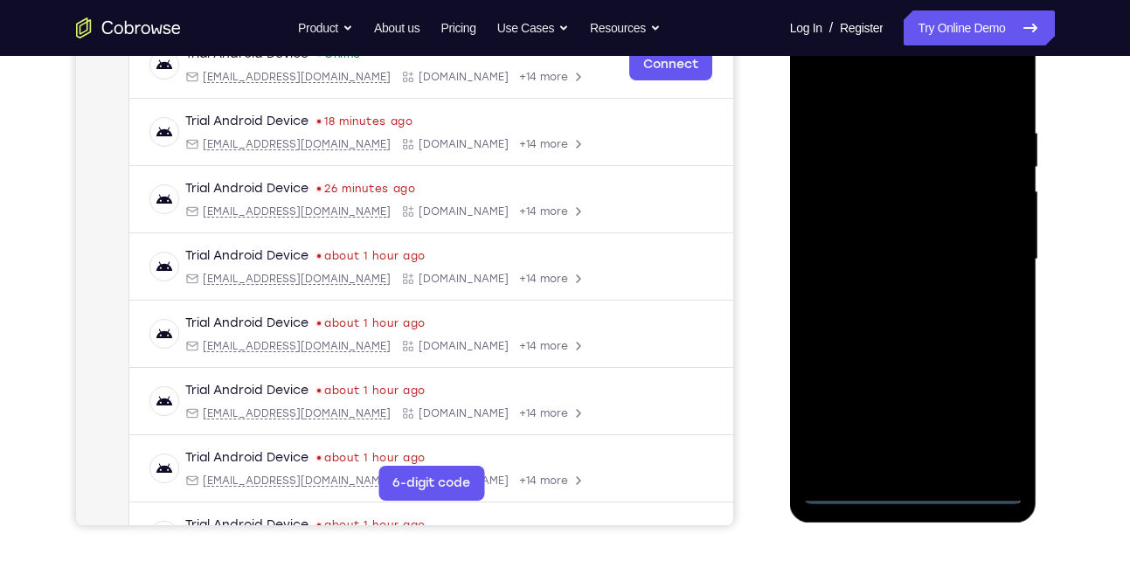
scroll to position [286, 0]
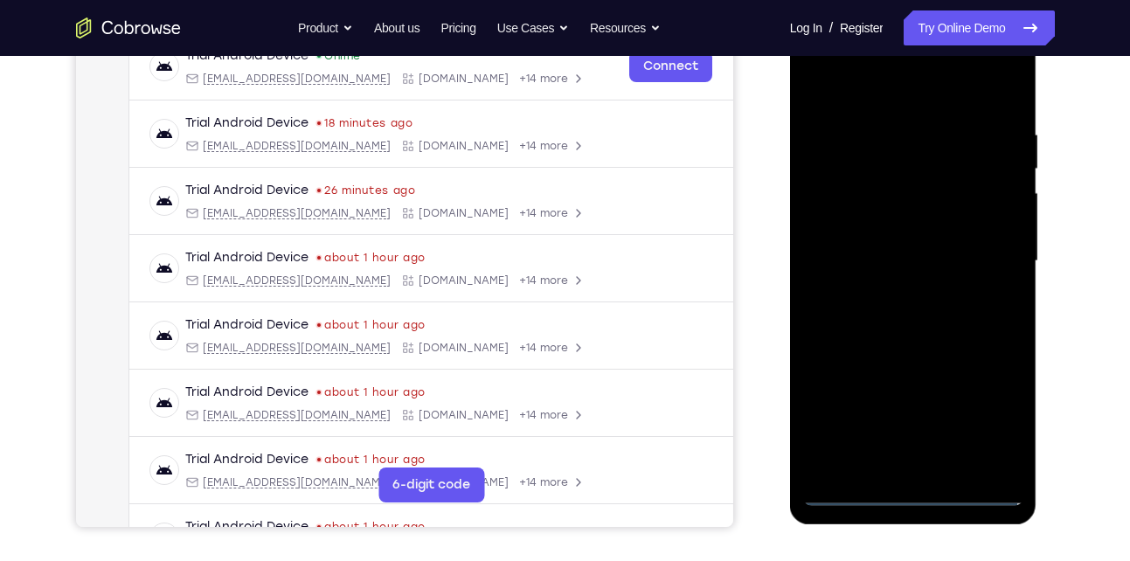
click at [873, 86] on div at bounding box center [913, 261] width 220 height 489
click at [977, 252] on div at bounding box center [913, 261] width 220 height 489
click at [898, 297] on div at bounding box center [913, 261] width 220 height 489
click at [902, 251] on div at bounding box center [913, 261] width 220 height 489
click at [877, 223] on div at bounding box center [913, 261] width 220 height 489
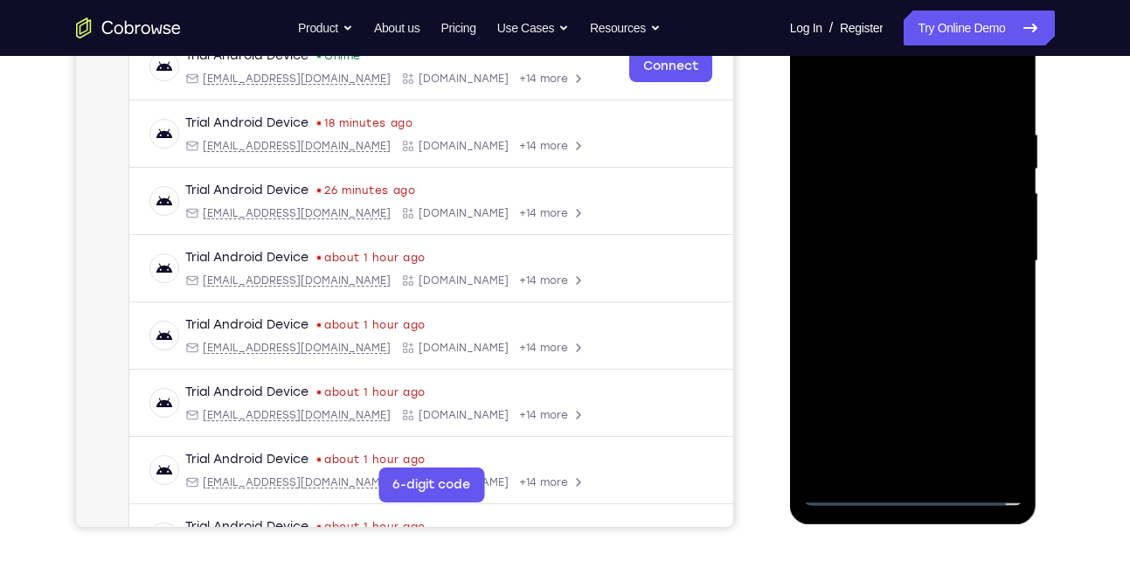
click at [875, 260] on div at bounding box center [913, 261] width 220 height 489
click at [862, 324] on div at bounding box center [913, 261] width 220 height 489
click at [935, 341] on div at bounding box center [913, 261] width 220 height 489
drag, startPoint x: 943, startPoint y: 289, endPoint x: 969, endPoint y: 196, distance: 97.1
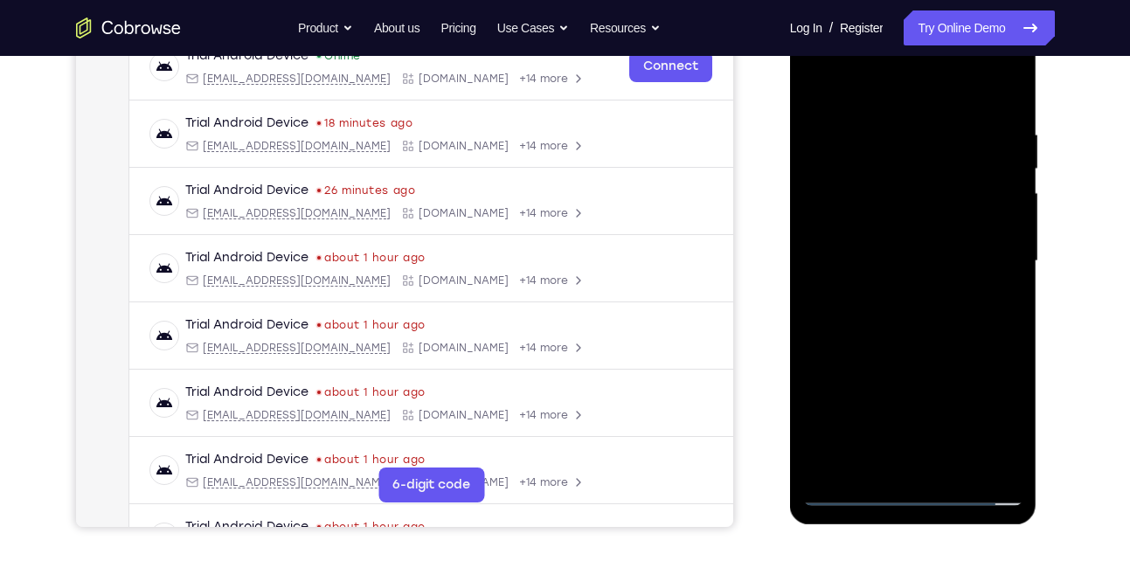
click at [969, 196] on div at bounding box center [913, 261] width 220 height 489
drag, startPoint x: 944, startPoint y: 332, endPoint x: 985, endPoint y: 185, distance: 152.6
click at [985, 185] on div at bounding box center [913, 261] width 220 height 489
drag, startPoint x: 940, startPoint y: 392, endPoint x: 971, endPoint y: 246, distance: 149.1
click at [971, 246] on div at bounding box center [913, 261] width 220 height 489
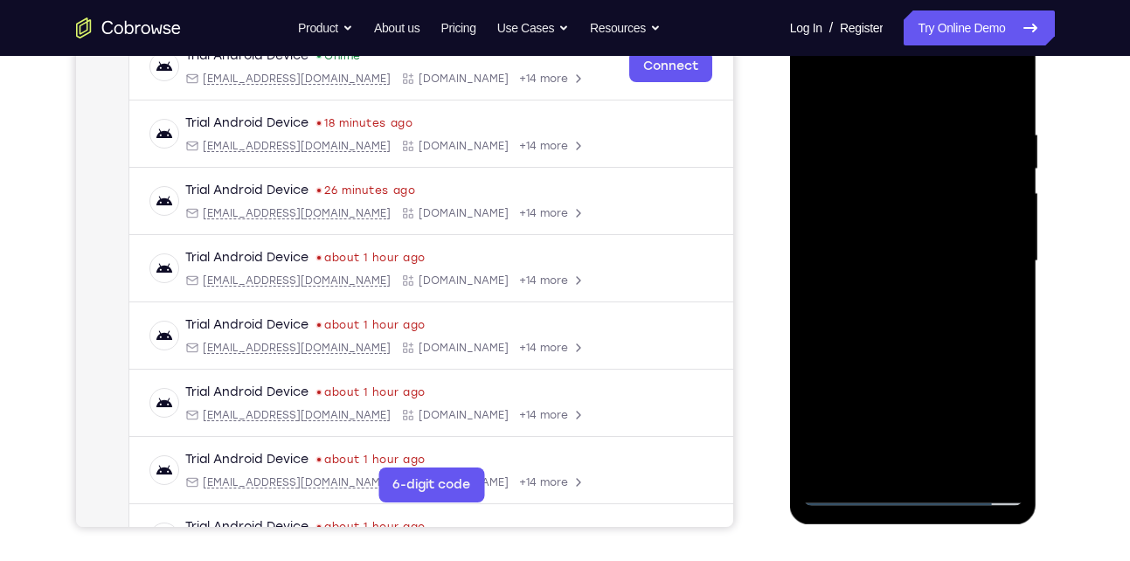
drag, startPoint x: 917, startPoint y: 351, endPoint x: 947, endPoint y: 212, distance: 142.1
click at [947, 212] on div at bounding box center [913, 261] width 220 height 489
drag, startPoint x: 907, startPoint y: 299, endPoint x: 953, endPoint y: 197, distance: 112.2
click at [953, 197] on div at bounding box center [913, 261] width 220 height 489
drag, startPoint x: 907, startPoint y: 354, endPoint x: 956, endPoint y: 235, distance: 128.5
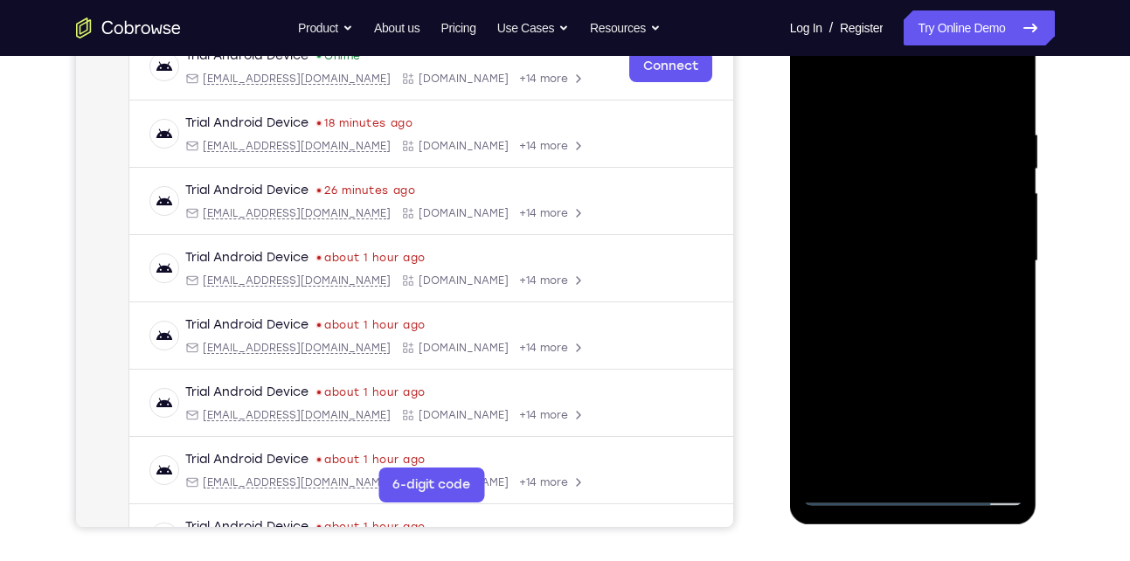
click at [956, 235] on div at bounding box center [913, 261] width 220 height 489
drag, startPoint x: 921, startPoint y: 369, endPoint x: 962, endPoint y: 250, distance: 125.7
click at [962, 250] on div at bounding box center [913, 261] width 220 height 489
drag, startPoint x: 935, startPoint y: 328, endPoint x: 954, endPoint y: 250, distance: 80.1
click at [954, 250] on div at bounding box center [913, 261] width 220 height 489
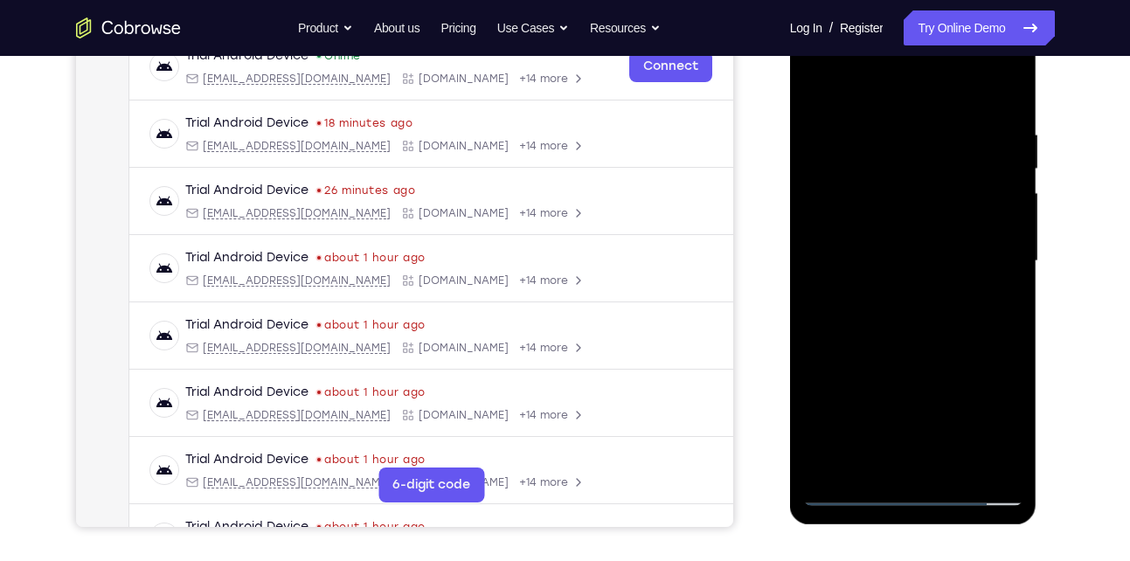
click at [1007, 298] on div at bounding box center [913, 261] width 220 height 489
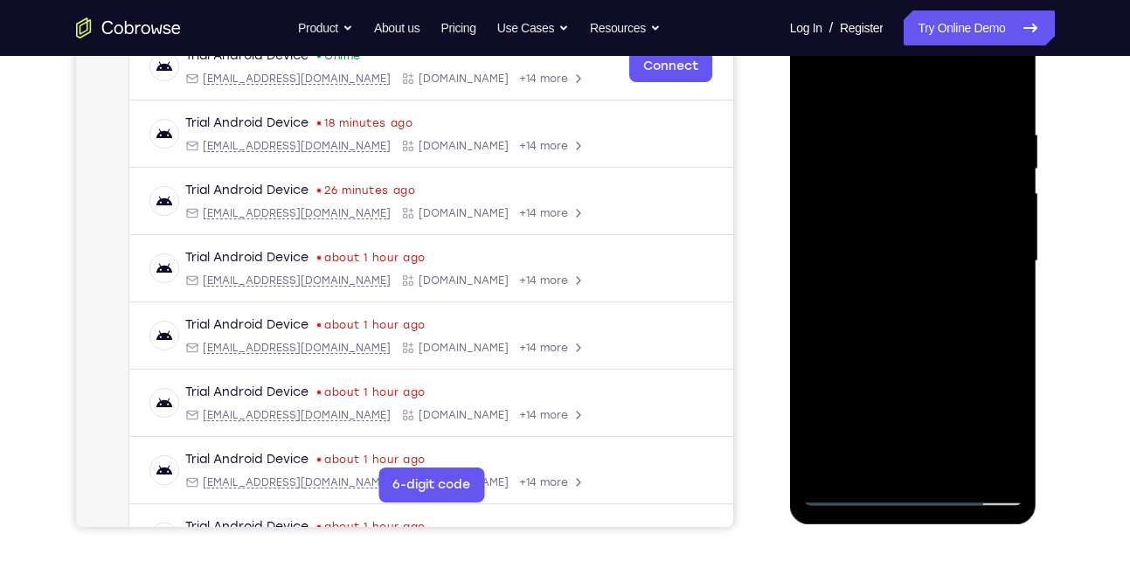
drag, startPoint x: 846, startPoint y: 383, endPoint x: 912, endPoint y: 194, distance: 200.1
click at [912, 194] on div at bounding box center [913, 261] width 220 height 489
drag, startPoint x: 926, startPoint y: 333, endPoint x: 977, endPoint y: 116, distance: 222.5
click at [977, 116] on div at bounding box center [913, 261] width 220 height 489
click at [1013, 238] on div at bounding box center [913, 261] width 220 height 489
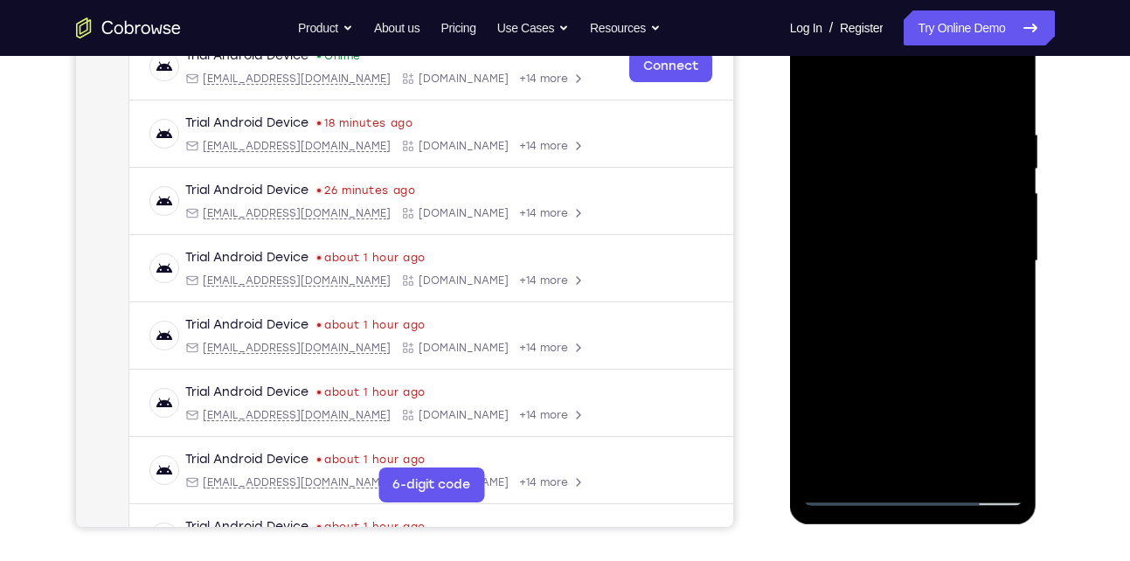
click at [1013, 238] on div at bounding box center [913, 261] width 220 height 489
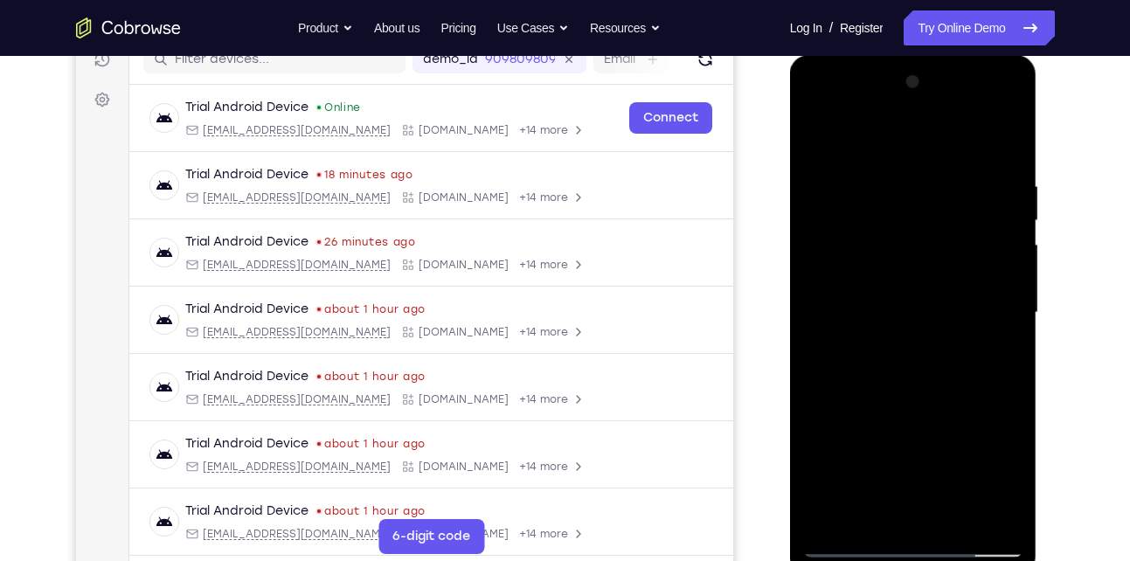
scroll to position [225, 0]
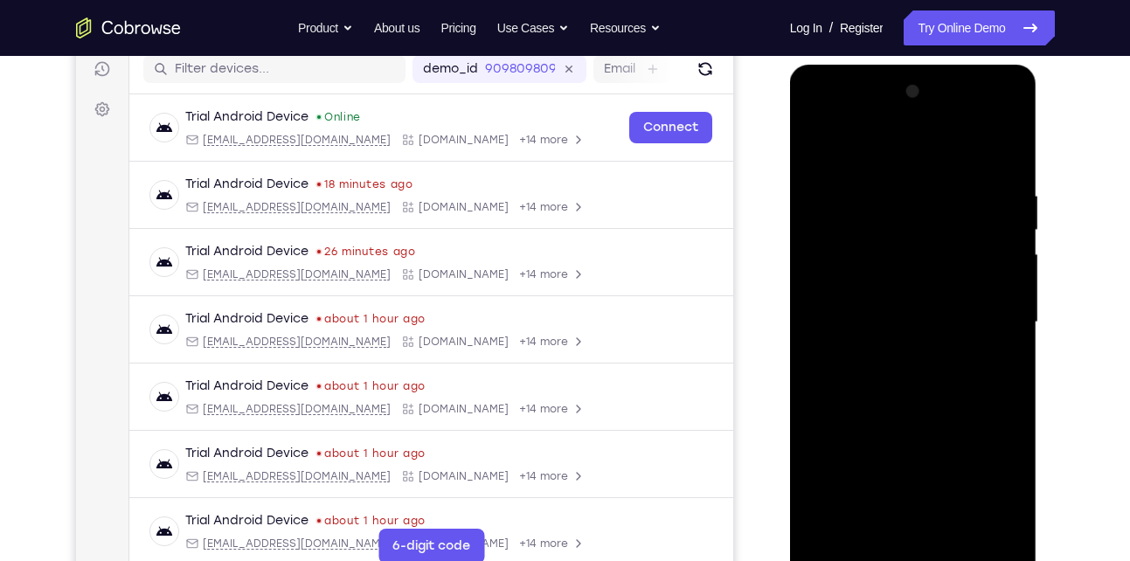
click at [818, 303] on div at bounding box center [913, 322] width 220 height 489
click at [1015, 302] on div at bounding box center [913, 322] width 220 height 489
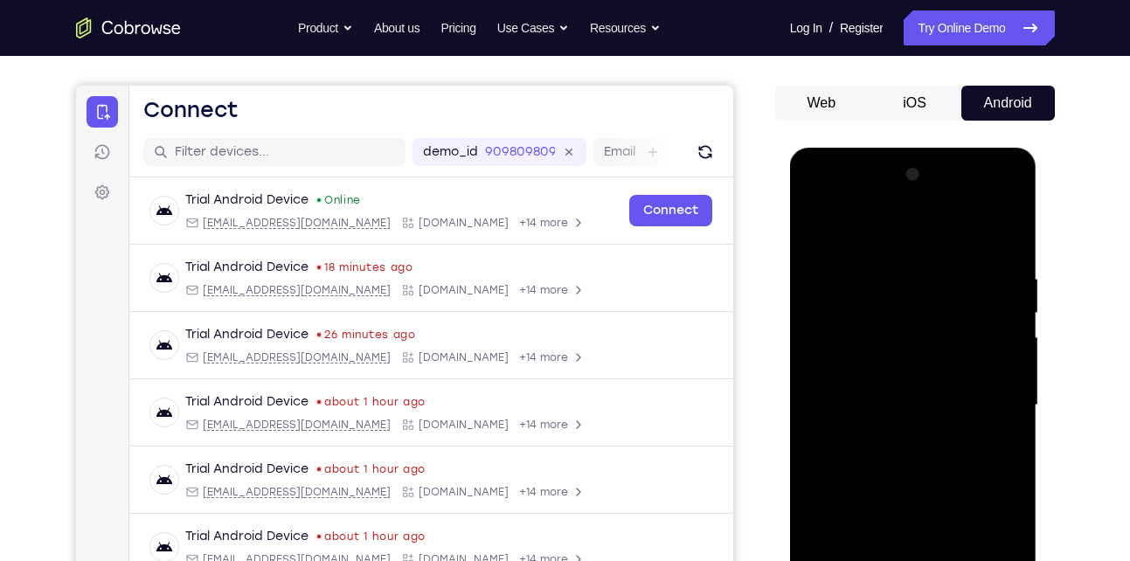
scroll to position [141, 0]
click at [813, 254] on div at bounding box center [913, 406] width 220 height 489
click at [1001, 443] on div at bounding box center [913, 406] width 220 height 489
click at [1007, 229] on div at bounding box center [913, 406] width 220 height 489
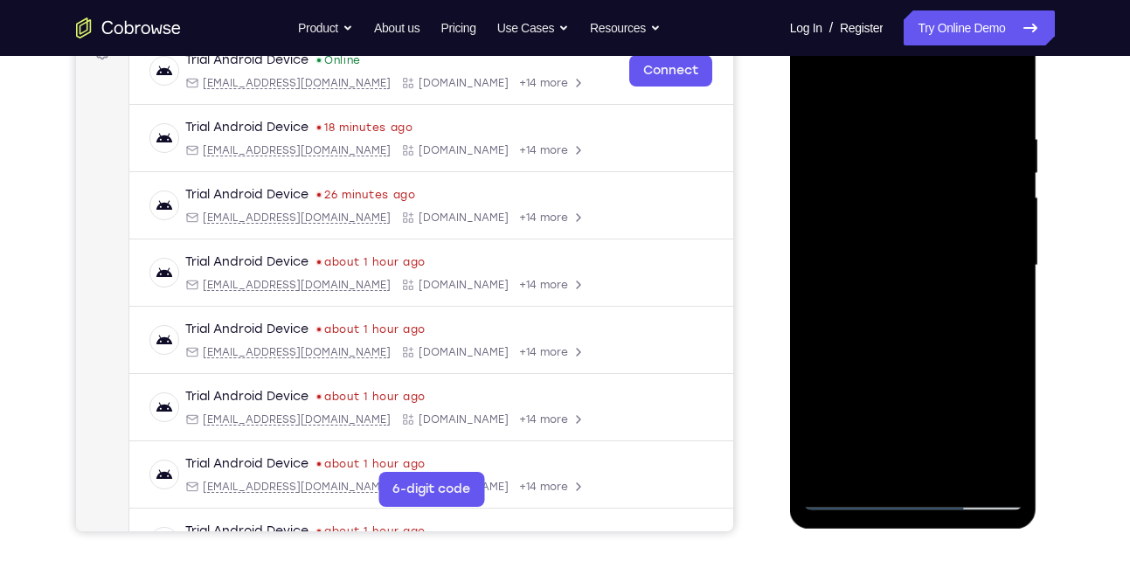
scroll to position [284, 0]
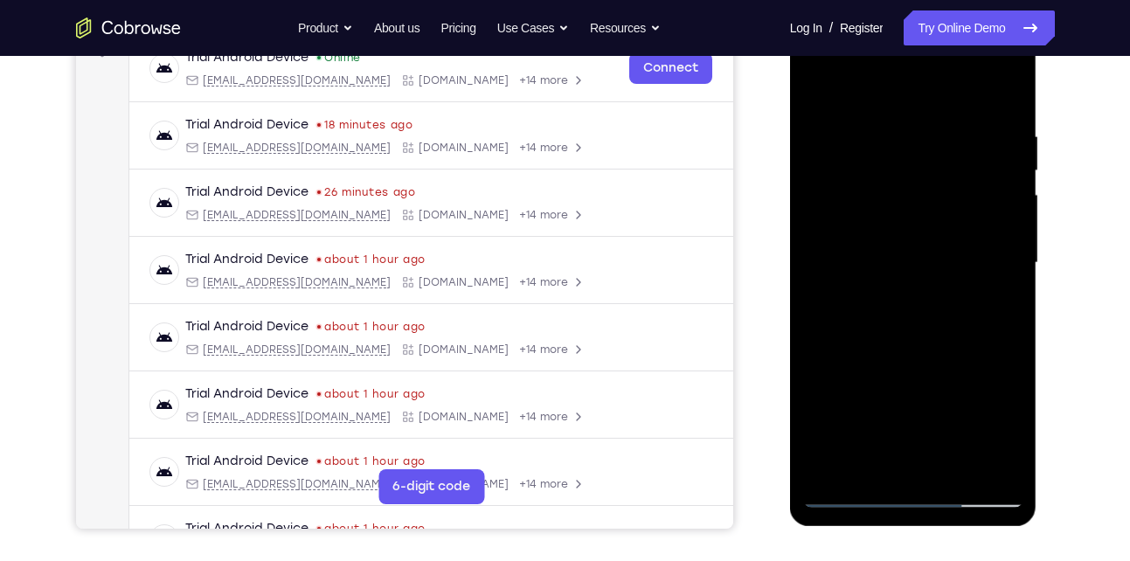
click at [1007, 240] on div at bounding box center [913, 262] width 220 height 489
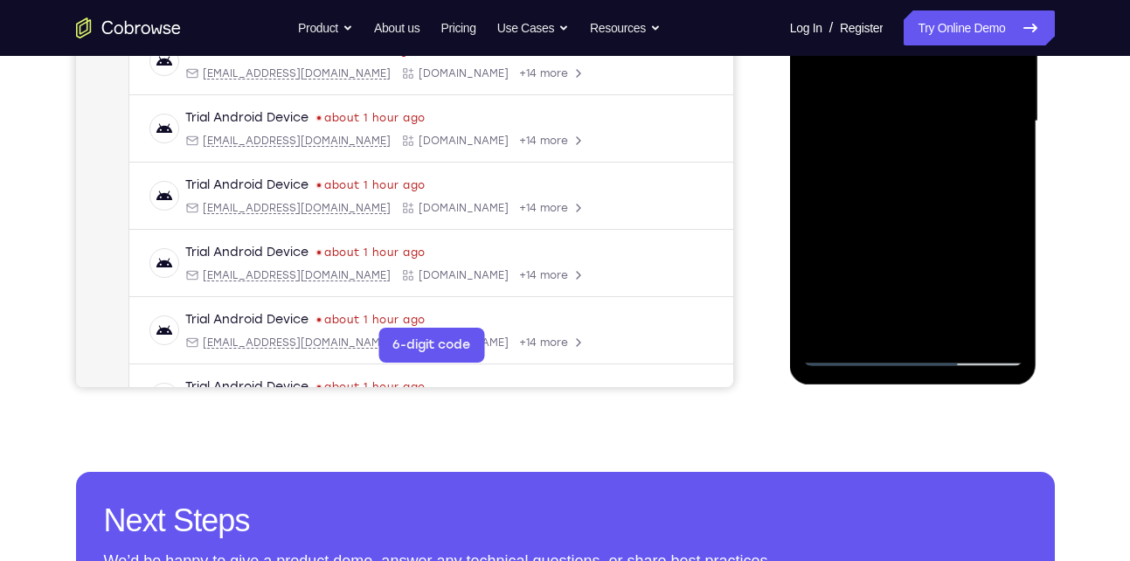
scroll to position [433, 0]
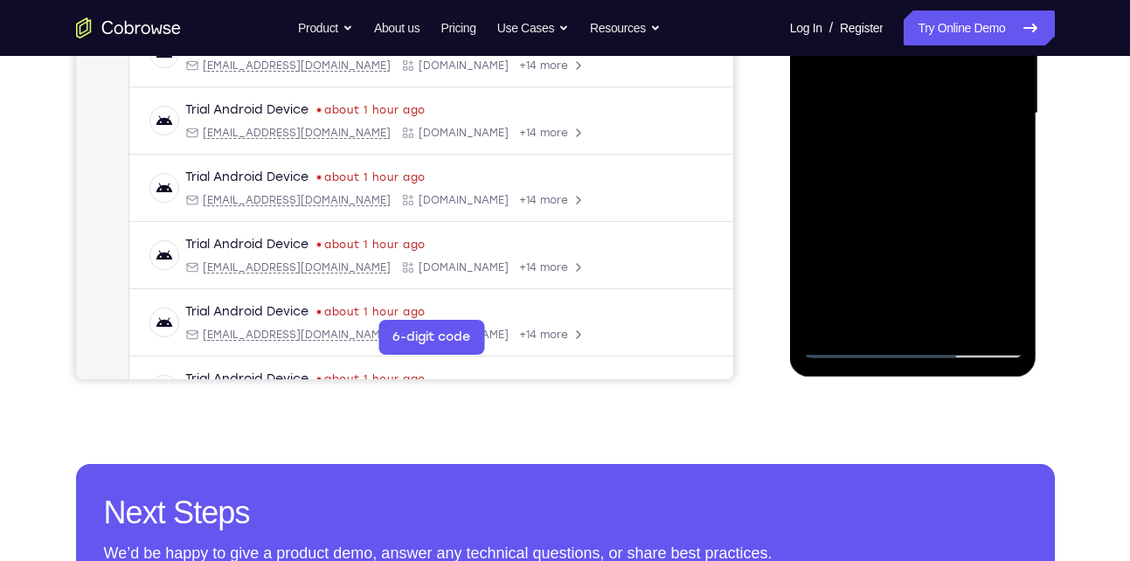
click at [889, 328] on div at bounding box center [913, 113] width 220 height 489
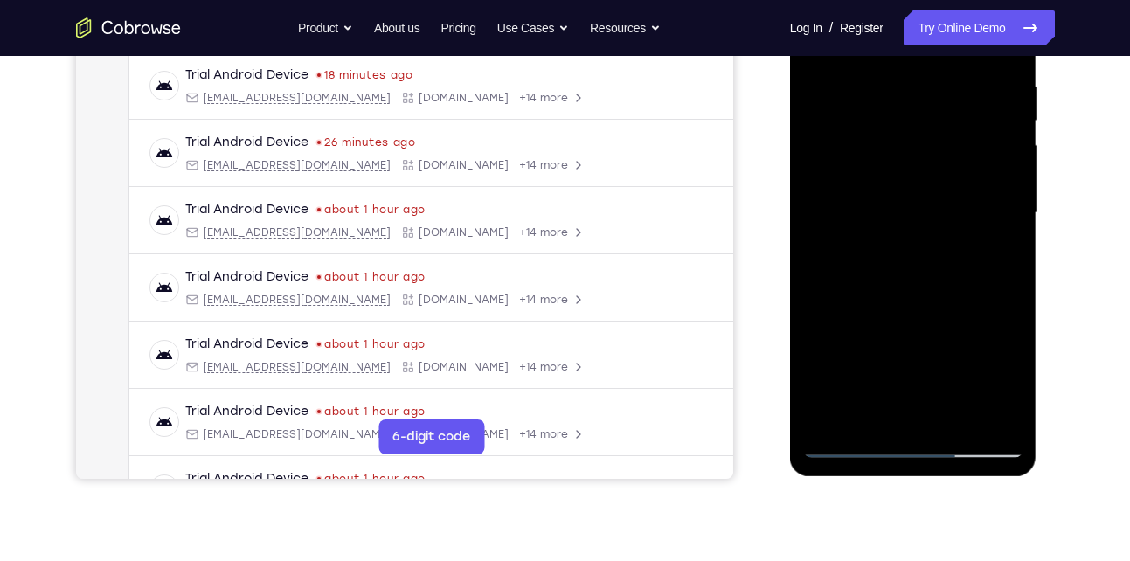
scroll to position [325, 0]
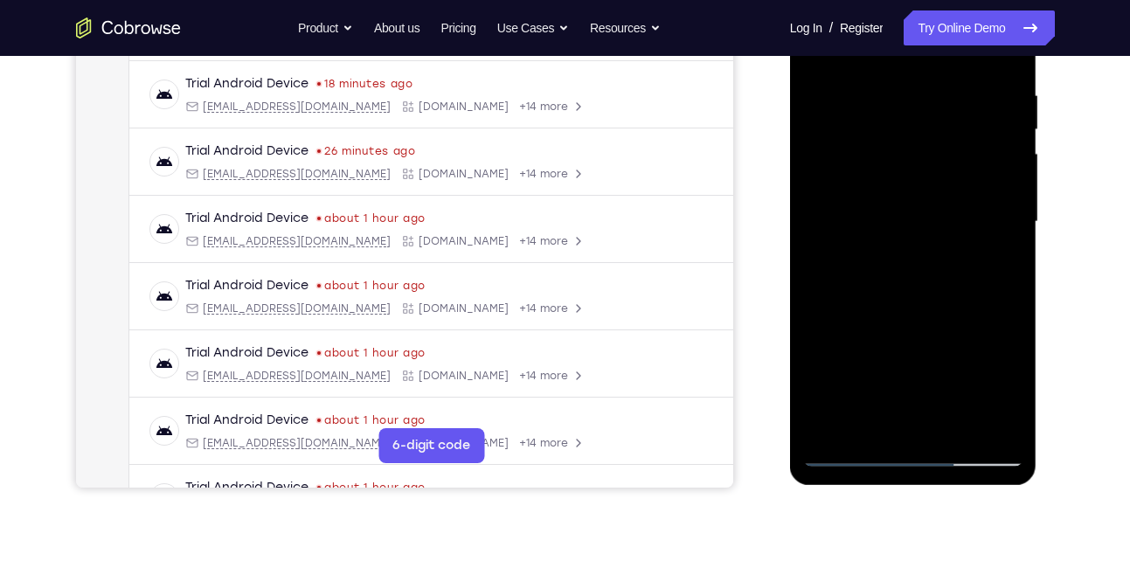
drag, startPoint x: 879, startPoint y: 341, endPoint x: 885, endPoint y: 205, distance: 135.6
click at [885, 205] on div at bounding box center [913, 221] width 220 height 489
drag, startPoint x: 884, startPoint y: 316, endPoint x: 894, endPoint y: 177, distance: 139.2
click at [894, 177] on div at bounding box center [913, 221] width 220 height 489
drag, startPoint x: 909, startPoint y: 282, endPoint x: 928, endPoint y: 158, distance: 125.5
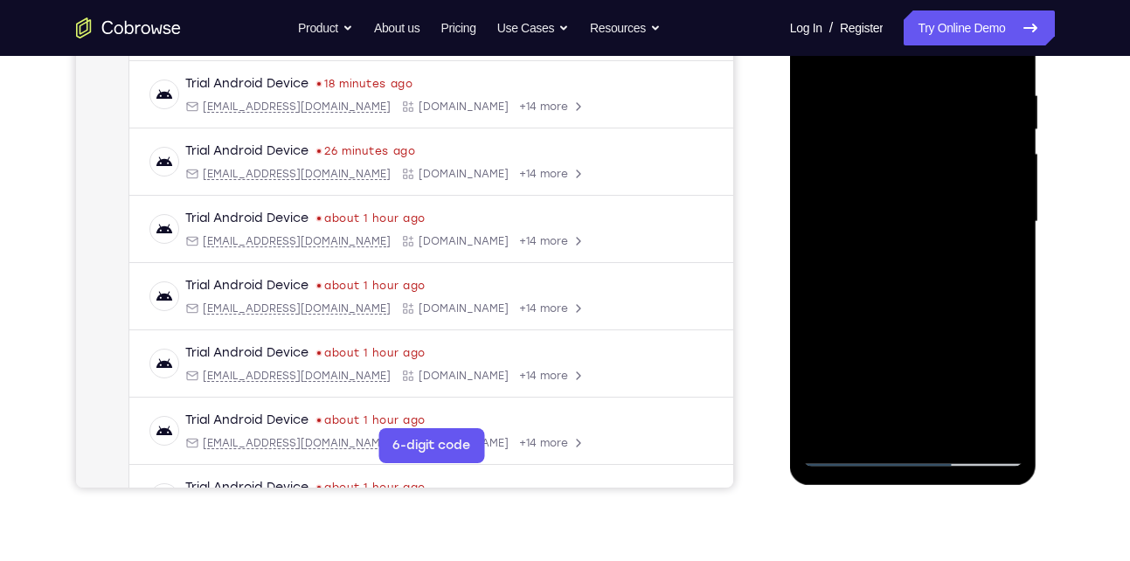
click at [928, 158] on div at bounding box center [913, 221] width 220 height 489
click at [1014, 176] on div at bounding box center [913, 221] width 220 height 489
drag, startPoint x: 897, startPoint y: 243, endPoint x: 946, endPoint y: 136, distance: 117.3
click at [946, 136] on div at bounding box center [913, 221] width 220 height 489
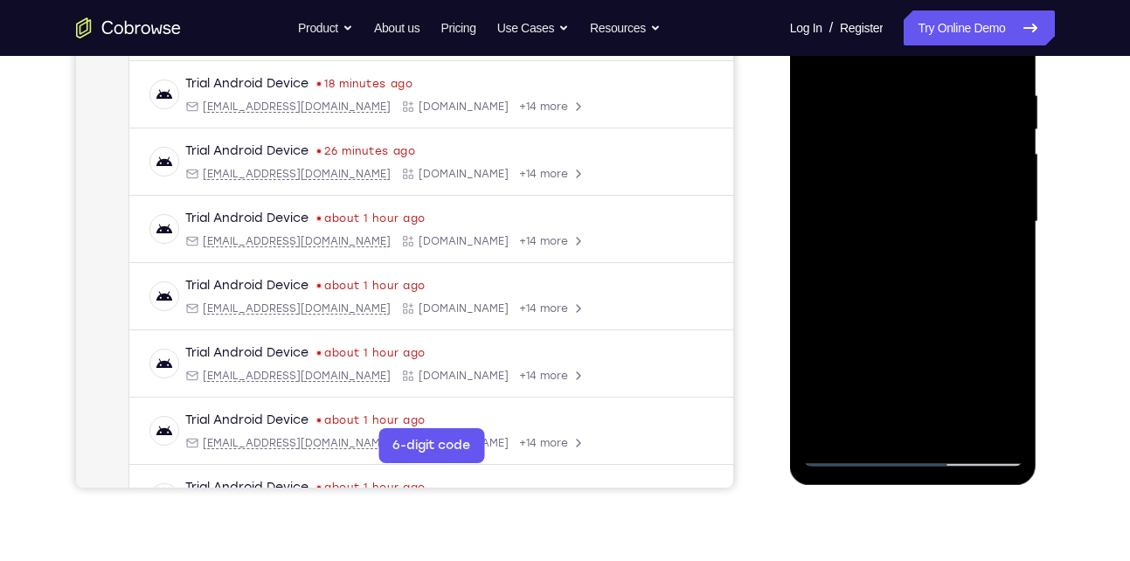
drag, startPoint x: 916, startPoint y: 299, endPoint x: 931, endPoint y: 150, distance: 149.4
click at [931, 150] on div at bounding box center [913, 221] width 220 height 489
drag, startPoint x: 893, startPoint y: 333, endPoint x: 934, endPoint y: 151, distance: 186.3
click at [934, 151] on div at bounding box center [913, 221] width 220 height 489
drag, startPoint x: 900, startPoint y: 322, endPoint x: 939, endPoint y: 176, distance: 152.0
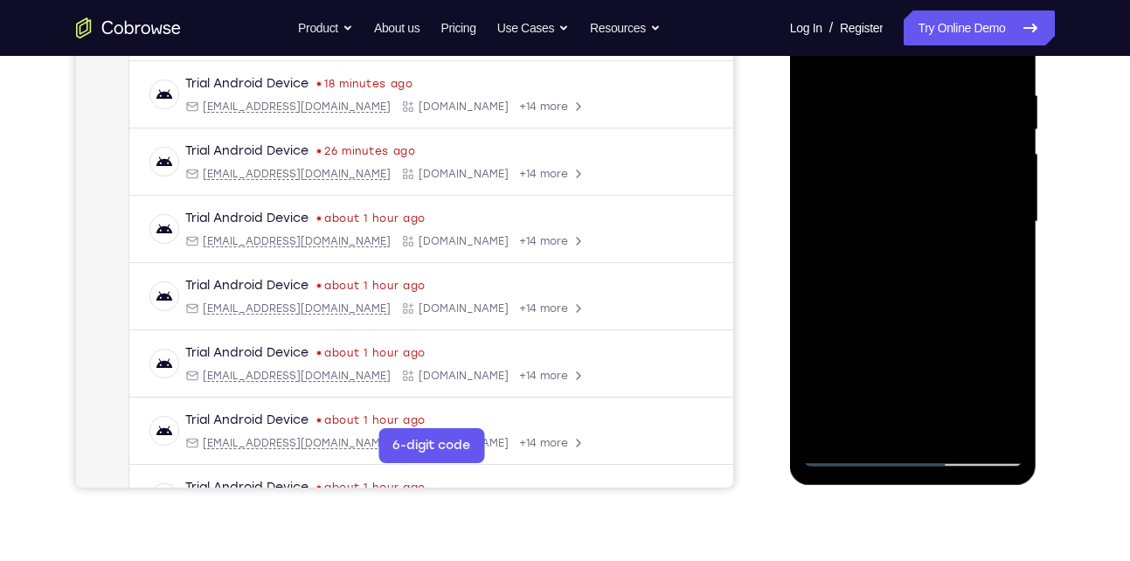
click at [939, 176] on div at bounding box center [913, 221] width 220 height 489
drag, startPoint x: 923, startPoint y: 284, endPoint x: 969, endPoint y: 132, distance: 158.7
click at [969, 132] on div at bounding box center [913, 221] width 220 height 489
drag, startPoint x: 889, startPoint y: 169, endPoint x: 888, endPoint y: 240, distance: 71.6
click at [888, 240] on div at bounding box center [913, 221] width 220 height 489
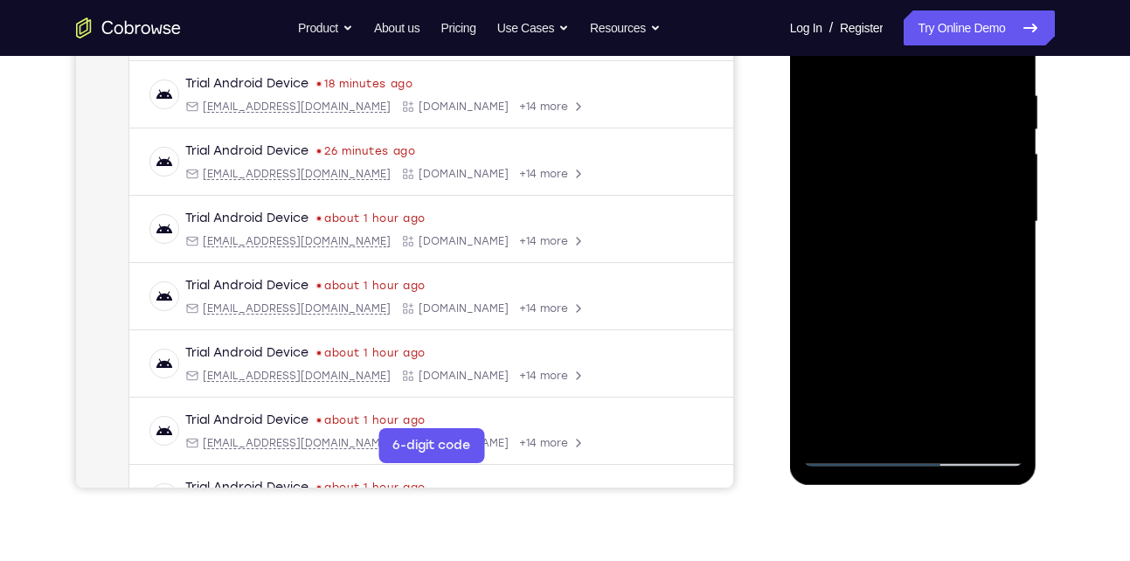
drag, startPoint x: 888, startPoint y: 240, endPoint x: 914, endPoint y: 143, distance: 100.5
click at [914, 143] on div at bounding box center [913, 221] width 220 height 489
drag, startPoint x: 874, startPoint y: 297, endPoint x: 902, endPoint y: 99, distance: 200.4
click at [902, 99] on div at bounding box center [913, 221] width 220 height 489
drag, startPoint x: 889, startPoint y: 250, endPoint x: 910, endPoint y: 141, distance: 111.4
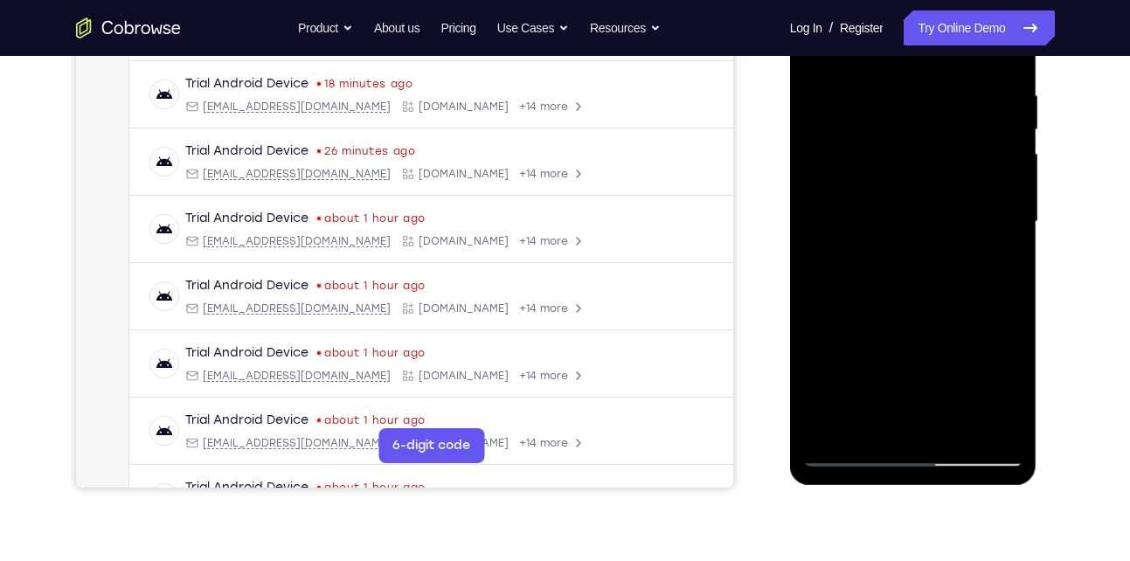
click at [910, 141] on div at bounding box center [913, 221] width 220 height 489
drag, startPoint x: 902, startPoint y: 248, endPoint x: 920, endPoint y: 164, distance: 85.7
click at [920, 164] on div at bounding box center [913, 221] width 220 height 489
drag, startPoint x: 910, startPoint y: 307, endPoint x: 933, endPoint y: 211, distance: 97.9
click at [933, 211] on div at bounding box center [913, 221] width 220 height 489
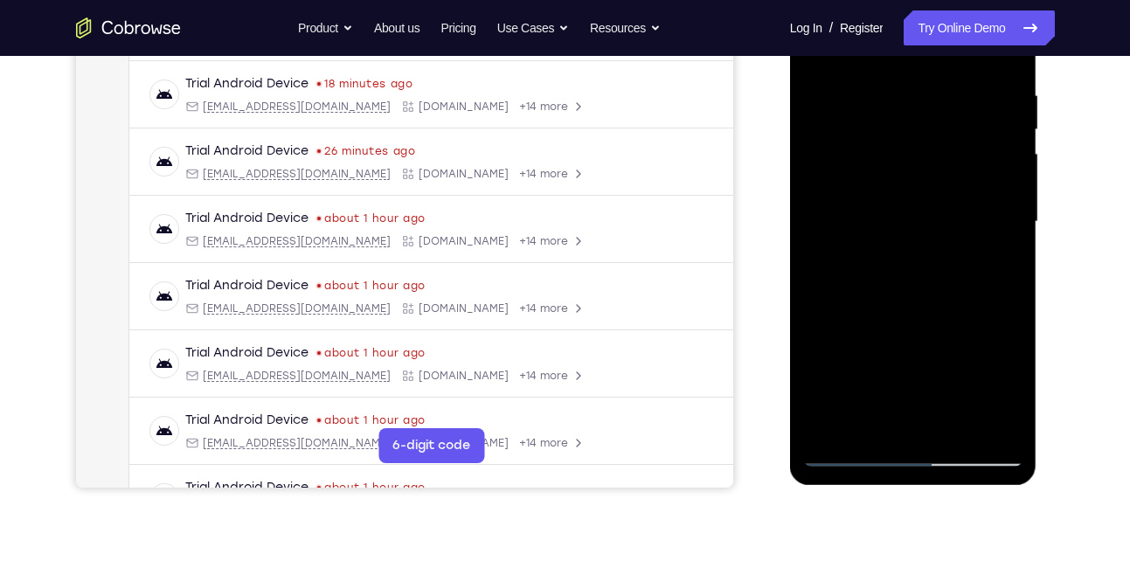
drag, startPoint x: 918, startPoint y: 319, endPoint x: 931, endPoint y: 223, distance: 97.0
click at [931, 223] on div at bounding box center [913, 221] width 220 height 489
drag, startPoint x: 908, startPoint y: 330, endPoint x: 932, endPoint y: 204, distance: 129.0
click at [932, 204] on div at bounding box center [913, 221] width 220 height 489
drag, startPoint x: 914, startPoint y: 284, endPoint x: 937, endPoint y: 200, distance: 87.1
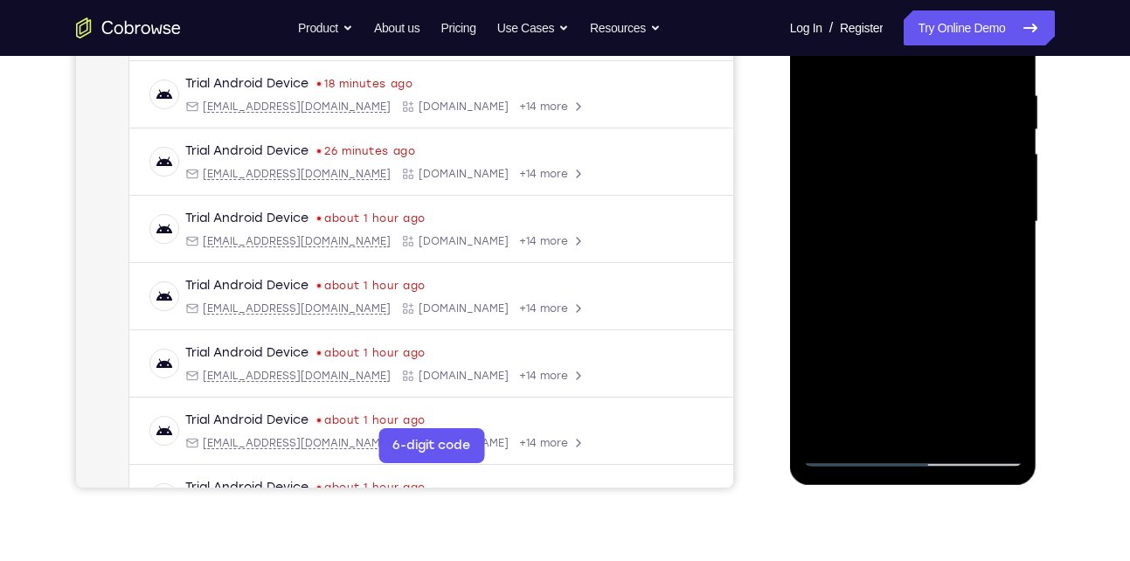
click at [937, 200] on div at bounding box center [913, 221] width 220 height 489
drag, startPoint x: 923, startPoint y: 292, endPoint x: 935, endPoint y: 129, distance: 163.0
click at [935, 129] on div at bounding box center [913, 221] width 220 height 489
drag, startPoint x: 912, startPoint y: 259, endPoint x: 936, endPoint y: 176, distance: 86.3
click at [936, 176] on div at bounding box center [913, 221] width 220 height 489
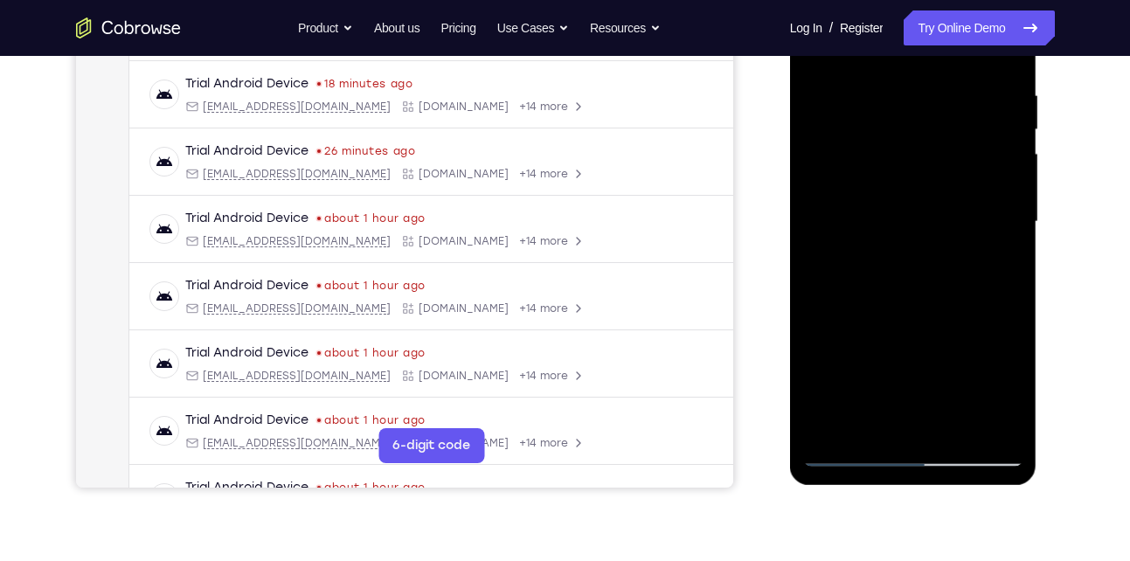
drag, startPoint x: 916, startPoint y: 321, endPoint x: 945, endPoint y: 160, distance: 163.5
click at [945, 160] on div at bounding box center [913, 221] width 220 height 489
drag, startPoint x: 915, startPoint y: 315, endPoint x: 937, endPoint y: 133, distance: 183.1
click at [937, 133] on div at bounding box center [913, 221] width 220 height 489
drag, startPoint x: 918, startPoint y: 289, endPoint x: 946, endPoint y: 95, distance: 196.0
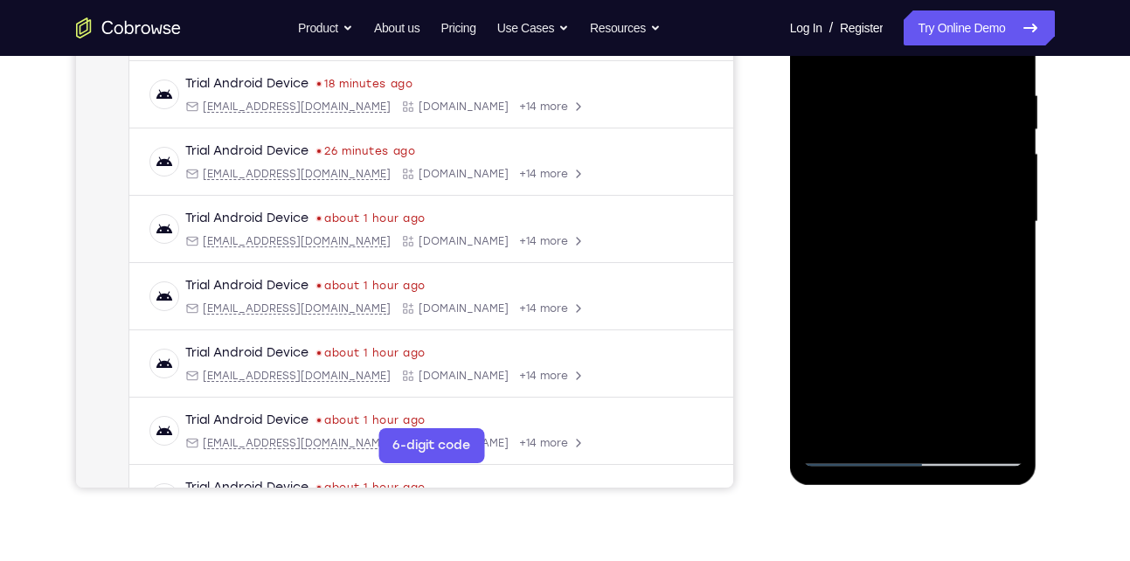
click at [946, 95] on div at bounding box center [913, 221] width 220 height 489
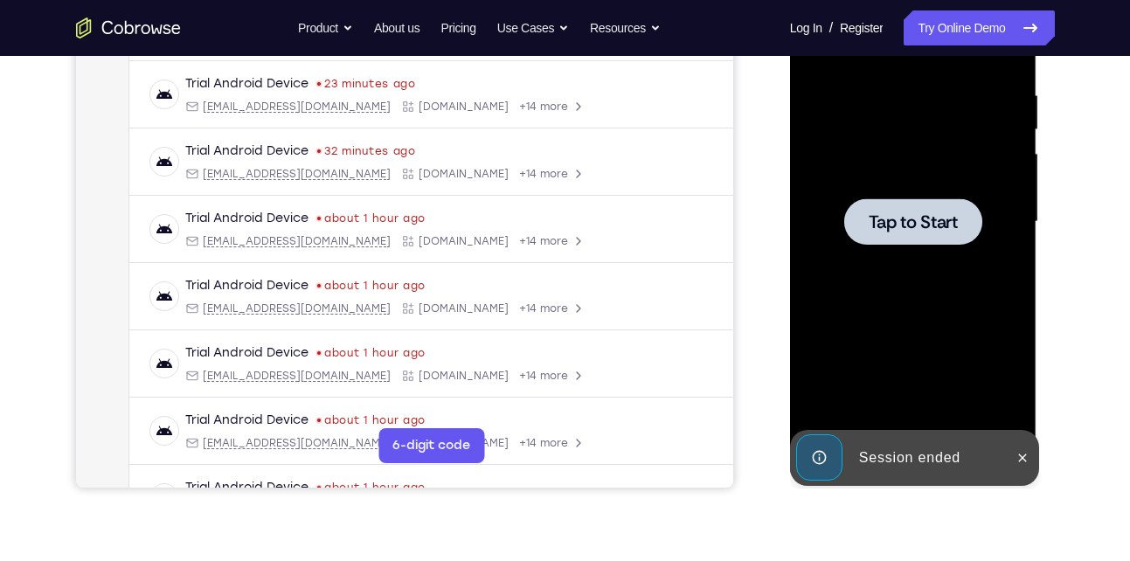
click at [887, 204] on div at bounding box center [913, 221] width 138 height 46
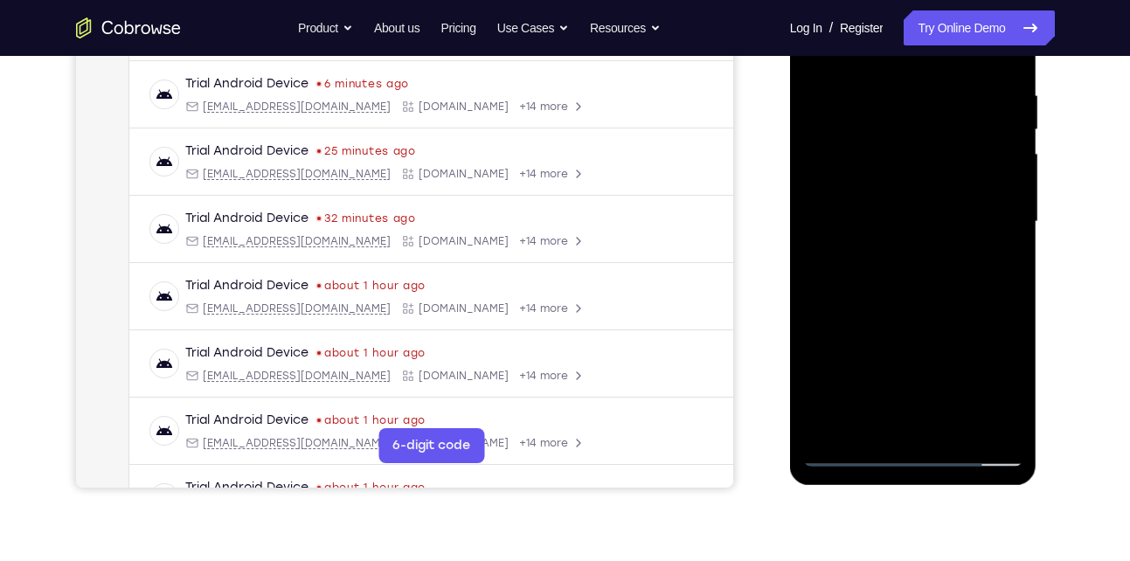
click at [901, 208] on div at bounding box center [913, 221] width 220 height 489
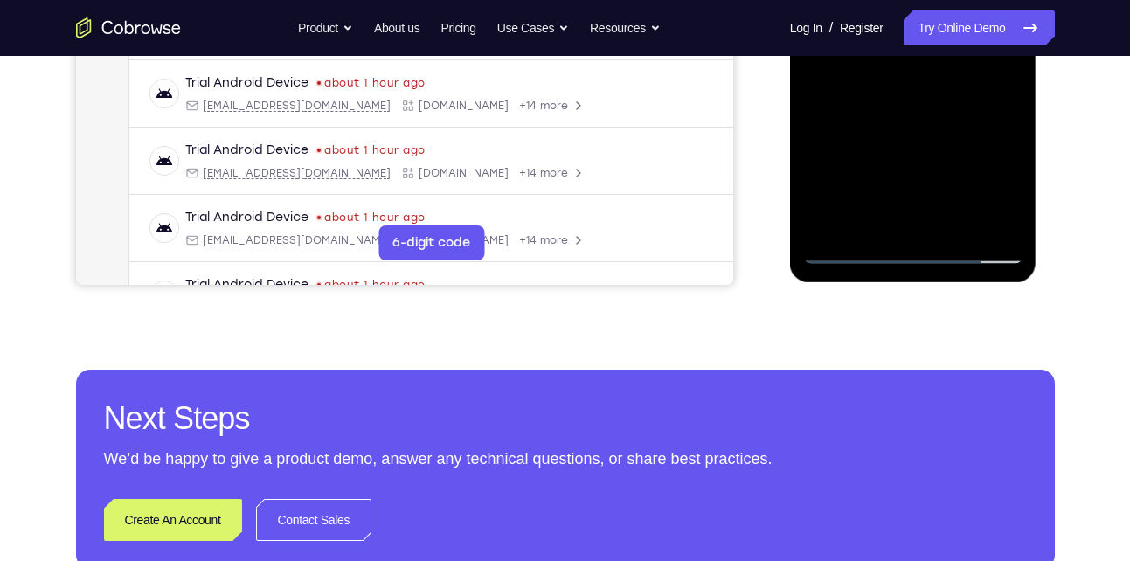
scroll to position [529, 0]
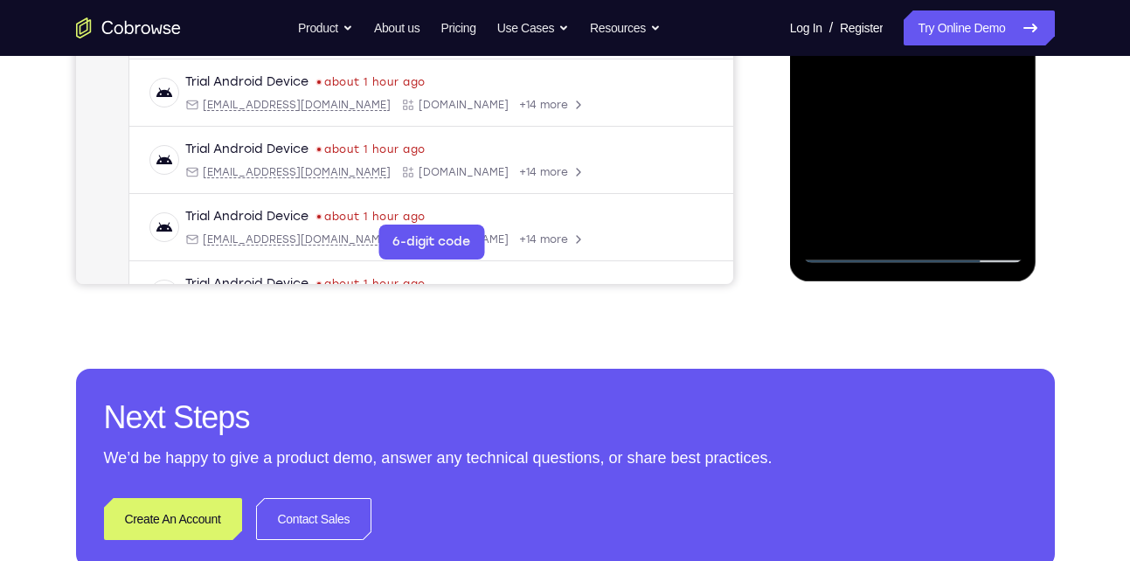
click at [909, 246] on div at bounding box center [913, 18] width 220 height 489
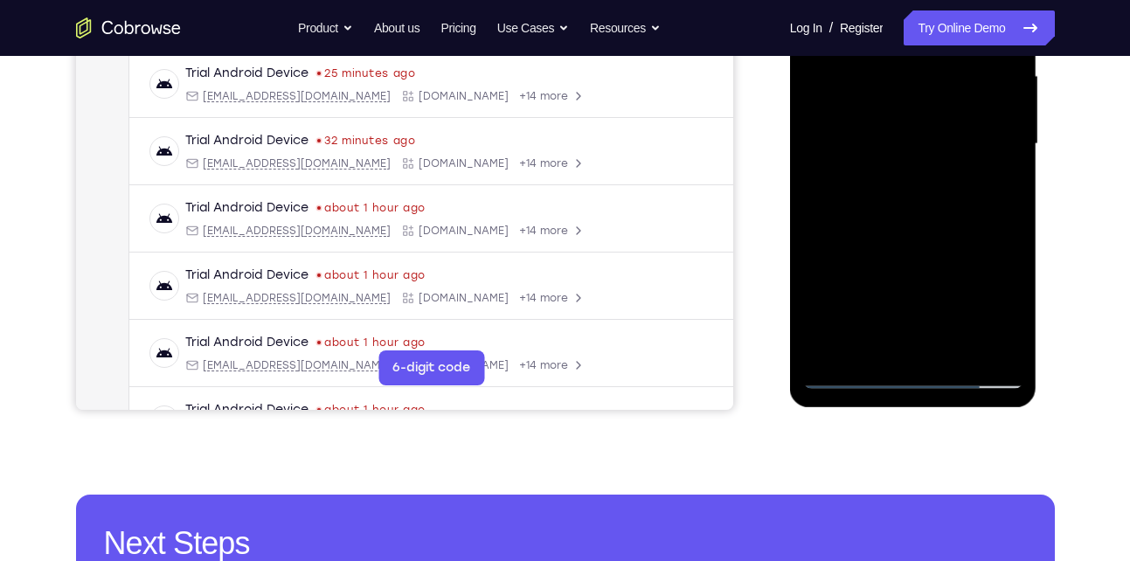
scroll to position [402, 0]
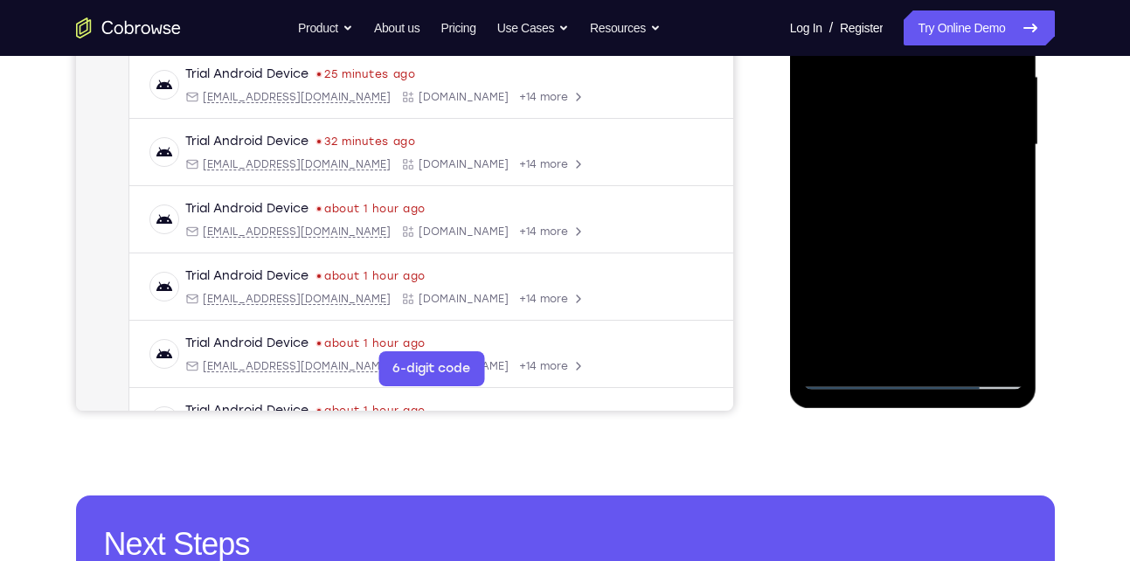
click at [989, 289] on div at bounding box center [913, 144] width 220 height 489
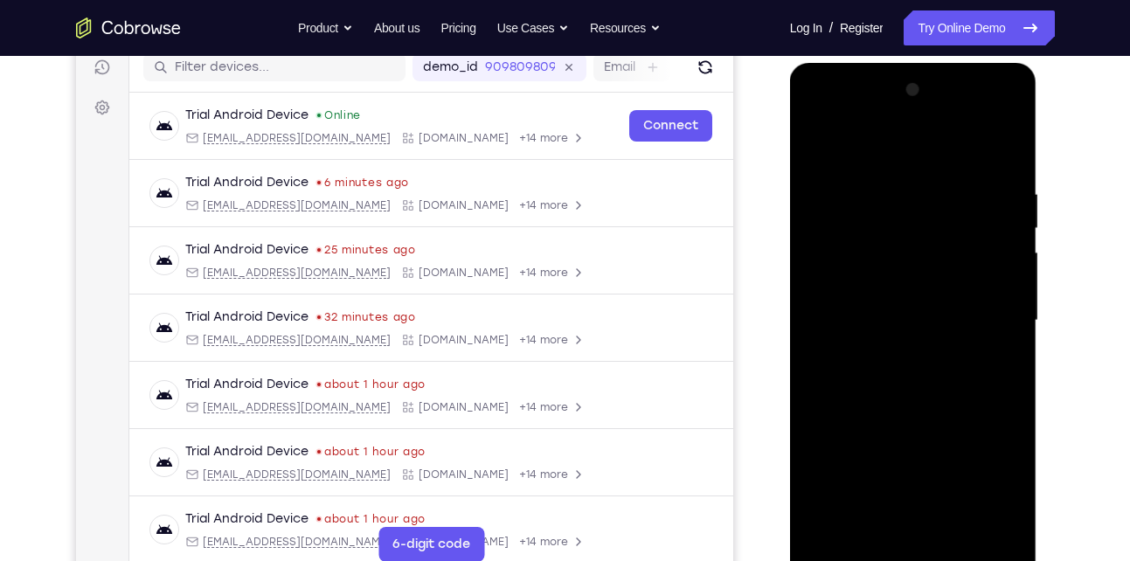
scroll to position [225, 0]
click at [868, 160] on div at bounding box center [913, 321] width 220 height 489
click at [980, 309] on div at bounding box center [913, 321] width 220 height 489
click at [891, 353] on div at bounding box center [913, 321] width 220 height 489
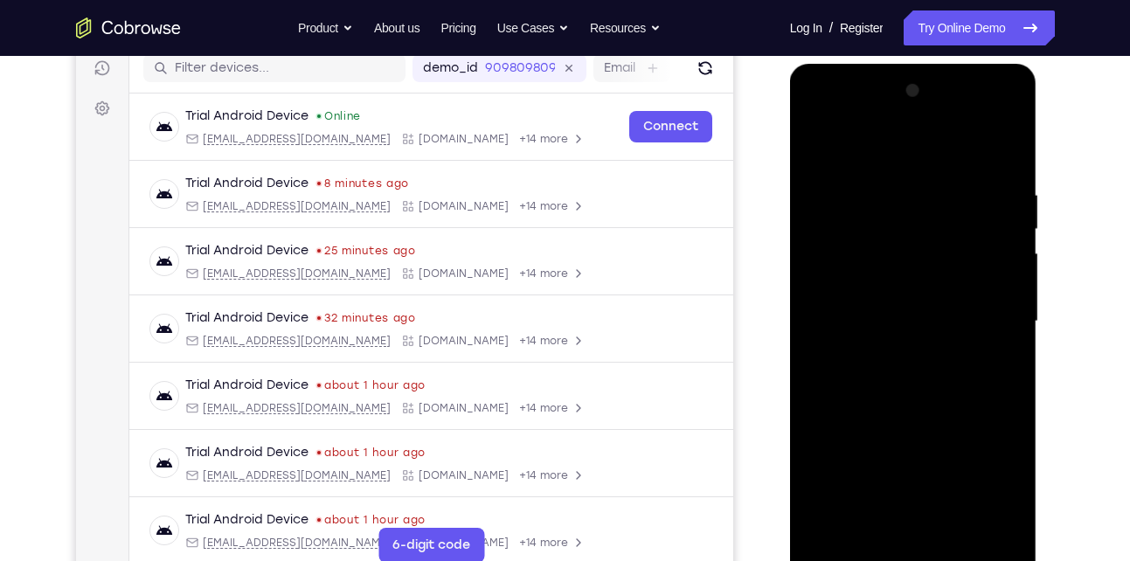
click at [885, 300] on div at bounding box center [913, 321] width 220 height 489
click at [873, 281] on div at bounding box center [913, 321] width 220 height 489
click at [864, 315] on div at bounding box center [913, 321] width 220 height 489
click at [870, 381] on div at bounding box center [913, 321] width 220 height 489
click at [923, 376] on div at bounding box center [913, 321] width 220 height 489
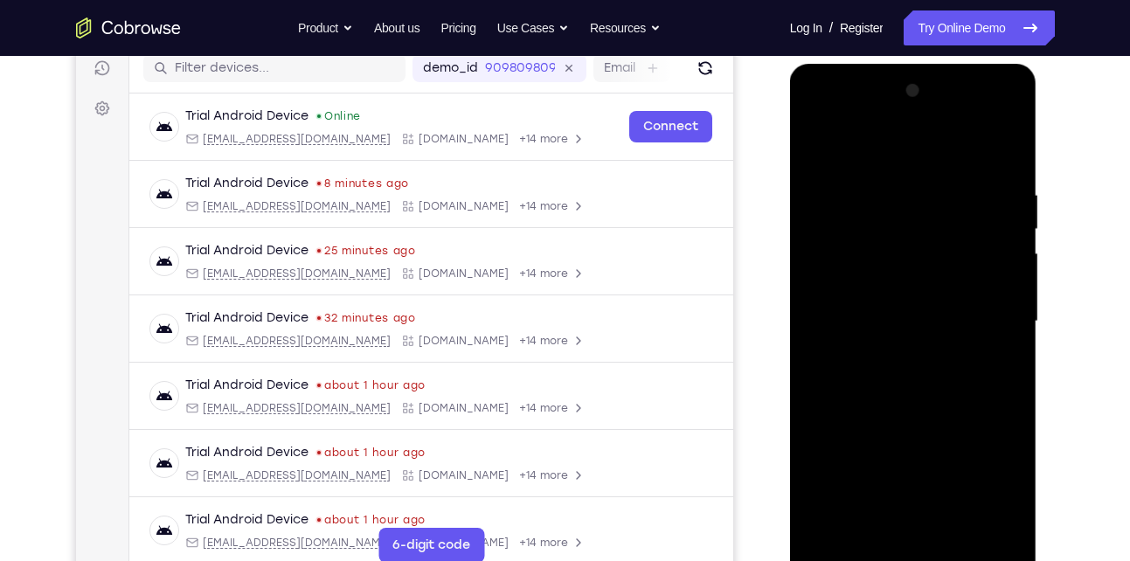
click at [1005, 166] on div at bounding box center [913, 321] width 220 height 489
click at [894, 185] on div at bounding box center [913, 321] width 220 height 489
click at [1003, 275] on div at bounding box center [913, 321] width 220 height 489
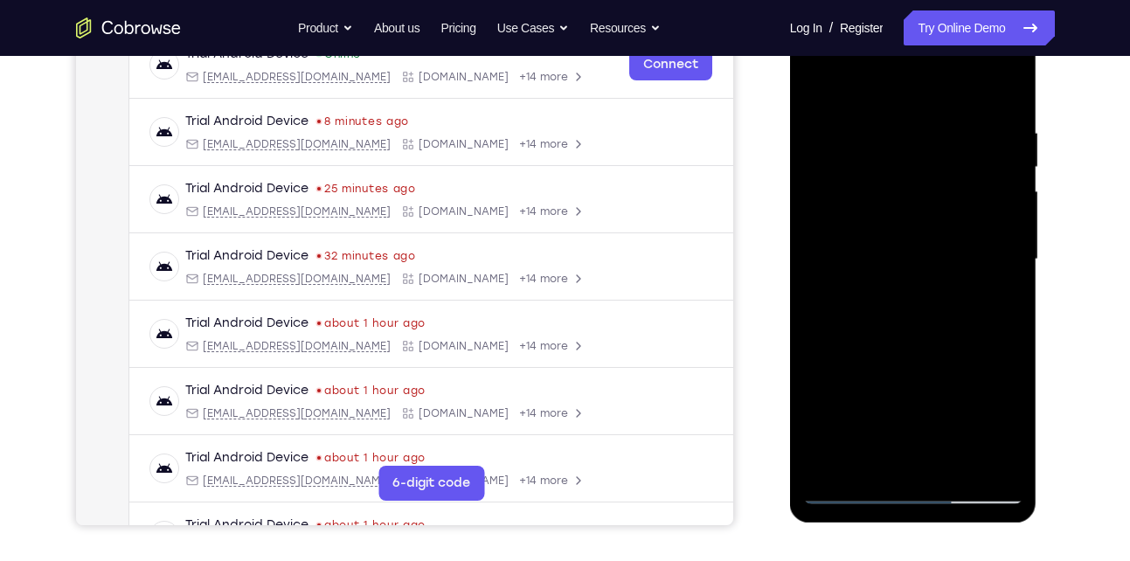
scroll to position [294, 0]
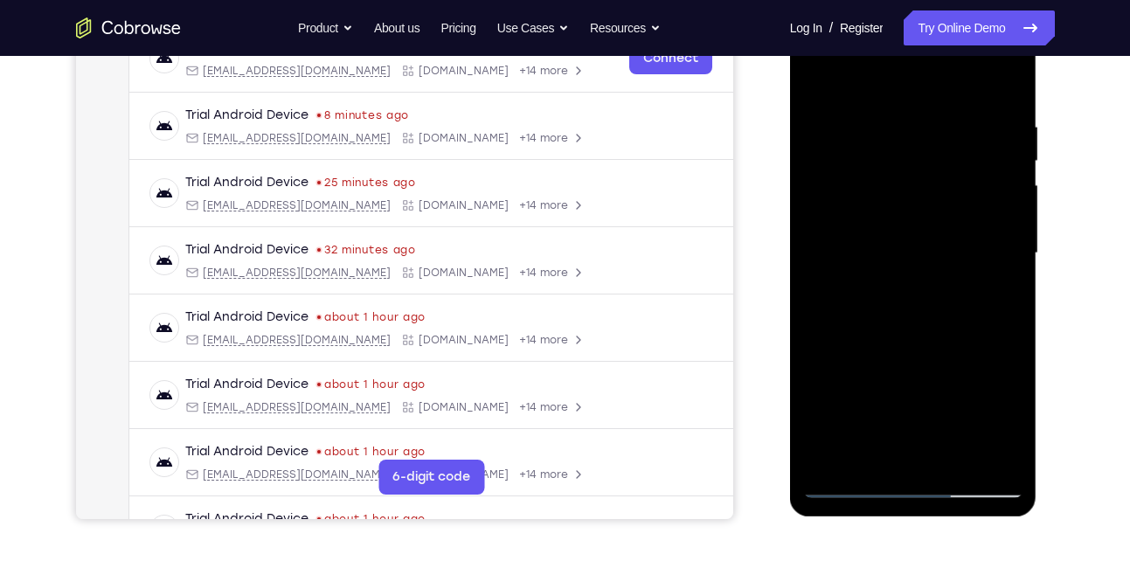
click at [998, 236] on div at bounding box center [913, 253] width 220 height 489
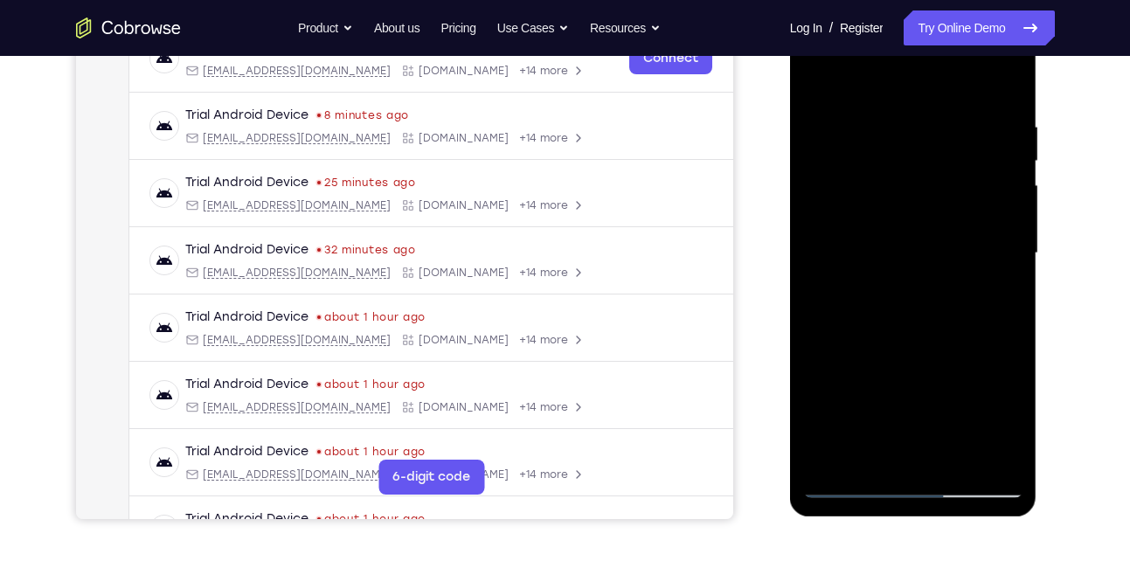
click at [998, 236] on div at bounding box center [913, 253] width 220 height 489
click at [810, 237] on div at bounding box center [913, 253] width 220 height 489
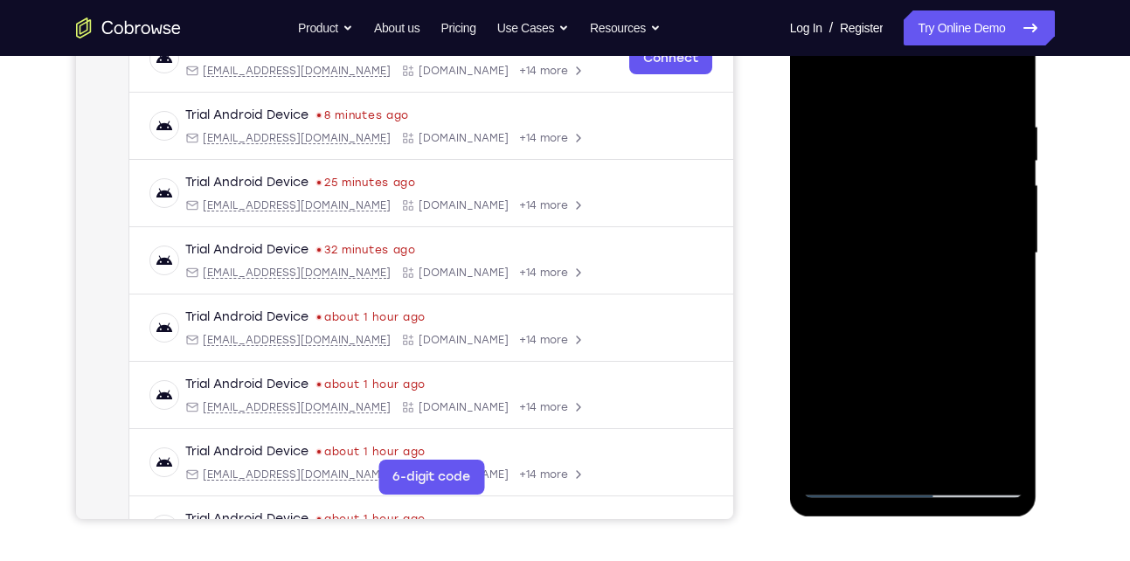
click at [1028, 268] on div at bounding box center [913, 256] width 247 height 521
click at [1018, 244] on div at bounding box center [913, 253] width 220 height 489
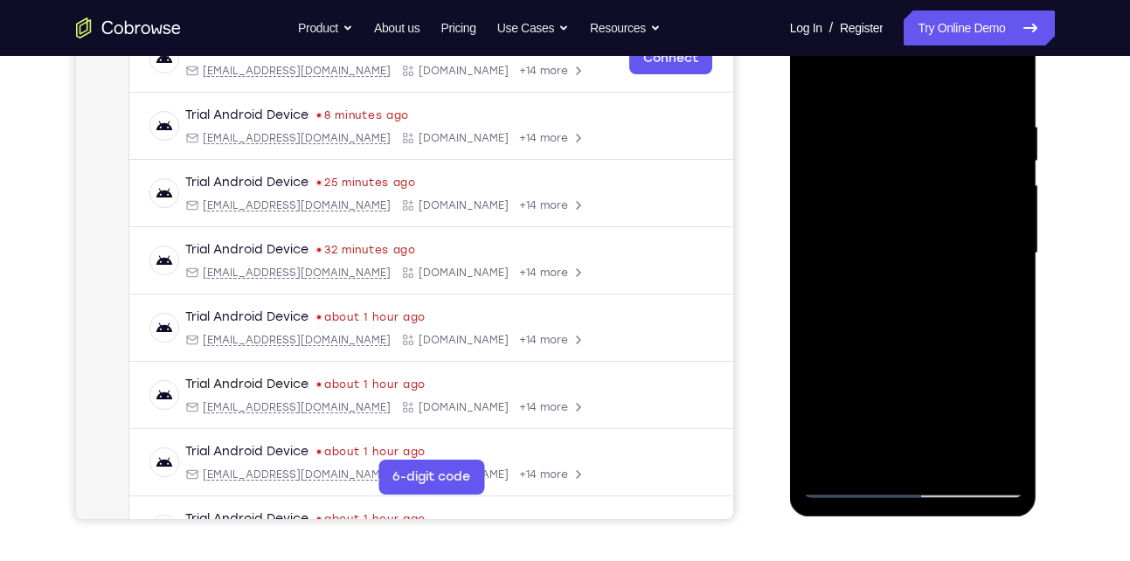
click at [1018, 244] on div at bounding box center [913, 253] width 220 height 489
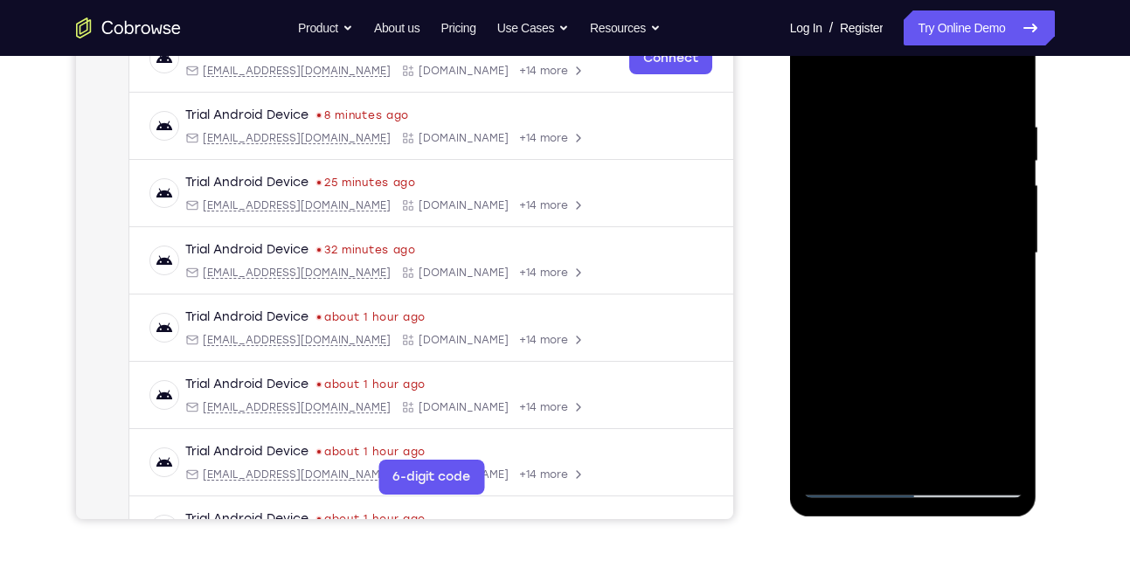
click at [1018, 244] on div at bounding box center [913, 253] width 220 height 489
click at [998, 84] on div at bounding box center [913, 253] width 220 height 489
drag, startPoint x: 936, startPoint y: 109, endPoint x: 857, endPoint y: 119, distance: 79.2
click at [857, 119] on div at bounding box center [913, 253] width 220 height 489
drag, startPoint x: 973, startPoint y: 118, endPoint x: 843, endPoint y: 141, distance: 132.1
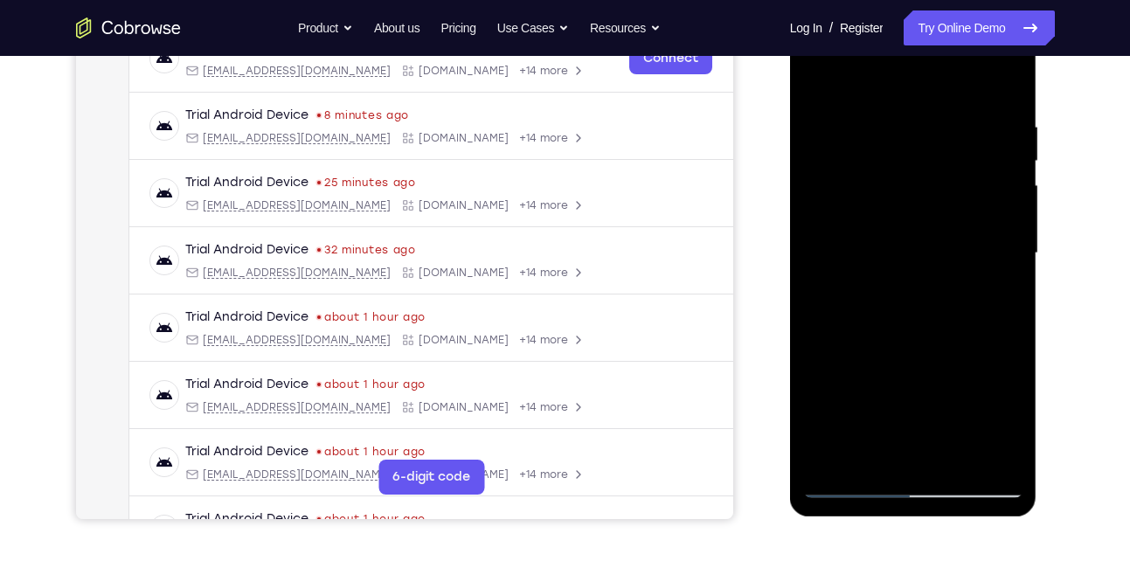
click at [843, 141] on div at bounding box center [913, 253] width 220 height 489
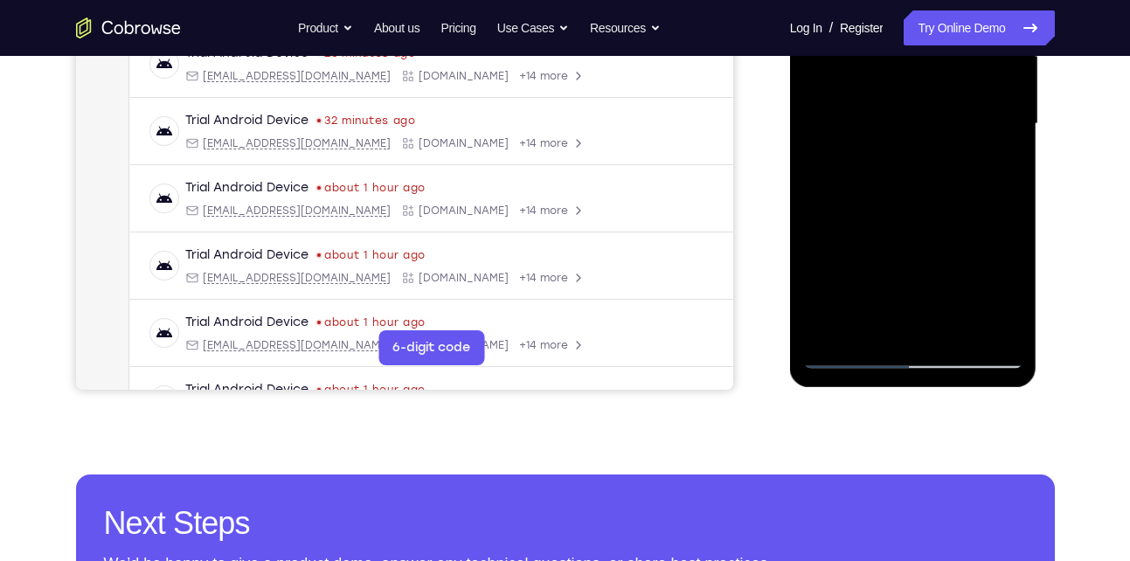
scroll to position [428, 0]
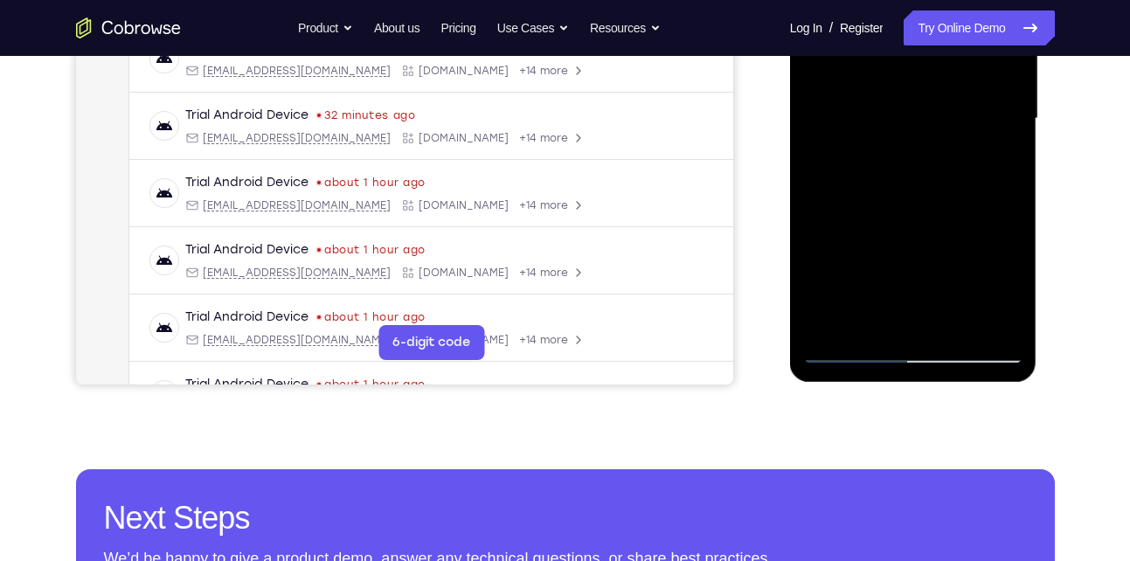
click at [1005, 321] on div at bounding box center [913, 118] width 220 height 489
click at [872, 324] on div at bounding box center [913, 118] width 220 height 489
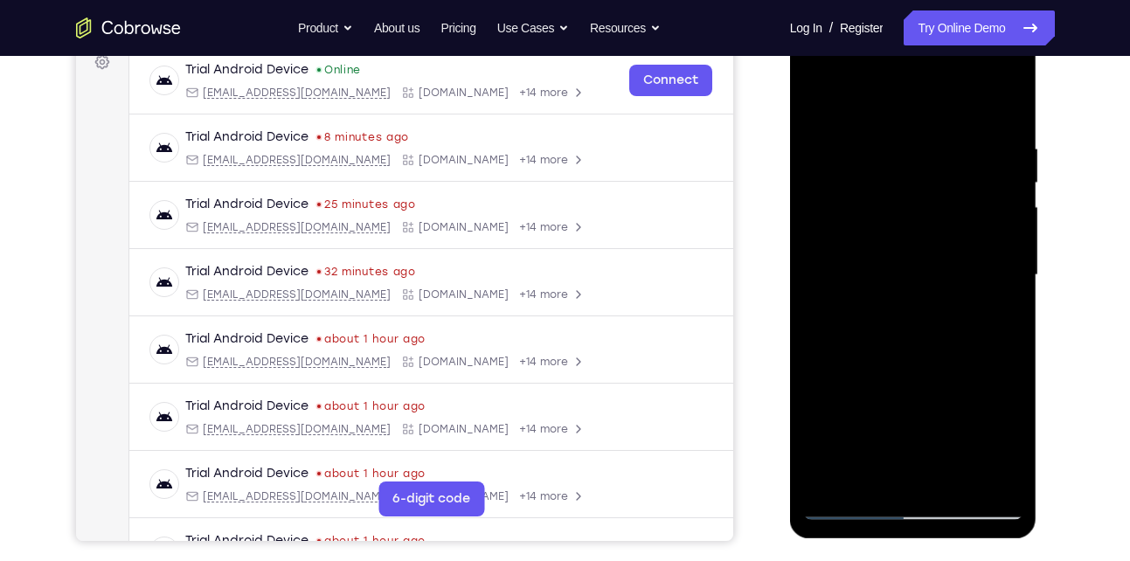
click at [861, 94] on div at bounding box center [913, 275] width 220 height 489
click at [847, 135] on div at bounding box center [913, 275] width 220 height 489
click at [834, 155] on div at bounding box center [913, 275] width 220 height 489
click at [814, 93] on div at bounding box center [913, 275] width 220 height 489
click at [979, 97] on div at bounding box center [913, 275] width 220 height 489
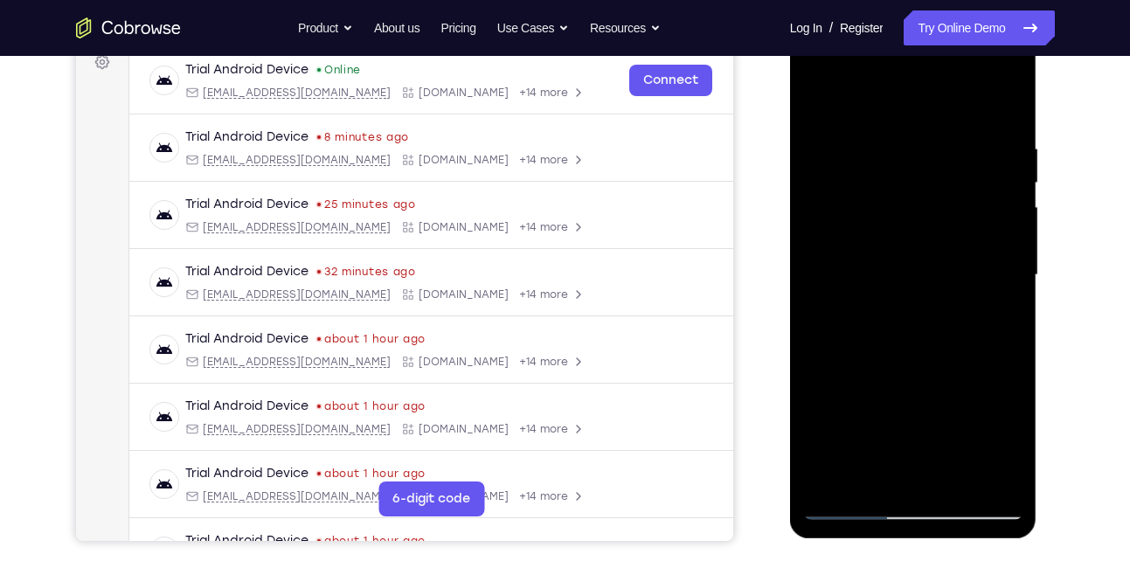
click at [855, 158] on div at bounding box center [913, 275] width 220 height 489
drag, startPoint x: 855, startPoint y: 301, endPoint x: 871, endPoint y: 188, distance: 114.7
click at [871, 188] on div at bounding box center [913, 275] width 220 height 489
drag, startPoint x: 875, startPoint y: 333, endPoint x: 883, endPoint y: 176, distance: 156.6
click at [883, 176] on div at bounding box center [913, 275] width 220 height 489
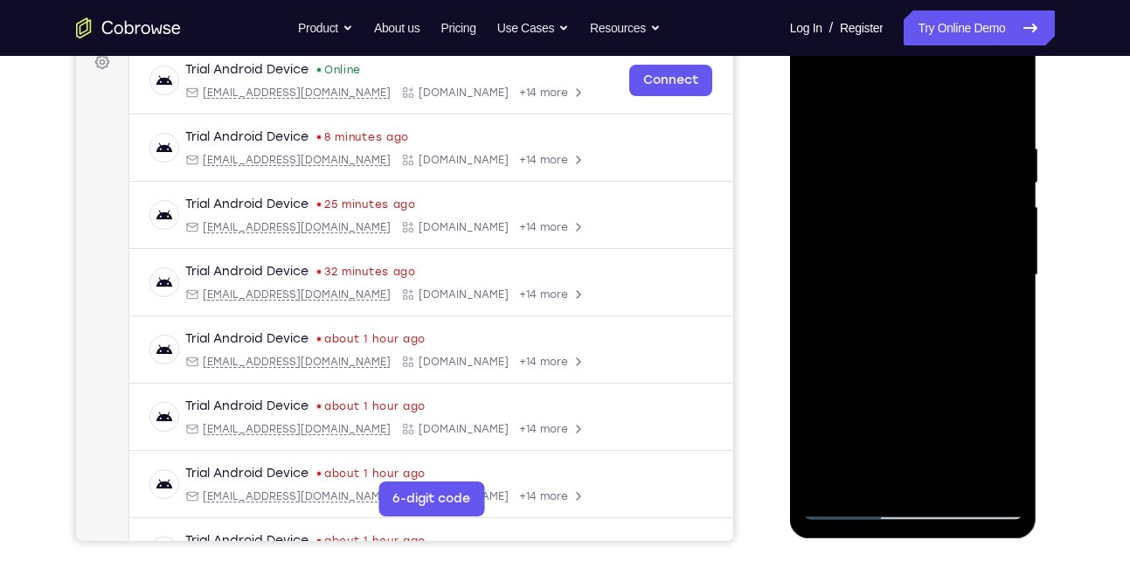
click at [814, 93] on div at bounding box center [913, 275] width 220 height 489
drag, startPoint x: 873, startPoint y: 178, endPoint x: 861, endPoint y: 315, distance: 136.8
click at [861, 315] on div at bounding box center [913, 275] width 220 height 489
drag, startPoint x: 896, startPoint y: 204, endPoint x: 884, endPoint y: 267, distance: 63.9
click at [884, 267] on div at bounding box center [913, 275] width 220 height 489
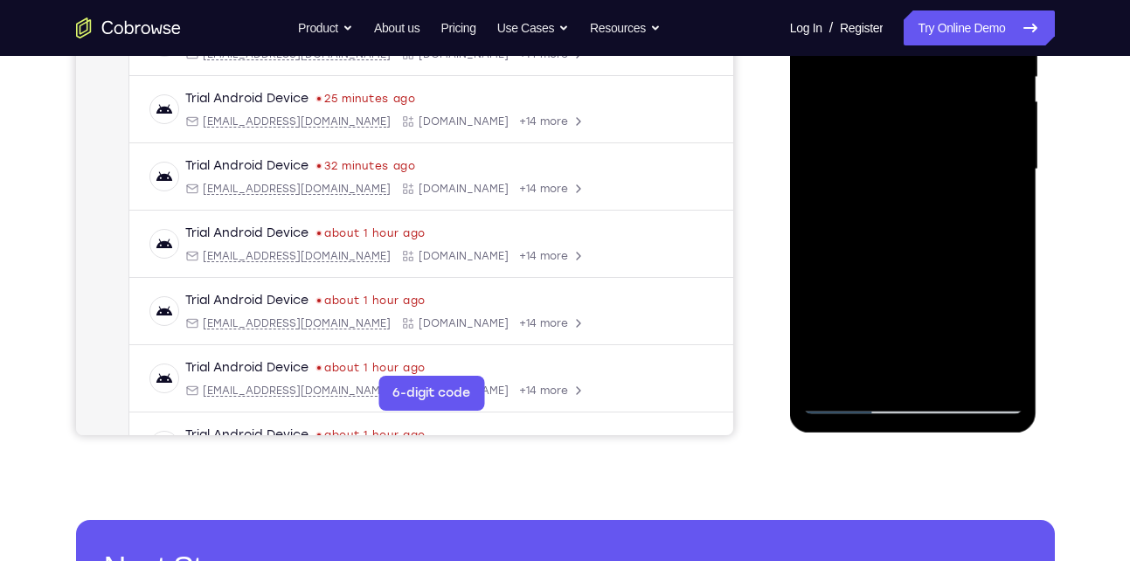
scroll to position [385, 0]
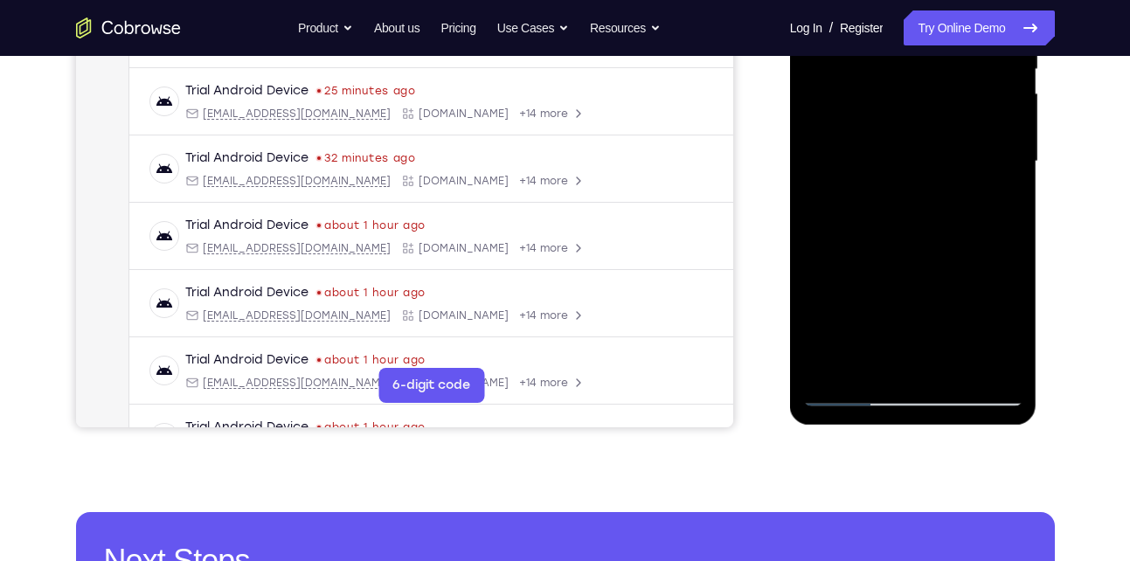
click at [847, 393] on div at bounding box center [913, 161] width 220 height 489
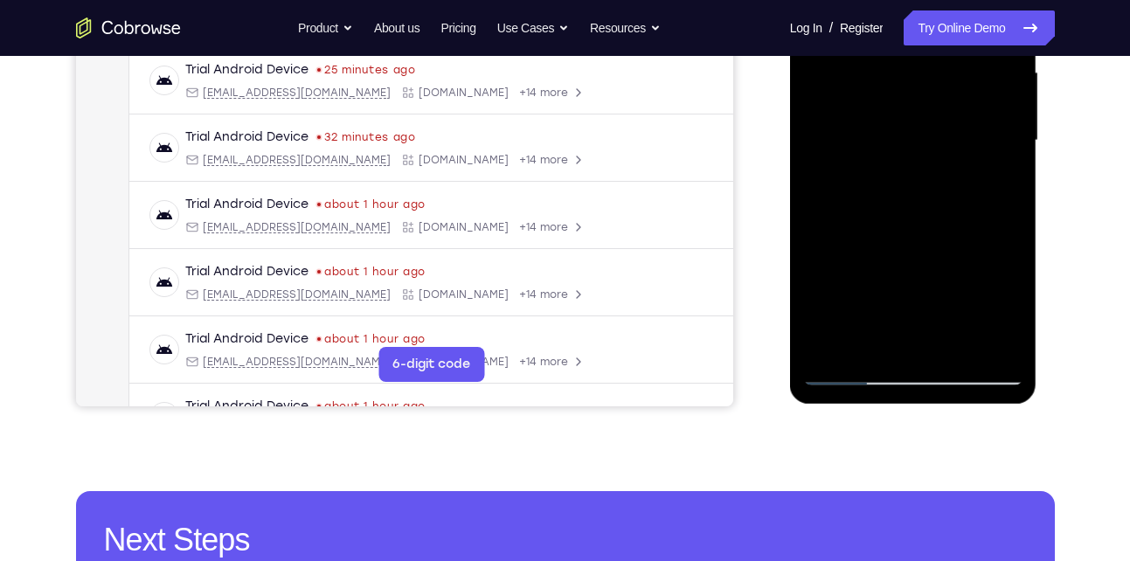
scroll to position [418, 0]
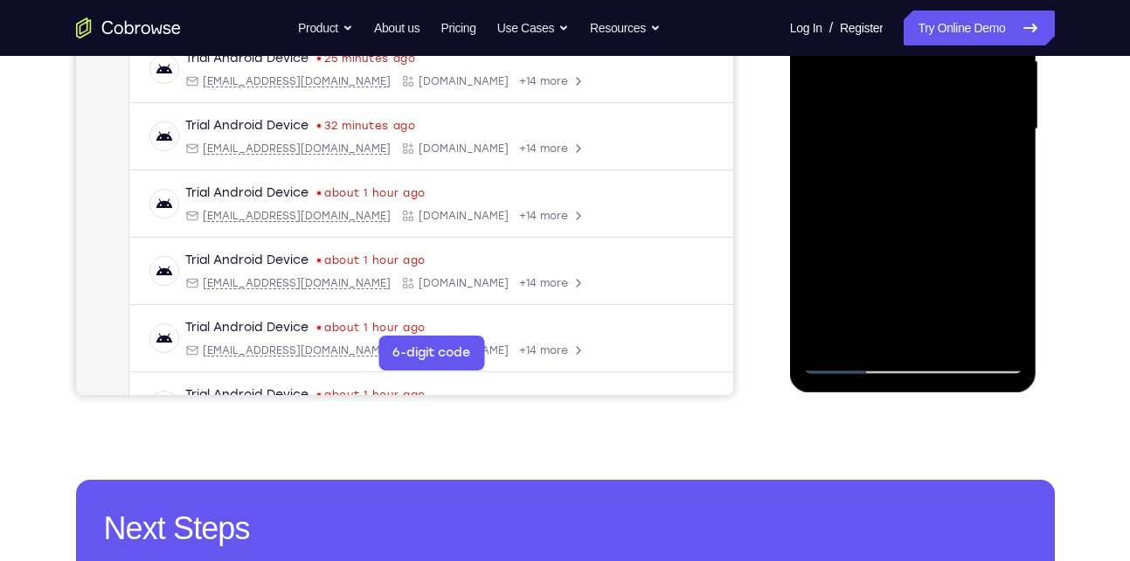
click at [833, 342] on div at bounding box center [913, 129] width 220 height 489
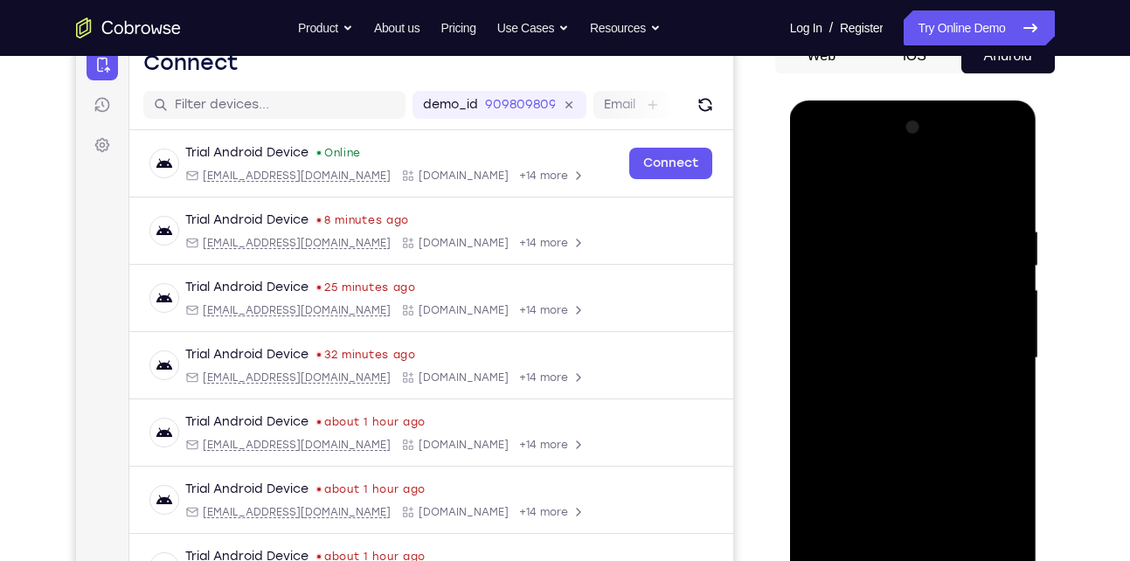
scroll to position [187, 0]
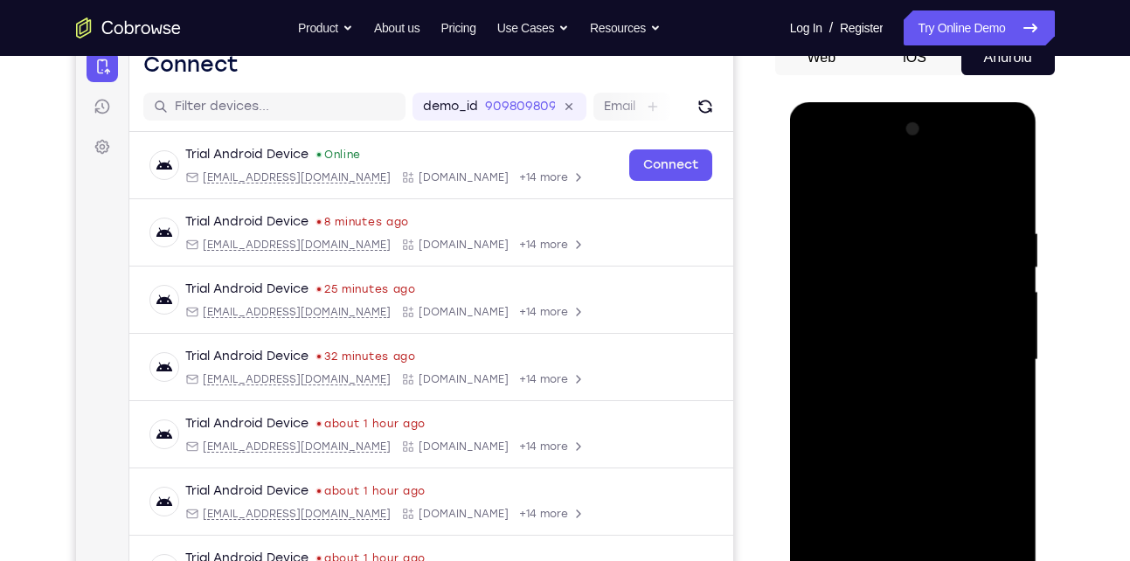
drag, startPoint x: 990, startPoint y: 214, endPoint x: 920, endPoint y: 217, distance: 69.9
click at [920, 217] on div at bounding box center [913, 359] width 220 height 489
drag, startPoint x: 985, startPoint y: 215, endPoint x: 895, endPoint y: 218, distance: 90.9
click at [895, 218] on div at bounding box center [913, 359] width 220 height 489
click at [1006, 183] on div at bounding box center [913, 359] width 220 height 489
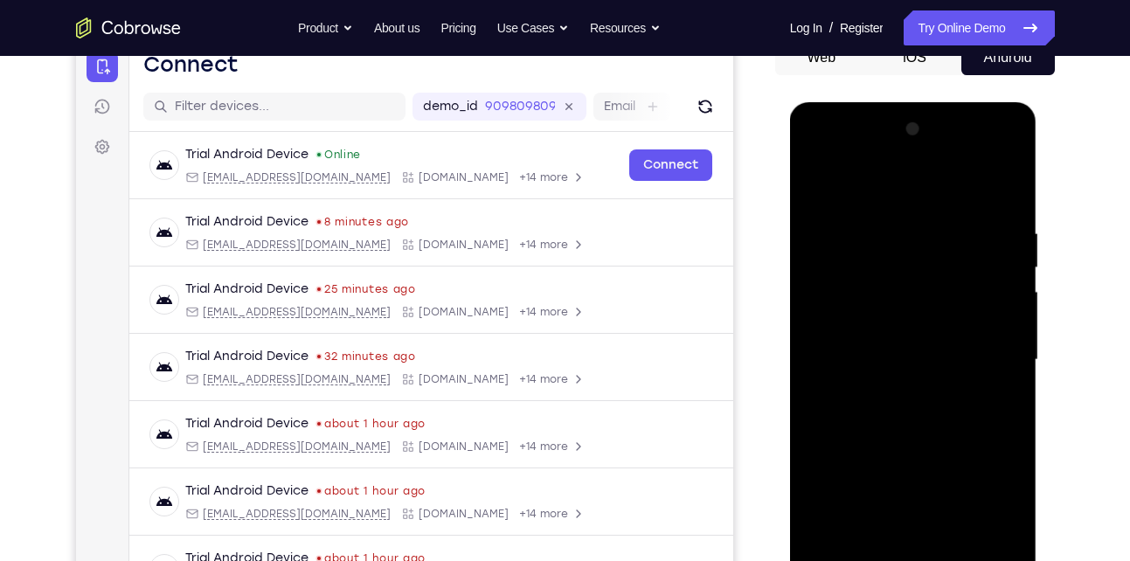
drag, startPoint x: 911, startPoint y: 319, endPoint x: 927, endPoint y: 238, distance: 82.8
click at [927, 238] on div at bounding box center [913, 359] width 220 height 489
drag, startPoint x: 896, startPoint y: 316, endPoint x: 929, endPoint y: 173, distance: 147.1
click at [929, 173] on div at bounding box center [913, 359] width 220 height 489
drag, startPoint x: 877, startPoint y: 325, endPoint x: 889, endPoint y: 221, distance: 104.7
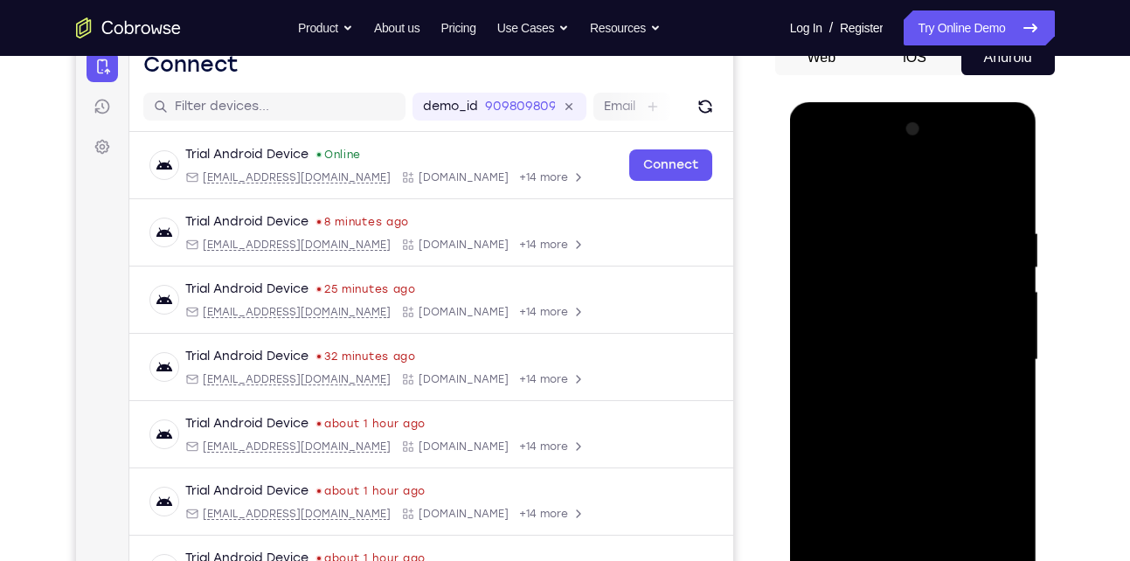
click at [889, 221] on div at bounding box center [913, 359] width 220 height 489
click at [813, 181] on div at bounding box center [913, 359] width 220 height 489
drag, startPoint x: 901, startPoint y: 380, endPoint x: 935, endPoint y: 175, distance: 208.1
click at [935, 175] on div at bounding box center [913, 359] width 220 height 489
drag, startPoint x: 914, startPoint y: 349, endPoint x: 926, endPoint y: 183, distance: 165.6
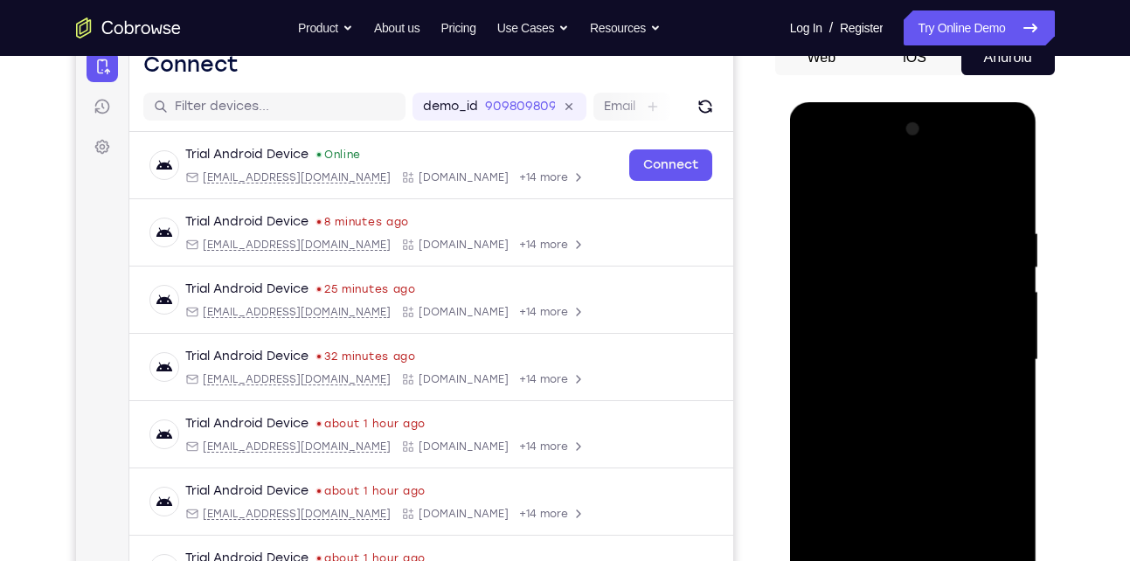
click at [926, 183] on div at bounding box center [913, 359] width 220 height 489
drag, startPoint x: 902, startPoint y: 328, endPoint x: 977, endPoint y: 143, distance: 199.9
click at [977, 143] on div at bounding box center [913, 359] width 220 height 489
drag, startPoint x: 938, startPoint y: 398, endPoint x: 976, endPoint y: 232, distance: 170.2
click at [976, 232] on div at bounding box center [913, 359] width 220 height 489
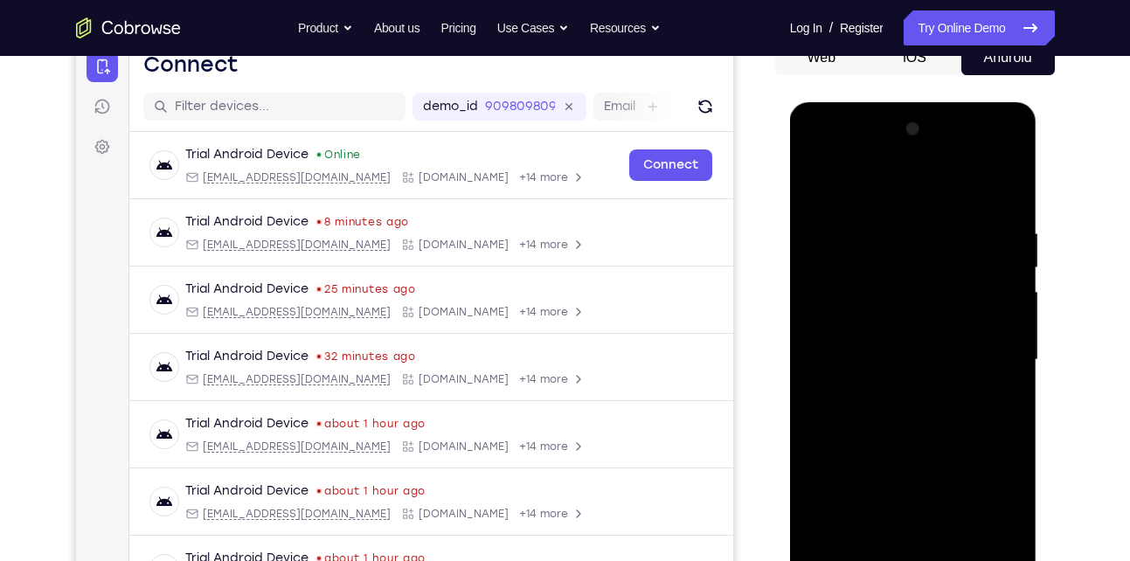
drag, startPoint x: 923, startPoint y: 335, endPoint x: 1032, endPoint y: 101, distance: 257.6
click at [1032, 102] on div at bounding box center [913, 362] width 247 height 521
drag, startPoint x: 926, startPoint y: 221, endPoint x: 893, endPoint y: 363, distance: 145.4
click at [893, 363] on div at bounding box center [913, 359] width 220 height 489
drag, startPoint x: 921, startPoint y: 260, endPoint x: 889, endPoint y: 362, distance: 106.4
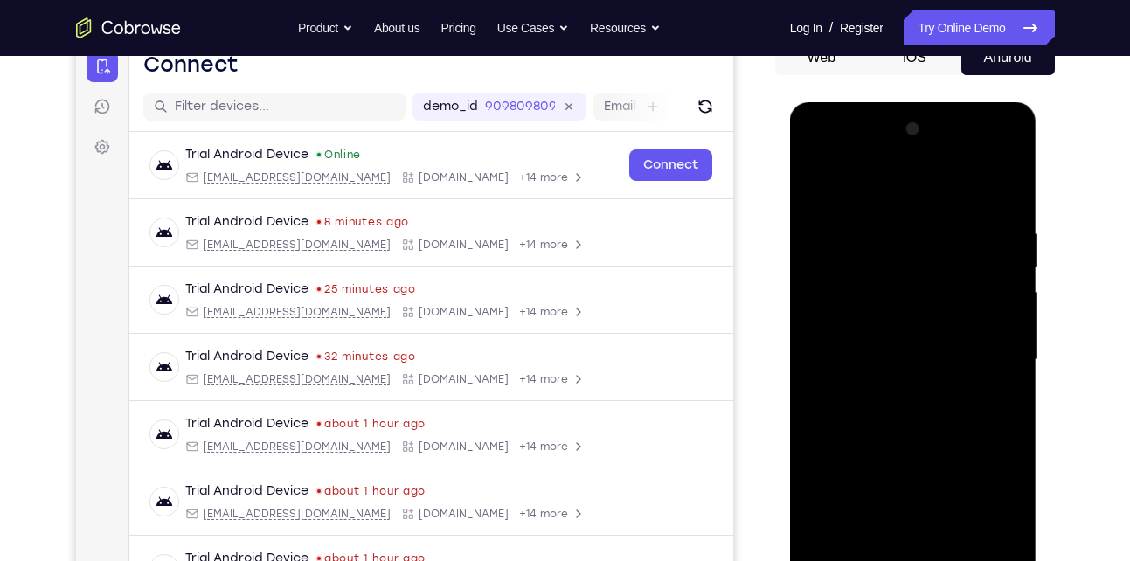
click at [889, 362] on div at bounding box center [913, 359] width 220 height 489
drag, startPoint x: 932, startPoint y: 254, endPoint x: 907, endPoint y: 381, distance: 129.2
click at [907, 381] on div at bounding box center [913, 359] width 220 height 489
drag, startPoint x: 915, startPoint y: 258, endPoint x: 885, endPoint y: 358, distance: 104.8
click at [885, 358] on div at bounding box center [913, 359] width 220 height 489
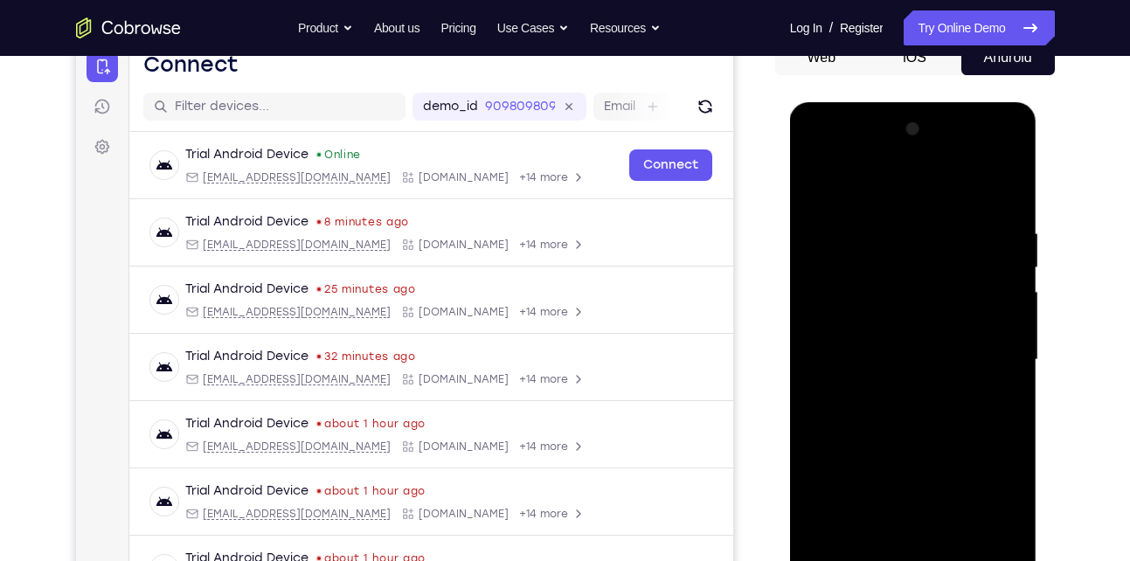
drag, startPoint x: 905, startPoint y: 252, endPoint x: 891, endPoint y: 357, distance: 106.6
click at [891, 357] on div at bounding box center [913, 359] width 220 height 489
drag, startPoint x: 918, startPoint y: 273, endPoint x: 910, endPoint y: 370, distance: 97.3
click at [910, 370] on div at bounding box center [913, 359] width 220 height 489
click at [1011, 319] on div at bounding box center [913, 359] width 220 height 489
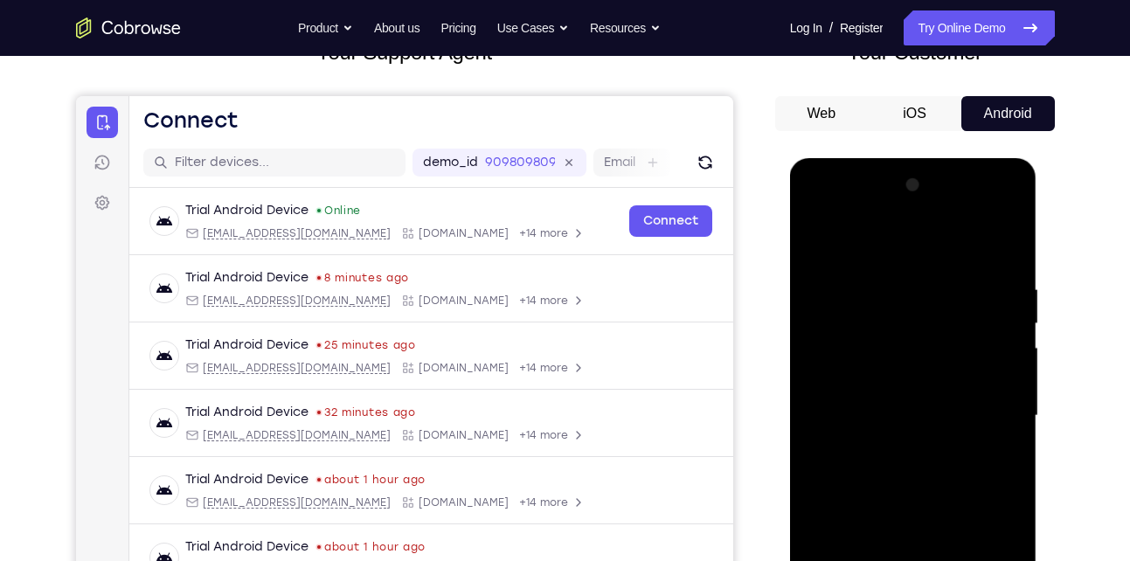
scroll to position [130, 0]
drag, startPoint x: 943, startPoint y: 372, endPoint x: 923, endPoint y: 388, distance: 25.5
click at [923, 388] on div at bounding box center [913, 416] width 220 height 489
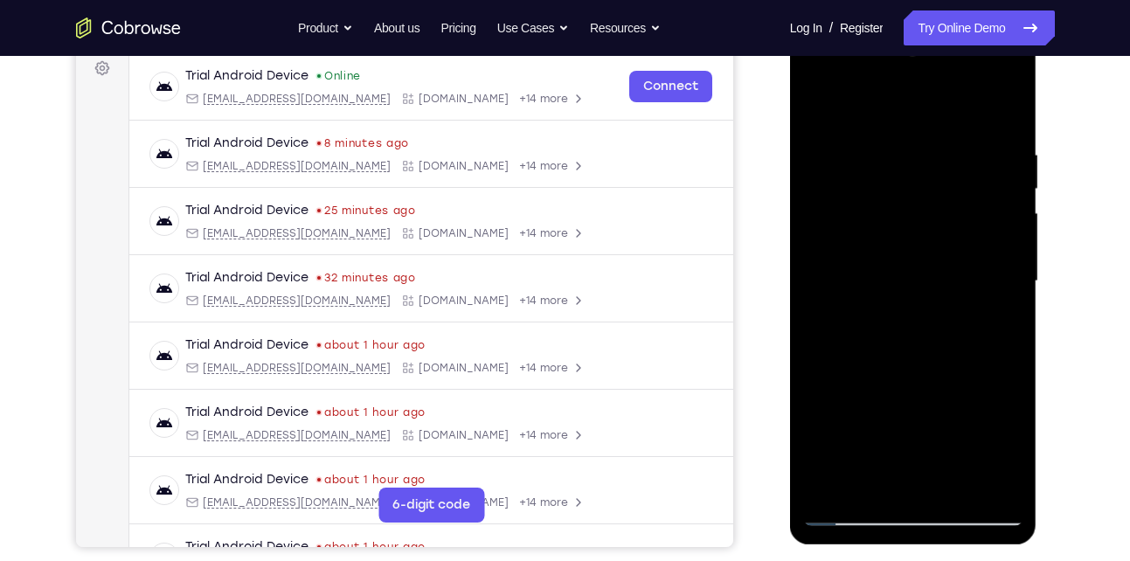
scroll to position [269, 0]
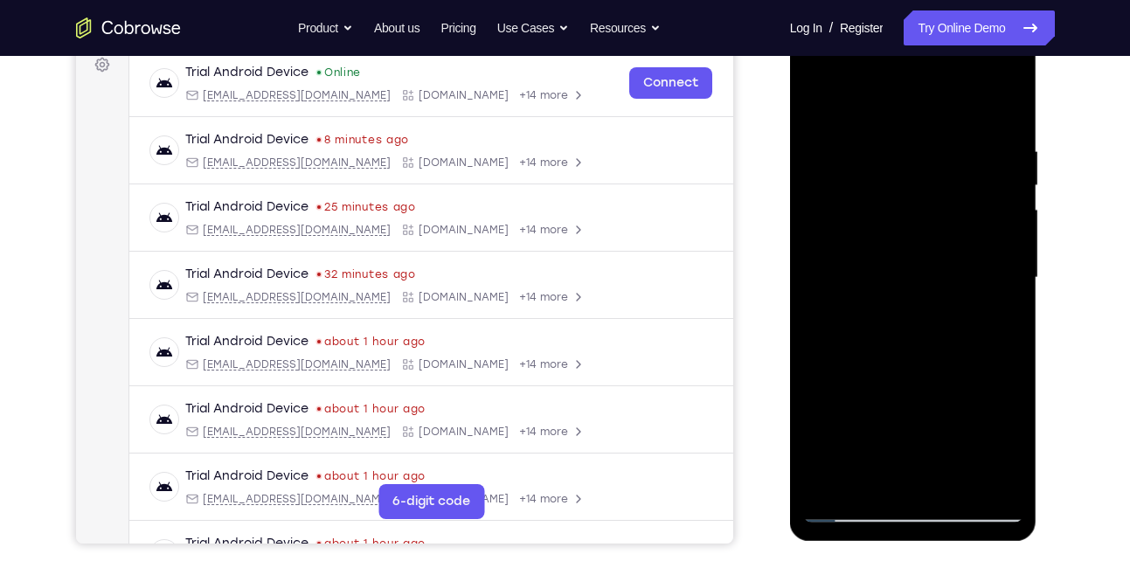
click at [1011, 301] on div at bounding box center [913, 277] width 220 height 489
drag, startPoint x: 931, startPoint y: 344, endPoint x: 944, endPoint y: 196, distance: 149.1
click at [944, 196] on div at bounding box center [913, 277] width 220 height 489
drag, startPoint x: 878, startPoint y: 319, endPoint x: 910, endPoint y: 200, distance: 123.1
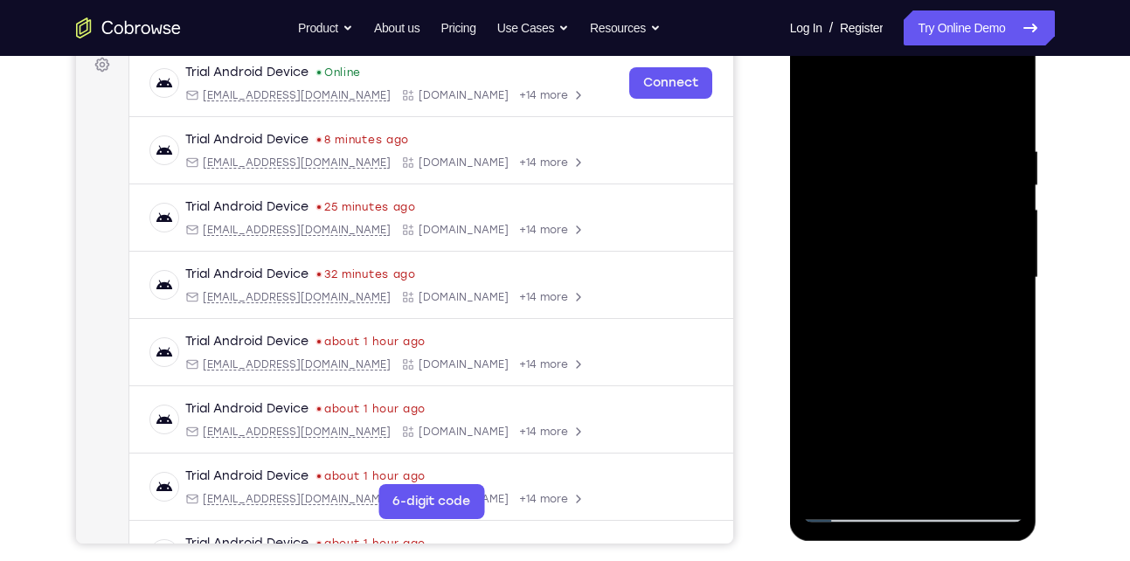
click at [910, 200] on div at bounding box center [913, 277] width 220 height 489
drag, startPoint x: 870, startPoint y: 337, endPoint x: 908, endPoint y: 207, distance: 135.5
click at [908, 207] on div at bounding box center [913, 277] width 220 height 489
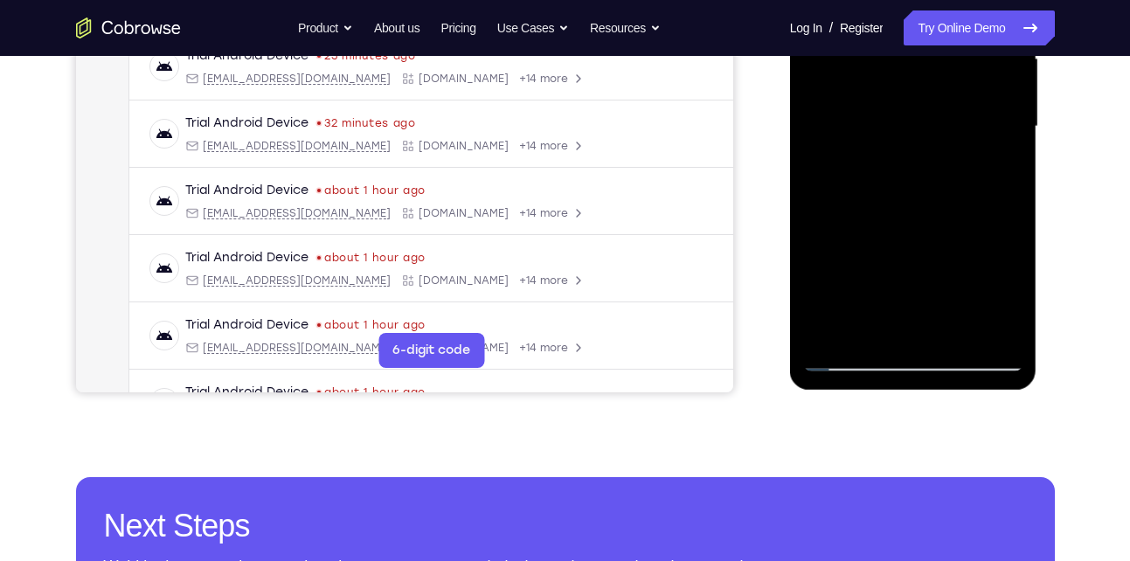
scroll to position [425, 0]
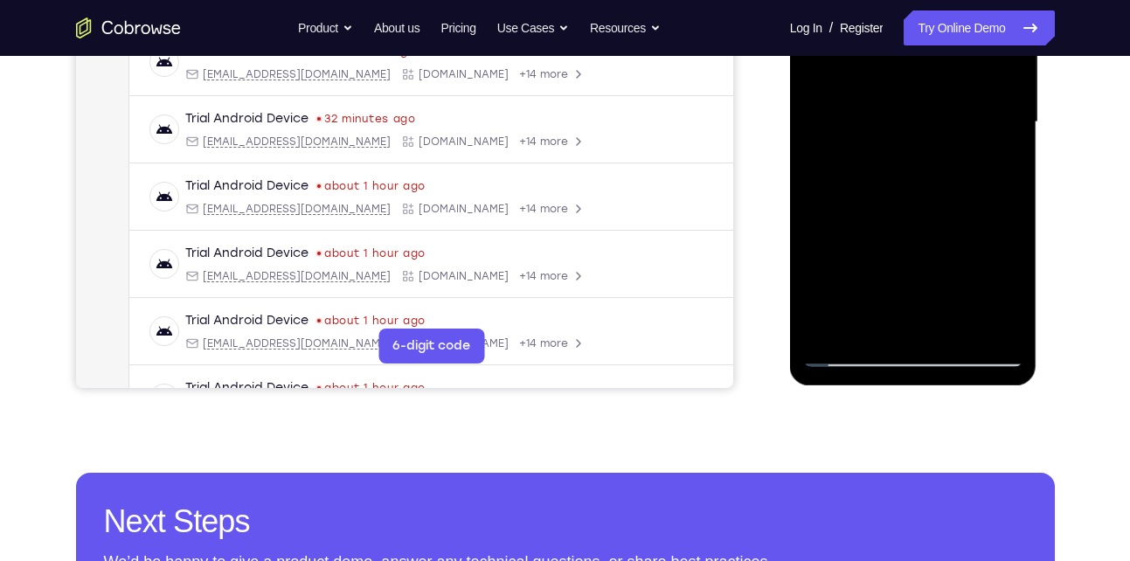
click at [993, 328] on div at bounding box center [913, 122] width 220 height 489
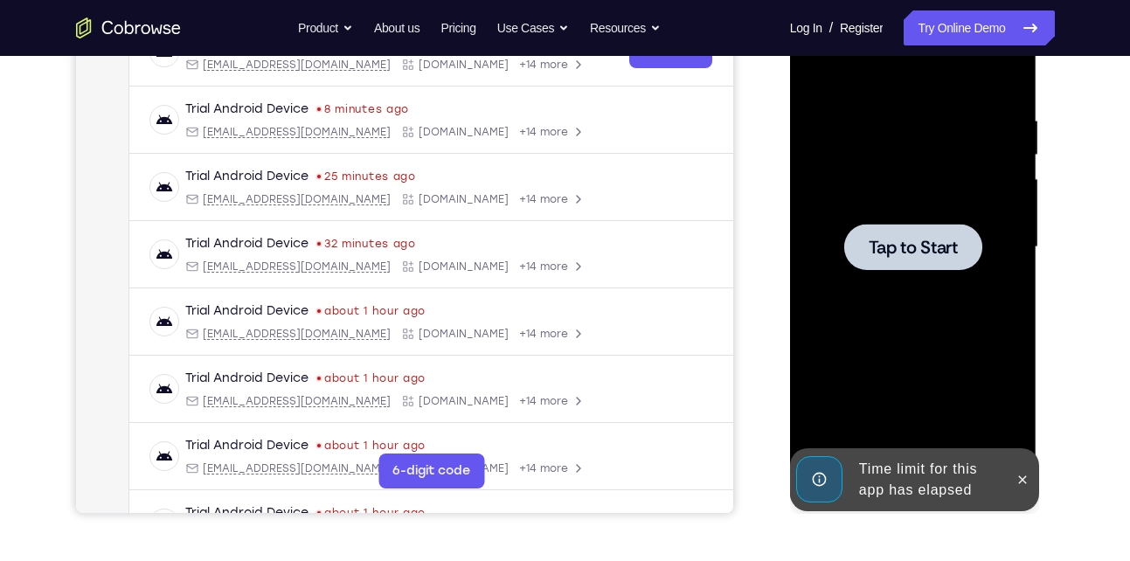
scroll to position [297, 0]
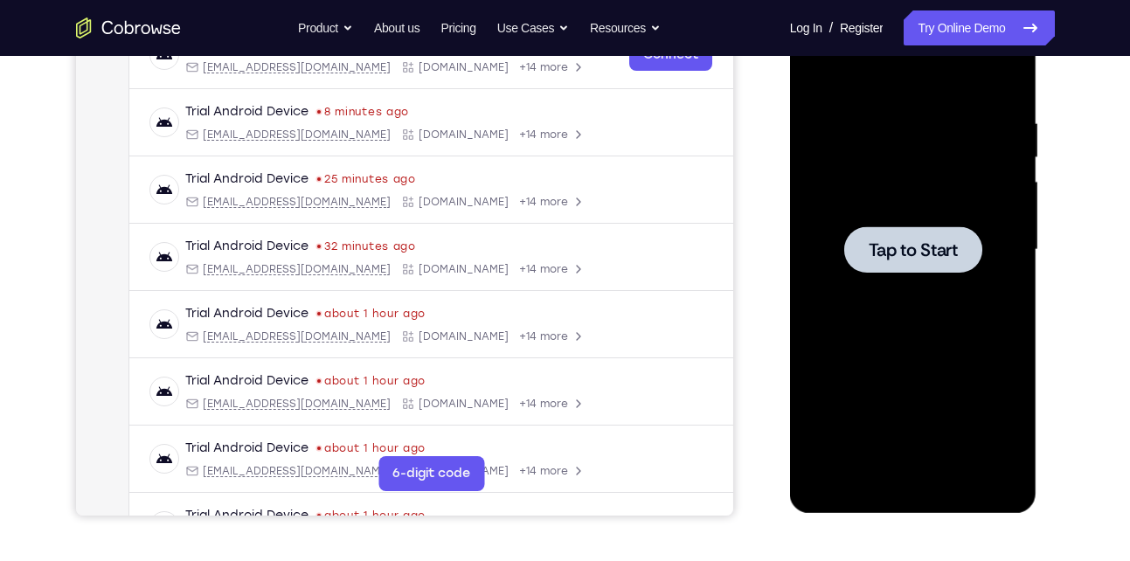
click at [856, 255] on div at bounding box center [913, 249] width 138 height 46
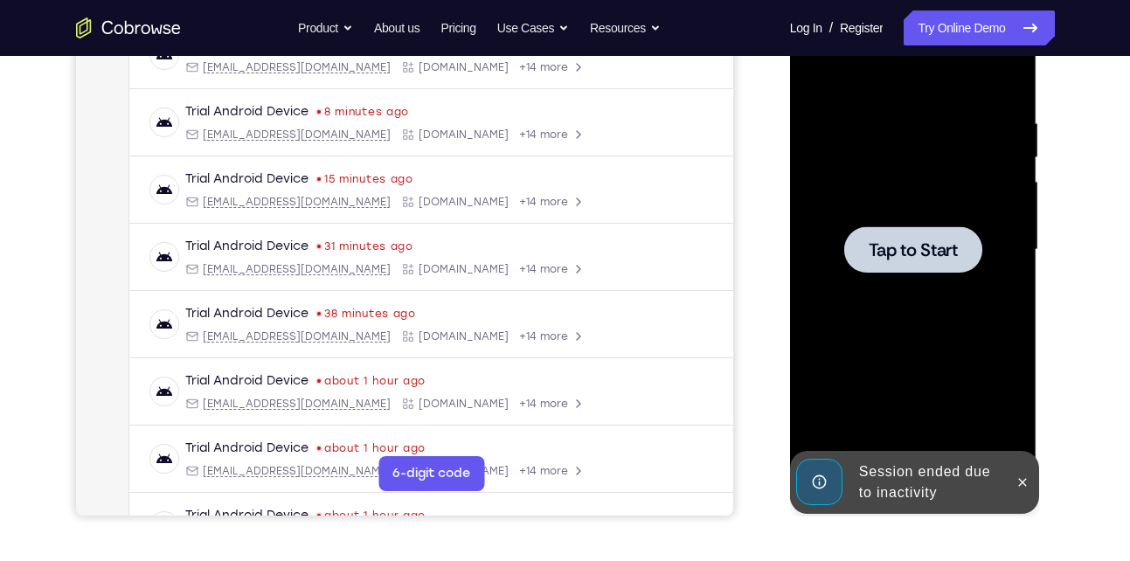
click at [915, 254] on span "Tap to Start" at bounding box center [912, 249] width 89 height 17
click at [973, 279] on div at bounding box center [913, 249] width 220 height 489
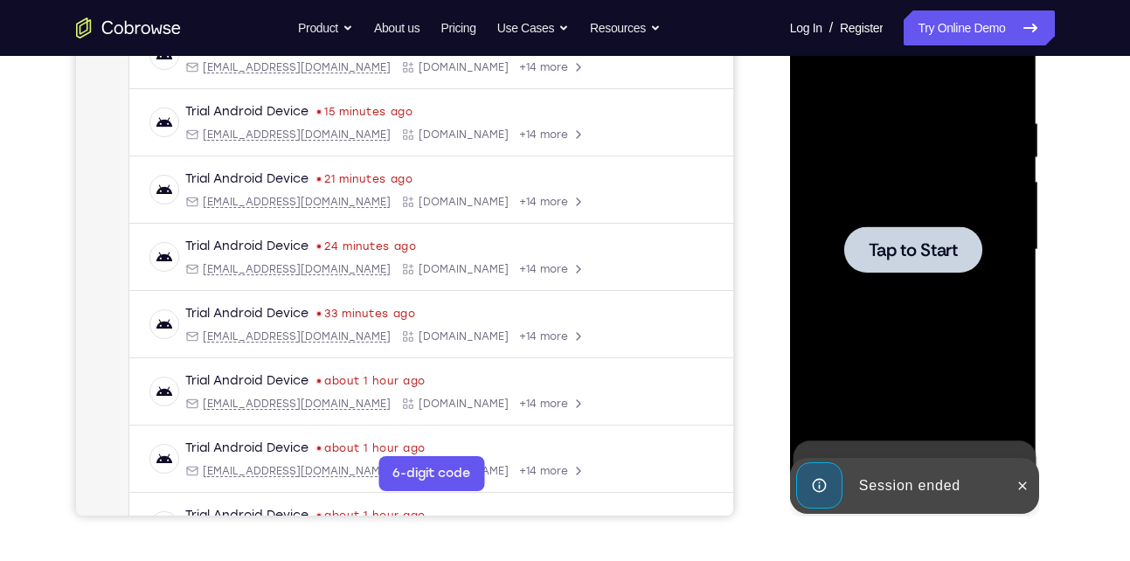
click at [903, 280] on div at bounding box center [913, 249] width 220 height 489
click at [953, 248] on span "Tap to Start" at bounding box center [912, 249] width 89 height 17
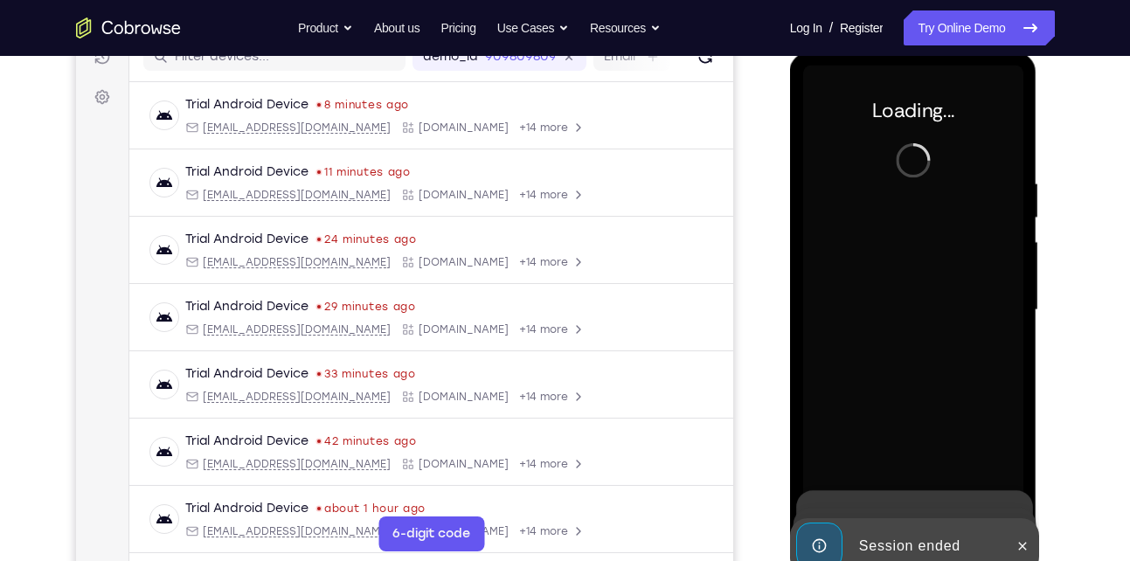
scroll to position [237, 0]
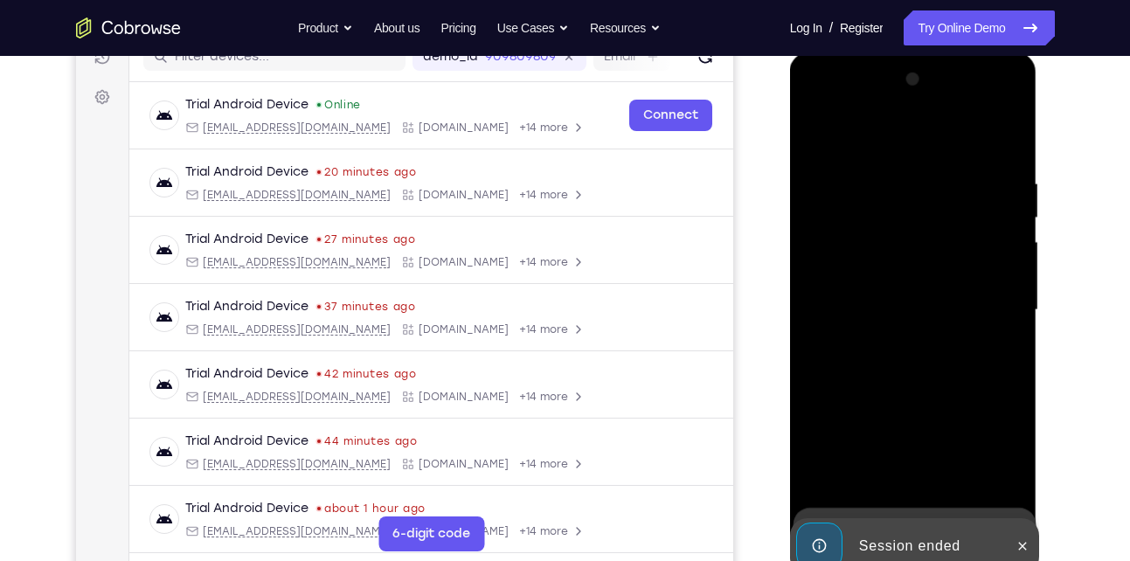
click at [958, 246] on div at bounding box center [913, 310] width 220 height 489
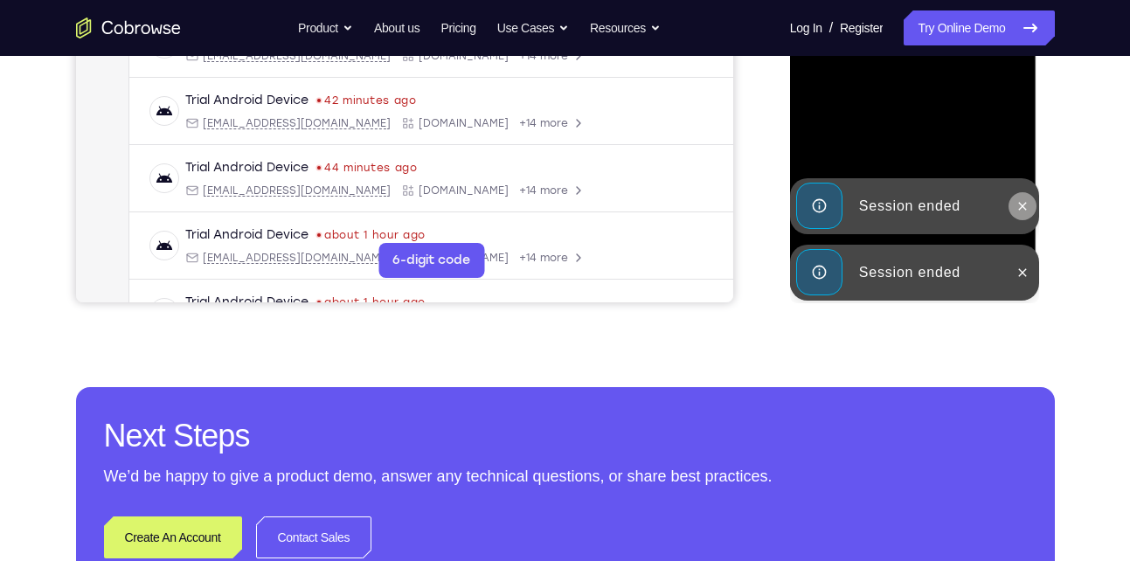
click at [1020, 205] on icon at bounding box center [1022, 206] width 14 height 14
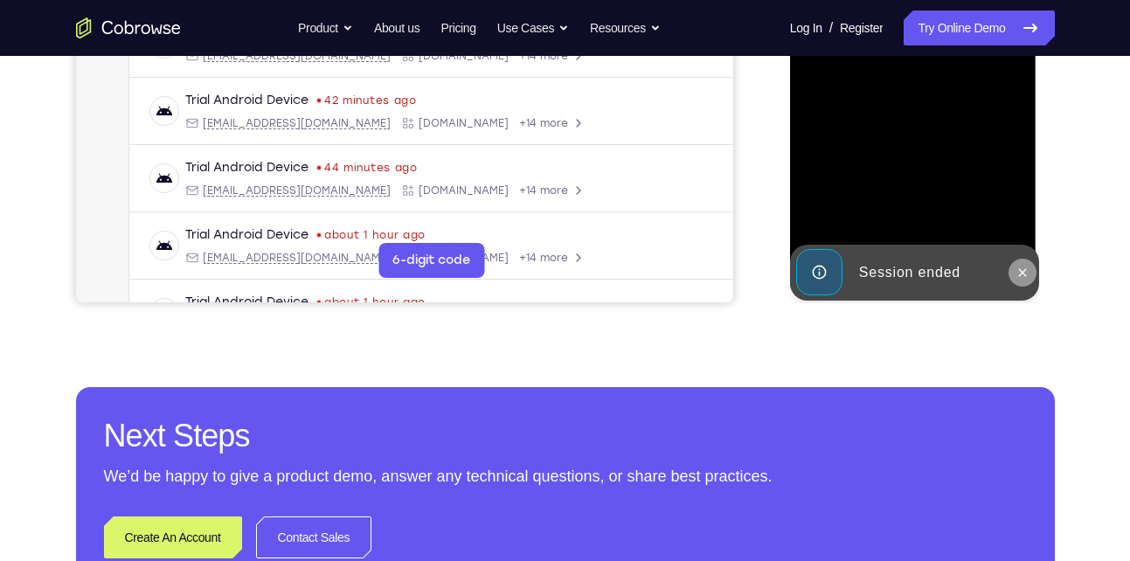
click at [1021, 276] on icon at bounding box center [1022, 273] width 14 height 14
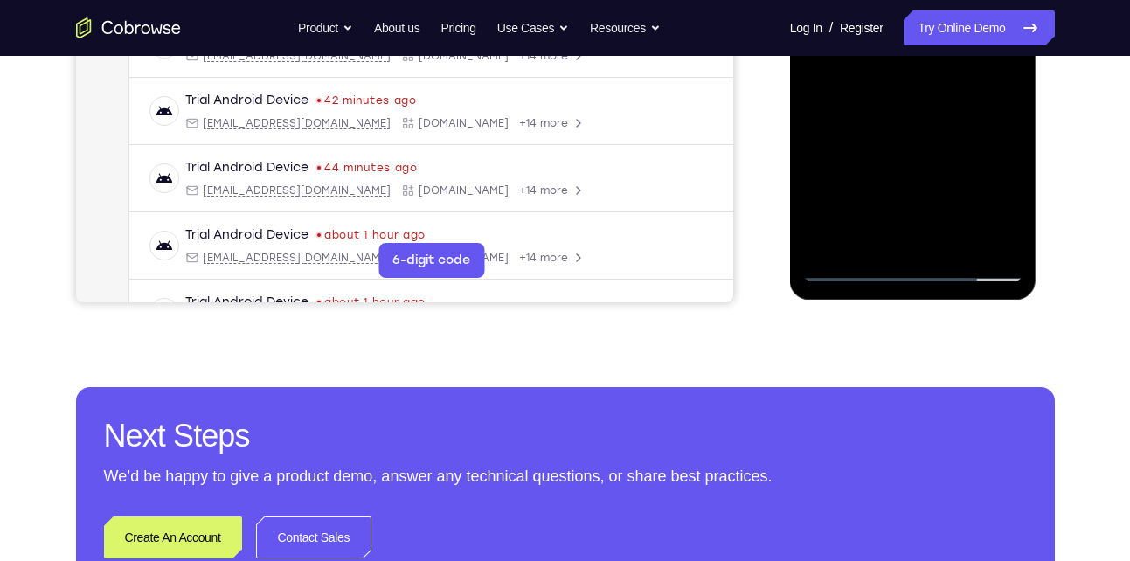
click at [918, 268] on div at bounding box center [913, 36] width 220 height 489
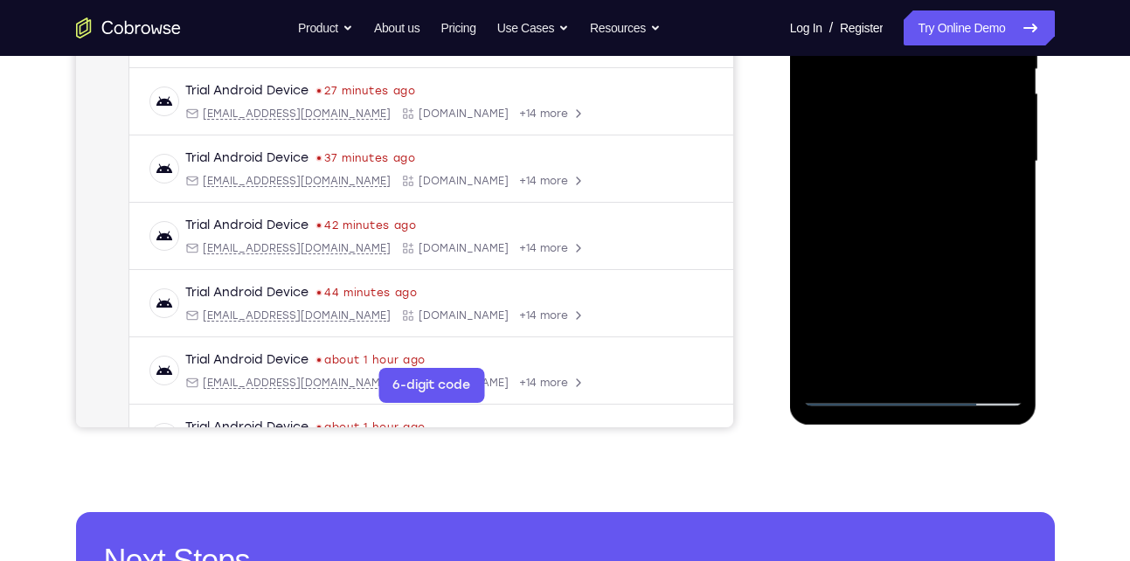
scroll to position [382, 0]
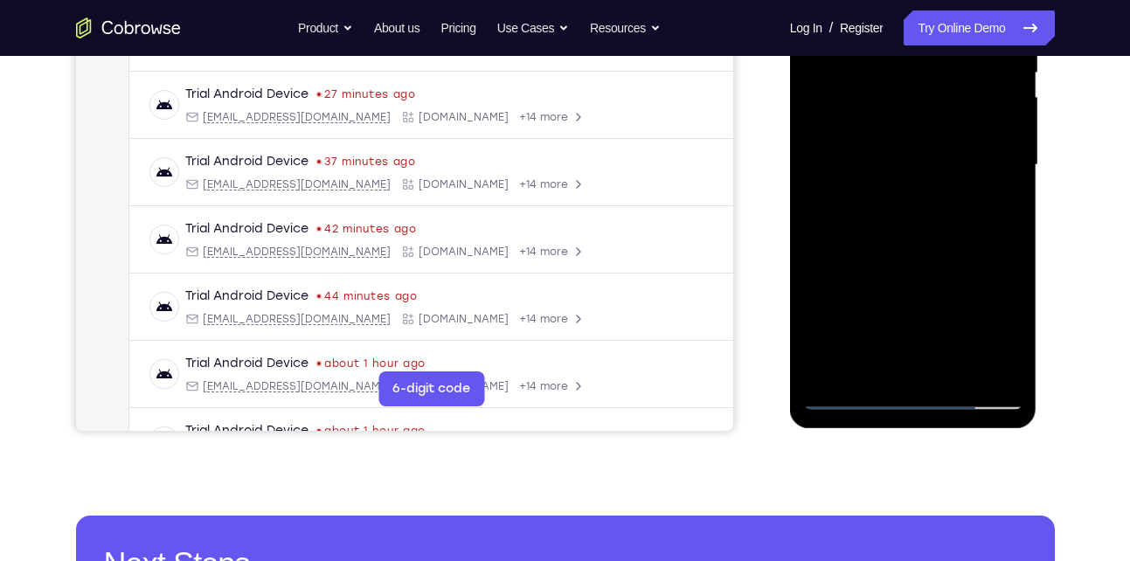
click at [991, 319] on div at bounding box center [913, 164] width 220 height 489
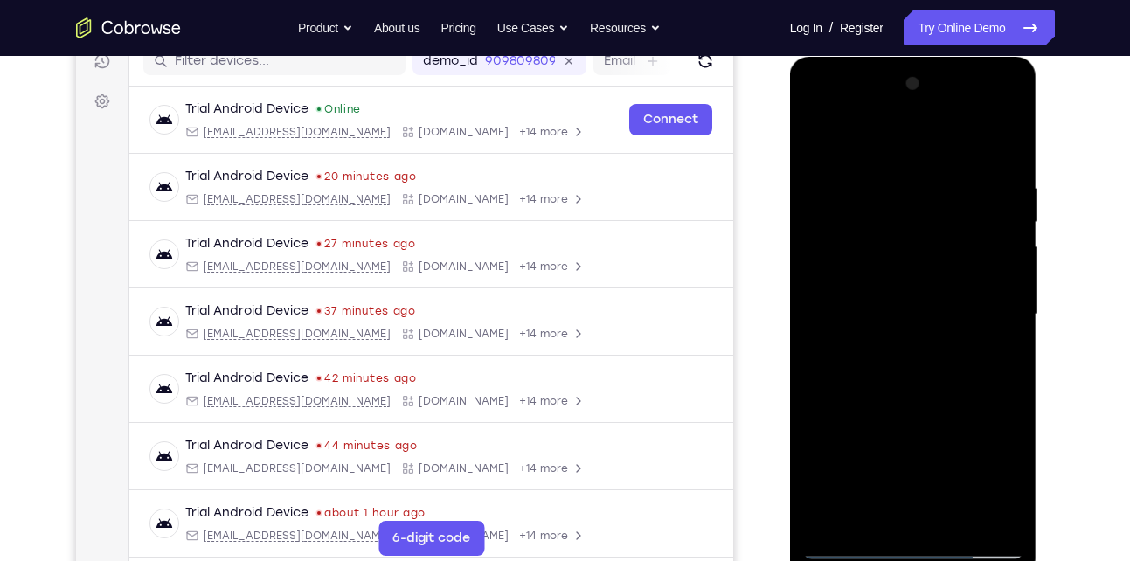
click at [835, 141] on div at bounding box center [913, 314] width 220 height 489
click at [984, 301] on div at bounding box center [913, 314] width 220 height 489
click at [931, 519] on div at bounding box center [913, 314] width 220 height 489
click at [930, 294] on div at bounding box center [913, 314] width 220 height 489
click at [884, 246] on div at bounding box center [913, 314] width 220 height 489
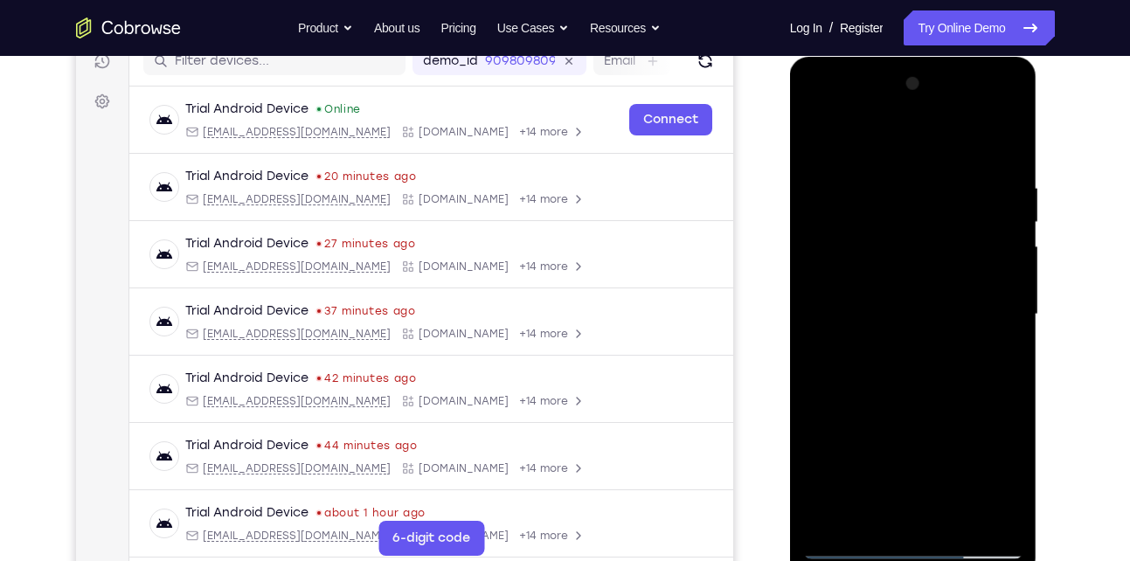
click at [884, 246] on div at bounding box center [913, 314] width 220 height 489
click at [866, 272] on div at bounding box center [913, 314] width 220 height 489
click at [854, 308] on div at bounding box center [913, 314] width 220 height 489
click at [861, 377] on div at bounding box center [913, 314] width 220 height 489
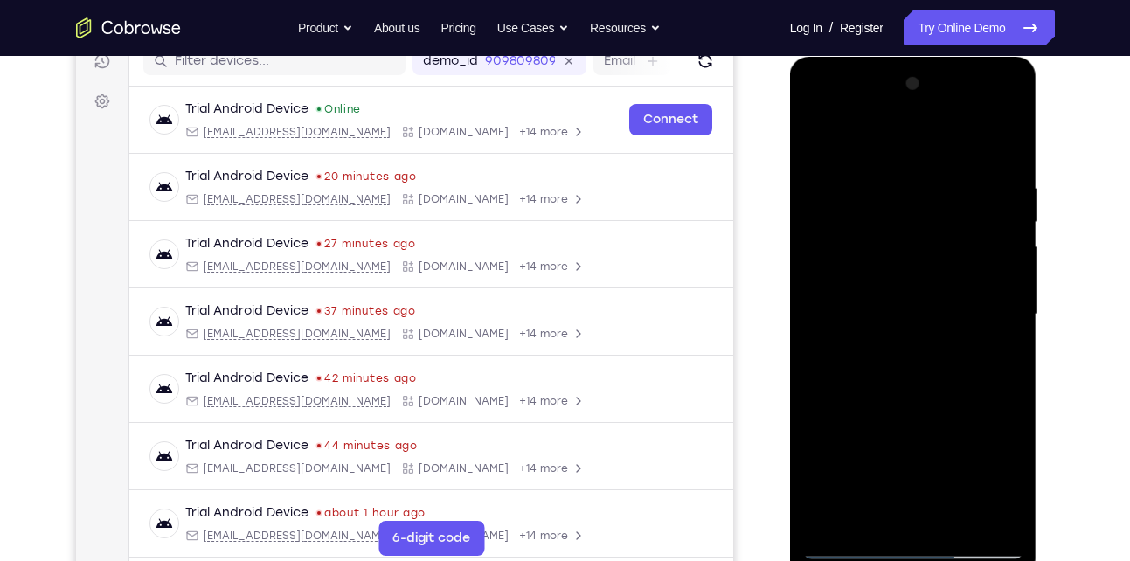
click at [886, 371] on div at bounding box center [913, 314] width 220 height 489
click at [992, 138] on div at bounding box center [913, 314] width 220 height 489
click at [903, 370] on div at bounding box center [913, 314] width 220 height 489
click at [928, 398] on div at bounding box center [913, 314] width 220 height 489
drag, startPoint x: 896, startPoint y: 422, endPoint x: 923, endPoint y: 153, distance: 270.5
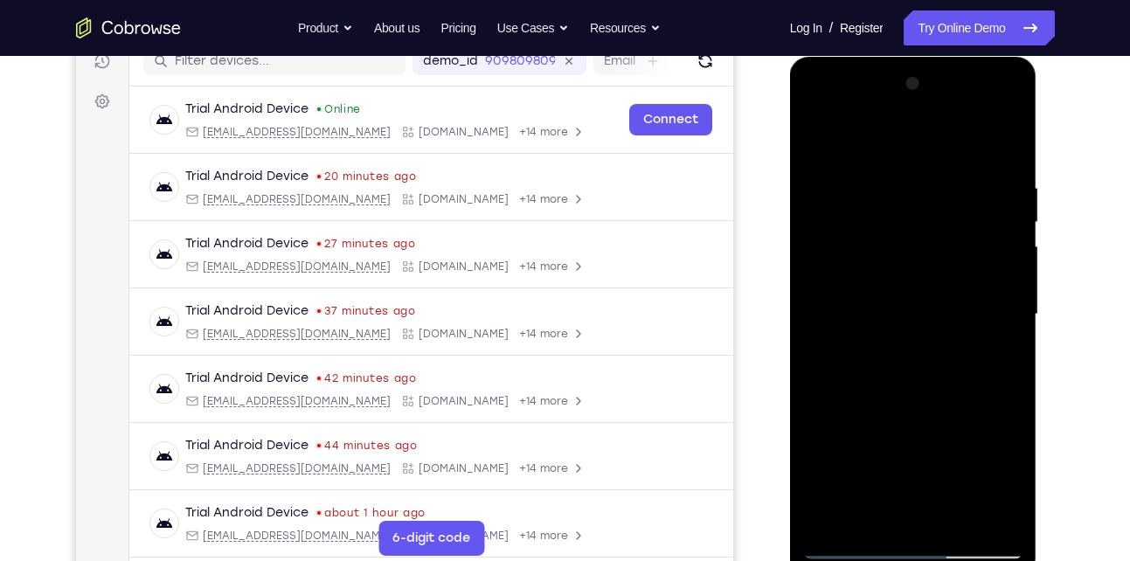
click at [923, 153] on div at bounding box center [913, 314] width 220 height 489
drag, startPoint x: 902, startPoint y: 456, endPoint x: 921, endPoint y: 160, distance: 296.7
click at [921, 160] on div at bounding box center [913, 314] width 220 height 489
click at [957, 521] on div at bounding box center [913, 314] width 220 height 489
click at [908, 406] on div at bounding box center [913, 314] width 220 height 489
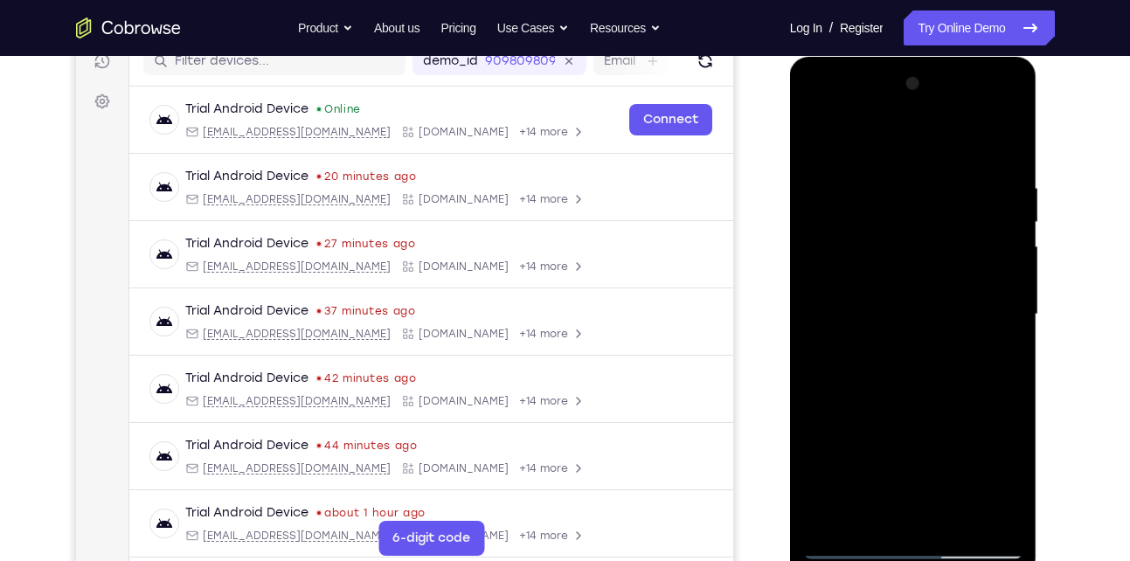
click at [909, 294] on div at bounding box center [913, 314] width 220 height 489
click at [892, 512] on div at bounding box center [913, 314] width 220 height 489
click at [810, 137] on div at bounding box center [913, 314] width 220 height 489
click at [819, 128] on div at bounding box center [913, 314] width 220 height 489
drag, startPoint x: 898, startPoint y: 207, endPoint x: 898, endPoint y: 371, distance: 164.2
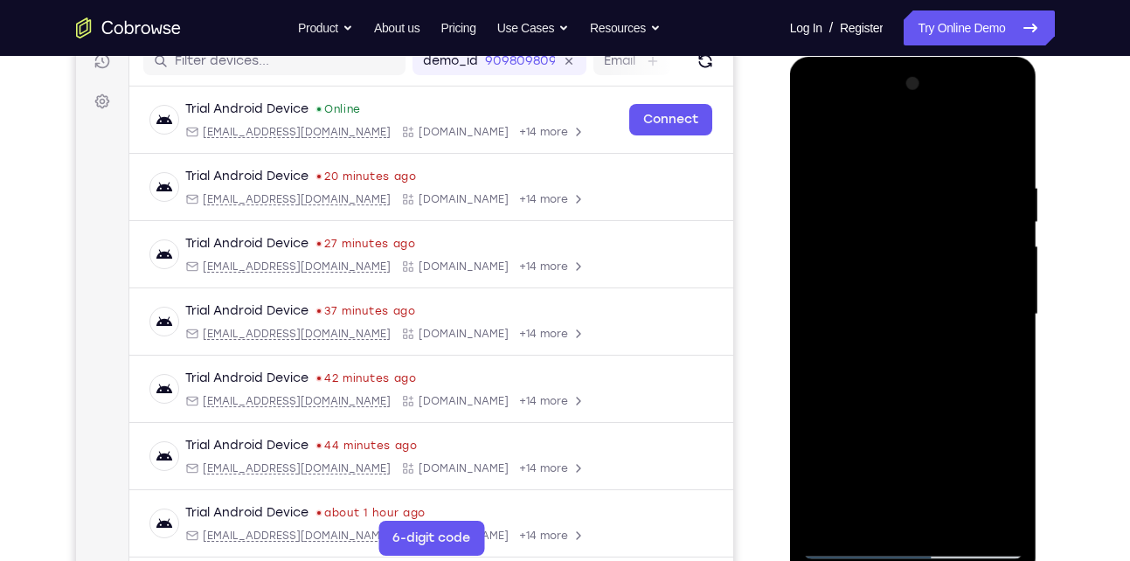
click at [898, 371] on div at bounding box center [913, 314] width 220 height 489
click at [887, 189] on div at bounding box center [913, 314] width 220 height 489
click at [996, 335] on div at bounding box center [913, 314] width 220 height 489
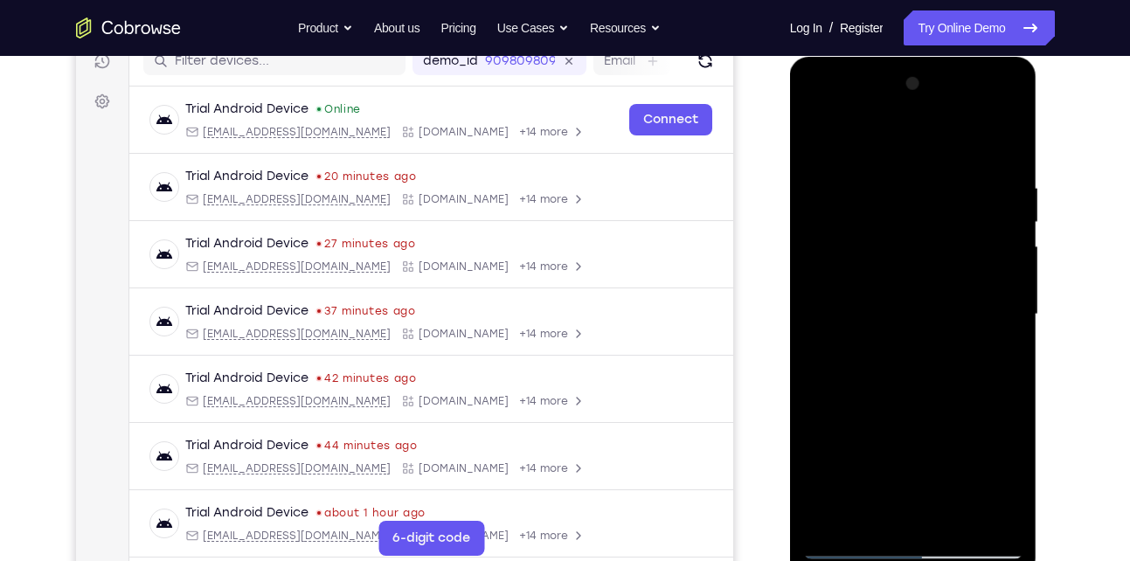
click at [1004, 146] on div at bounding box center [913, 314] width 220 height 489
drag, startPoint x: 921, startPoint y: 382, endPoint x: 952, endPoint y: 46, distance: 337.0
click at [952, 57] on html "Online web based iOS Simulators and Android Emulators. Run iPhone, iPad, Mobile…" at bounding box center [914, 319] width 249 height 524
drag, startPoint x: 893, startPoint y: 437, endPoint x: 909, endPoint y: 298, distance: 139.8
click at [909, 298] on div at bounding box center [913, 314] width 220 height 489
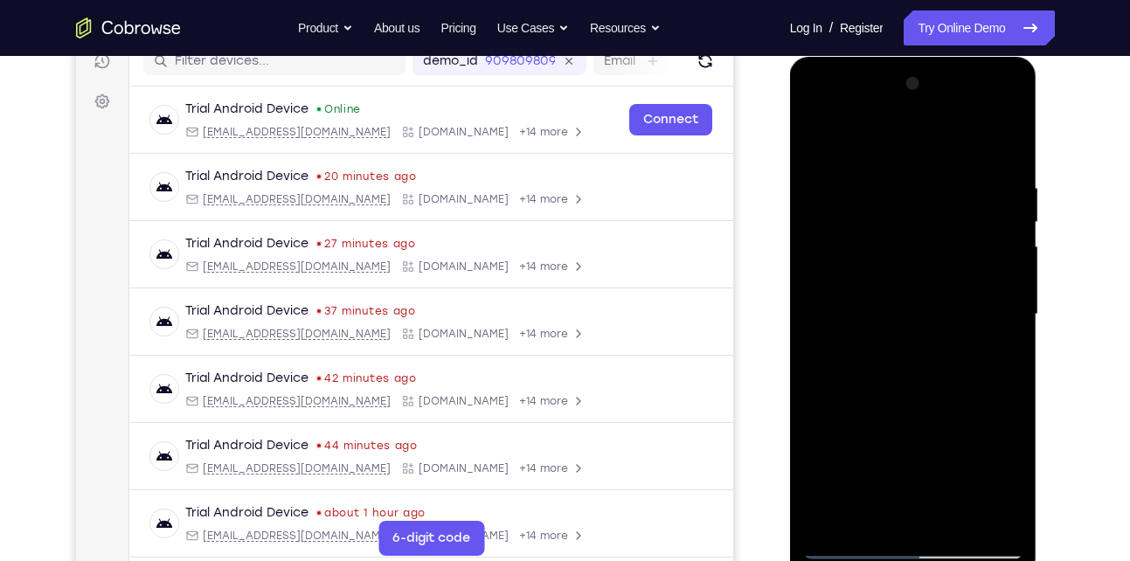
drag, startPoint x: 878, startPoint y: 423, endPoint x: 915, endPoint y: 209, distance: 217.2
click at [915, 209] on div at bounding box center [913, 314] width 220 height 489
drag, startPoint x: 888, startPoint y: 403, endPoint x: 948, endPoint y: 182, distance: 229.1
click at [948, 182] on div at bounding box center [913, 314] width 220 height 489
drag, startPoint x: 896, startPoint y: 430, endPoint x: 929, endPoint y: 274, distance: 159.0
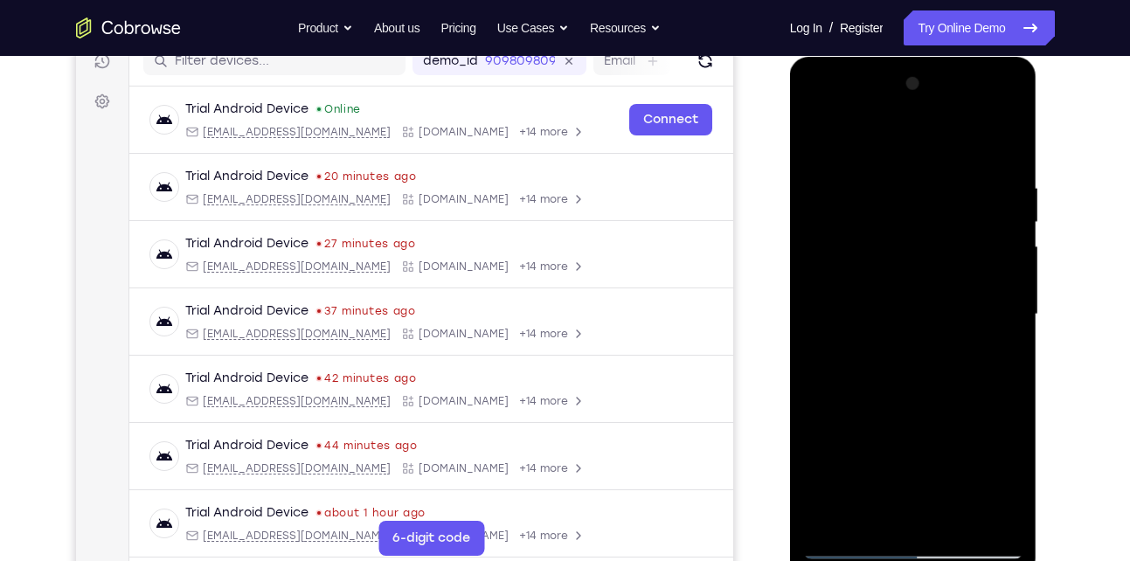
click at [929, 274] on div at bounding box center [913, 314] width 220 height 489
drag, startPoint x: 944, startPoint y: 373, endPoint x: 948, endPoint y: 315, distance: 58.6
click at [948, 315] on div at bounding box center [913, 314] width 220 height 489
drag, startPoint x: 930, startPoint y: 364, endPoint x: 936, endPoint y: 312, distance: 52.8
click at [936, 312] on div at bounding box center [913, 314] width 220 height 489
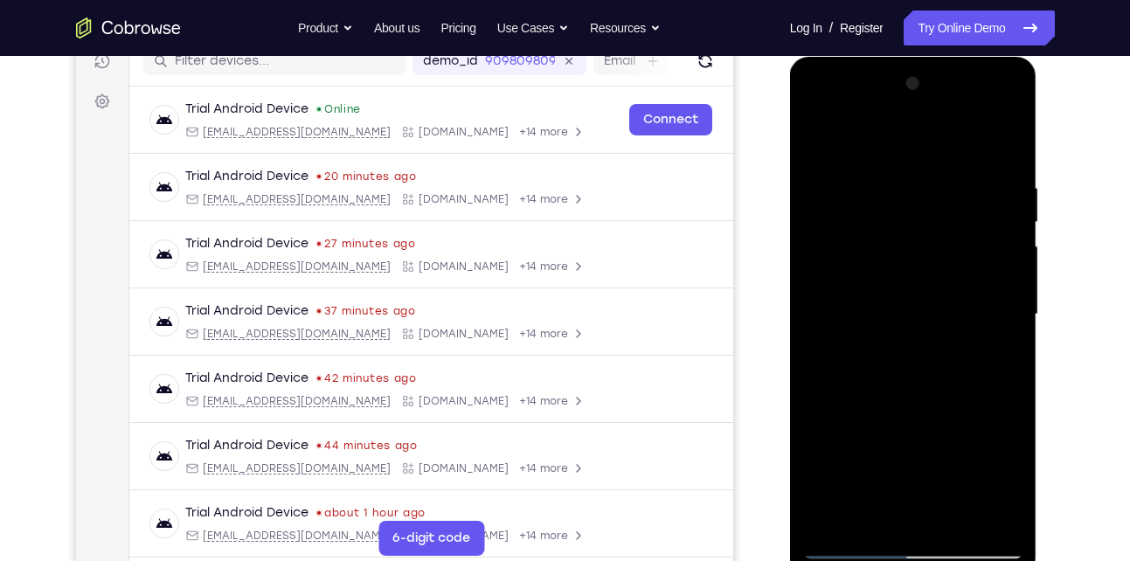
drag, startPoint x: 917, startPoint y: 416, endPoint x: 931, endPoint y: 287, distance: 130.1
click at [931, 287] on div at bounding box center [913, 314] width 220 height 489
drag, startPoint x: 916, startPoint y: 356, endPoint x: 941, endPoint y: 245, distance: 114.5
click at [941, 245] on div at bounding box center [913, 314] width 220 height 489
drag, startPoint x: 916, startPoint y: 391, endPoint x: 919, endPoint y: 233, distance: 157.3
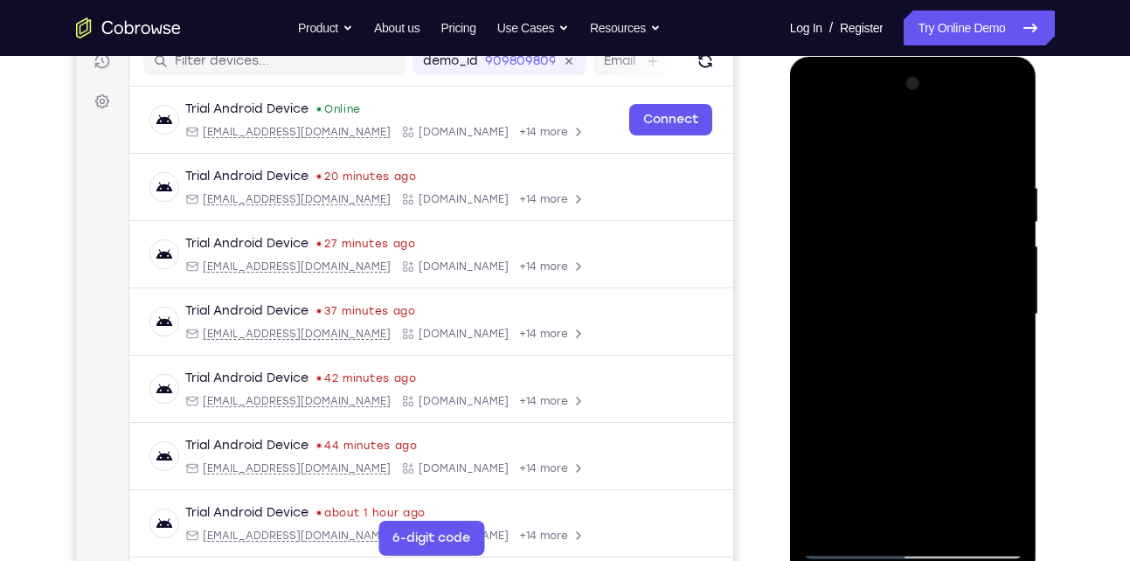
click at [919, 233] on div at bounding box center [913, 314] width 220 height 489
drag, startPoint x: 904, startPoint y: 359, endPoint x: 917, endPoint y: 246, distance: 114.3
click at [917, 246] on div at bounding box center [913, 314] width 220 height 489
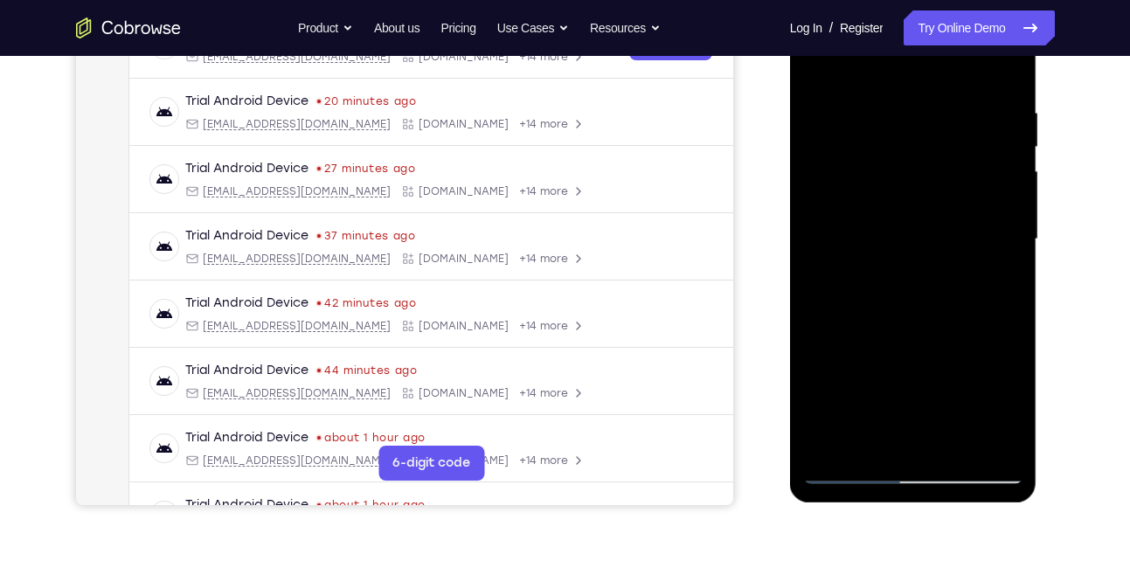
scroll to position [315, 0]
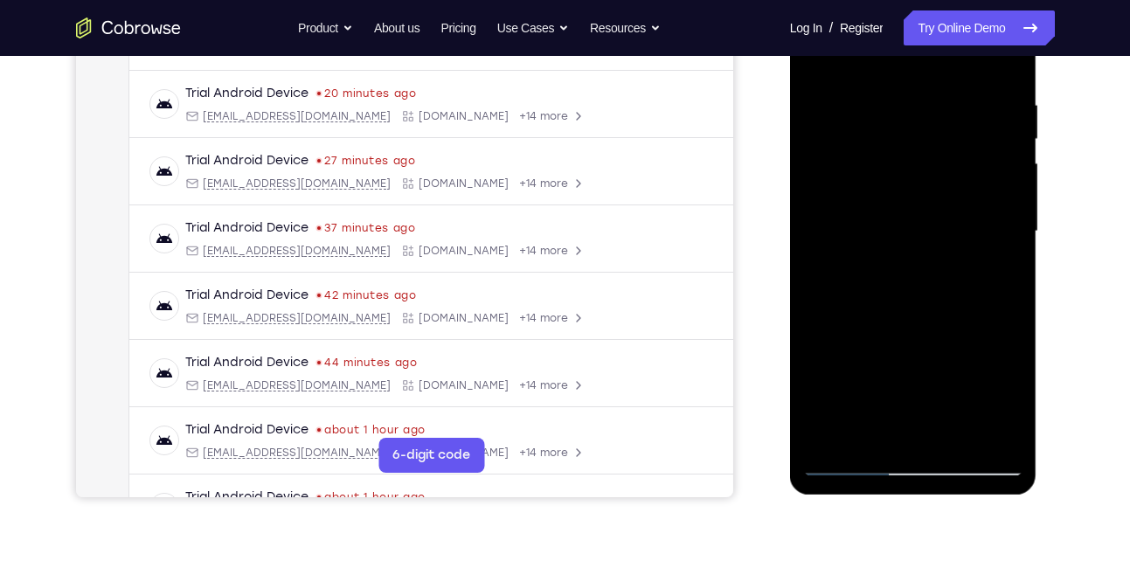
drag, startPoint x: 897, startPoint y: 371, endPoint x: 944, endPoint y: 277, distance: 105.5
click at [944, 277] on div at bounding box center [913, 231] width 220 height 489
drag, startPoint x: 907, startPoint y: 351, endPoint x: 949, endPoint y: 251, distance: 108.9
click at [949, 251] on div at bounding box center [913, 231] width 220 height 489
drag, startPoint x: 911, startPoint y: 328, endPoint x: 924, endPoint y: 304, distance: 27.8
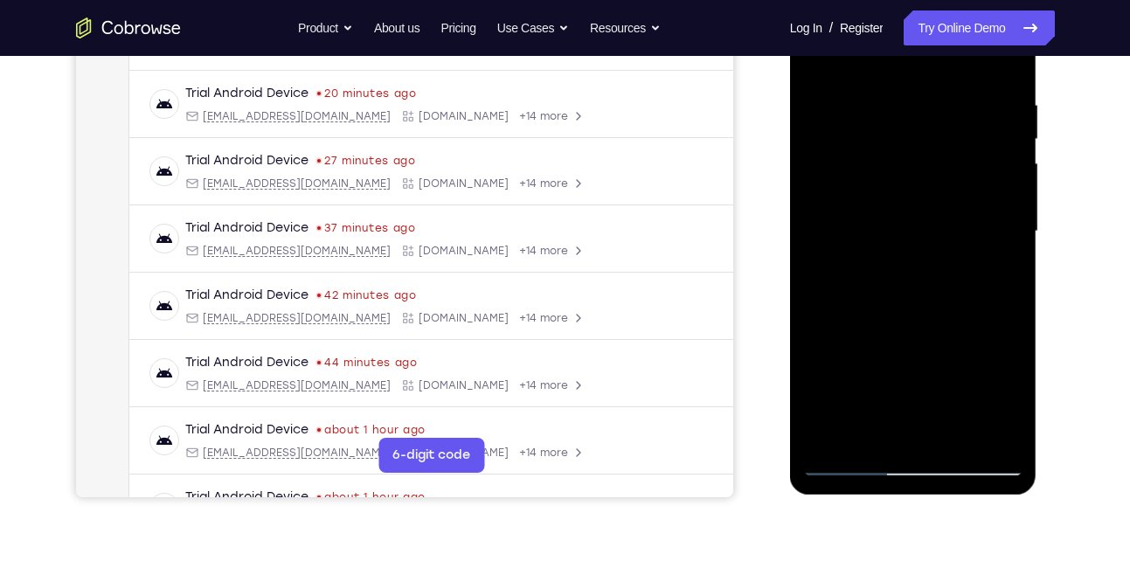
click at [924, 304] on div at bounding box center [913, 231] width 220 height 489
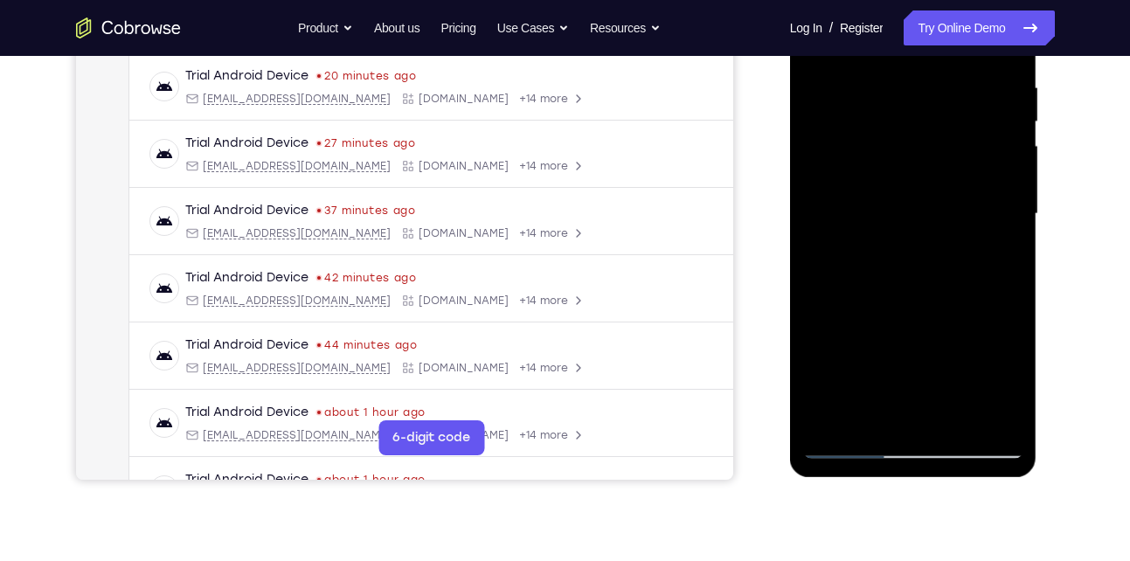
scroll to position [334, 0]
click at [819, 253] on div at bounding box center [913, 213] width 220 height 489
drag, startPoint x: 937, startPoint y: 302, endPoint x: 948, endPoint y: 142, distance: 160.2
click at [948, 142] on div at bounding box center [913, 213] width 220 height 489
drag, startPoint x: 921, startPoint y: 338, endPoint x: 937, endPoint y: 247, distance: 92.2
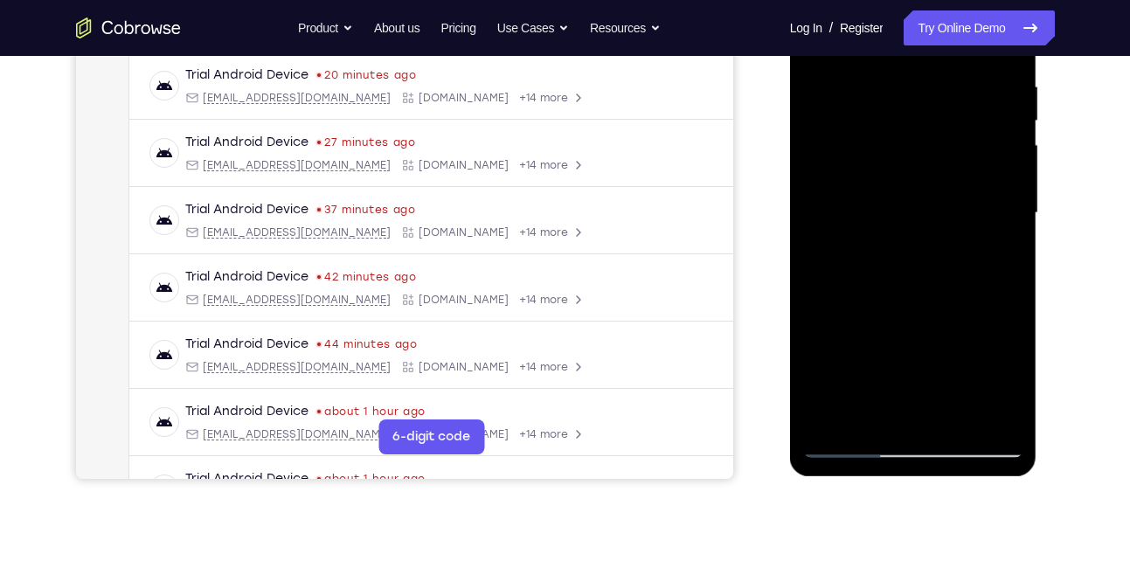
click at [937, 247] on div at bounding box center [913, 213] width 220 height 489
drag, startPoint x: 973, startPoint y: 218, endPoint x: 999, endPoint y: 197, distance: 32.3
click at [999, 197] on div at bounding box center [913, 213] width 220 height 489
drag, startPoint x: 911, startPoint y: 294, endPoint x: 942, endPoint y: 231, distance: 70.7
click at [942, 231] on div at bounding box center [913, 213] width 220 height 489
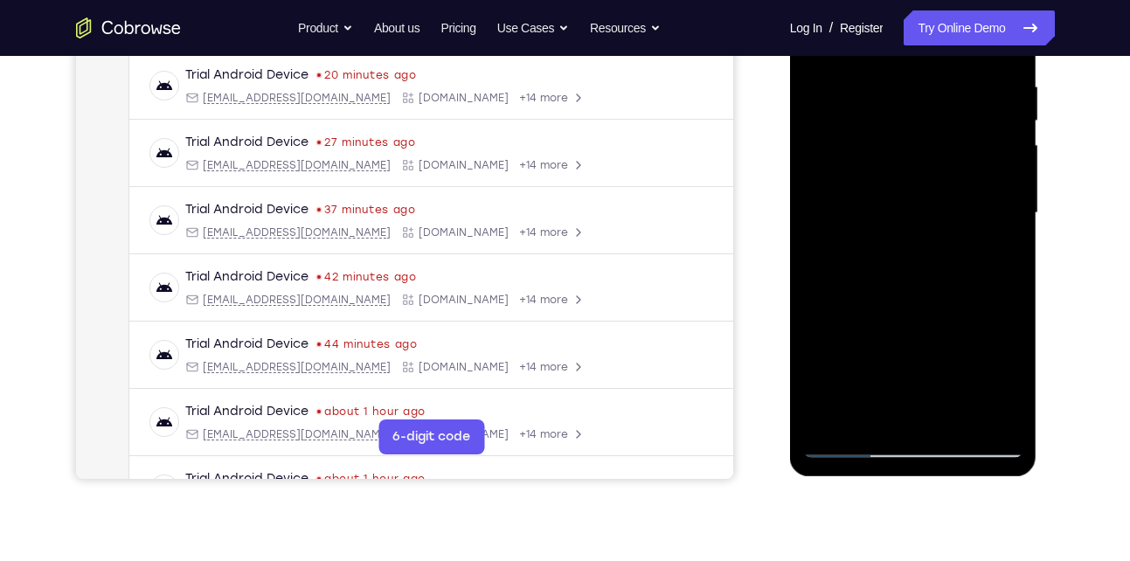
drag, startPoint x: 904, startPoint y: 295, endPoint x: 929, endPoint y: 155, distance: 142.8
click at [929, 155] on div at bounding box center [913, 213] width 220 height 489
drag, startPoint x: 891, startPoint y: 294, endPoint x: 916, endPoint y: 204, distance: 93.5
click at [916, 204] on div at bounding box center [913, 213] width 220 height 489
drag, startPoint x: 902, startPoint y: 326, endPoint x: 915, endPoint y: 277, distance: 50.7
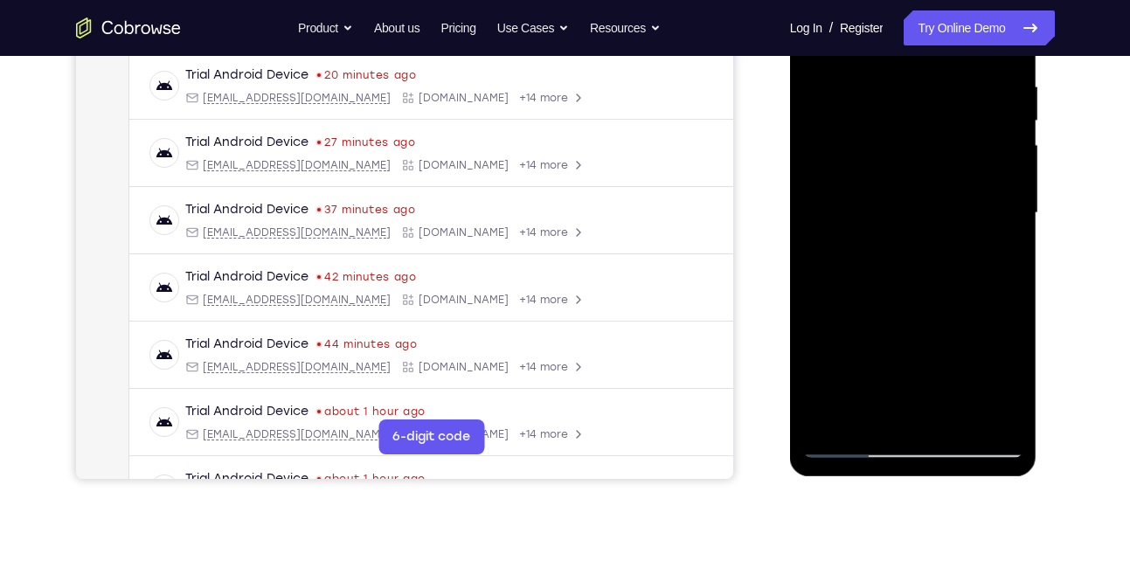
click at [915, 277] on div at bounding box center [913, 213] width 220 height 489
drag, startPoint x: 923, startPoint y: 306, endPoint x: 925, endPoint y: 250, distance: 55.9
click at [925, 250] on div at bounding box center [913, 213] width 220 height 489
drag, startPoint x: 913, startPoint y: 273, endPoint x: 937, endPoint y: 186, distance: 89.7
click at [937, 186] on div at bounding box center [913, 213] width 220 height 489
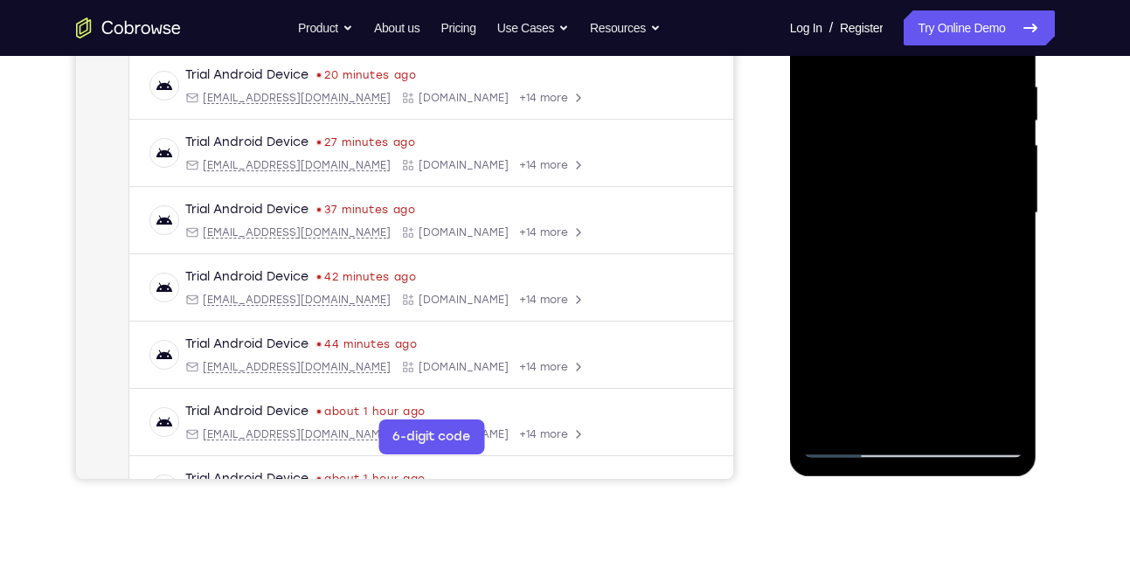
drag, startPoint x: 897, startPoint y: 322, endPoint x: 930, endPoint y: 166, distance: 159.9
click at [930, 166] on div at bounding box center [913, 213] width 220 height 489
drag, startPoint x: 897, startPoint y: 303, endPoint x: 915, endPoint y: 195, distance: 109.7
click at [915, 195] on div at bounding box center [913, 213] width 220 height 489
click at [1011, 228] on div at bounding box center [913, 213] width 220 height 489
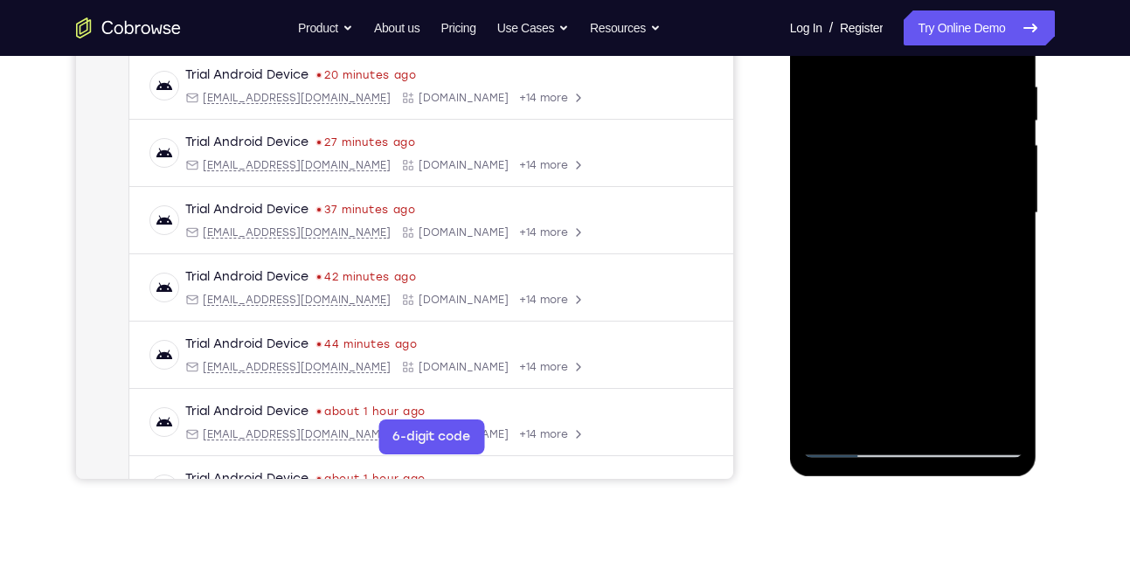
click at [1011, 228] on div at bounding box center [913, 213] width 220 height 489
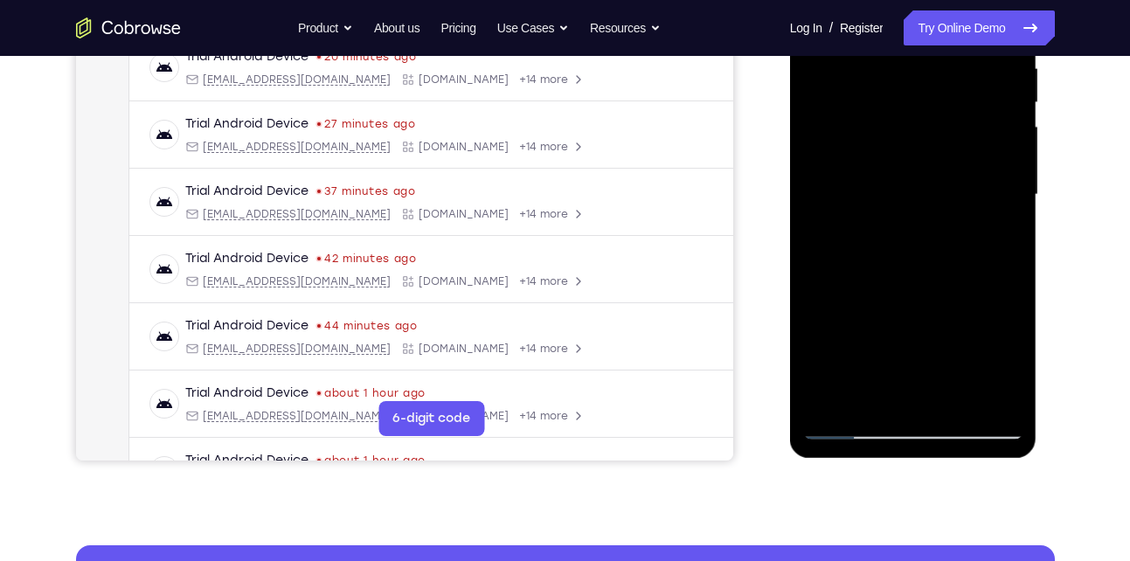
scroll to position [353, 0]
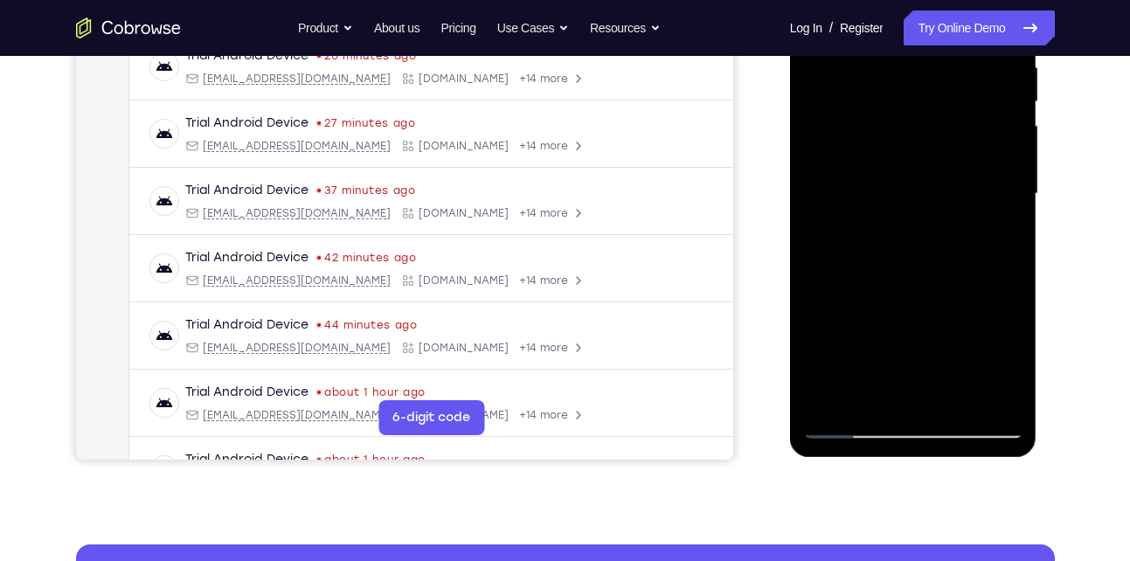
click at [1003, 209] on div at bounding box center [913, 193] width 220 height 489
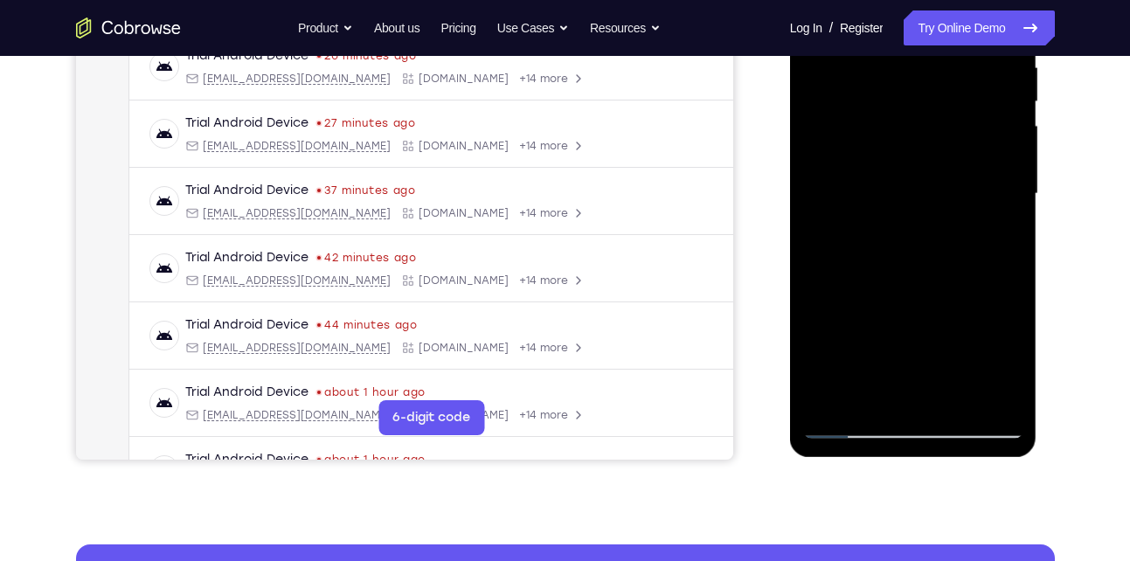
click at [1003, 209] on div at bounding box center [913, 193] width 220 height 489
drag, startPoint x: 909, startPoint y: 279, endPoint x: 944, endPoint y: 81, distance: 200.4
click at [944, 81] on div at bounding box center [913, 193] width 220 height 489
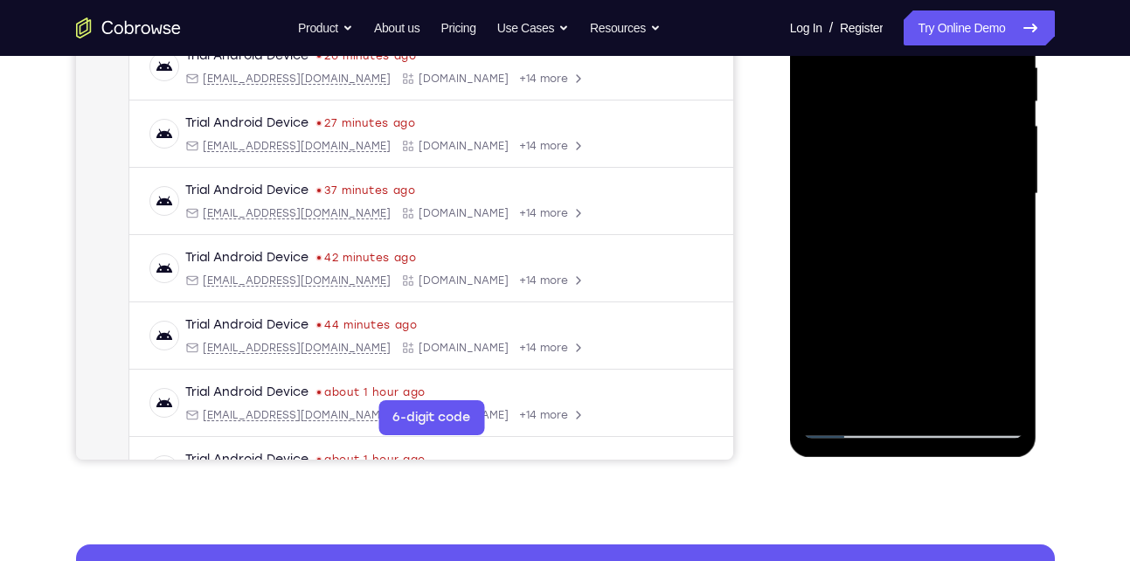
drag, startPoint x: 871, startPoint y: 308, endPoint x: 909, endPoint y: 187, distance: 127.4
click at [909, 187] on div at bounding box center [913, 193] width 220 height 489
drag, startPoint x: 880, startPoint y: 285, endPoint x: 897, endPoint y: 225, distance: 61.9
click at [897, 225] on div at bounding box center [913, 193] width 220 height 489
drag, startPoint x: 881, startPoint y: 320, endPoint x: 907, endPoint y: 252, distance: 72.2
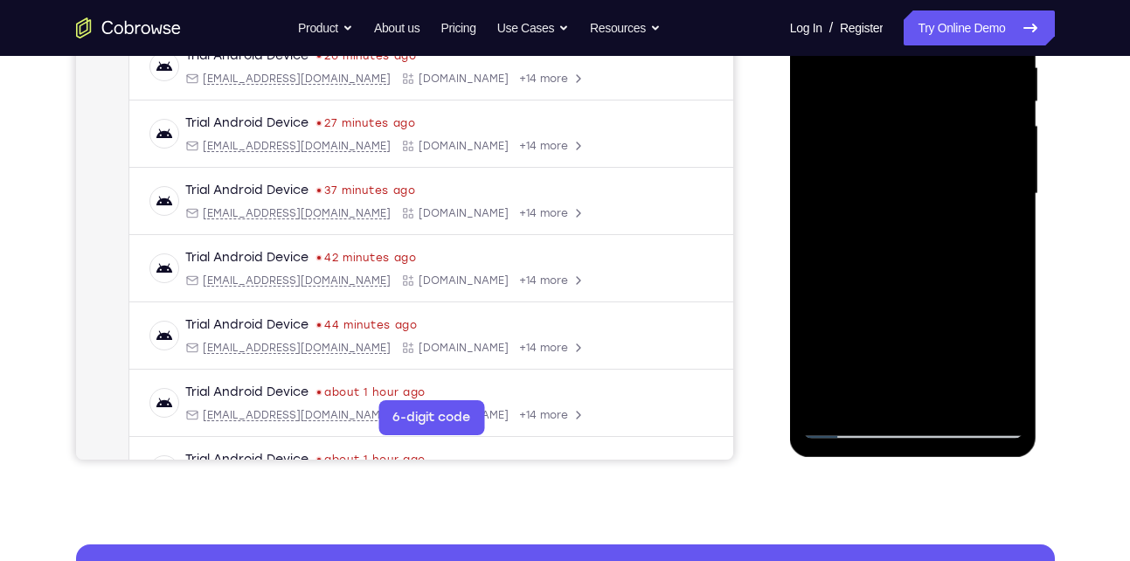
click at [907, 252] on div at bounding box center [913, 193] width 220 height 489
drag, startPoint x: 915, startPoint y: 285, endPoint x: 939, endPoint y: 216, distance: 73.2
click at [939, 216] on div at bounding box center [913, 193] width 220 height 489
drag, startPoint x: 917, startPoint y: 285, endPoint x: 958, endPoint y: 204, distance: 91.0
click at [958, 204] on div at bounding box center [913, 193] width 220 height 489
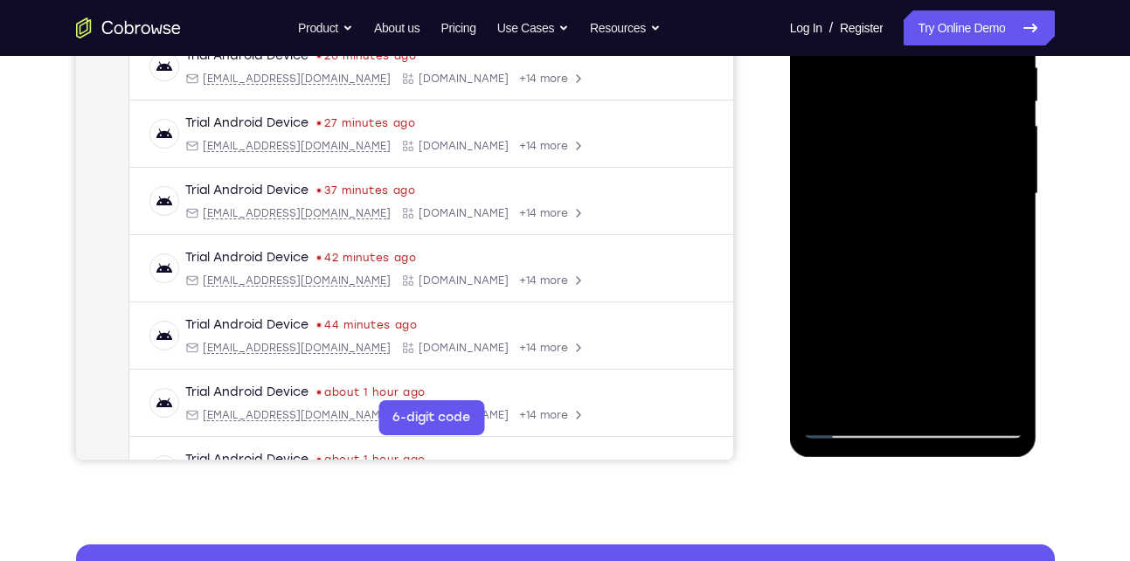
drag, startPoint x: 915, startPoint y: 304, endPoint x: 953, endPoint y: 169, distance: 140.8
click at [953, 169] on div at bounding box center [913, 193] width 220 height 489
drag, startPoint x: 924, startPoint y: 292, endPoint x: 943, endPoint y: 265, distance: 32.7
click at [943, 265] on div at bounding box center [913, 193] width 220 height 489
drag, startPoint x: 918, startPoint y: 298, endPoint x: 969, endPoint y: 179, distance: 129.2
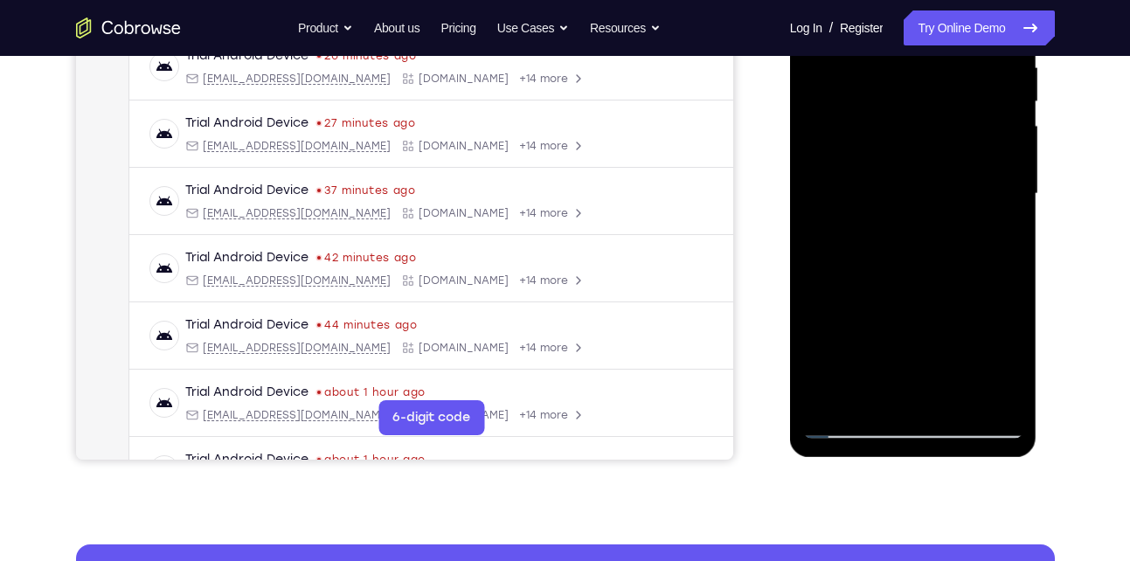
click at [969, 179] on div at bounding box center [913, 193] width 220 height 489
drag, startPoint x: 882, startPoint y: 357, endPoint x: 925, endPoint y: 253, distance: 112.8
click at [925, 253] on div at bounding box center [913, 193] width 220 height 489
drag, startPoint x: 893, startPoint y: 343, endPoint x: 938, endPoint y: 211, distance: 139.5
click at [938, 211] on div at bounding box center [913, 193] width 220 height 489
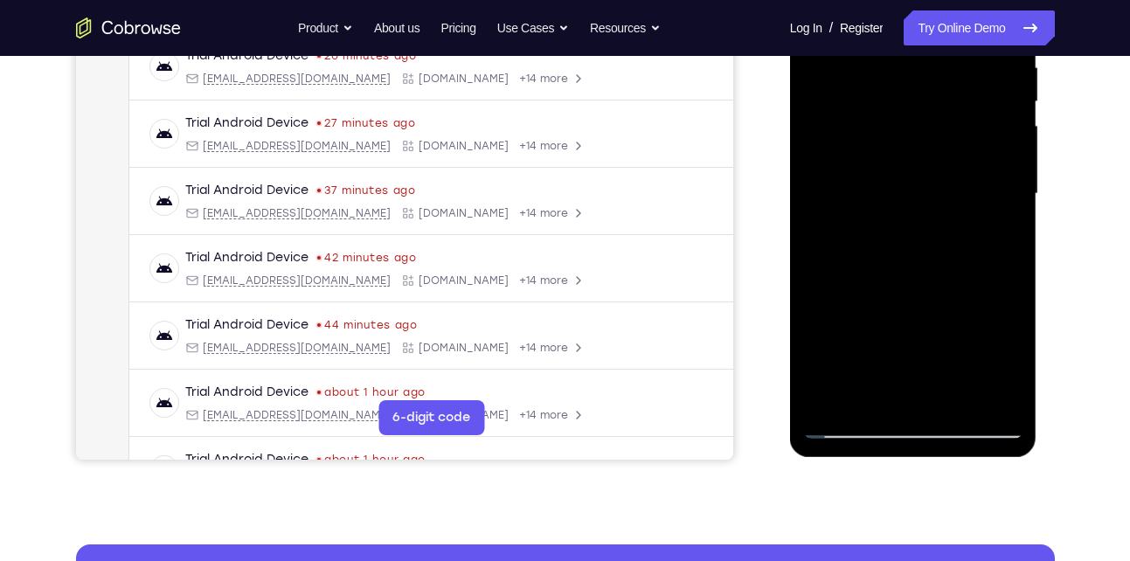
drag, startPoint x: 888, startPoint y: 305, endPoint x: 926, endPoint y: 220, distance: 93.1
click at [926, 220] on div at bounding box center [913, 193] width 220 height 489
drag, startPoint x: 883, startPoint y: 320, endPoint x: 966, endPoint y: 134, distance: 203.8
click at [966, 134] on div at bounding box center [913, 193] width 220 height 489
drag, startPoint x: 922, startPoint y: 271, endPoint x: 962, endPoint y: 128, distance: 148.8
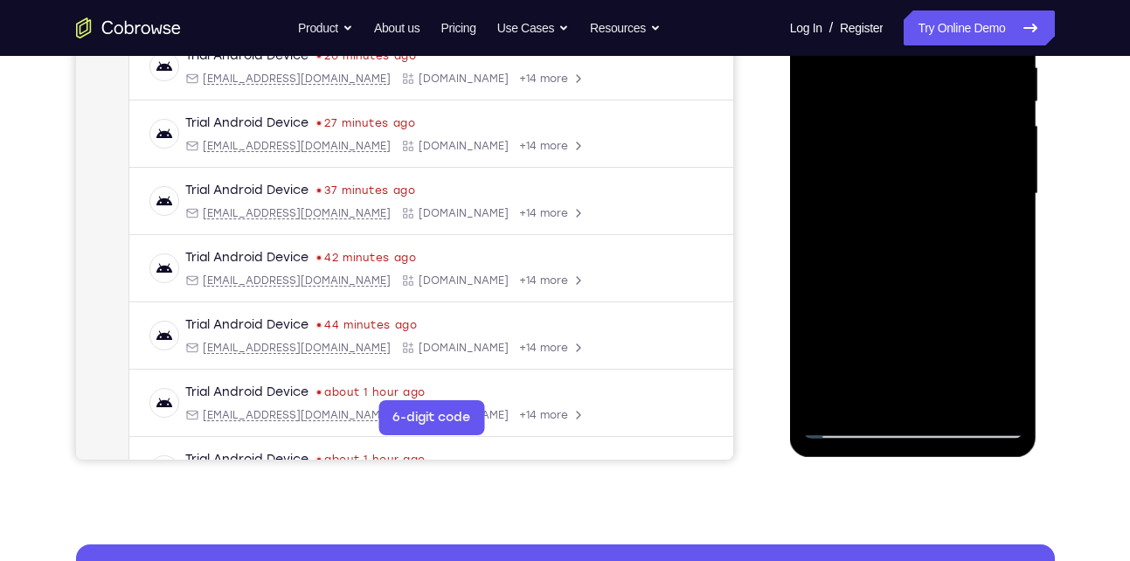
click at [962, 128] on div at bounding box center [913, 193] width 220 height 489
drag, startPoint x: 913, startPoint y: 281, endPoint x: 960, endPoint y: 144, distance: 145.1
click at [960, 144] on div at bounding box center [913, 193] width 220 height 489
drag, startPoint x: 909, startPoint y: 288, endPoint x: 952, endPoint y: 154, distance: 141.2
click at [952, 154] on div at bounding box center [913, 193] width 220 height 489
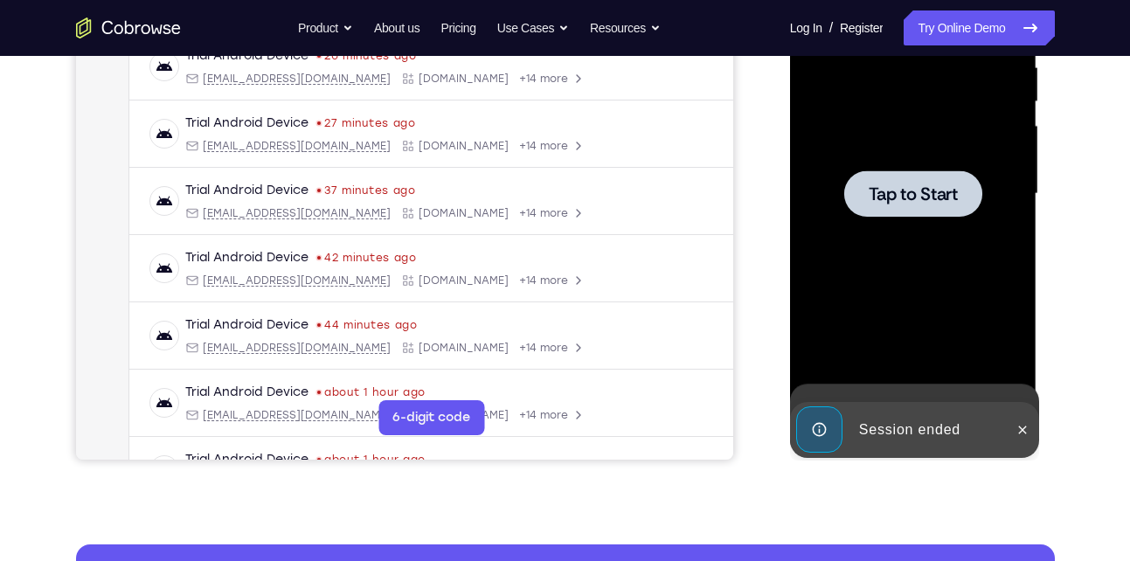
drag, startPoint x: 914, startPoint y: 273, endPoint x: 937, endPoint y: 218, distance: 59.5
click at [937, 218] on div at bounding box center [913, 193] width 220 height 489
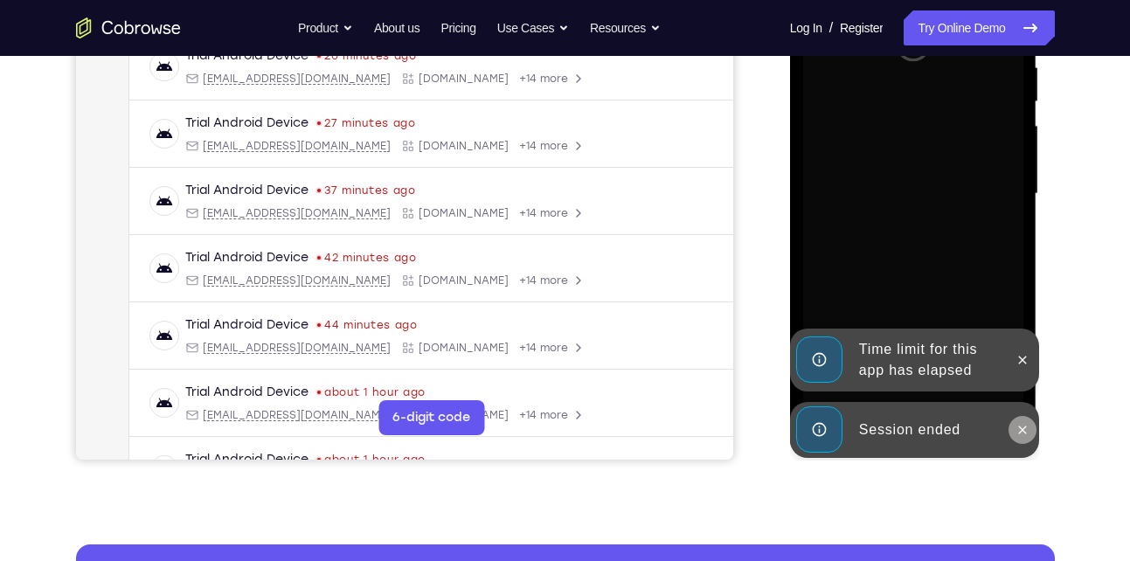
click at [1021, 425] on icon at bounding box center [1022, 430] width 14 height 14
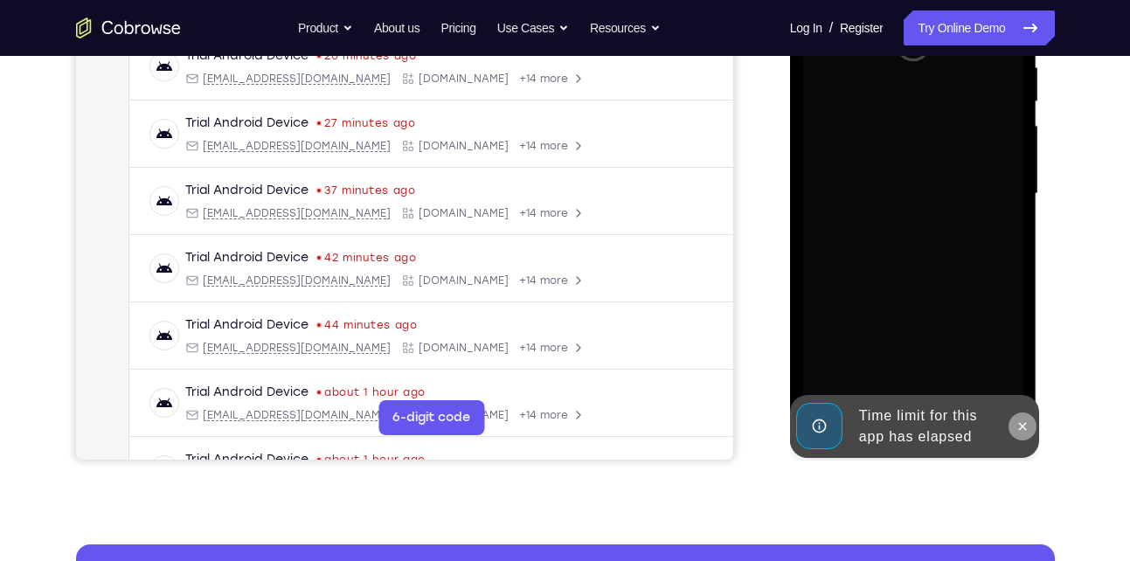
click at [1020, 362] on div "Online web based iOS Simulators and Android Emulators. Run iPhone, iPad, Mobile…" at bounding box center [914, 198] width 249 height 524
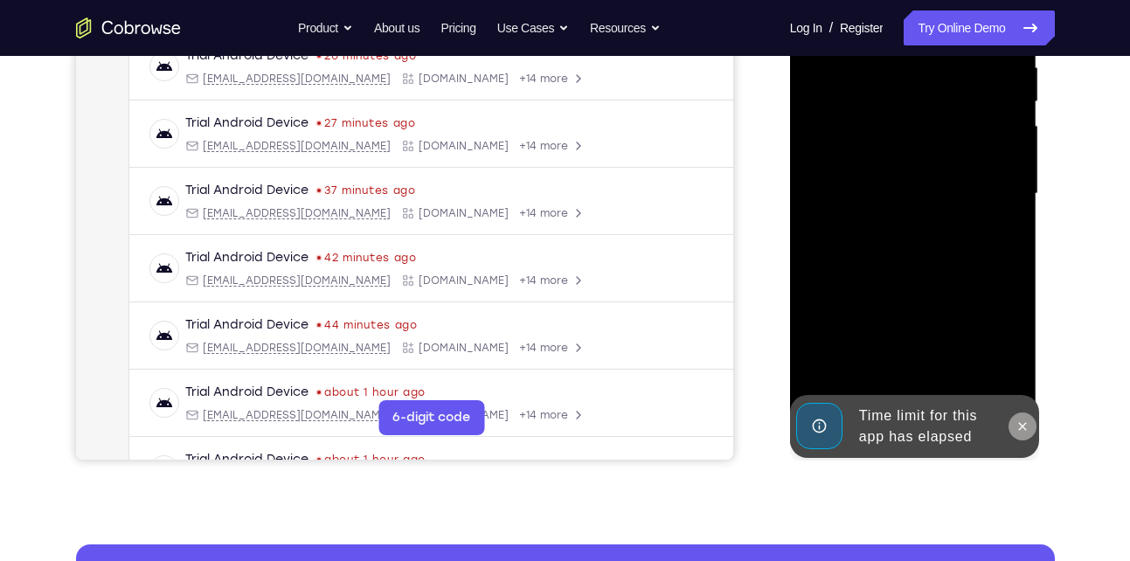
click at [1012, 420] on button at bounding box center [1022, 426] width 28 height 28
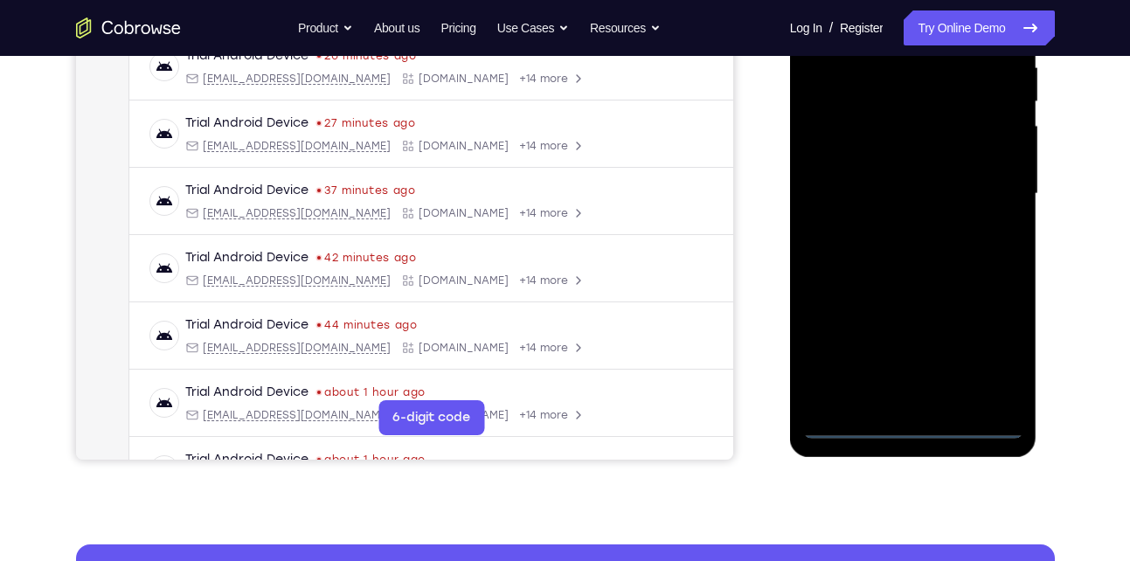
click at [858, 418] on div at bounding box center [913, 193] width 220 height 489
click at [850, 426] on div at bounding box center [913, 193] width 220 height 489
click at [907, 425] on div at bounding box center [913, 193] width 220 height 489
click at [997, 353] on div at bounding box center [913, 193] width 220 height 489
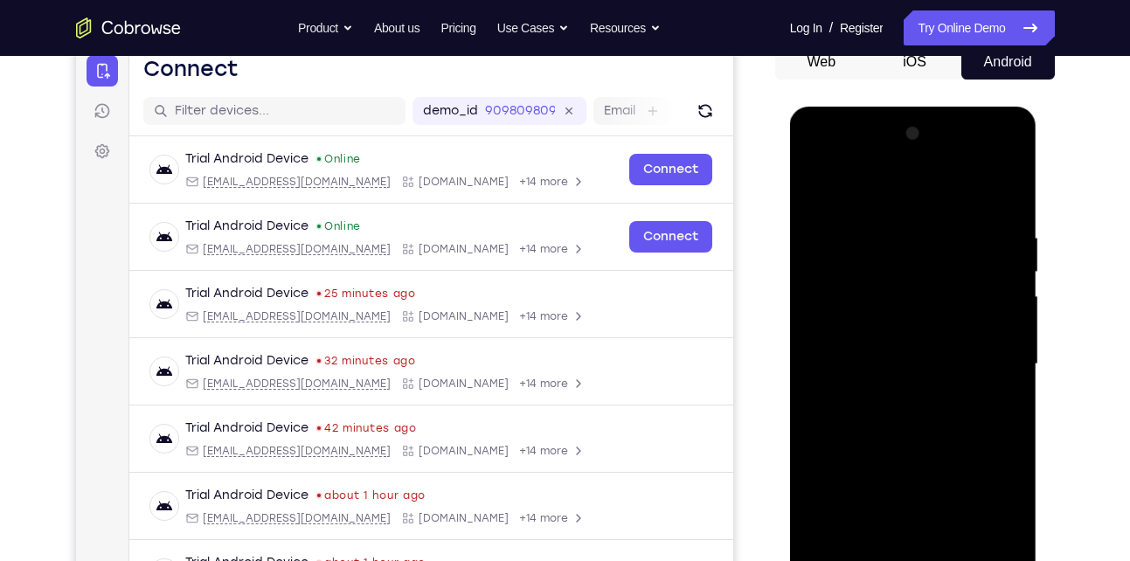
scroll to position [182, 0]
click at [850, 197] on div at bounding box center [913, 365] width 220 height 489
click at [985, 370] on div at bounding box center [913, 365] width 220 height 489
click at [900, 397] on div at bounding box center [913, 365] width 220 height 489
click at [918, 346] on div at bounding box center [913, 365] width 220 height 489
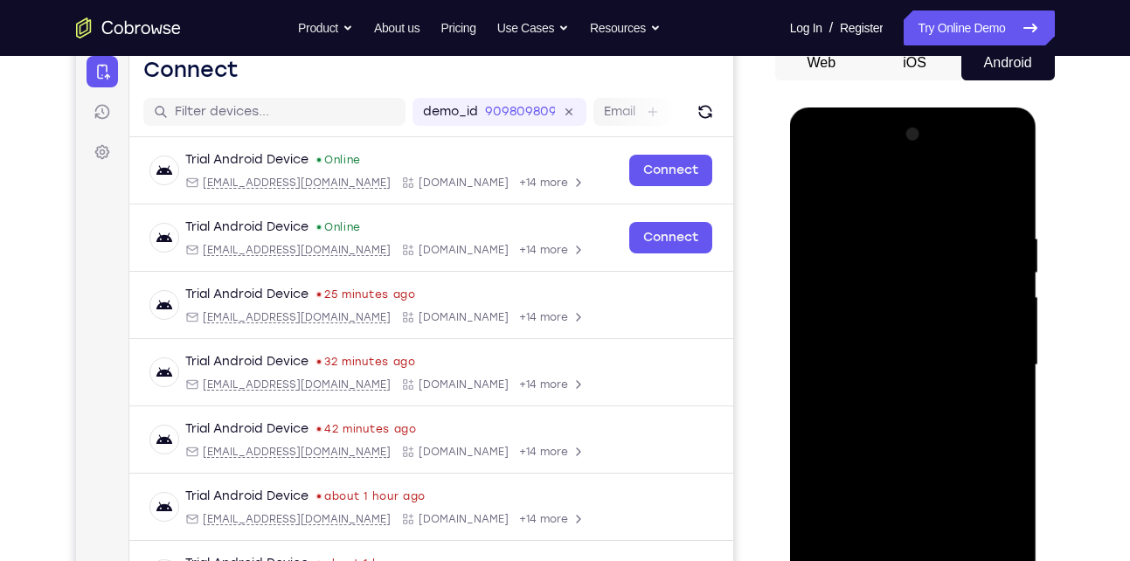
click at [888, 328] on div at bounding box center [913, 365] width 220 height 489
click at [889, 363] on div at bounding box center [913, 365] width 220 height 489
drag, startPoint x: 884, startPoint y: 389, endPoint x: 906, endPoint y: 292, distance: 99.4
click at [906, 292] on div at bounding box center [913, 365] width 220 height 489
click at [923, 411] on div at bounding box center [913, 365] width 220 height 489
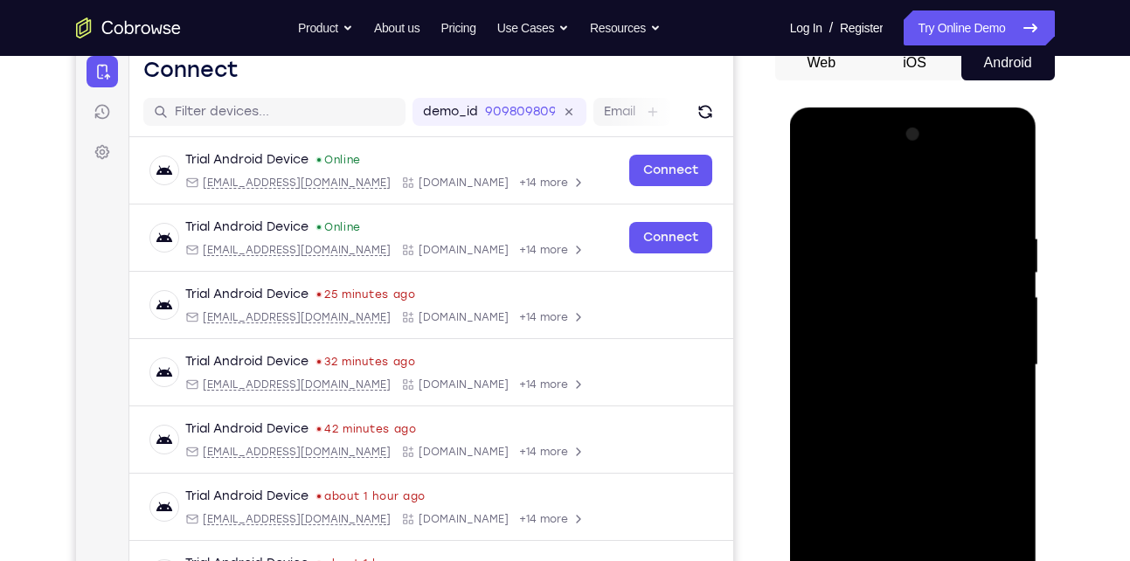
drag, startPoint x: 848, startPoint y: 369, endPoint x: 891, endPoint y: 237, distance: 138.7
click at [891, 237] on div at bounding box center [913, 365] width 220 height 489
click at [1013, 315] on div at bounding box center [913, 365] width 220 height 489
drag, startPoint x: 924, startPoint y: 354, endPoint x: 957, endPoint y: 204, distance: 153.7
click at [957, 204] on div at bounding box center [913, 365] width 220 height 489
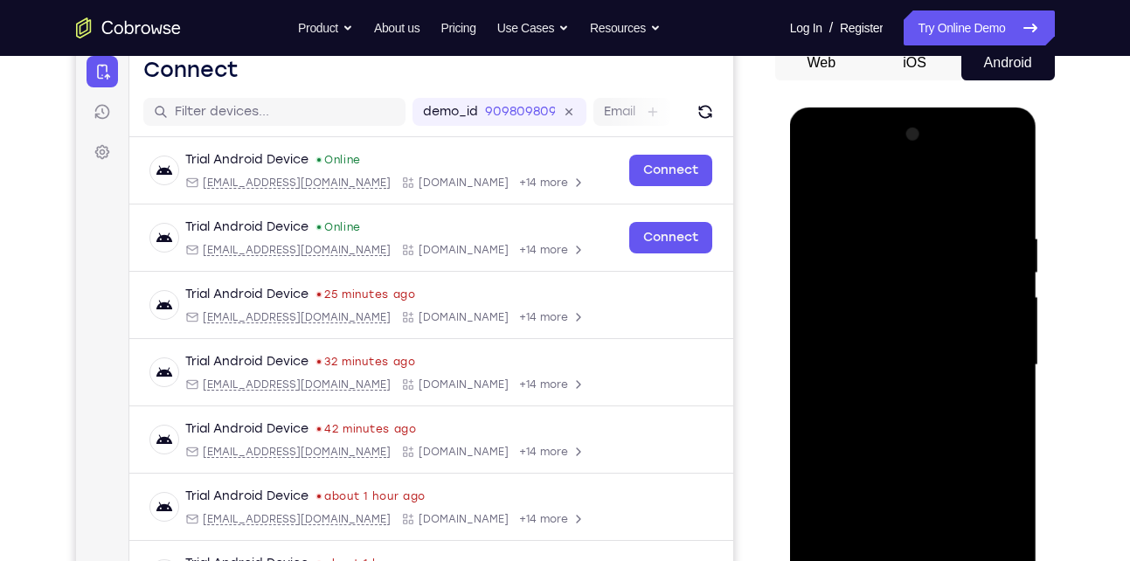
drag, startPoint x: 896, startPoint y: 425, endPoint x: 913, endPoint y: 271, distance: 154.8
click at [913, 271] on div at bounding box center [913, 365] width 220 height 489
click at [988, 186] on div at bounding box center [913, 365] width 220 height 489
drag, startPoint x: 924, startPoint y: 358, endPoint x: 940, endPoint y: 218, distance: 141.5
click at [940, 218] on div at bounding box center [913, 365] width 220 height 489
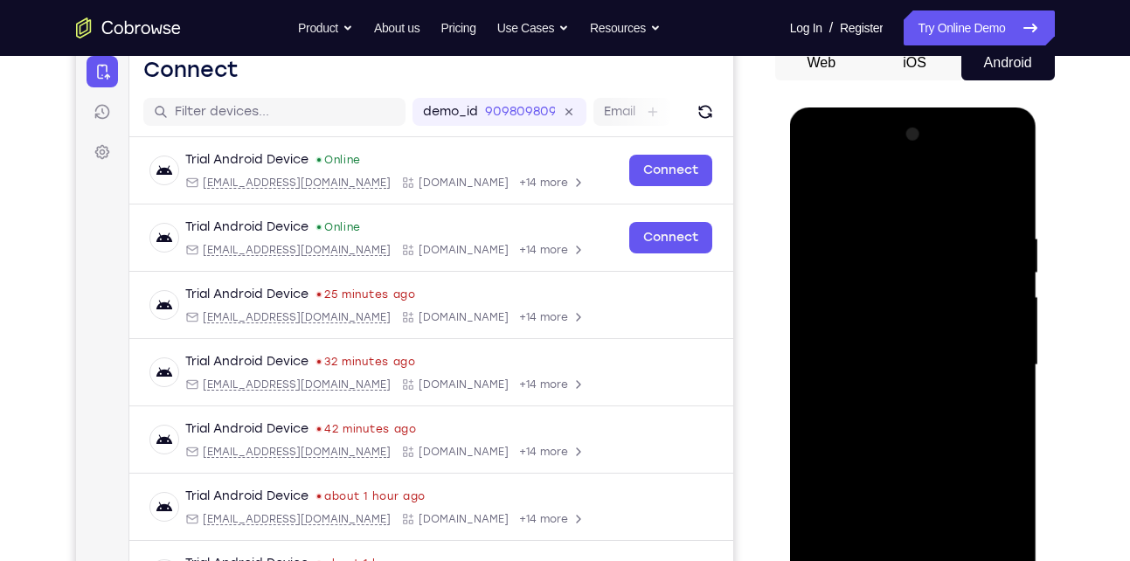
drag, startPoint x: 904, startPoint y: 359, endPoint x: 917, endPoint y: 217, distance: 143.0
click at [917, 217] on div at bounding box center [913, 365] width 220 height 489
drag, startPoint x: 899, startPoint y: 346, endPoint x: 927, endPoint y: 246, distance: 104.3
click at [927, 246] on div at bounding box center [913, 365] width 220 height 489
drag, startPoint x: 914, startPoint y: 411, endPoint x: 939, endPoint y: 237, distance: 175.7
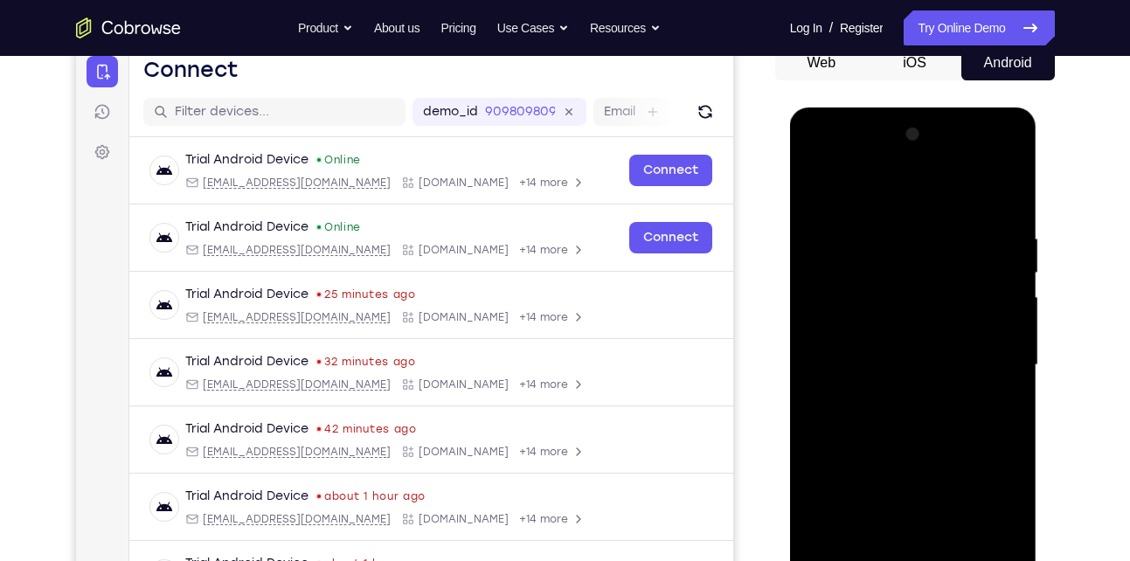
click at [939, 237] on div at bounding box center [913, 365] width 220 height 489
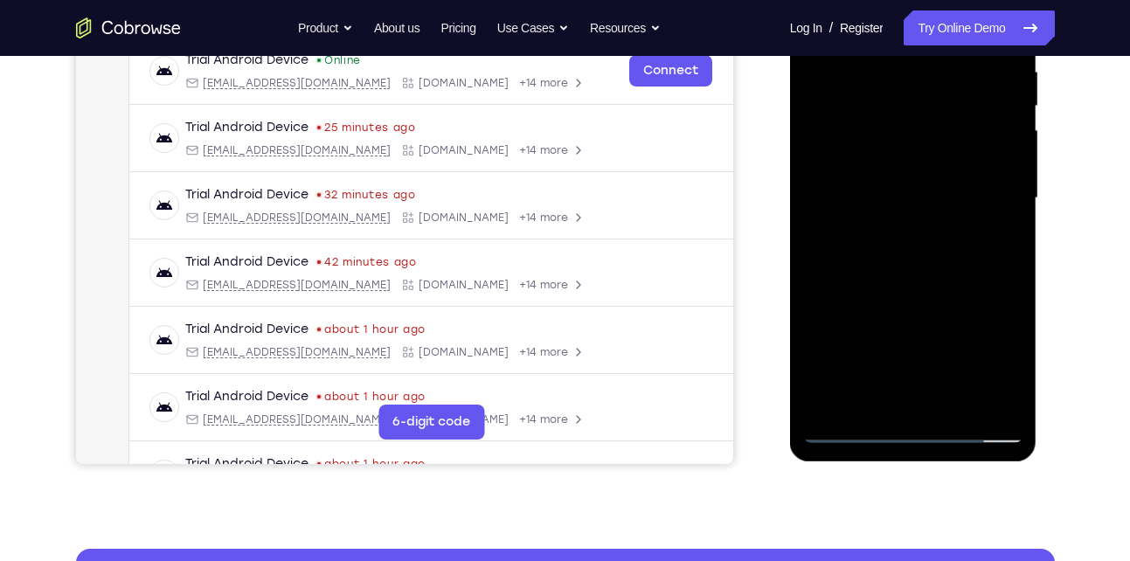
scroll to position [349, 0]
click at [956, 406] on div at bounding box center [913, 197] width 220 height 489
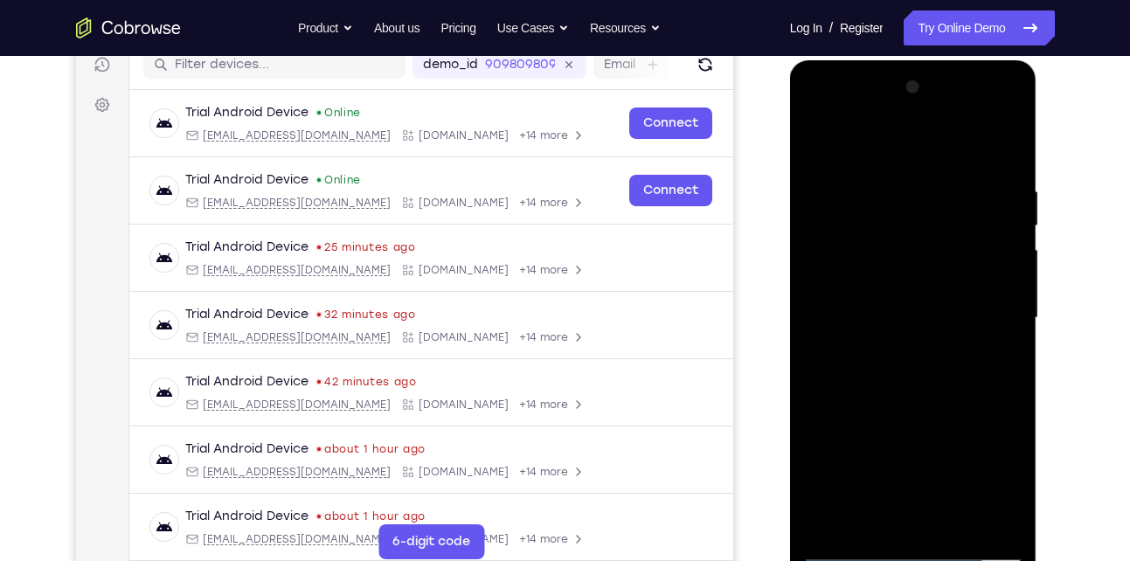
scroll to position [223, 0]
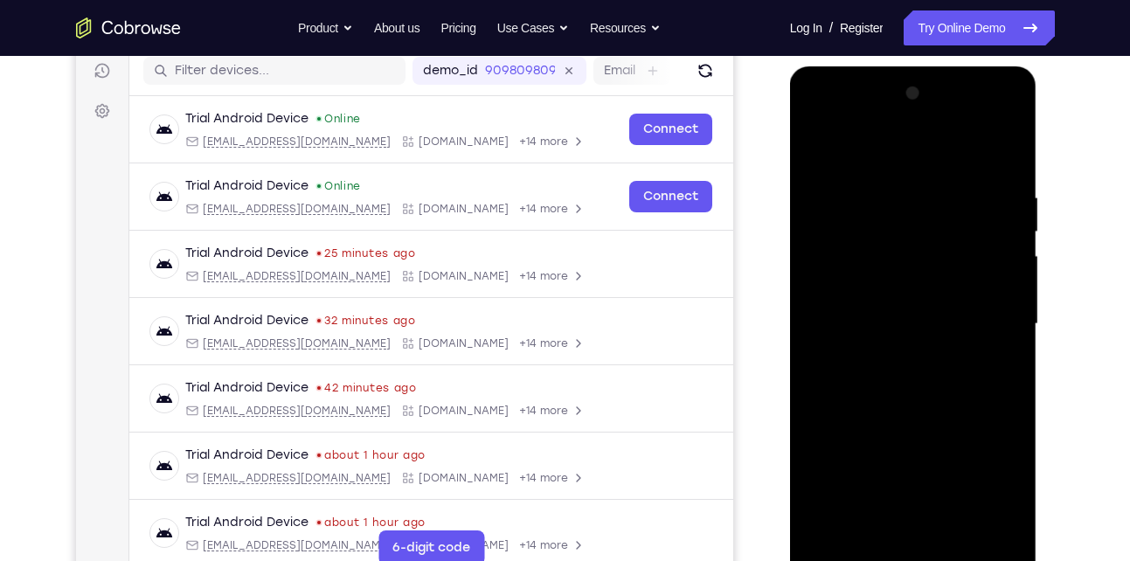
click at [896, 411] on div at bounding box center [913, 324] width 220 height 489
drag, startPoint x: 907, startPoint y: 314, endPoint x: 932, endPoint y: 238, distance: 80.1
click at [932, 238] on div at bounding box center [913, 324] width 220 height 489
drag, startPoint x: 885, startPoint y: 358, endPoint x: 904, endPoint y: 274, distance: 86.0
click at [904, 274] on div at bounding box center [913, 324] width 220 height 489
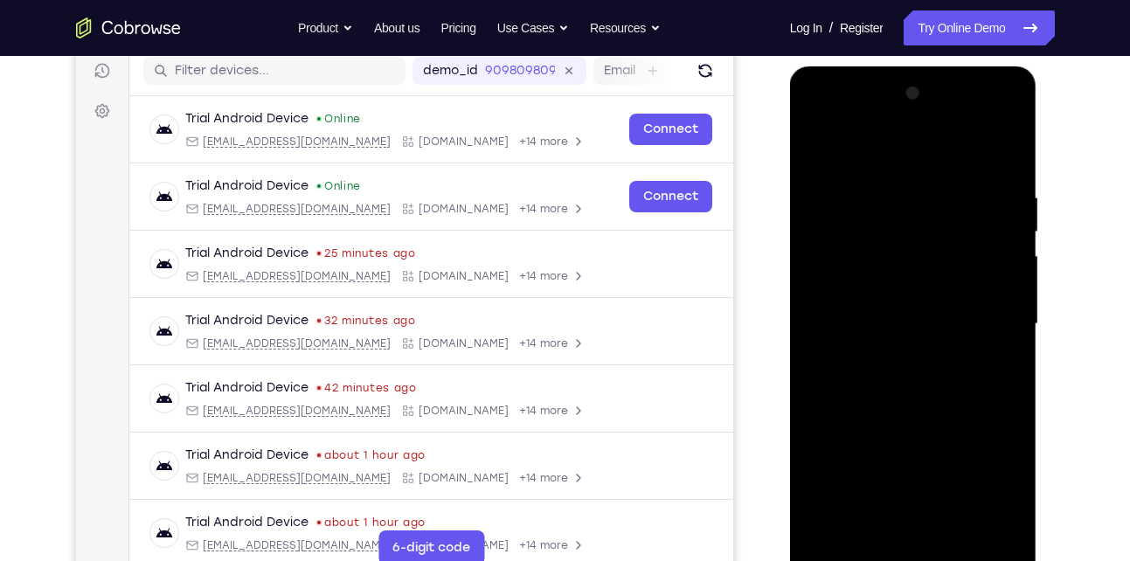
drag, startPoint x: 880, startPoint y: 326, endPoint x: 856, endPoint y: 428, distance: 104.9
click at [856, 428] on div at bounding box center [913, 324] width 220 height 489
click at [855, 352] on div at bounding box center [913, 324] width 220 height 489
click at [875, 145] on div at bounding box center [913, 324] width 220 height 489
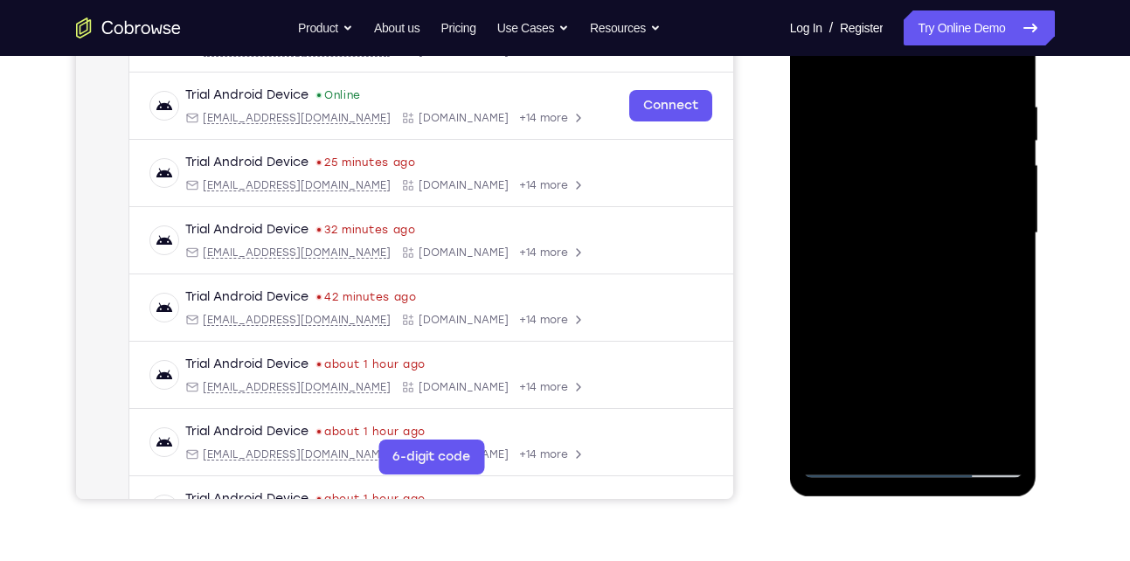
scroll to position [315, 0]
drag, startPoint x: 917, startPoint y: 371, endPoint x: 948, endPoint y: 271, distance: 105.0
click at [948, 271] on div at bounding box center [913, 232] width 220 height 489
drag, startPoint x: 894, startPoint y: 371, endPoint x: 917, endPoint y: 260, distance: 113.4
click at [917, 260] on div at bounding box center [913, 232] width 220 height 489
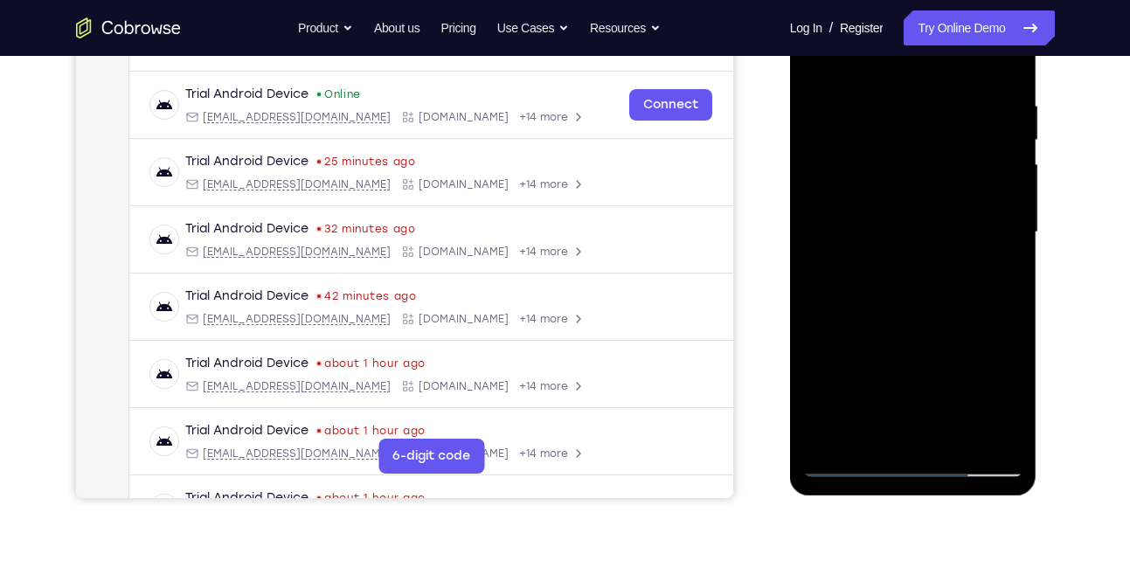
click at [984, 322] on div at bounding box center [913, 232] width 220 height 489
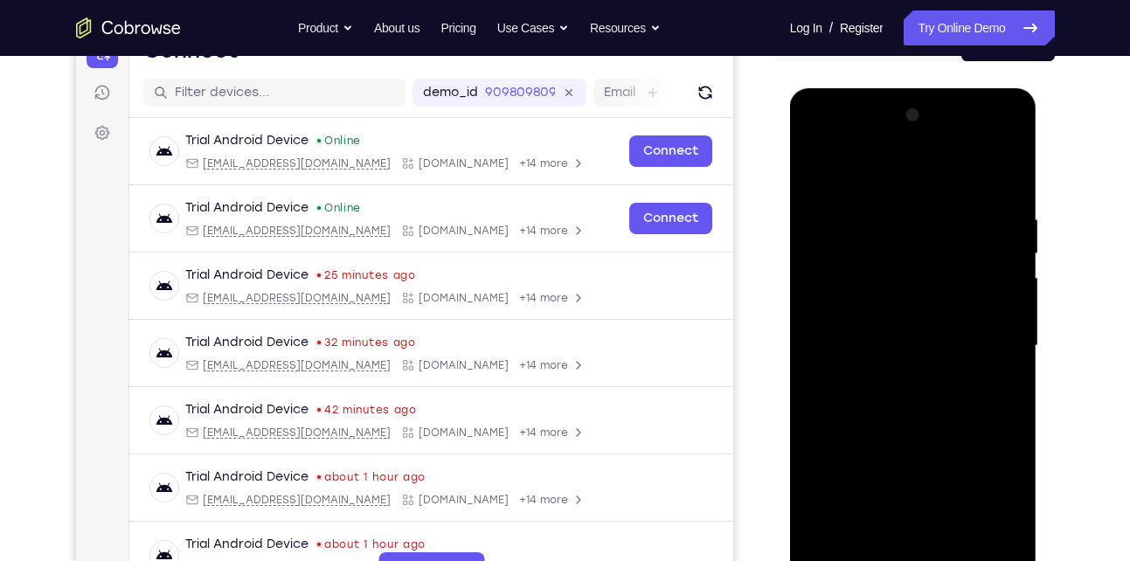
scroll to position [192, 0]
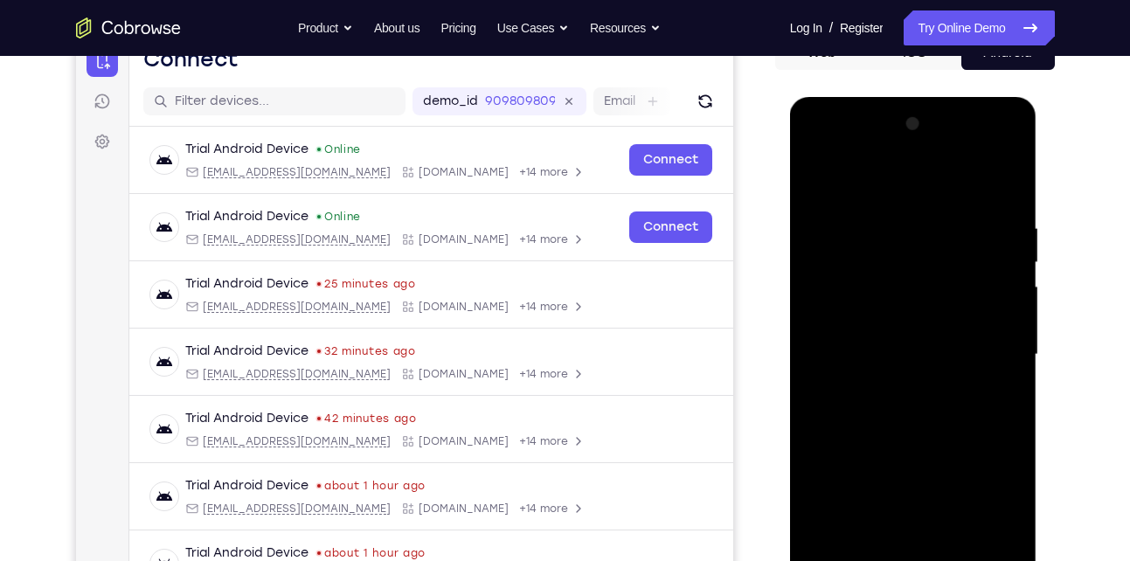
click at [1009, 258] on div at bounding box center [913, 354] width 220 height 489
click at [819, 168] on div at bounding box center [913, 354] width 220 height 489
click at [814, 176] on div at bounding box center [913, 354] width 220 height 489
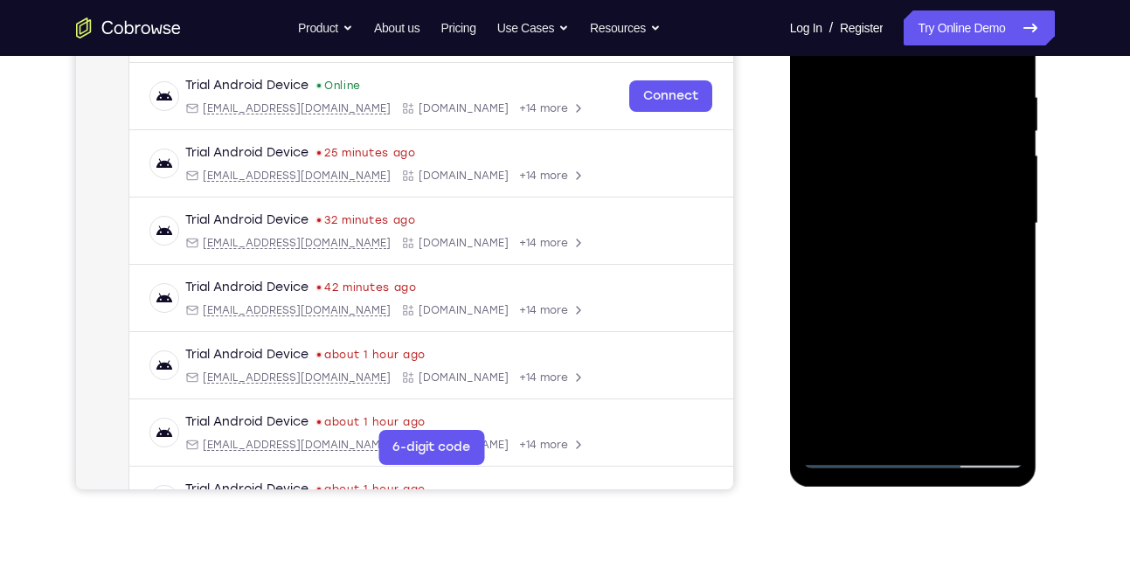
scroll to position [324, 0]
drag, startPoint x: 911, startPoint y: 363, endPoint x: 948, endPoint y: 194, distance: 173.4
click at [948, 194] on div at bounding box center [913, 222] width 220 height 489
drag, startPoint x: 898, startPoint y: 337, endPoint x: 916, endPoint y: 232, distance: 106.4
click at [916, 232] on div at bounding box center [913, 222] width 220 height 489
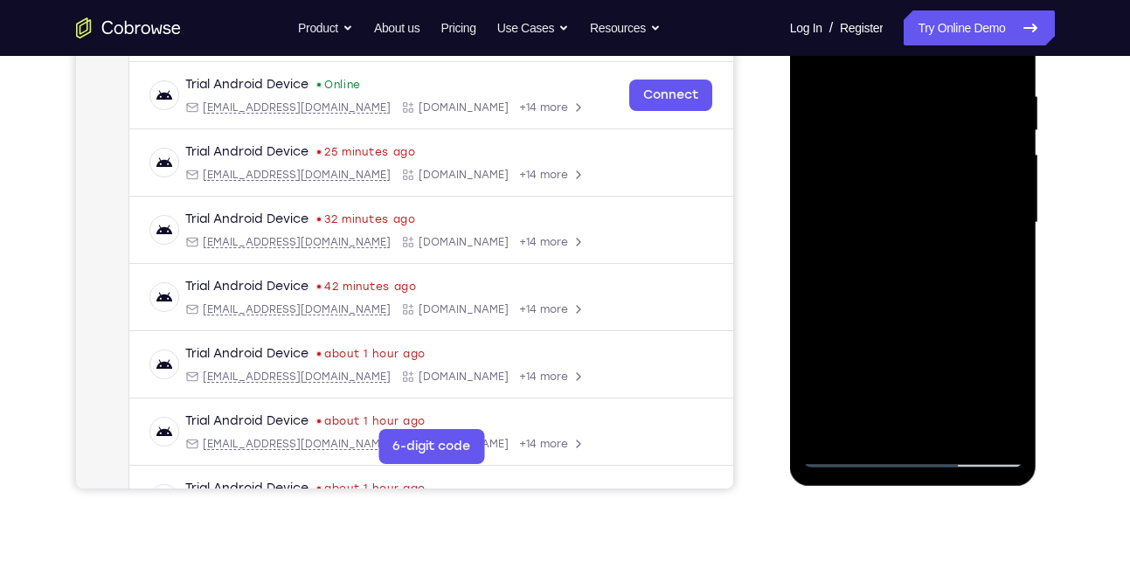
click at [897, 276] on div at bounding box center [913, 222] width 220 height 489
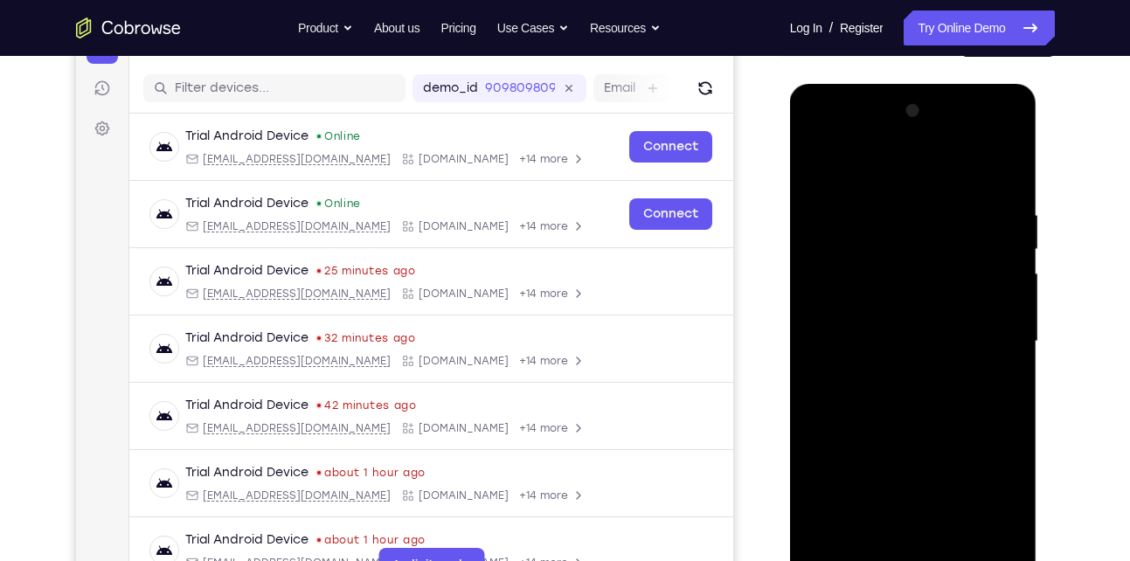
scroll to position [203, 0]
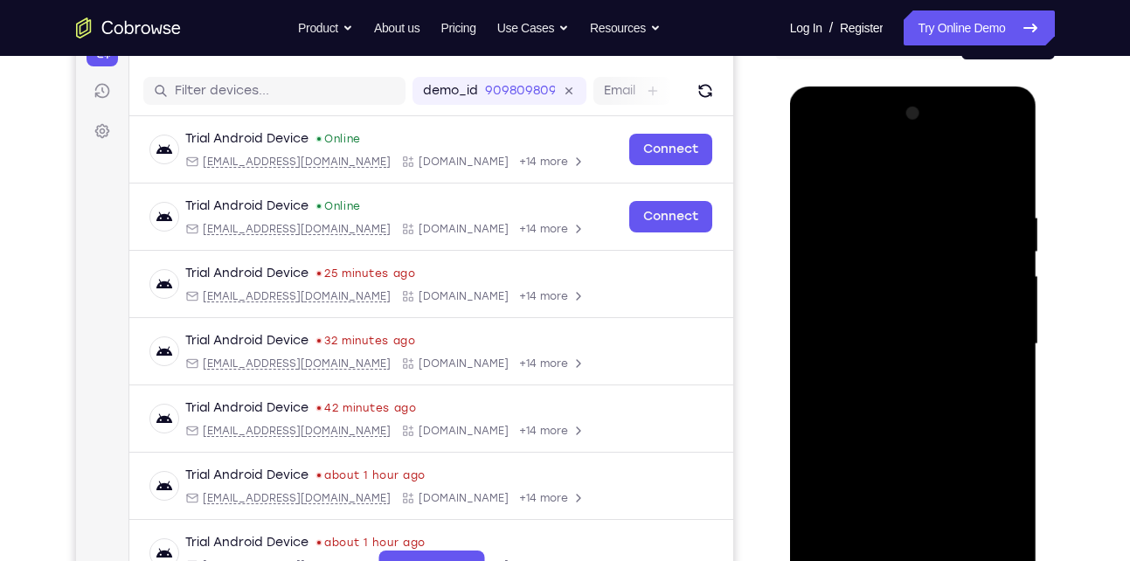
click at [1007, 247] on div at bounding box center [913, 344] width 220 height 489
click at [1007, 249] on div at bounding box center [913, 344] width 220 height 489
click at [816, 164] on div at bounding box center [913, 344] width 220 height 489
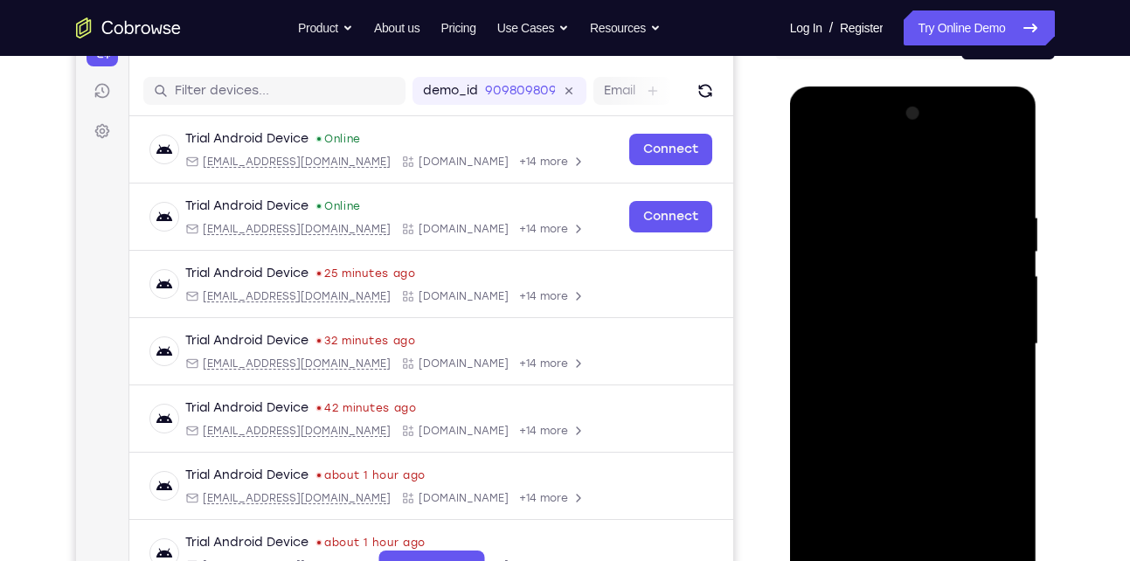
click at [816, 164] on div at bounding box center [913, 344] width 220 height 489
click at [938, 194] on div at bounding box center [913, 344] width 220 height 489
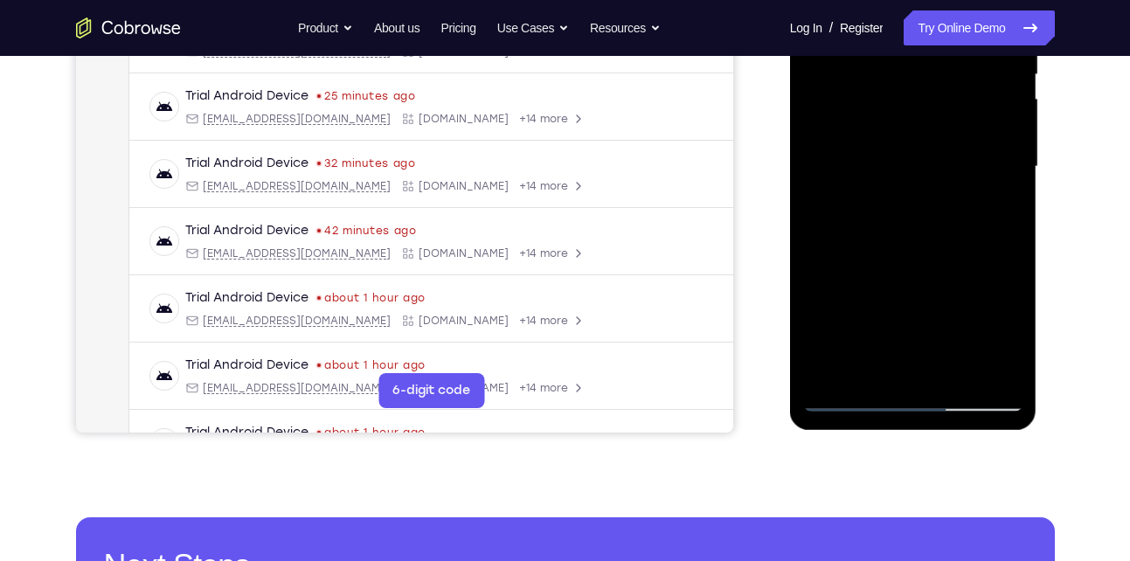
scroll to position [383, 0]
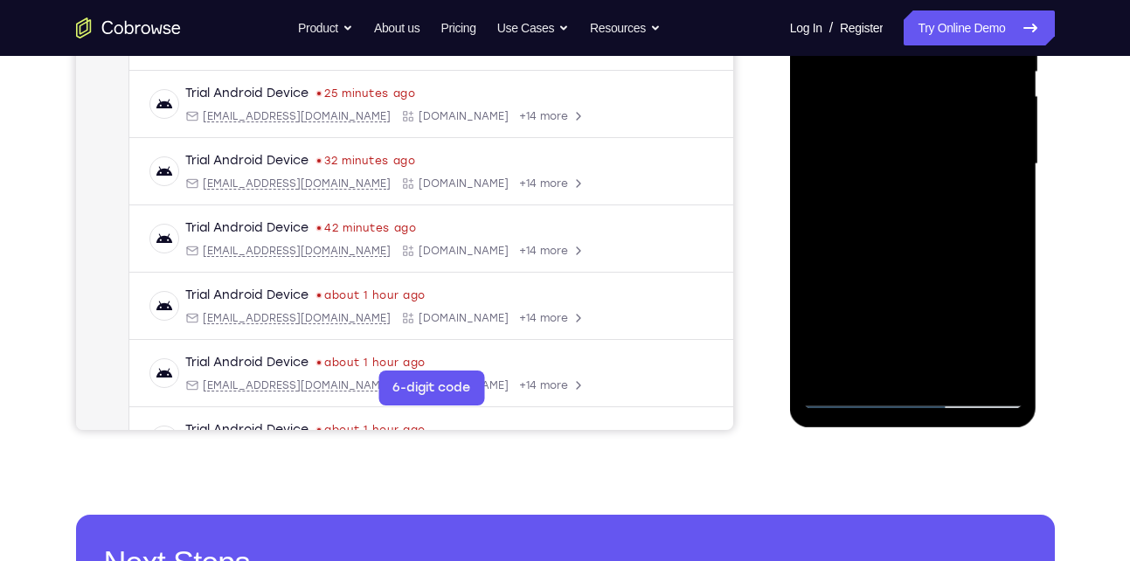
click at [985, 356] on div at bounding box center [913, 164] width 220 height 489
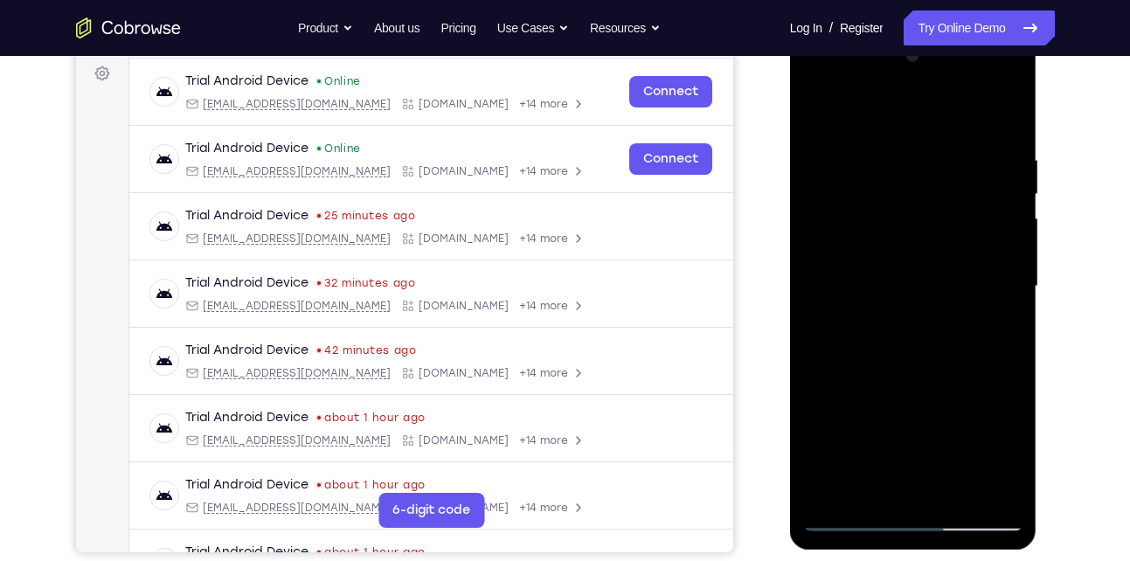
scroll to position [252, 0]
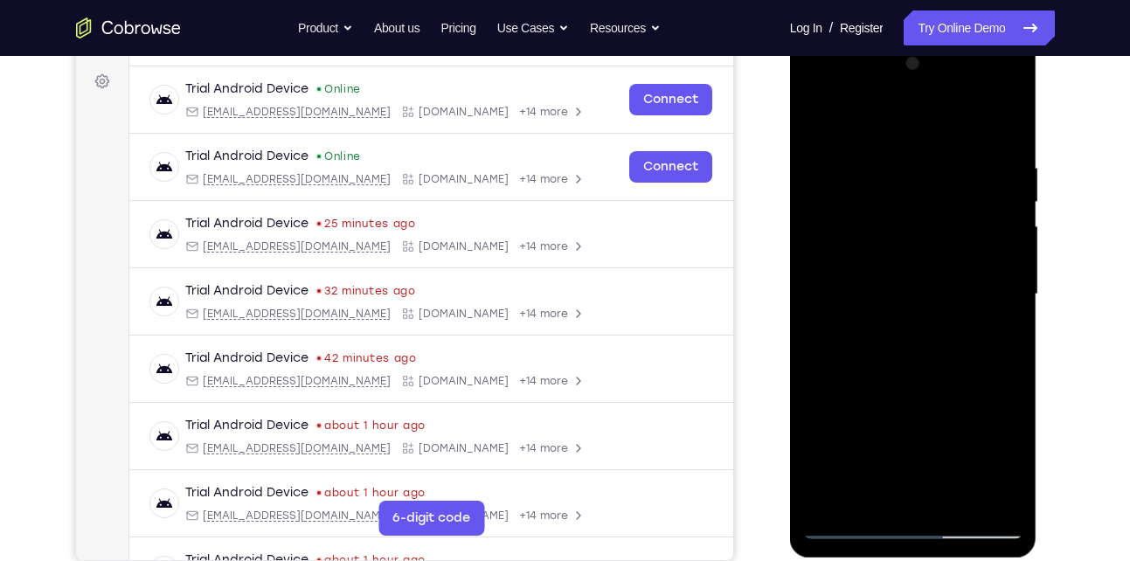
click at [1000, 121] on div at bounding box center [913, 294] width 220 height 489
click at [883, 144] on div at bounding box center [913, 294] width 220 height 489
click at [999, 128] on div at bounding box center [913, 294] width 220 height 489
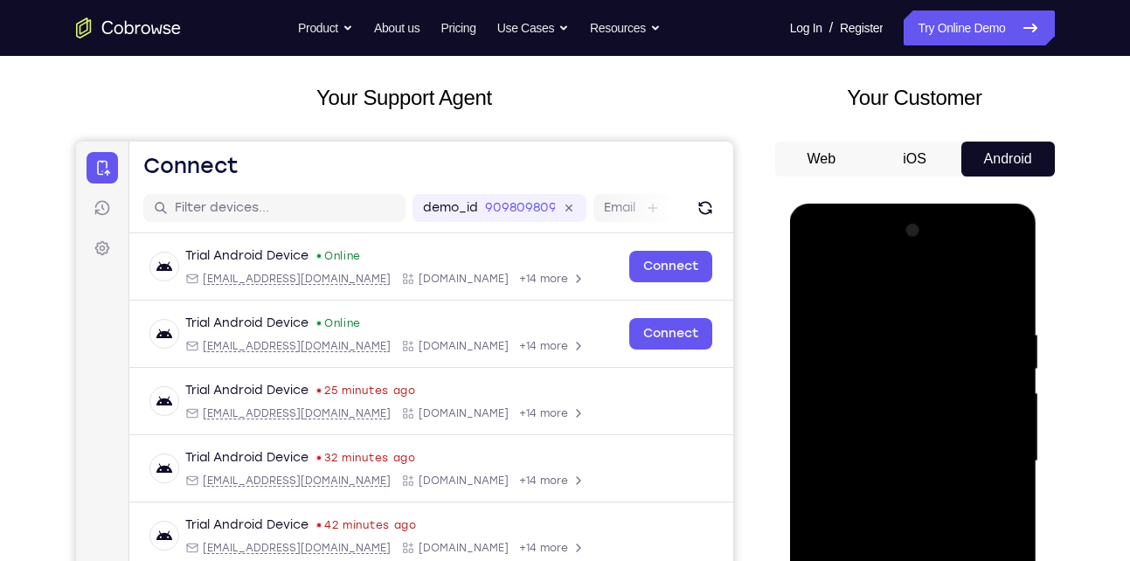
scroll to position [85, 0]
click at [876, 253] on div at bounding box center [913, 462] width 220 height 489
click at [819, 327] on div at bounding box center [913, 462] width 220 height 489
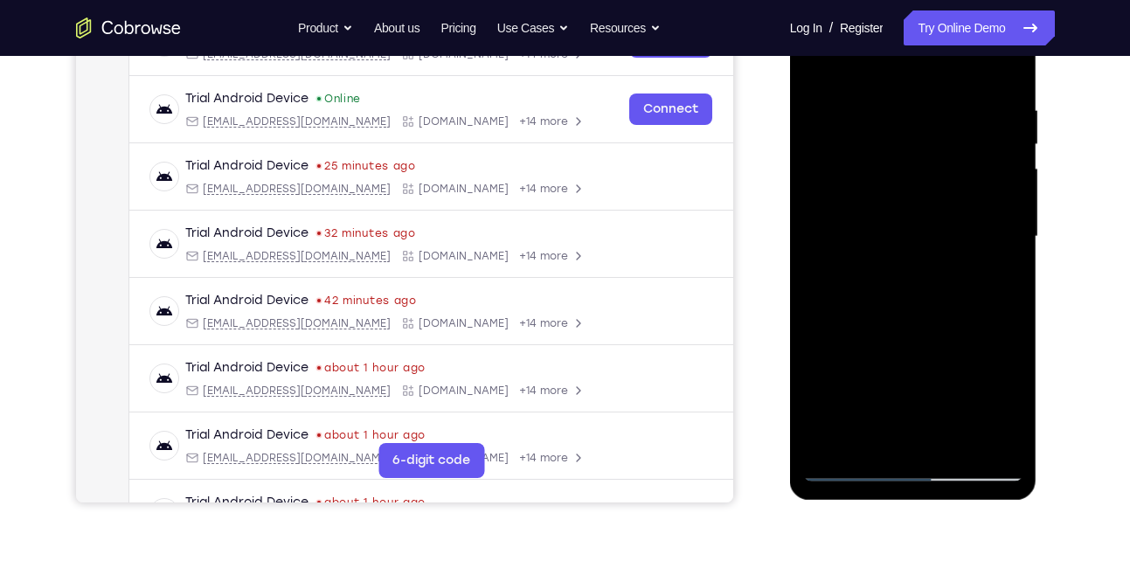
scroll to position [312, 0]
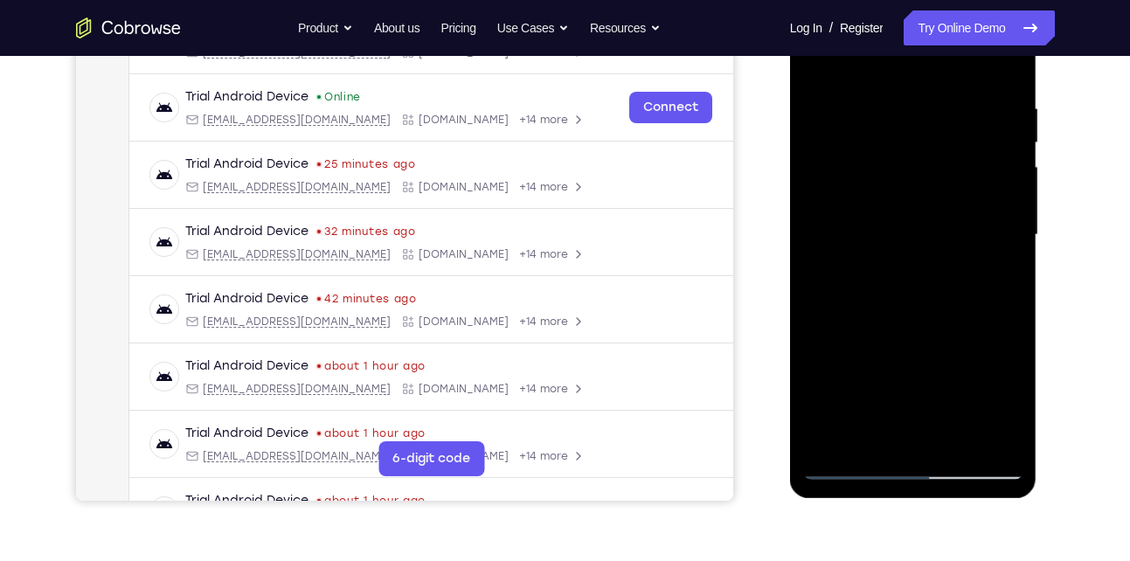
click at [868, 443] on div at bounding box center [913, 234] width 220 height 489
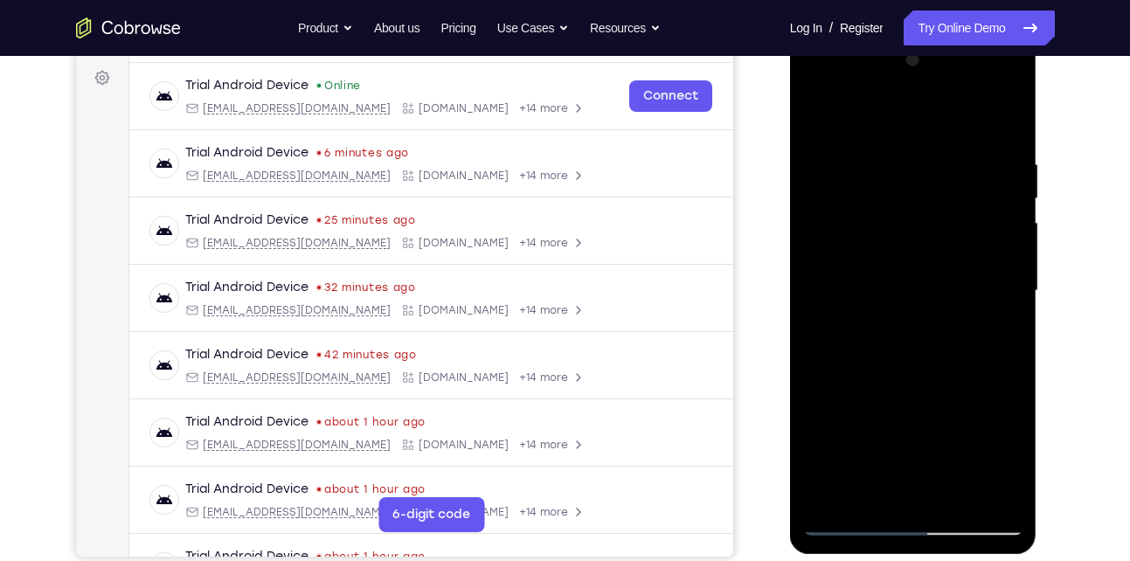
click at [856, 109] on div at bounding box center [913, 290] width 220 height 489
click at [859, 197] on div at bounding box center [913, 290] width 220 height 489
click at [840, 214] on div at bounding box center [913, 290] width 220 height 489
click at [907, 382] on div at bounding box center [913, 290] width 220 height 489
click at [1004, 190] on div at bounding box center [913, 290] width 220 height 489
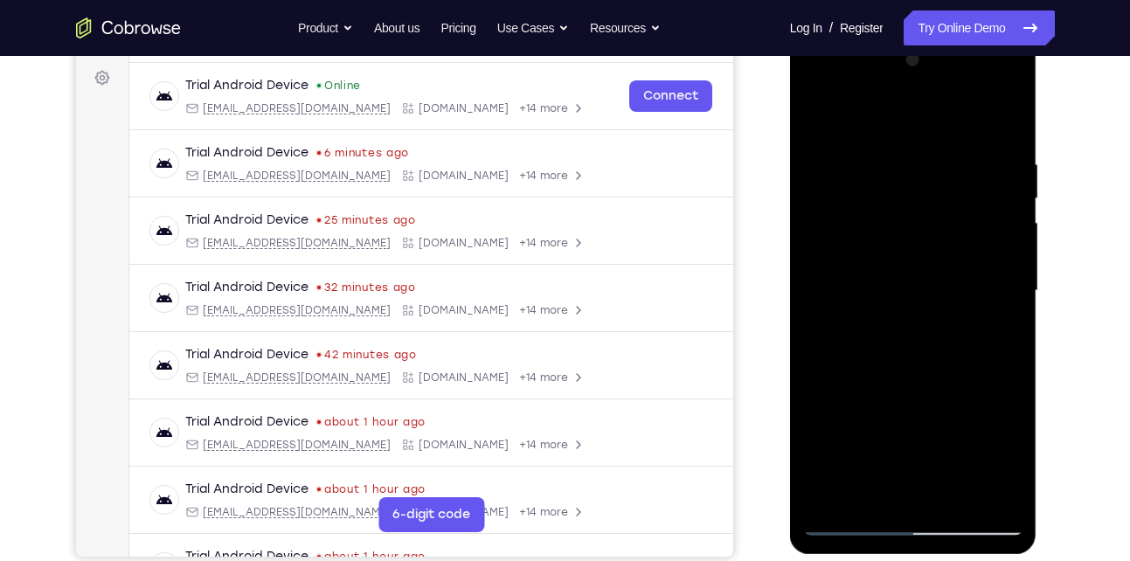
click at [838, 245] on div at bounding box center [913, 290] width 220 height 489
click at [813, 119] on div at bounding box center [913, 290] width 220 height 489
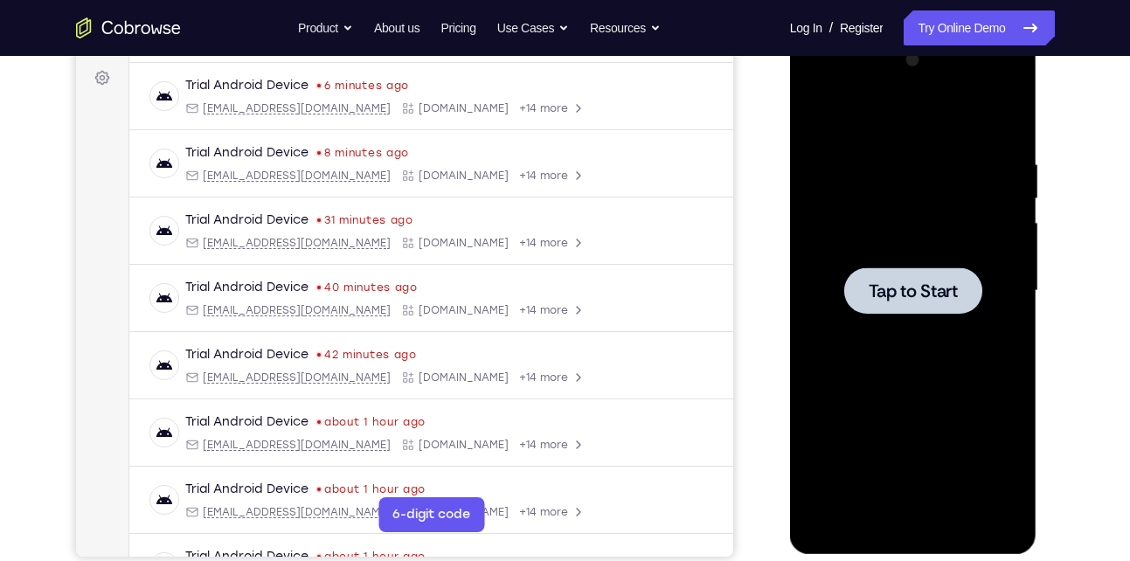
click at [847, 283] on div at bounding box center [913, 290] width 138 height 46
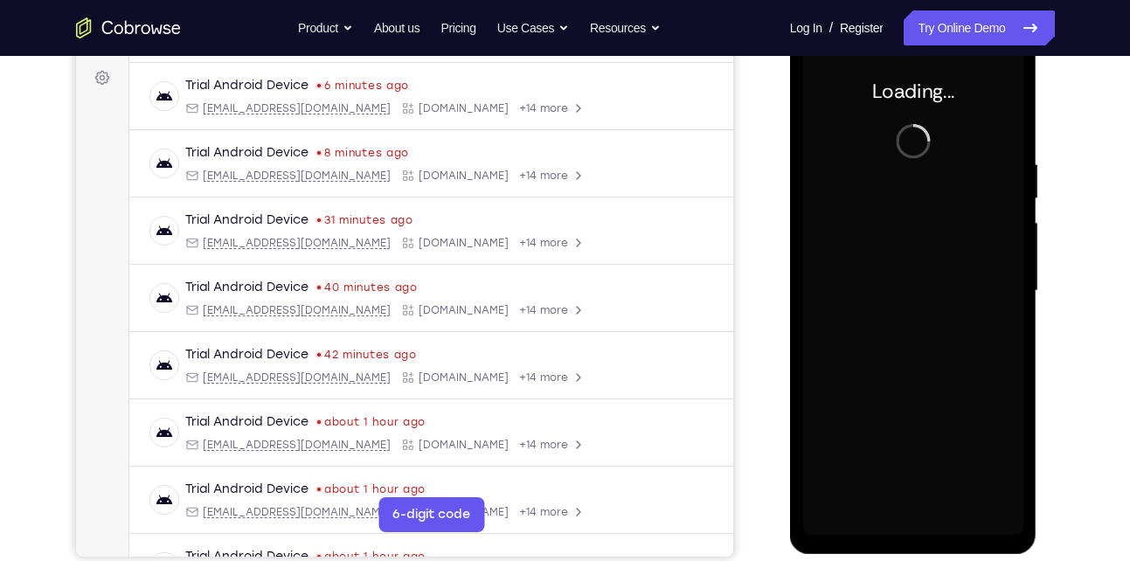
click at [847, 283] on div at bounding box center [913, 290] width 220 height 489
